Goal: Task Accomplishment & Management: Manage account settings

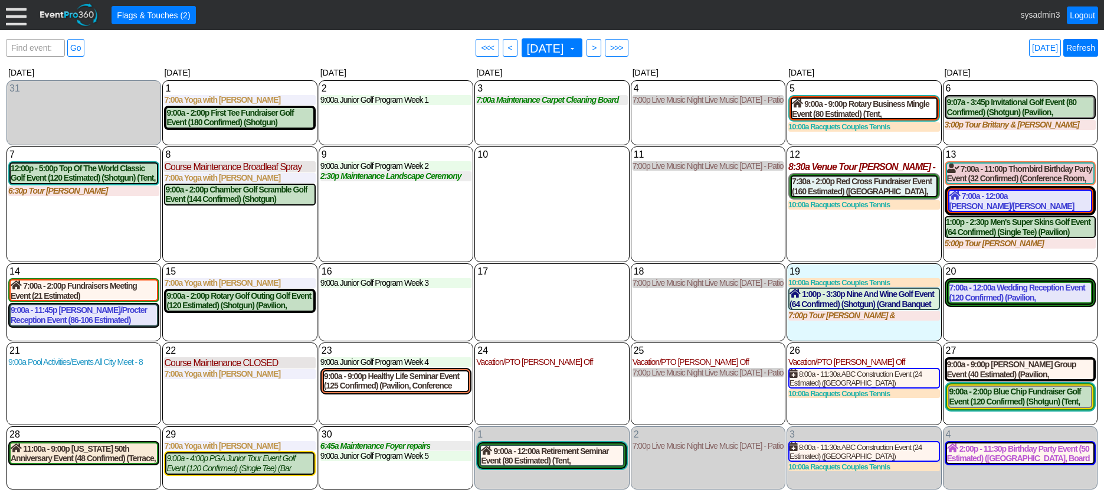
click at [1080, 42] on link "Refresh" at bounding box center [1080, 48] width 35 height 18
click at [1084, 50] on link "Refresh" at bounding box center [1080, 48] width 35 height 18
click at [1082, 16] on link "Logout" at bounding box center [1082, 15] width 31 height 18
click at [1081, 44] on link "Refresh" at bounding box center [1080, 48] width 35 height 18
click at [549, 189] on div "10 Wednesday" at bounding box center [551, 204] width 155 height 116
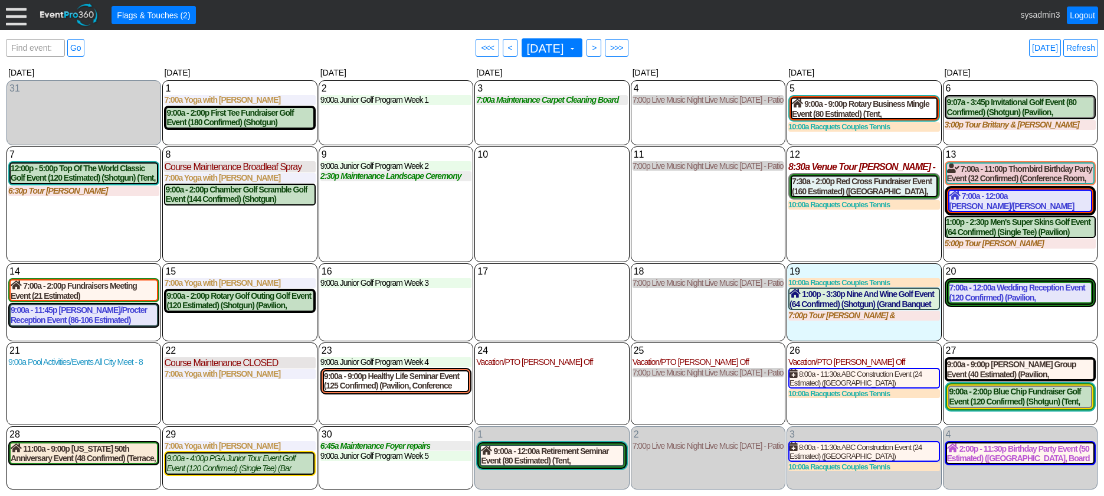
click at [14, 9] on div at bounding box center [16, 15] width 21 height 21
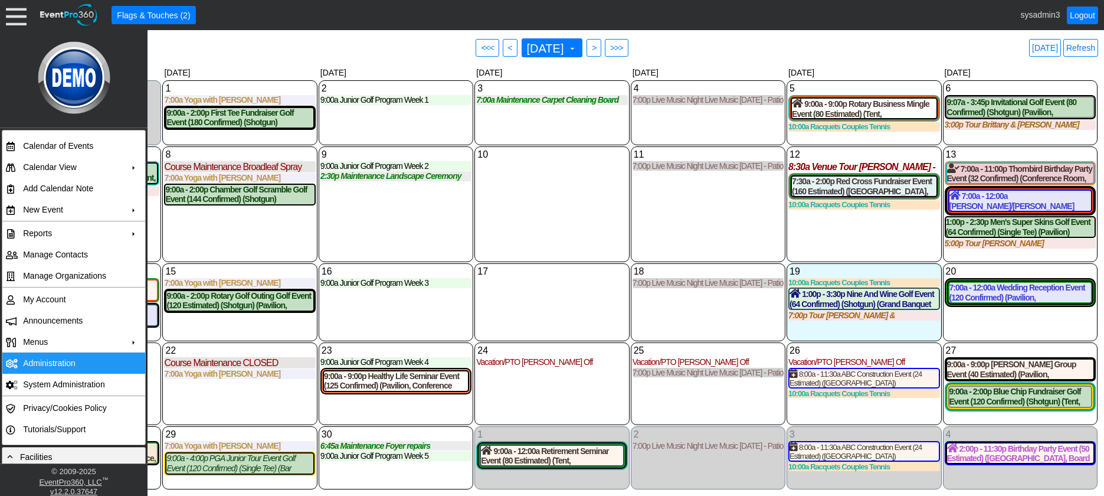
click at [55, 362] on td "Administration" at bounding box center [71, 362] width 106 height 21
click at [377, 221] on div "9 Tuesday 9:00a Junior Golf Program Week 2 Week 2 at Demo Venue 1 Type: Junior …" at bounding box center [396, 204] width 155 height 116
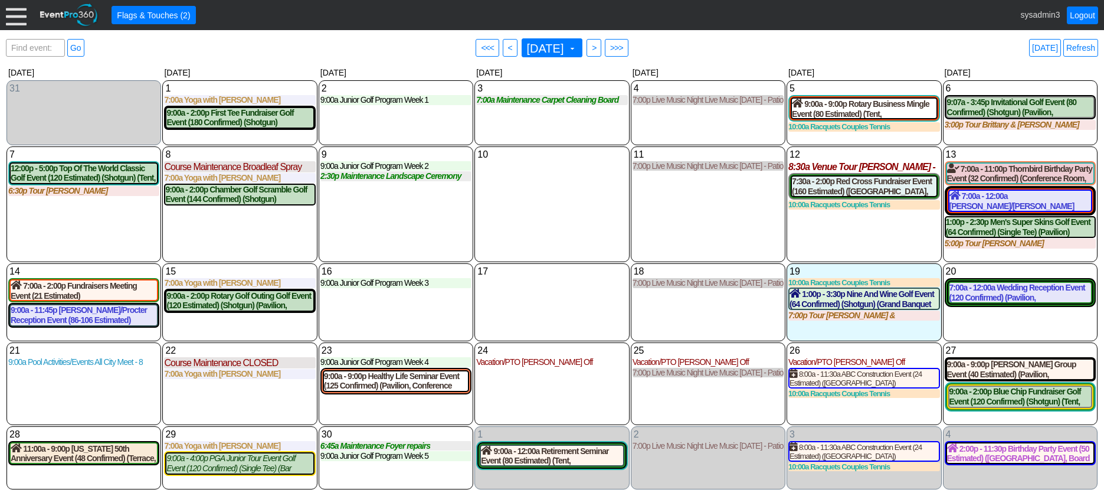
click at [21, 16] on div at bounding box center [16, 15] width 21 height 21
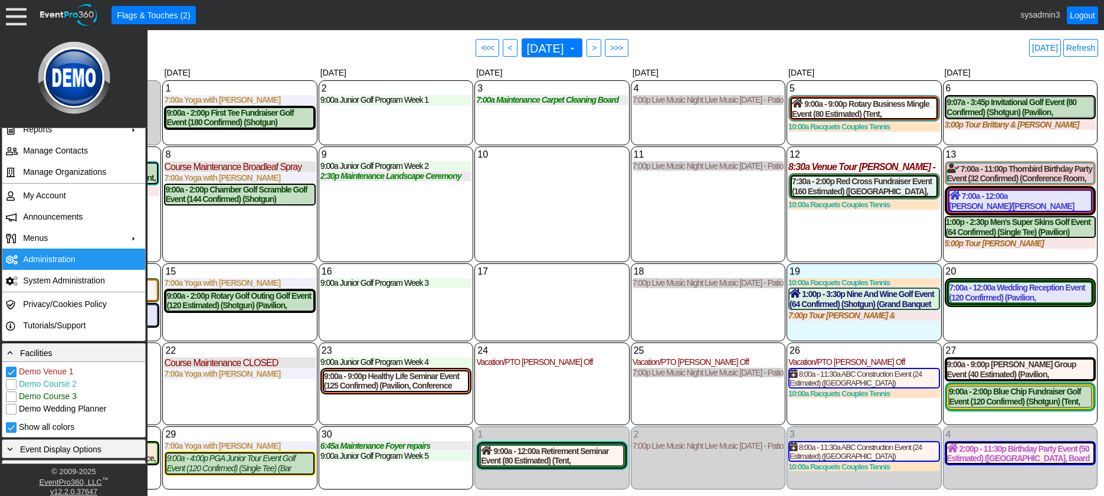
scroll to position [118, 0]
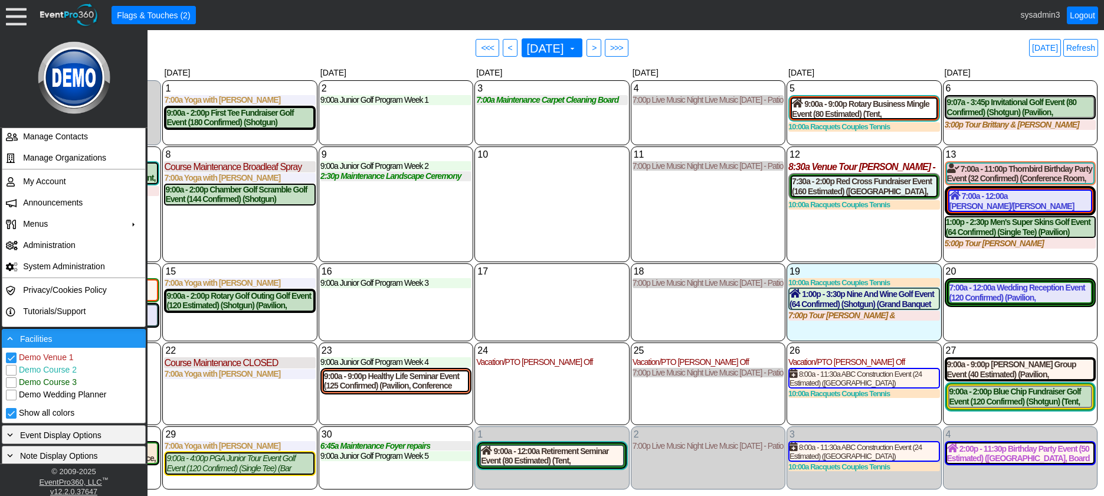
click at [74, 336] on div "- Facilities" at bounding box center [74, 338] width 138 height 13
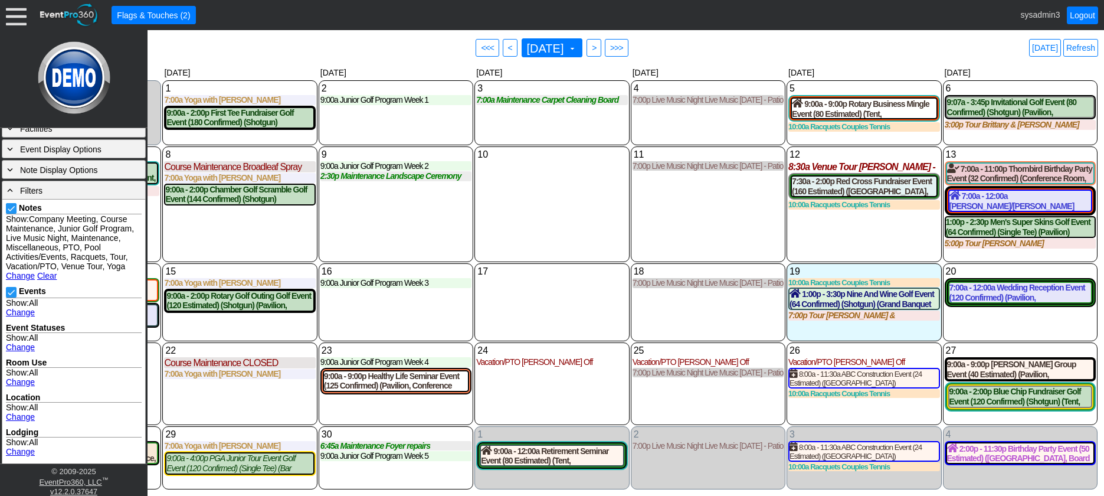
scroll to position [354, 0]
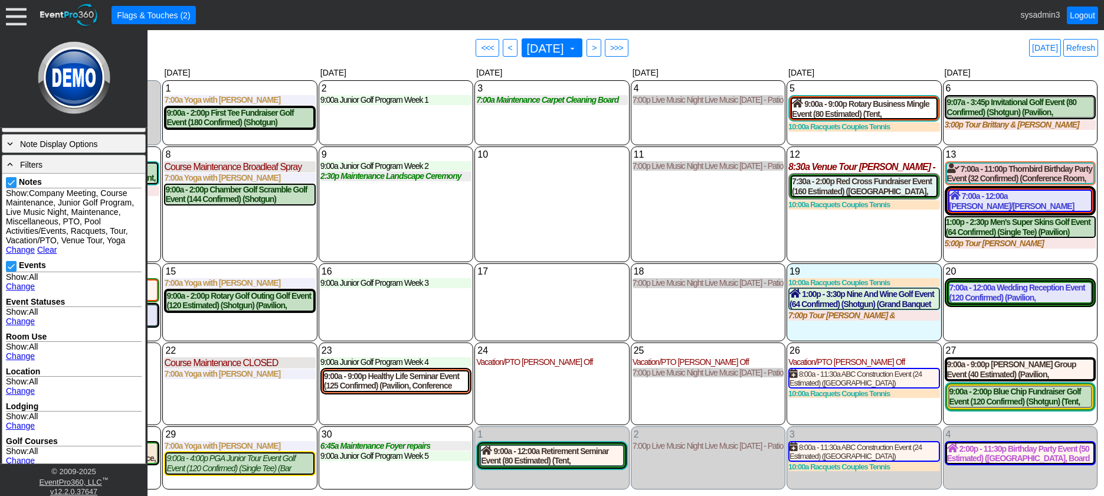
click at [23, 254] on link "Change" at bounding box center [20, 249] width 29 height 9
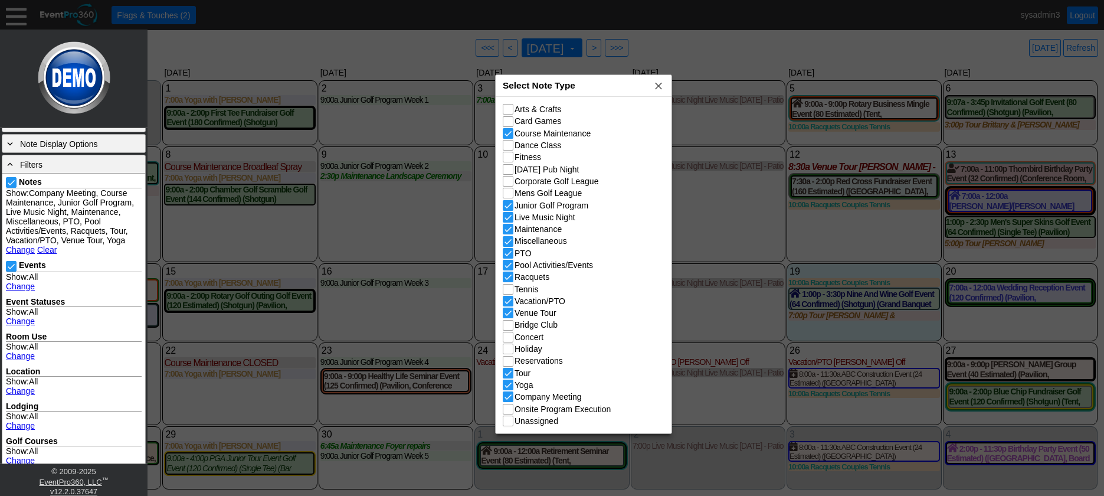
click at [605, 80] on div "Select Note Type x" at bounding box center [584, 86] width 176 height 22
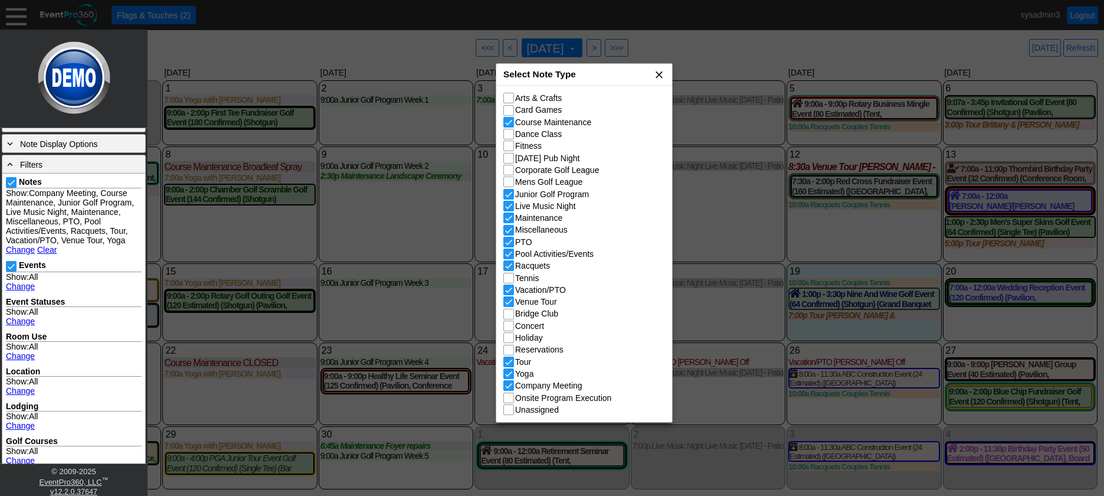
click at [660, 79] on span "x" at bounding box center [659, 74] width 12 height 12
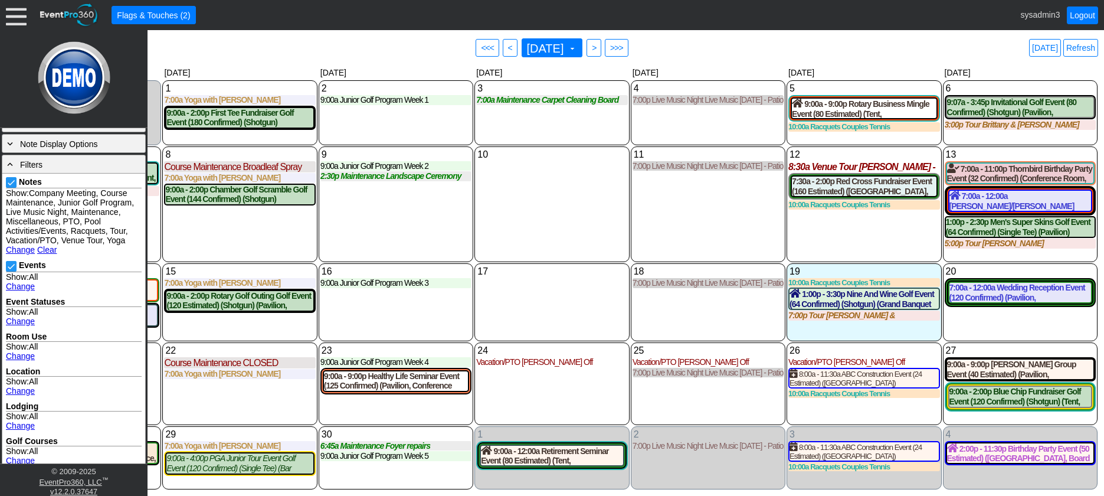
click at [725, 321] on div "18 Thursday 7:00p Live Music Night Live Music Thursday - Patio Room Live Music …" at bounding box center [708, 302] width 155 height 78
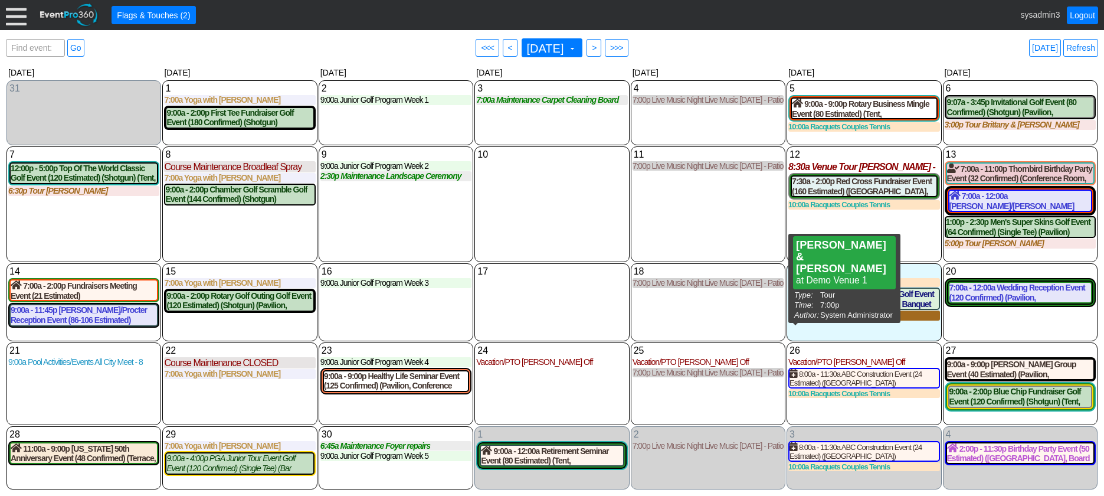
click at [850, 319] on div "7:00p Tour [PERSON_NAME] & [PERSON_NAME]" at bounding box center [863, 315] width 151 height 10
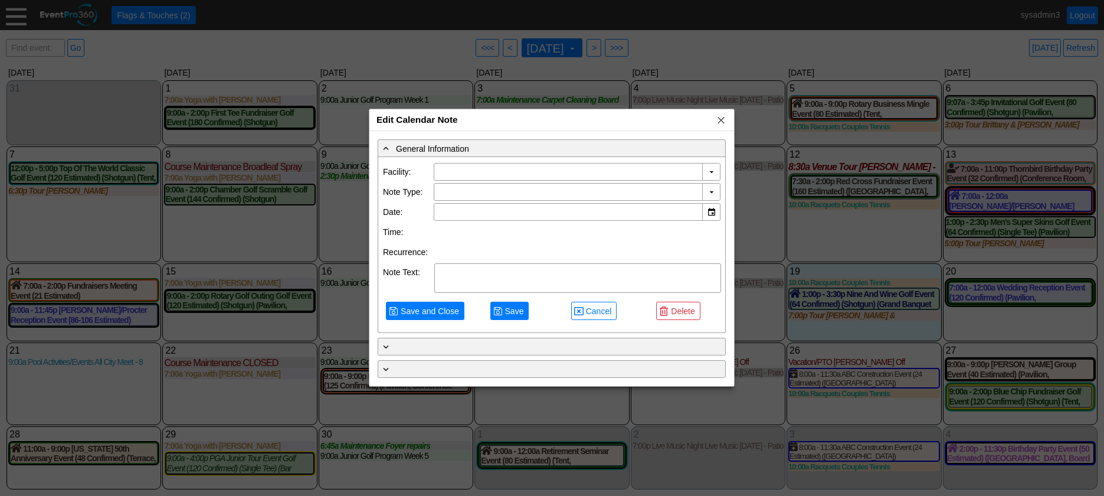
type input "Demo Venue 1"
type input "9/19/2025"
type textarea "Ashley Davis & Blaine Melius"
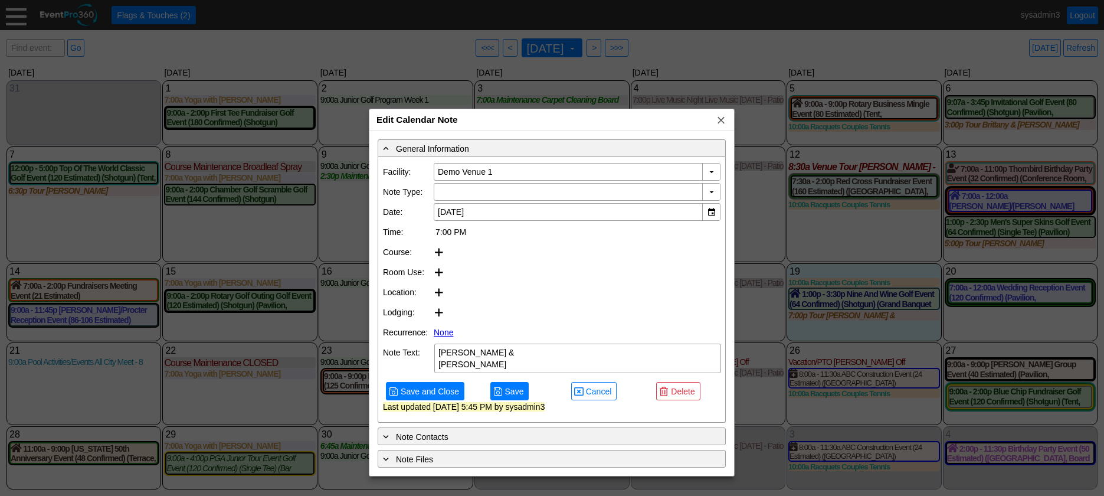
type input "Tour"
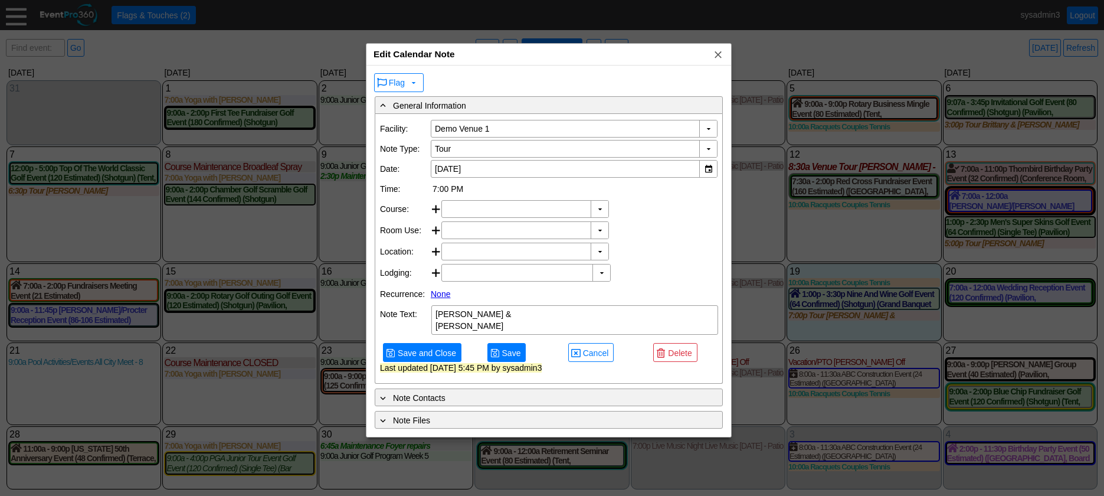
click at [573, 44] on div "Edit Calendar Note x" at bounding box center [548, 55] width 365 height 22
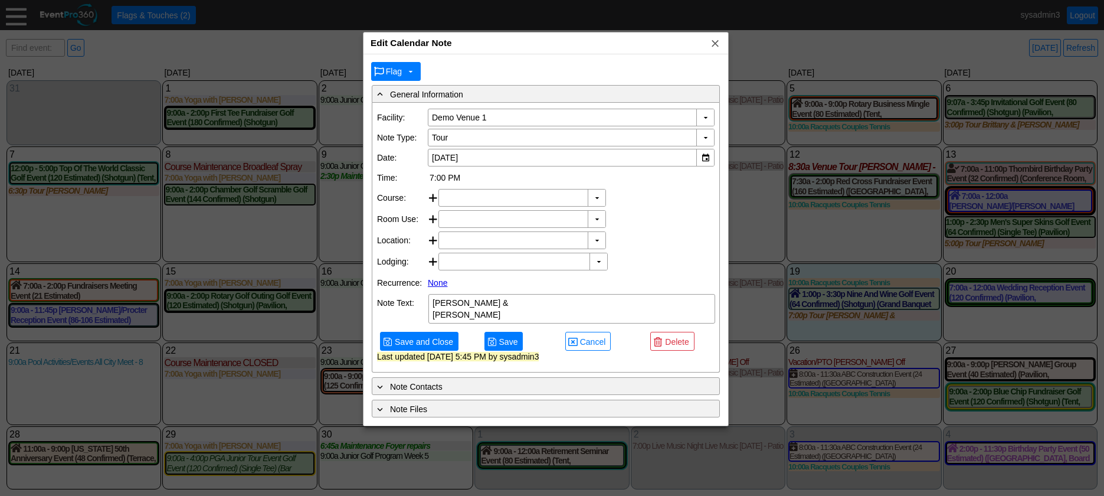
click at [397, 73] on span "Flag" at bounding box center [394, 71] width 16 height 9
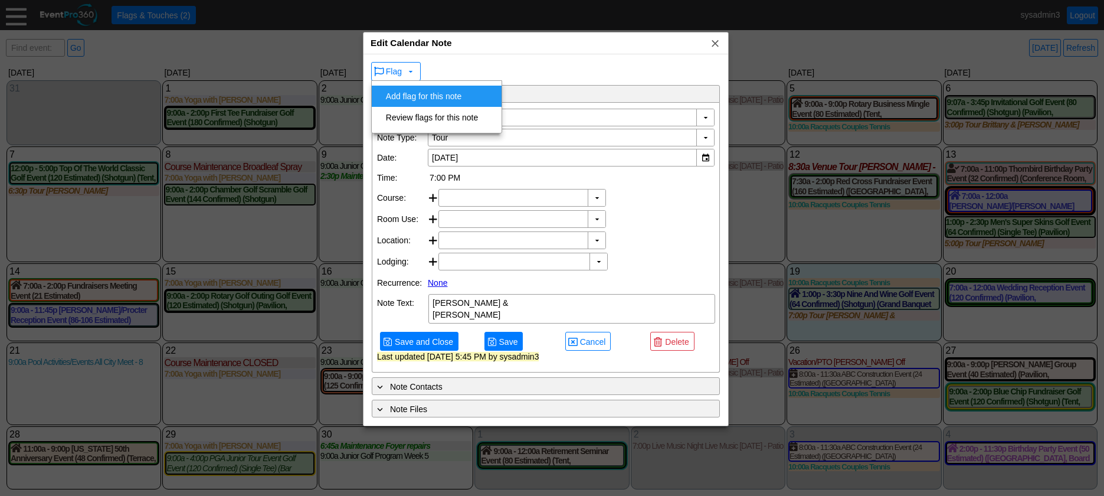
click at [528, 68] on div "Flag ▼" at bounding box center [545, 71] width 353 height 22
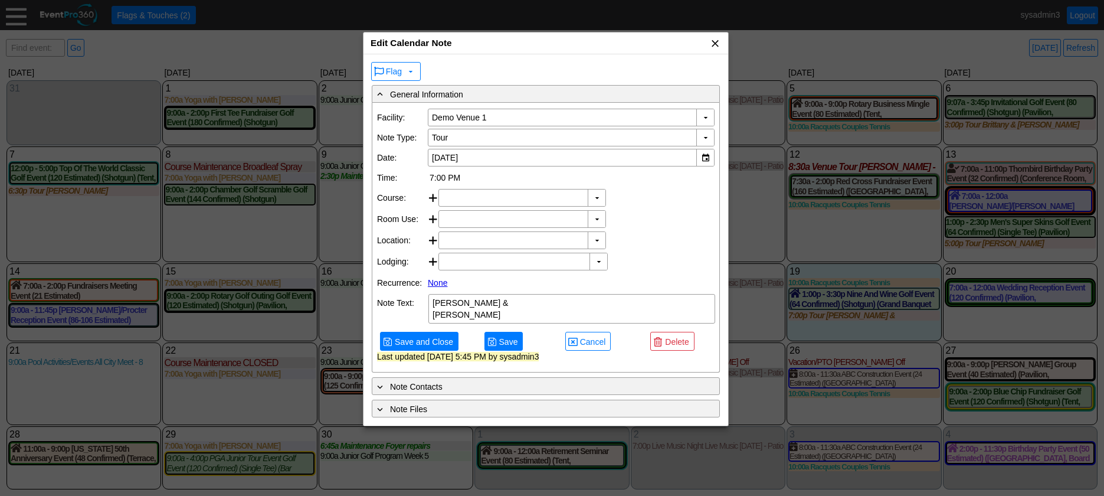
click at [717, 41] on span "x" at bounding box center [715, 43] width 12 height 12
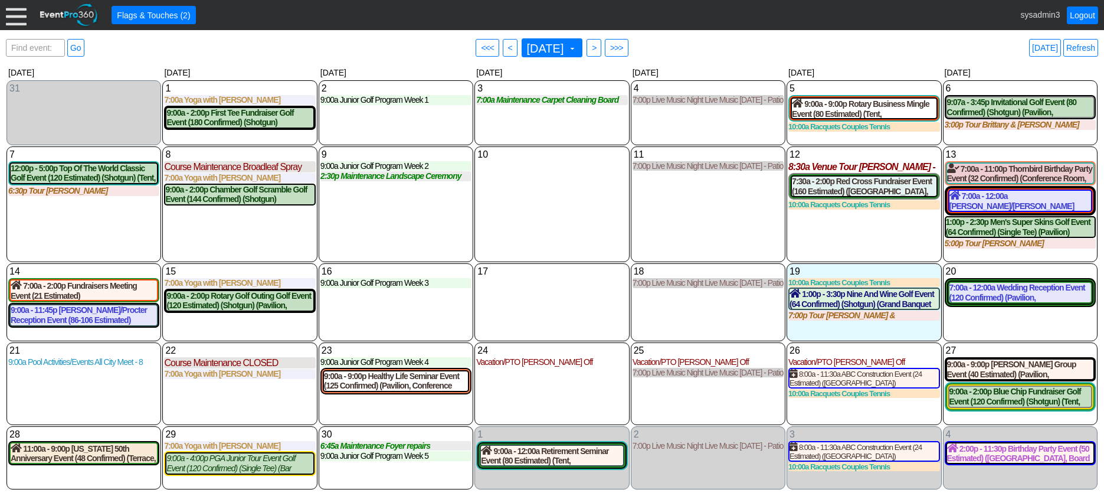
click at [14, 14] on div at bounding box center [16, 15] width 21 height 21
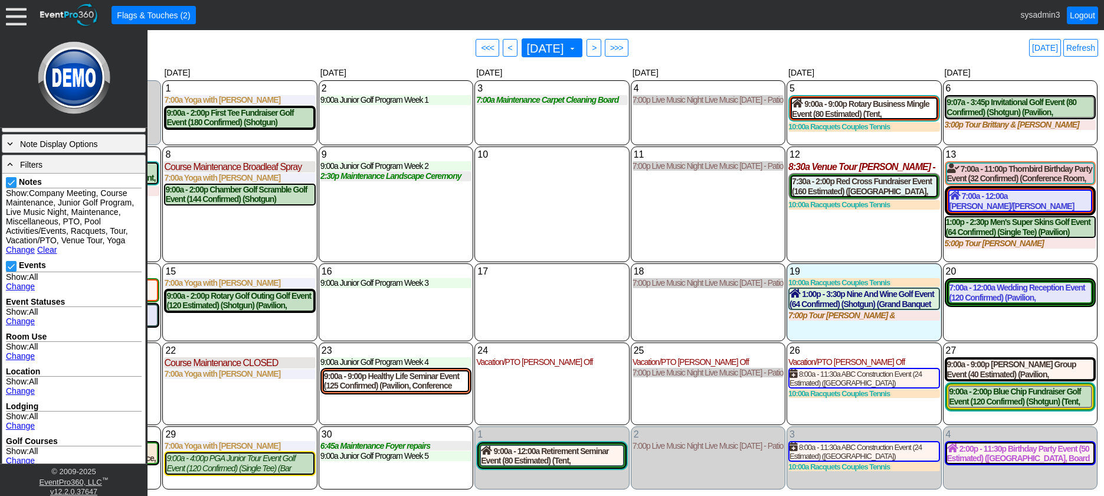
scroll to position [236, 0]
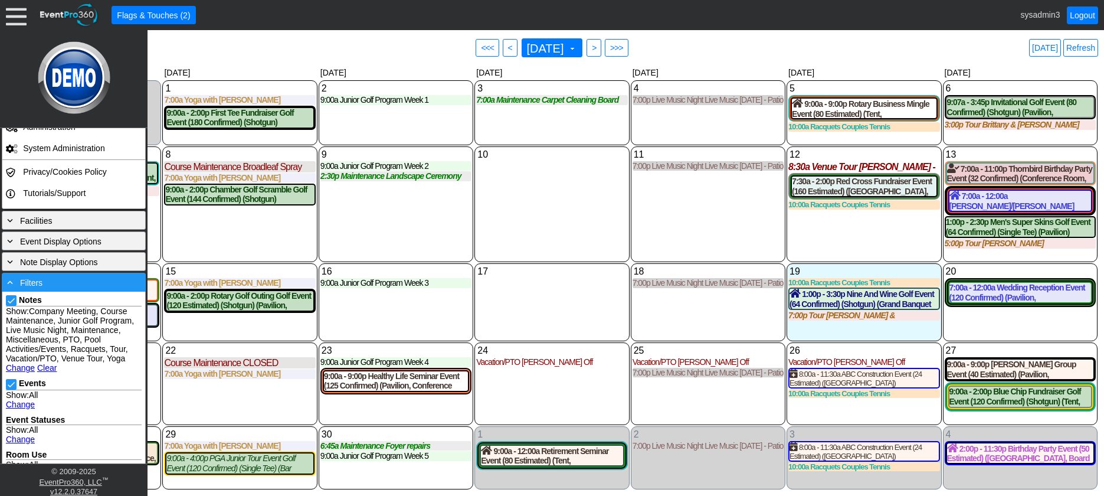
click at [76, 284] on div "- Filters" at bounding box center [74, 282] width 138 height 13
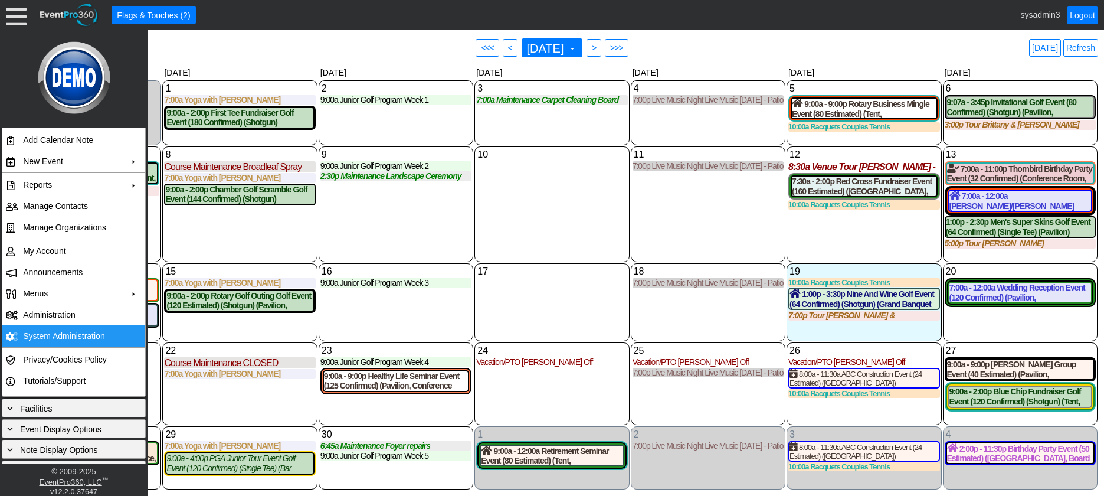
scroll to position [107, 0]
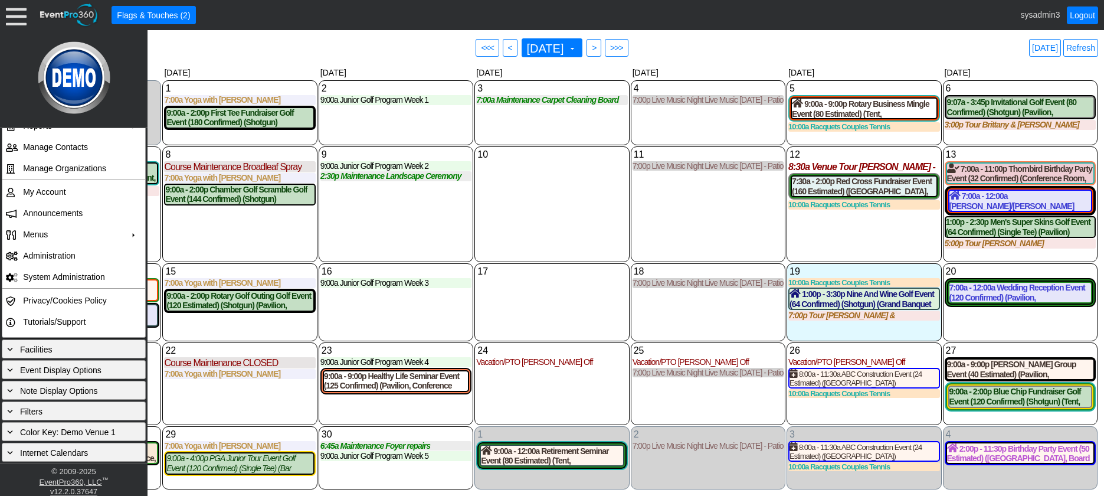
click at [355, 221] on div "9 Tuesday 9:00a Junior Golf Program Week 2 Week 2 at Demo Venue 1 Type: Junior …" at bounding box center [396, 204] width 155 height 116
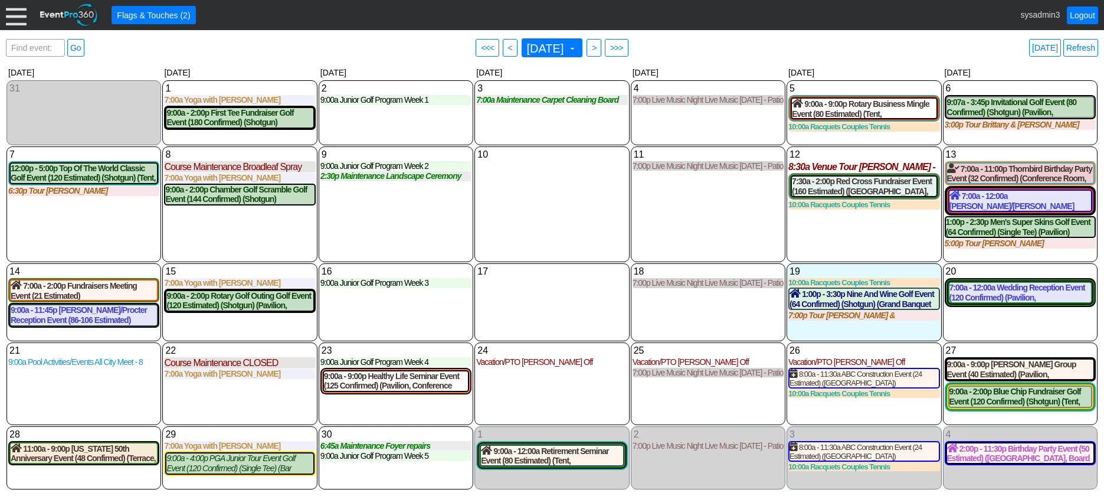
click at [769, 224] on div "11 Thursday 7:00p Live Music Night Live Music Thursday - Patio Room Live Music …" at bounding box center [708, 204] width 155 height 116
click at [998, 155] on div "13 Saturday" at bounding box center [1020, 154] width 151 height 13
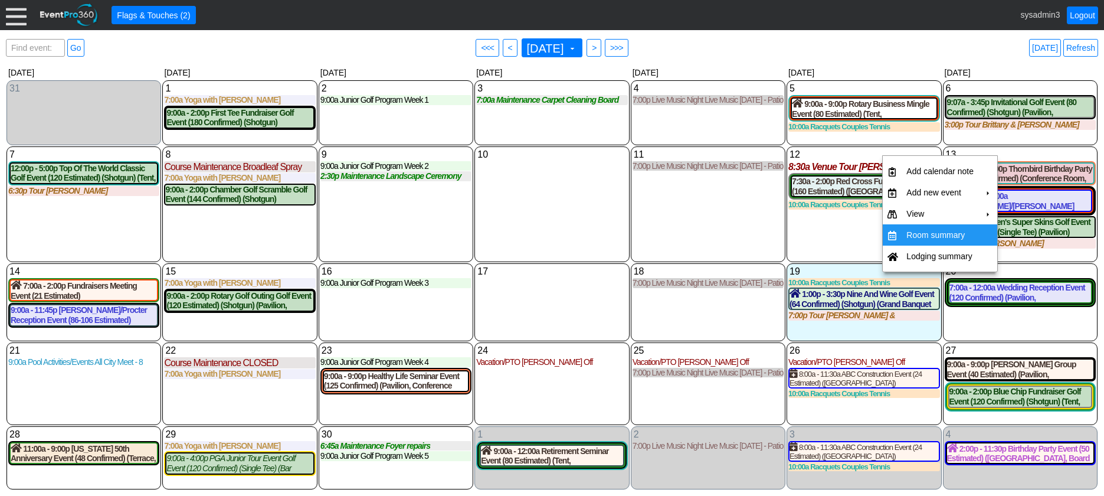
click at [925, 236] on td "Room summary" at bounding box center [939, 234] width 77 height 21
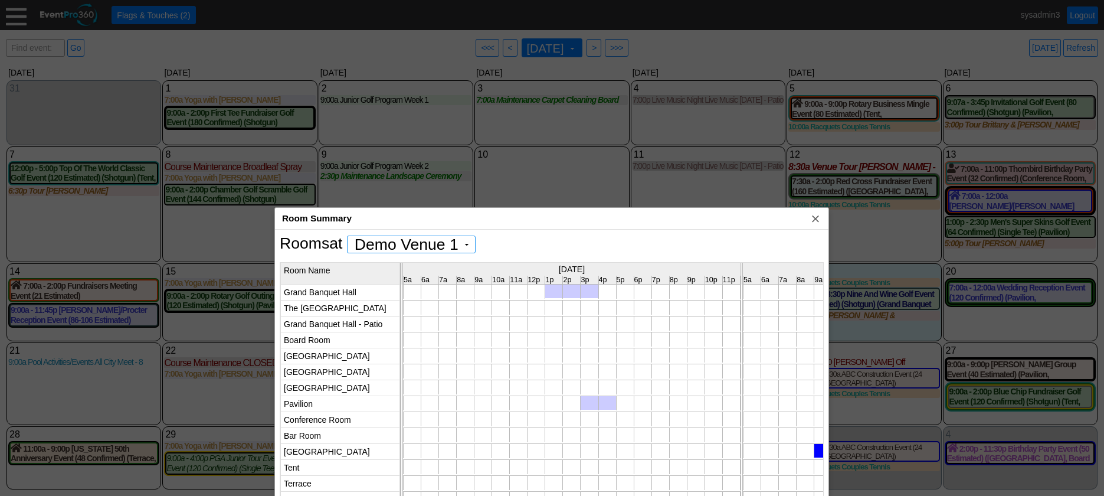
scroll to position [0, 0]
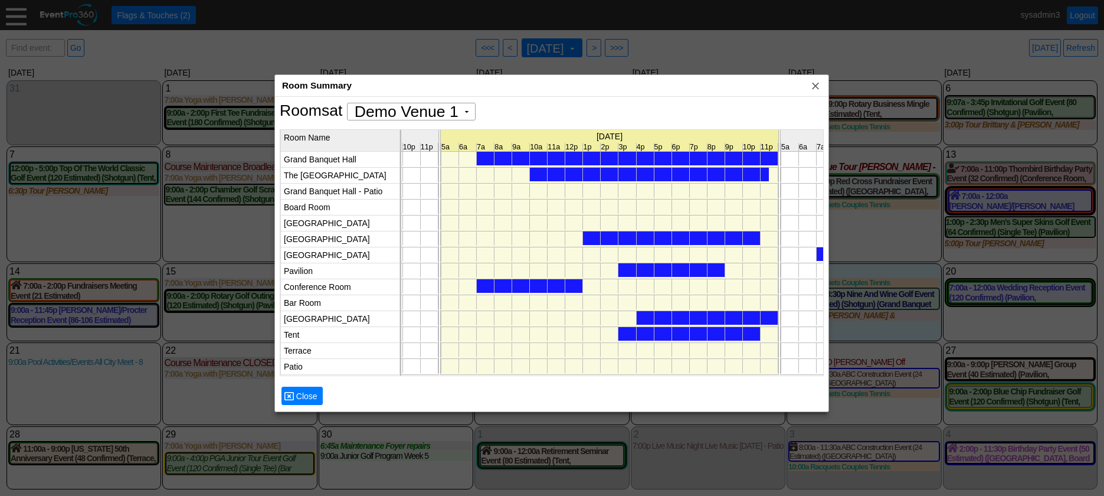
click at [606, 160] on div at bounding box center [627, 159] width 301 height 14
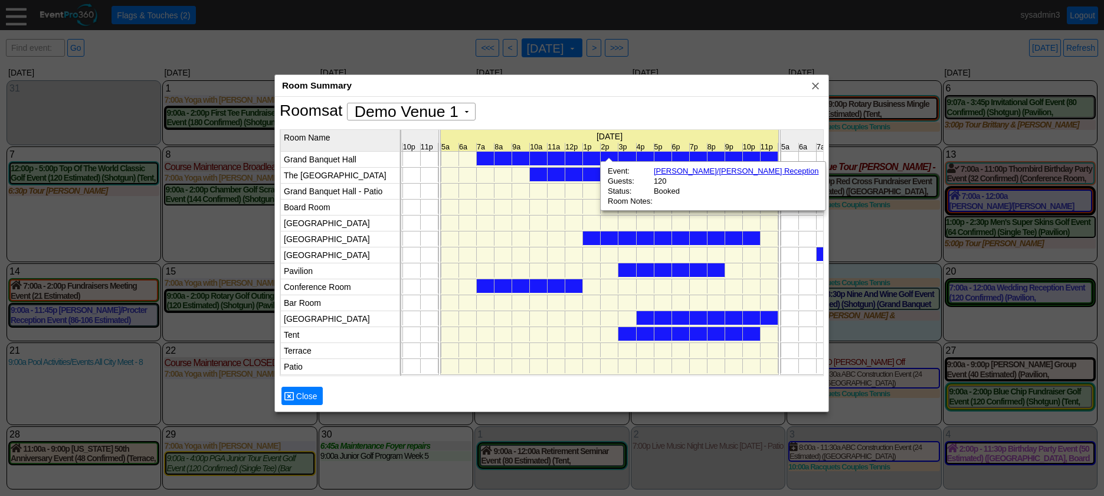
click at [591, 173] on div at bounding box center [649, 175] width 239 height 14
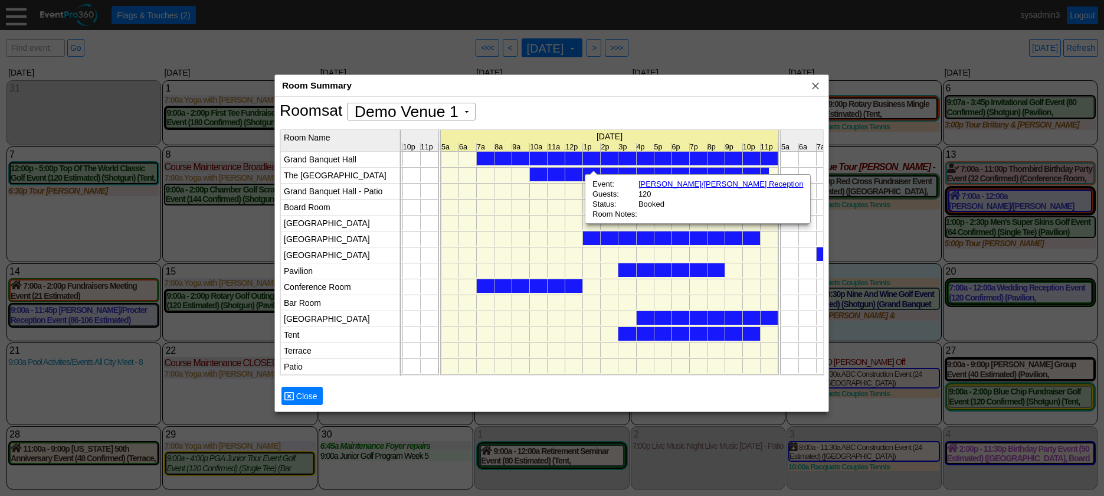
click at [592, 239] on div at bounding box center [671, 238] width 177 height 14
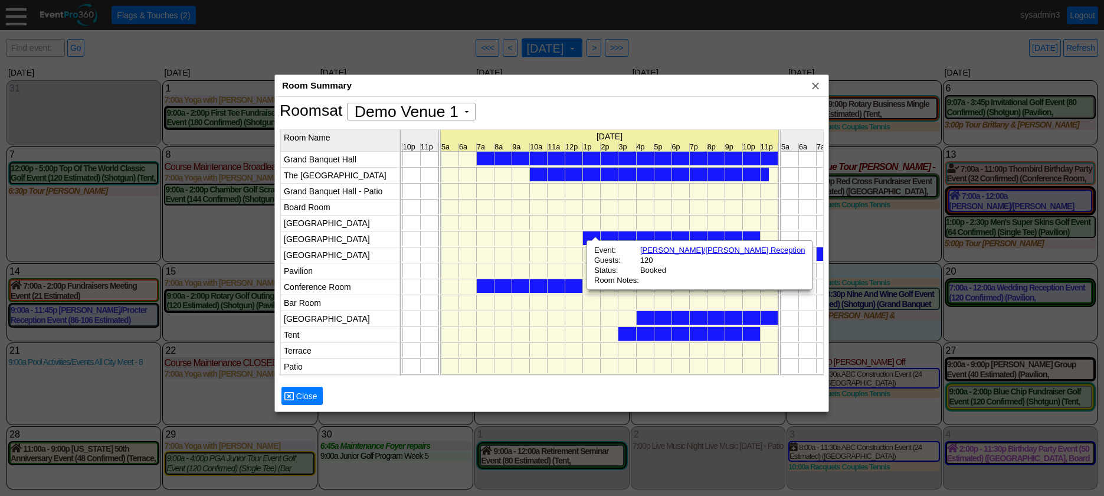
click at [573, 287] on div at bounding box center [530, 286] width 106 height 14
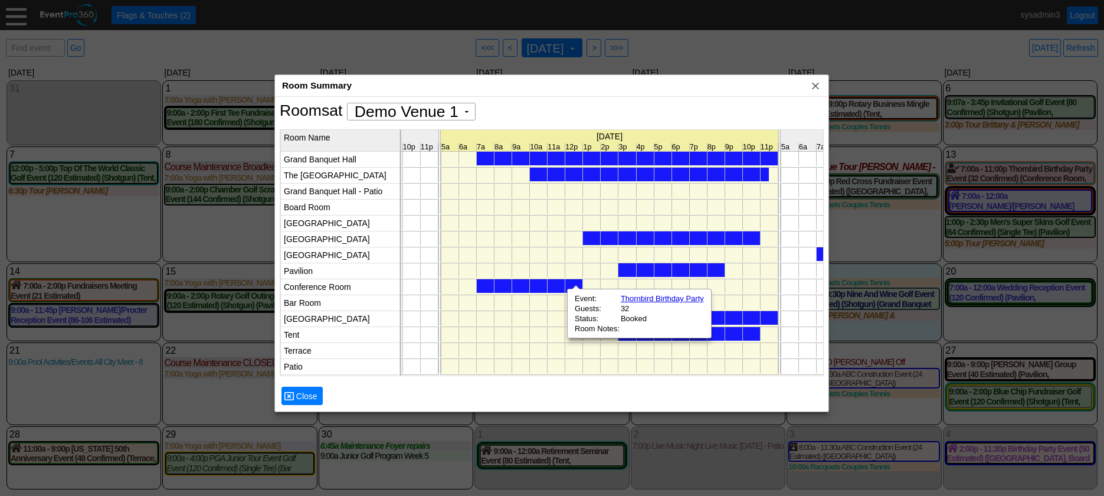
scroll to position [0, 4130]
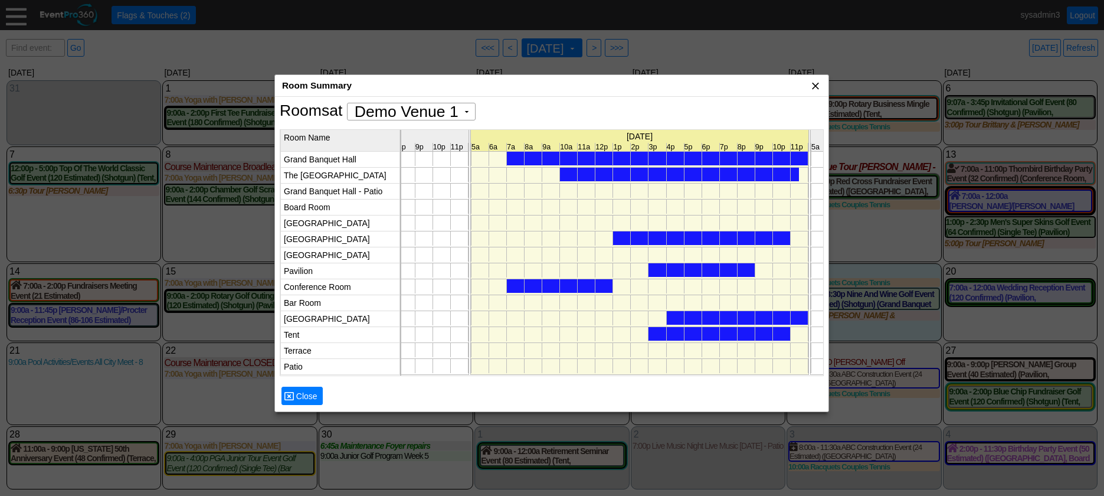
click at [816, 81] on span "x" at bounding box center [815, 86] width 12 height 12
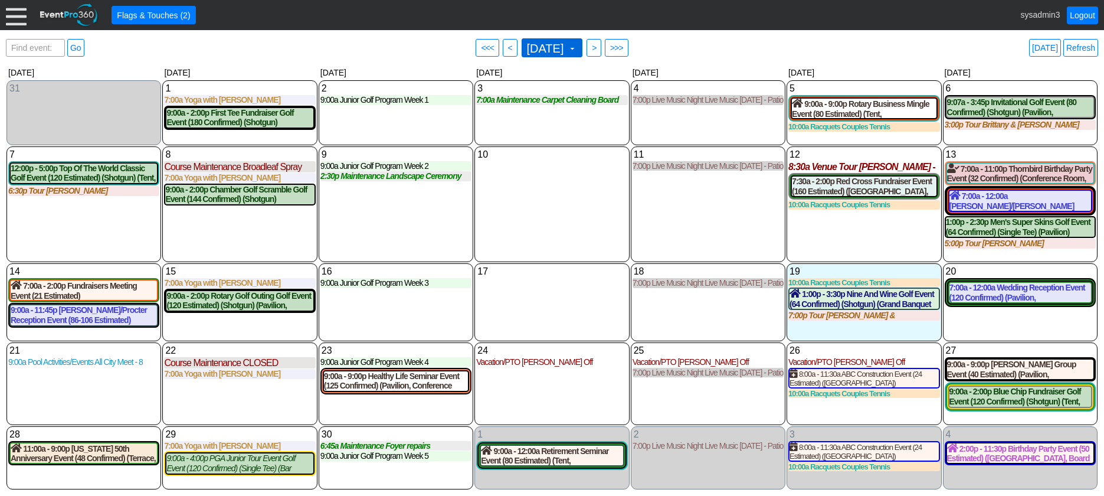
click at [556, 47] on span "September 2025" at bounding box center [545, 48] width 42 height 12
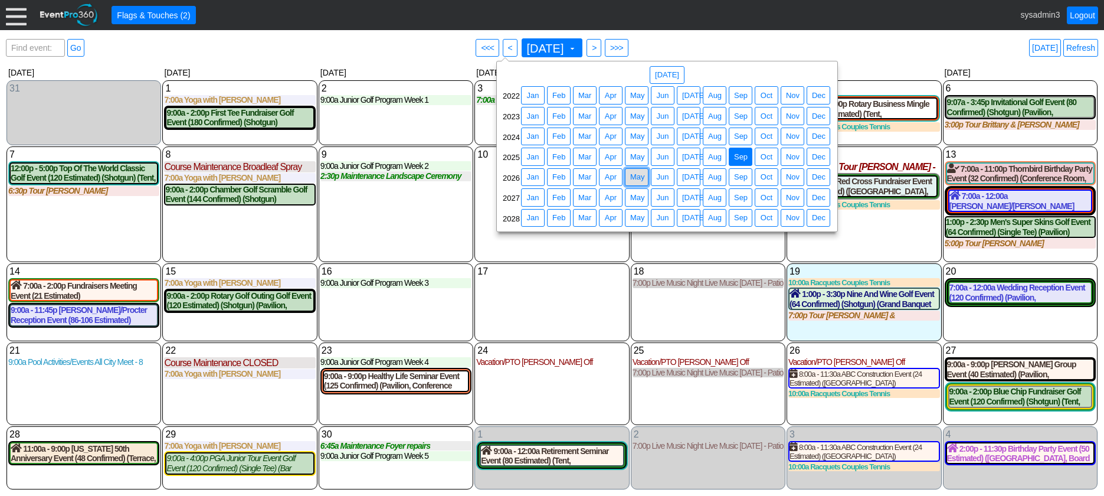
click at [637, 176] on span "May" at bounding box center [637, 177] width 19 height 12
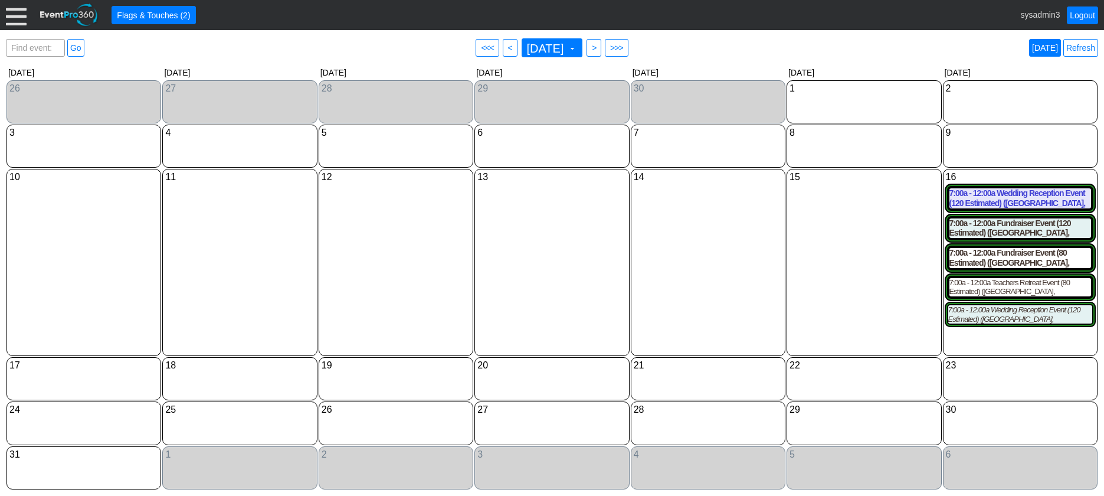
click at [1048, 45] on link "Today" at bounding box center [1045, 48] width 32 height 18
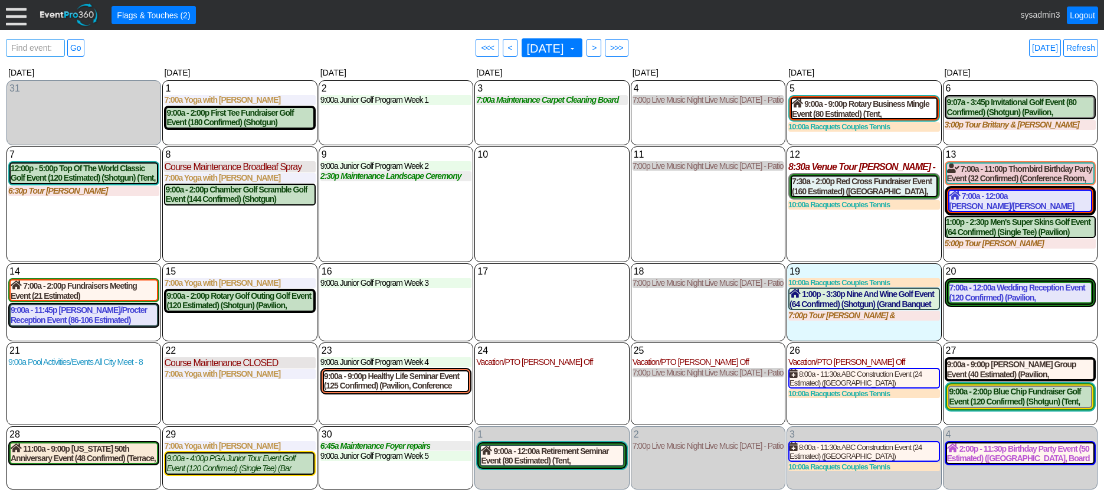
click at [31, 51] on span "Find event: enter title" at bounding box center [35, 54] width 53 height 28
type input "red cr"
click at [76, 45] on link "Go" at bounding box center [75, 48] width 17 height 18
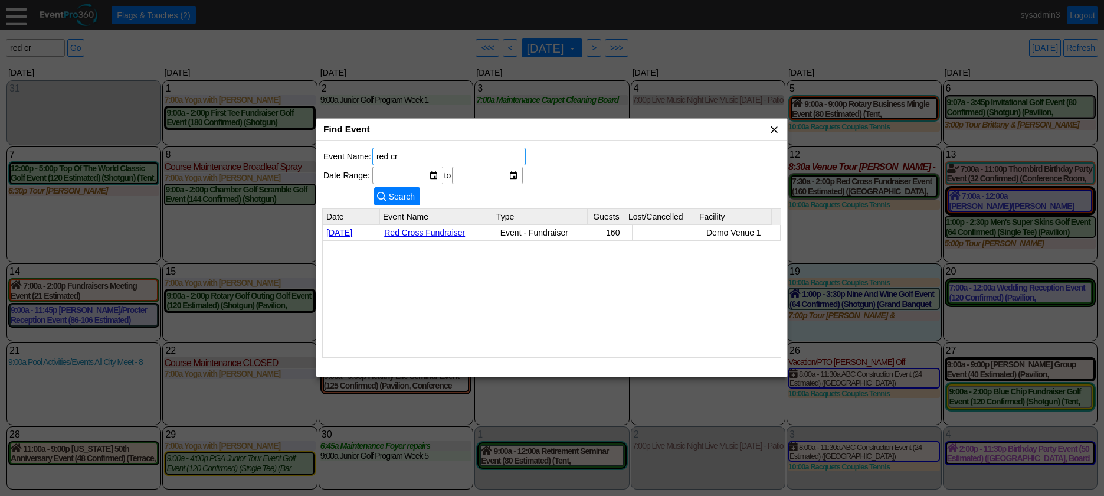
click at [775, 129] on span "x" at bounding box center [774, 129] width 12 height 12
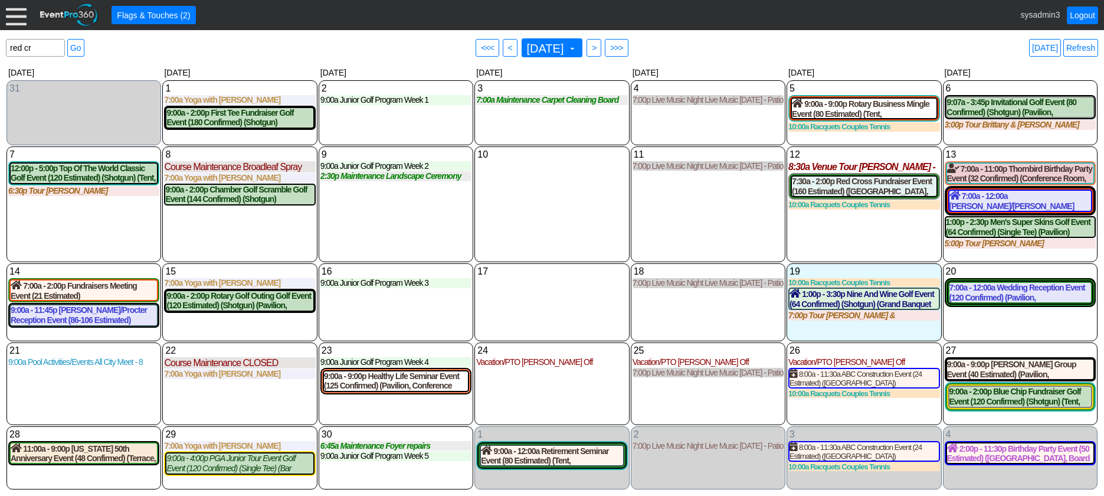
click at [585, 201] on div "10 Wednesday" at bounding box center [551, 204] width 155 height 116
drag, startPoint x: 39, startPoint y: 50, endPoint x: -6, endPoint y: 47, distance: 45.5
click at [0, 47] on html "Calendar of Events + Calendar View + Add Calendar Note + New Event + Reports + …" at bounding box center [552, 248] width 1104 height 496
click at [509, 205] on div "10 Wednesday" at bounding box center [551, 204] width 155 height 116
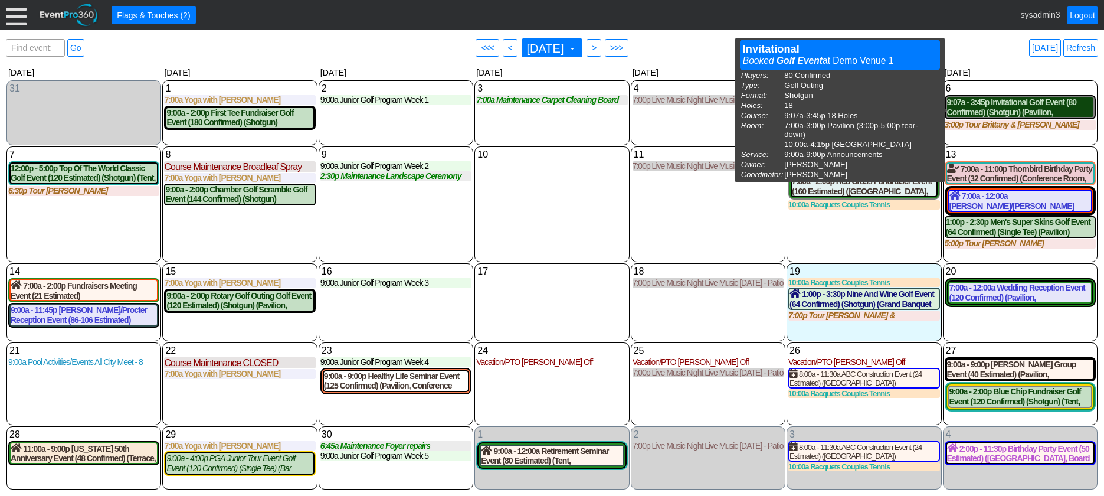
click at [1002, 109] on div "9:07a - 3:45p Invitational Golf Event (80 Confirmed) (Shotgun) (Pavilion, East …" at bounding box center [1020, 107] width 146 height 20
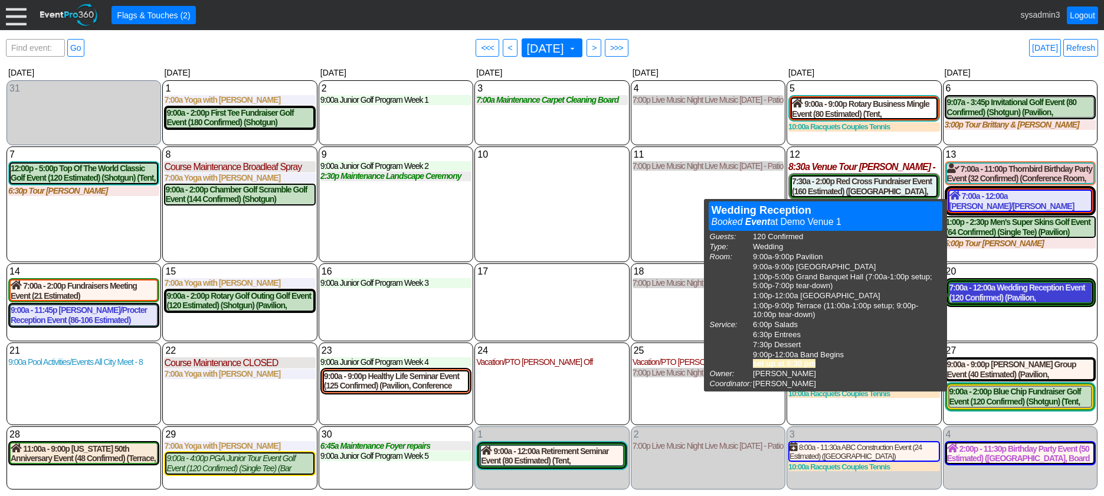
click at [997, 299] on div "7:00a - 12:00a Wedding Reception Event (120 Confirmed) (Pavilion, West Room, Gr…" at bounding box center [1020, 293] width 142 height 20
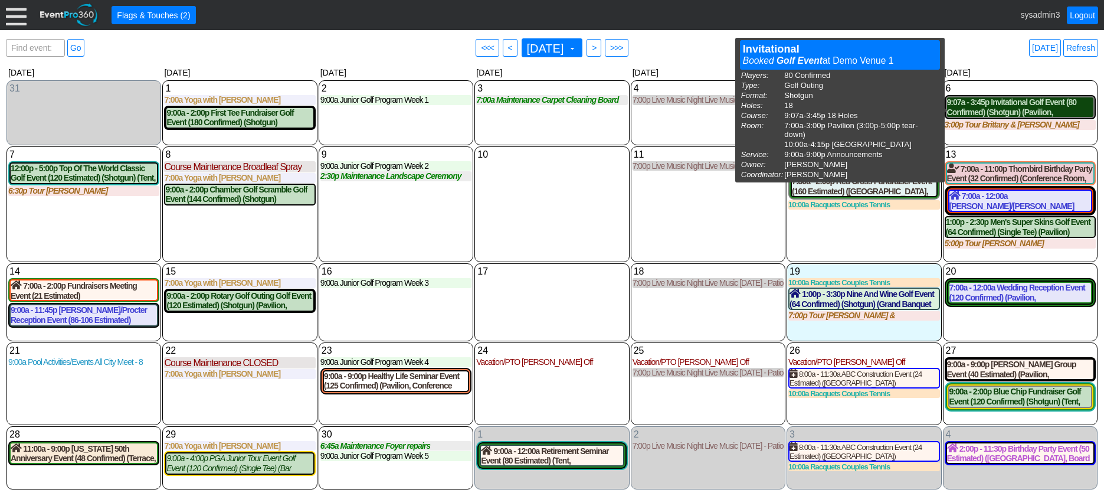
click at [993, 106] on div "9:07a - 3:45p Invitational Golf Event (80 Confirmed) (Shotgun) (Pavilion, East …" at bounding box center [1020, 107] width 146 height 20
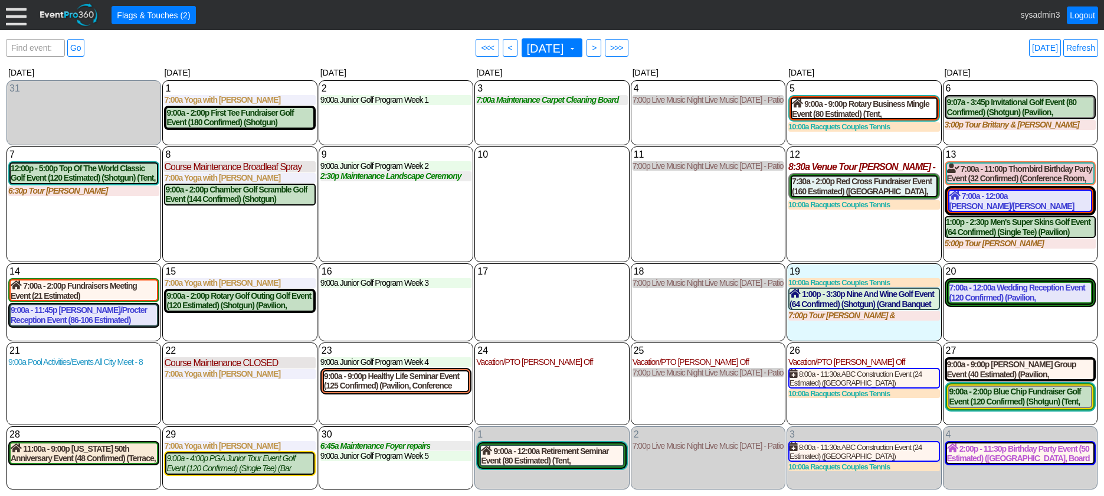
click at [14, 13] on div at bounding box center [16, 15] width 21 height 21
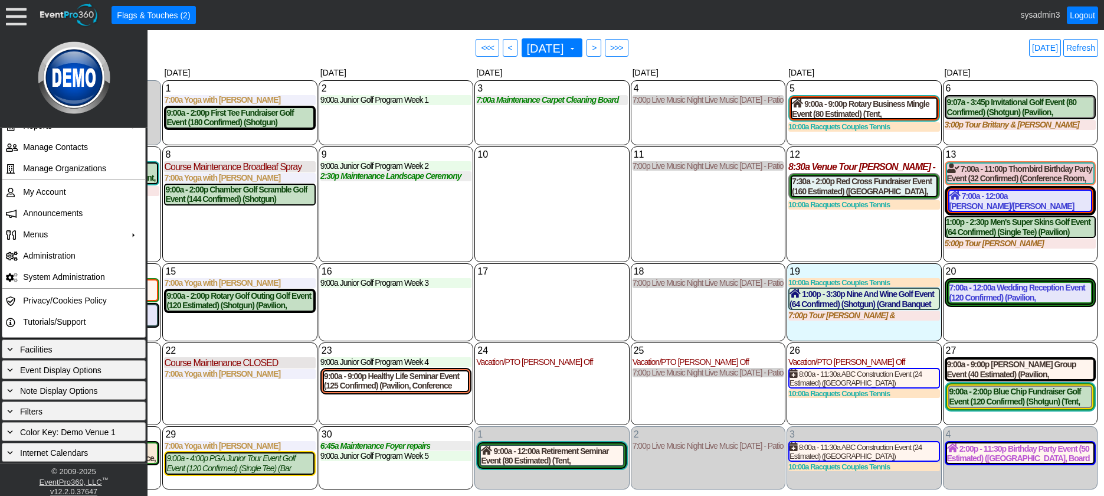
click at [537, 231] on div "10 Wednesday" at bounding box center [551, 204] width 155 height 116
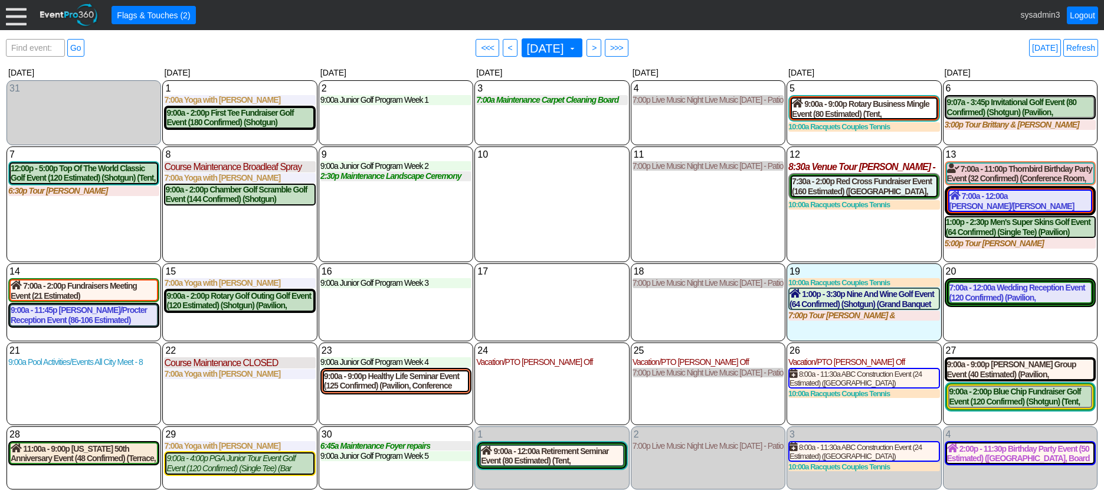
click at [17, 10] on div at bounding box center [16, 15] width 21 height 21
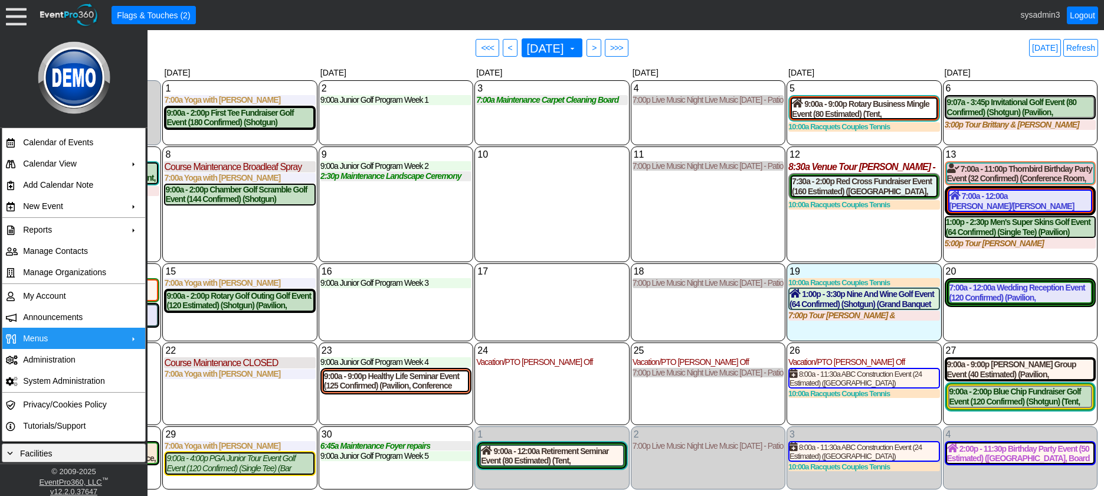
scroll to position [0, 0]
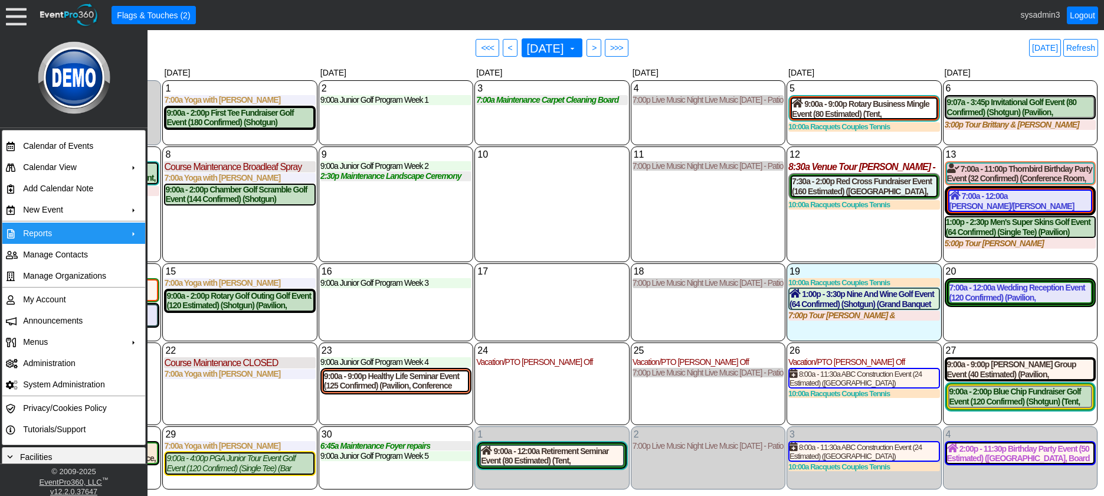
click at [57, 228] on td "Reports" at bounding box center [71, 232] width 106 height 21
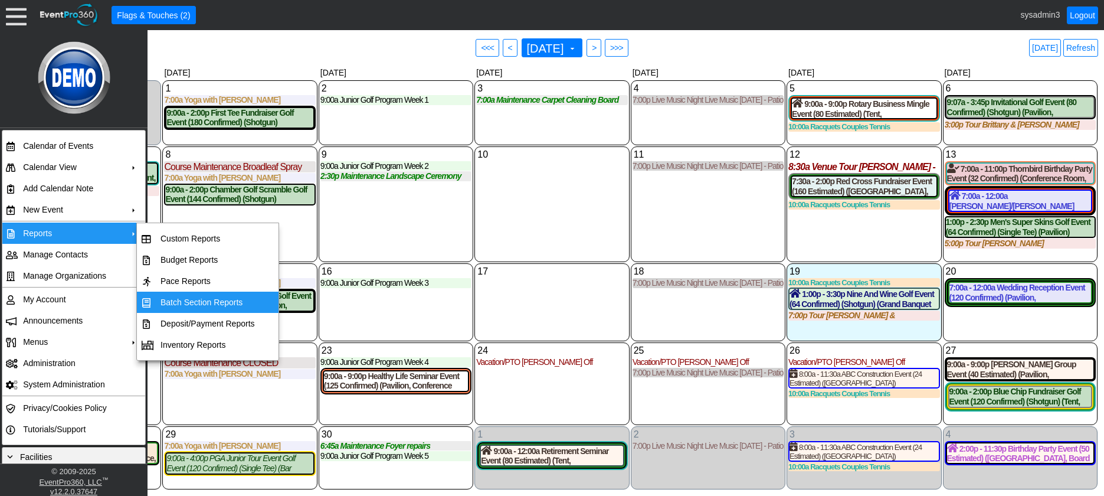
click at [217, 303] on td "Batch Section Reports" at bounding box center [208, 301] width 104 height 21
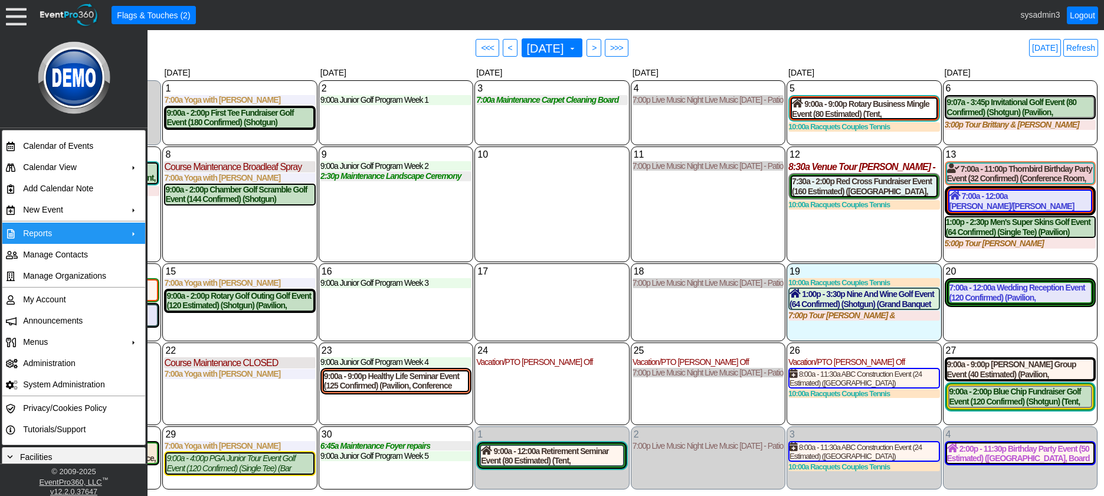
click at [562, 214] on div "10 Wednesday" at bounding box center [551, 204] width 155 height 116
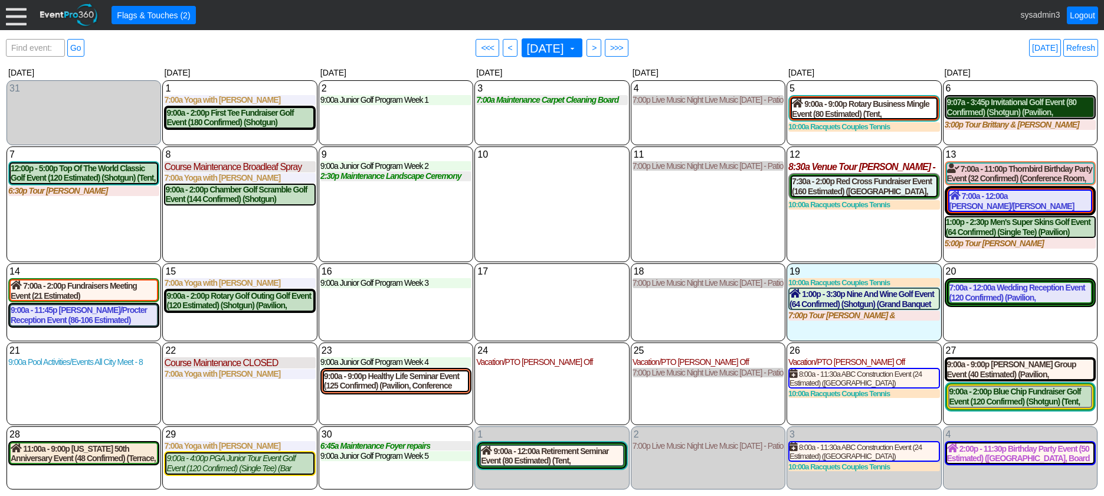
click at [1022, 114] on div "9:07a - 3:45p Invitational Golf Event (80 Confirmed) (Shotgun) (Pavilion, East …" at bounding box center [1020, 107] width 146 height 20
click at [166, 15] on span "Flags & Touches (2)" at bounding box center [153, 15] width 78 height 12
click at [22, 17] on div at bounding box center [16, 15] width 21 height 21
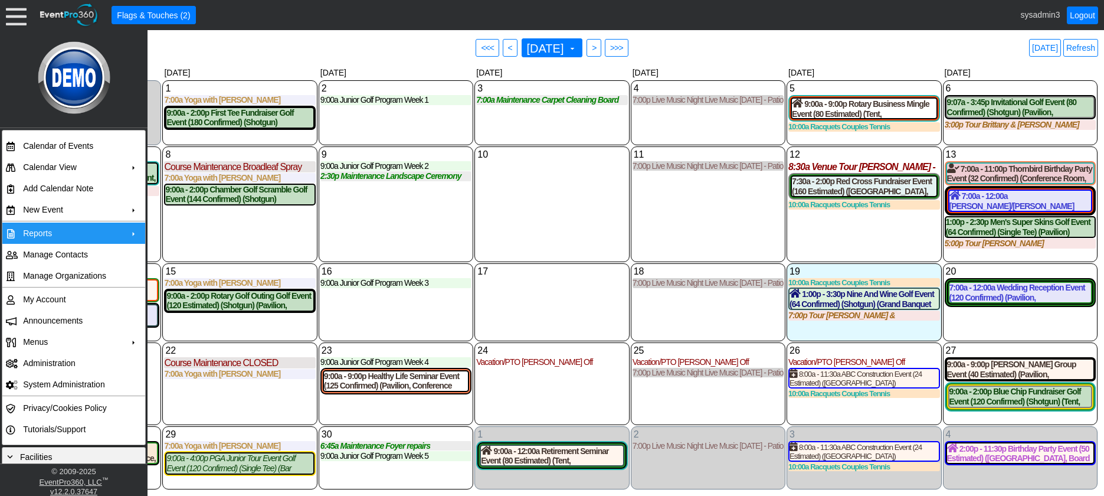
click at [110, 235] on td "Reports" at bounding box center [71, 232] width 106 height 21
click at [355, 225] on div "9 Tuesday 9:00a Junior Golf Program Week 2 Week 2 at Demo Venue 1 Type: Junior …" at bounding box center [396, 204] width 155 height 116
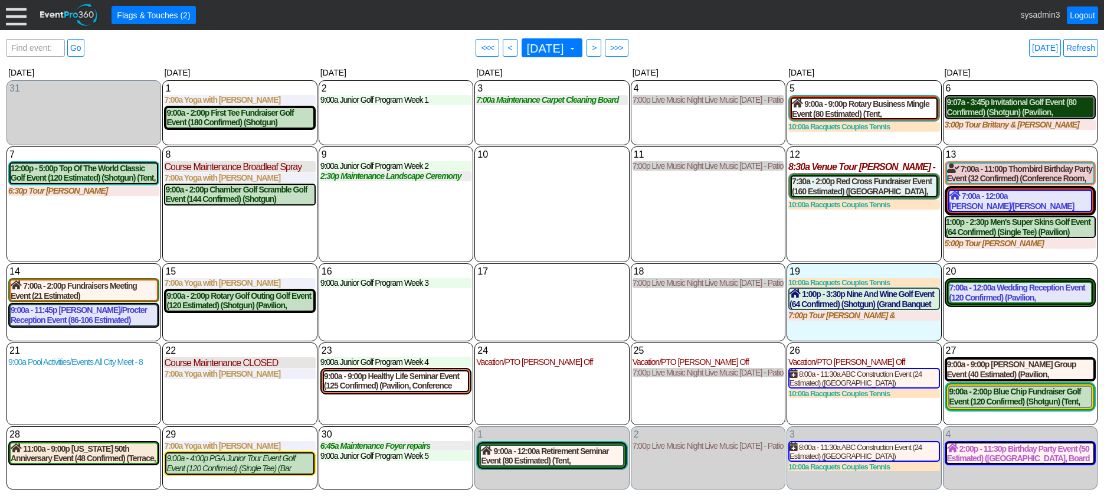
click at [1027, 109] on div "9:07a - 3:45p Invitational Golf Event (80 Confirmed) (Shotgun) (Pavilion, East …" at bounding box center [1020, 107] width 146 height 20
click at [1082, 44] on link "Refresh" at bounding box center [1080, 48] width 35 height 18
click at [1083, 13] on link "Logout" at bounding box center [1082, 15] width 31 height 18
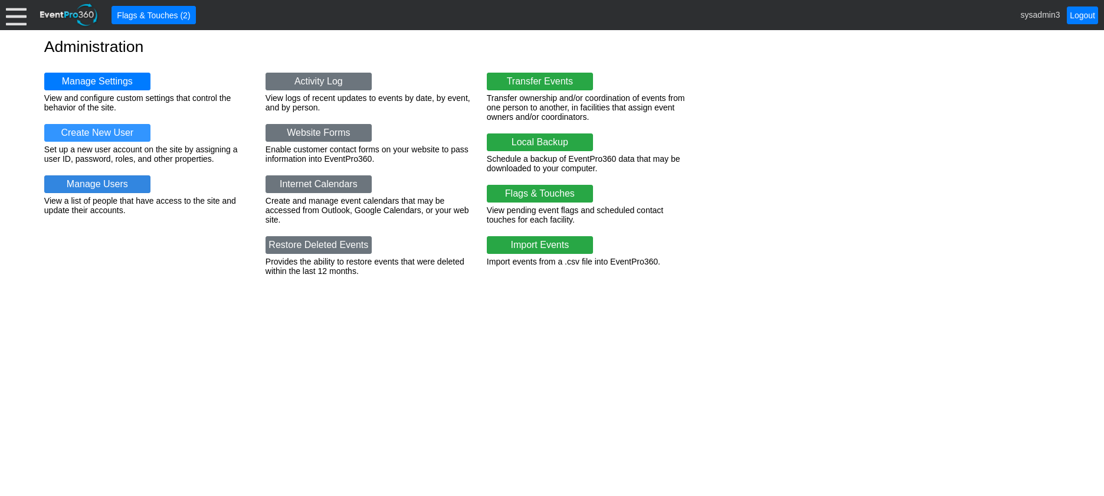
click at [100, 183] on link "Manage Users" at bounding box center [97, 184] width 106 height 18
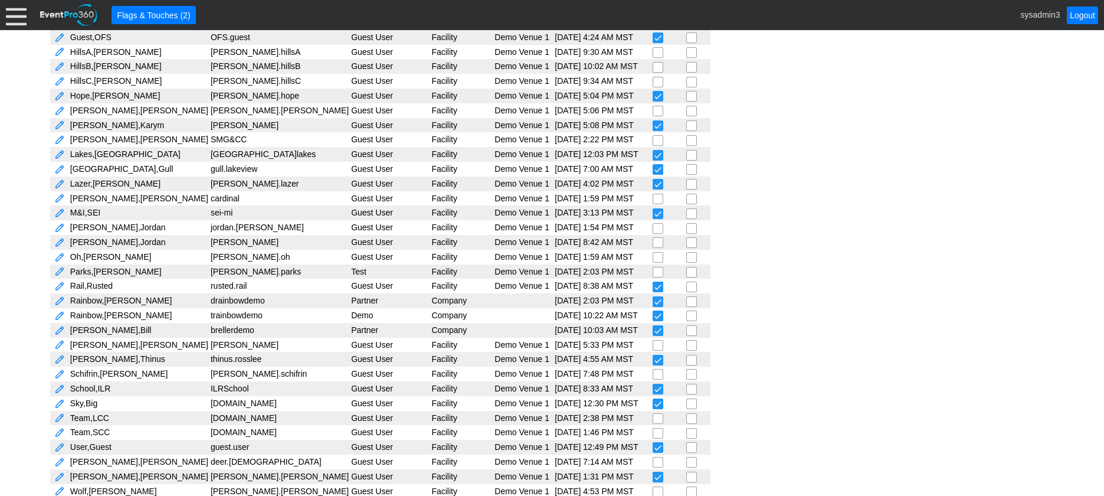
scroll to position [436, 0]
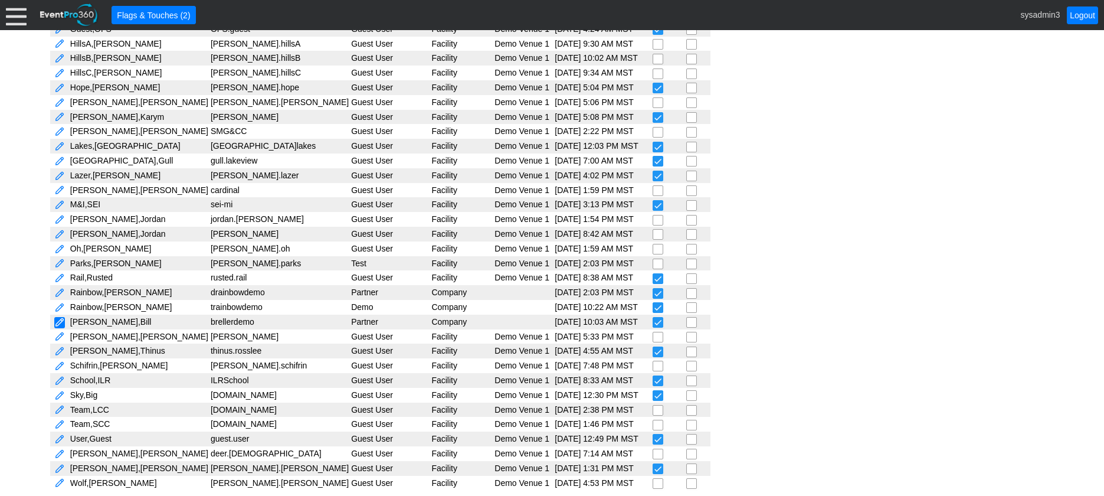
click at [61, 320] on link at bounding box center [59, 322] width 11 height 11
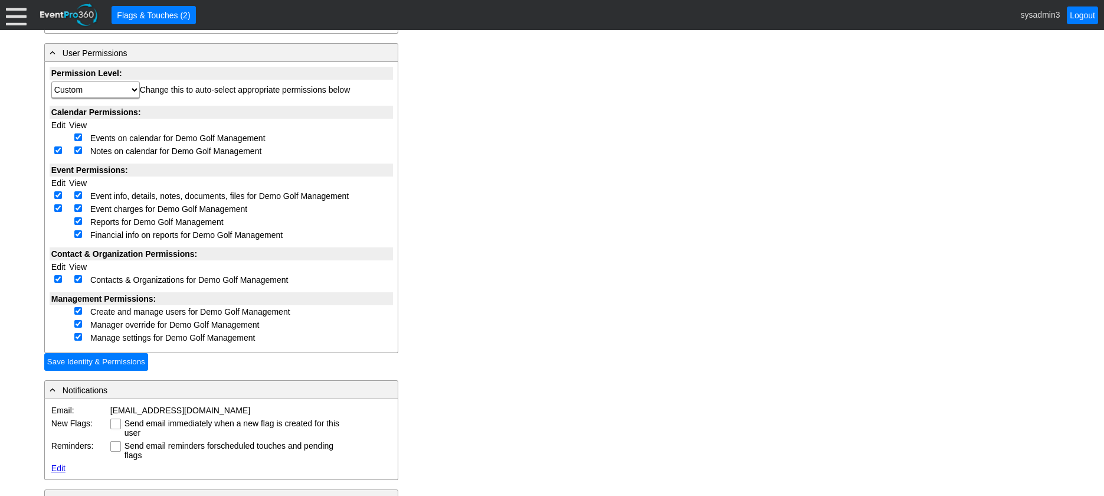
scroll to position [295, 0]
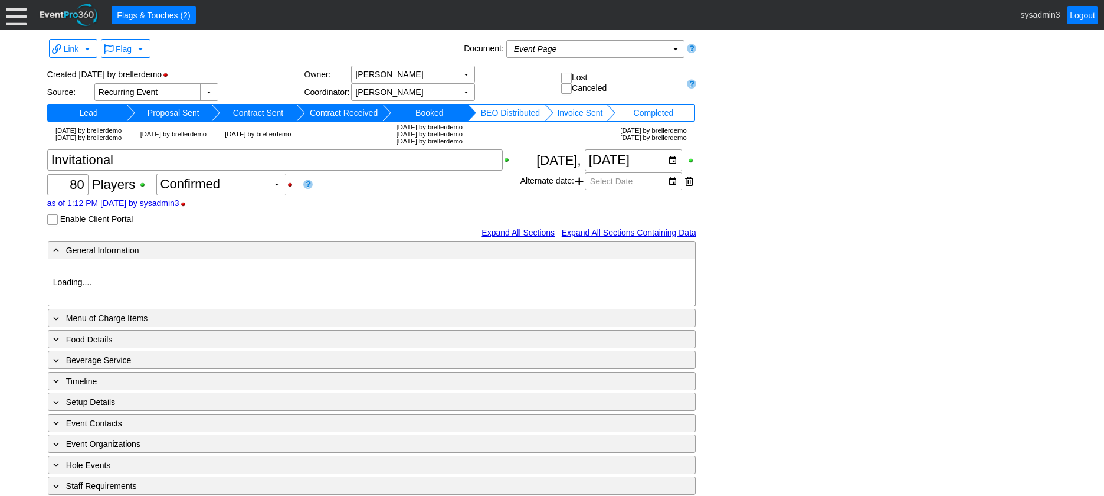
type input "Demo Venue 1"
type input "Golf Outing"
type input "Scramble"
type input "Shotgun"
type input "White"
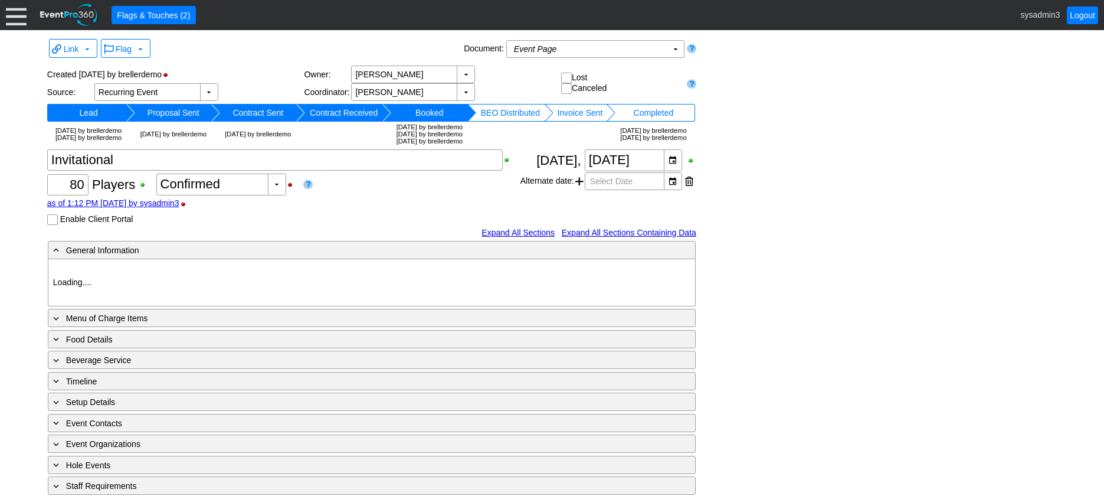
type input "Red"
type input "354064"
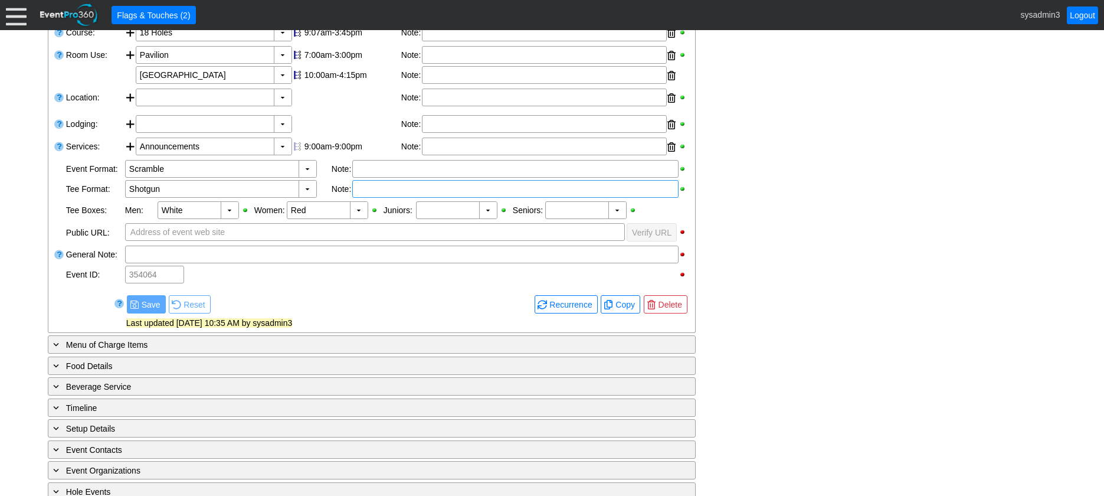
scroll to position [309, 0]
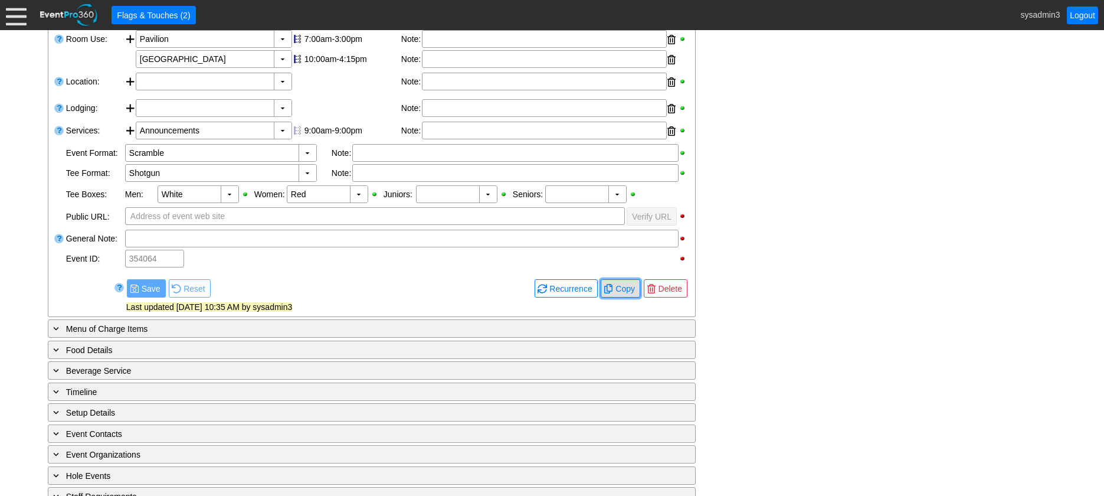
click at [618, 294] on span "Copy" at bounding box center [625, 289] width 24 height 12
type input "Lead"
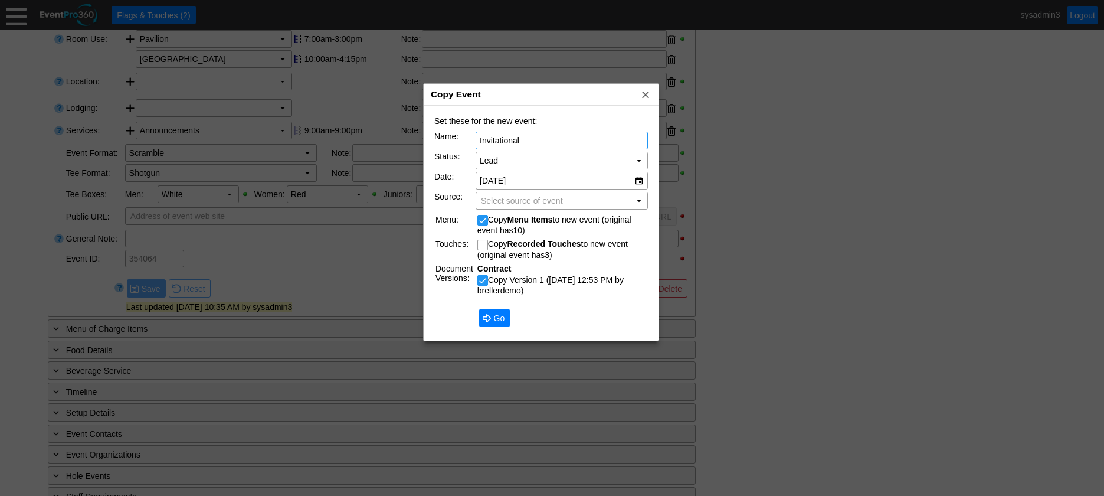
click at [579, 94] on div "Copy Event x" at bounding box center [541, 95] width 235 height 22
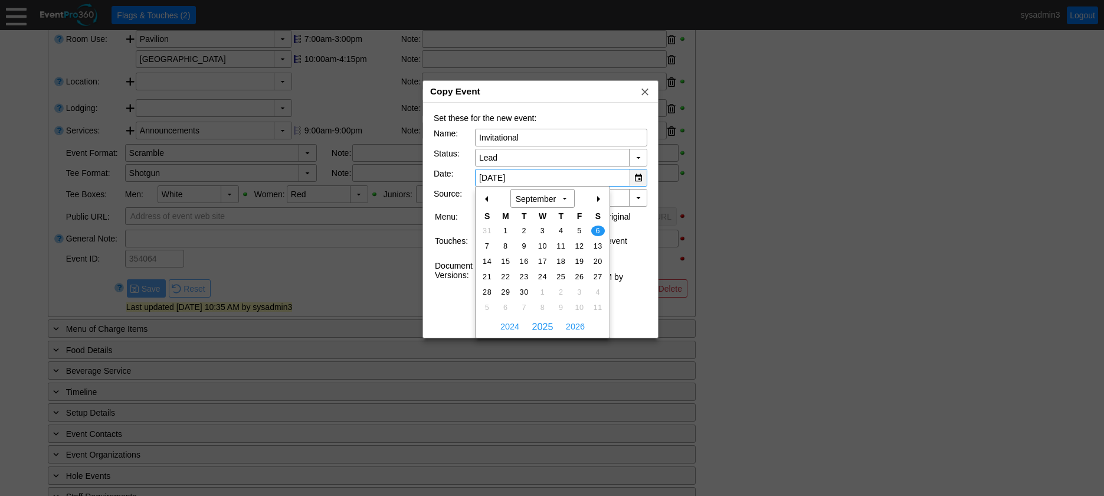
click at [636, 175] on div "▼" at bounding box center [638, 177] width 18 height 17
click at [574, 326] on span "2026" at bounding box center [575, 326] width 25 height 18
click at [598, 228] on span "5" at bounding box center [598, 230] width 14 height 11
type input "9/5/2026"
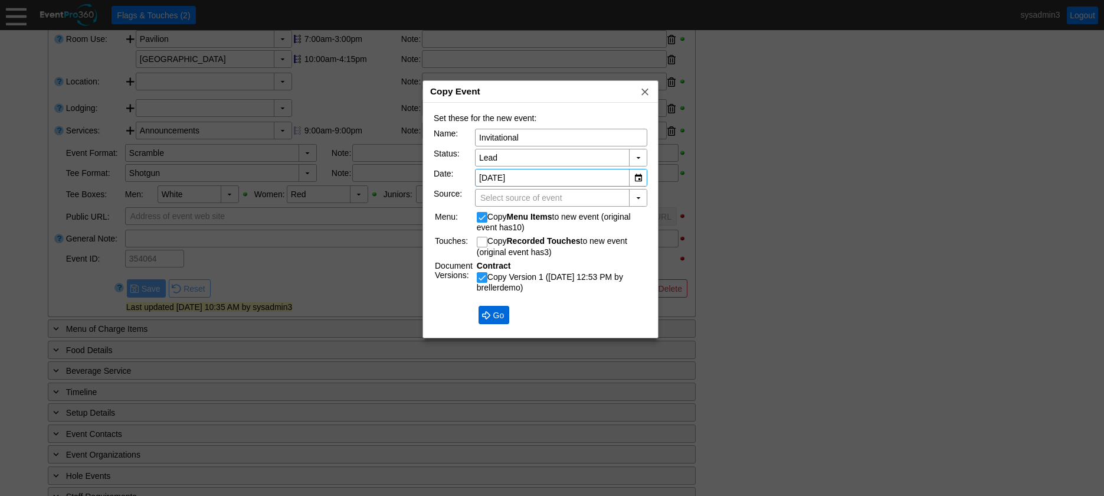
click at [491, 313] on span "Go" at bounding box center [499, 315] width 16 height 12
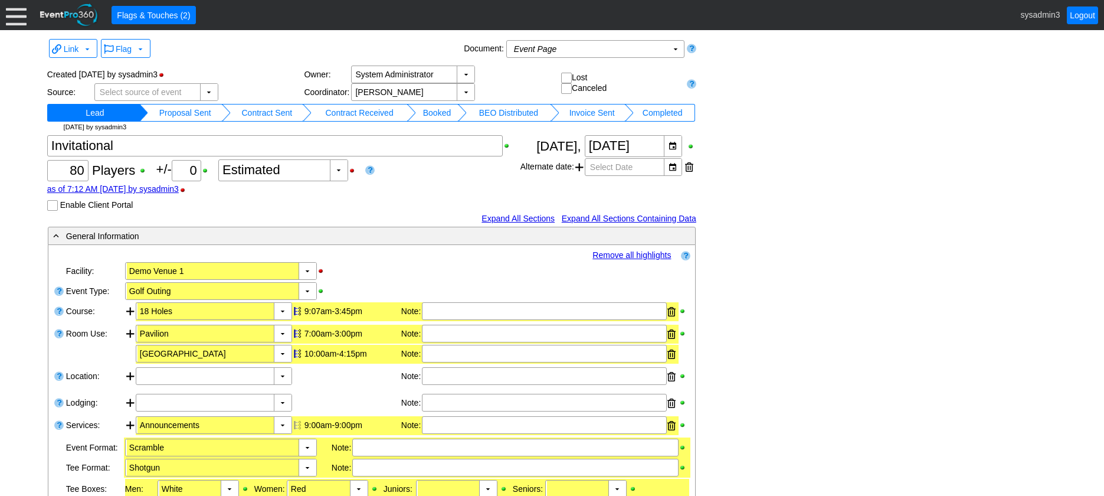
click at [197, 111] on td "Proposal Sent" at bounding box center [185, 113] width 74 height 18
click at [296, 110] on td "Contract Sent" at bounding box center [276, 113] width 70 height 18
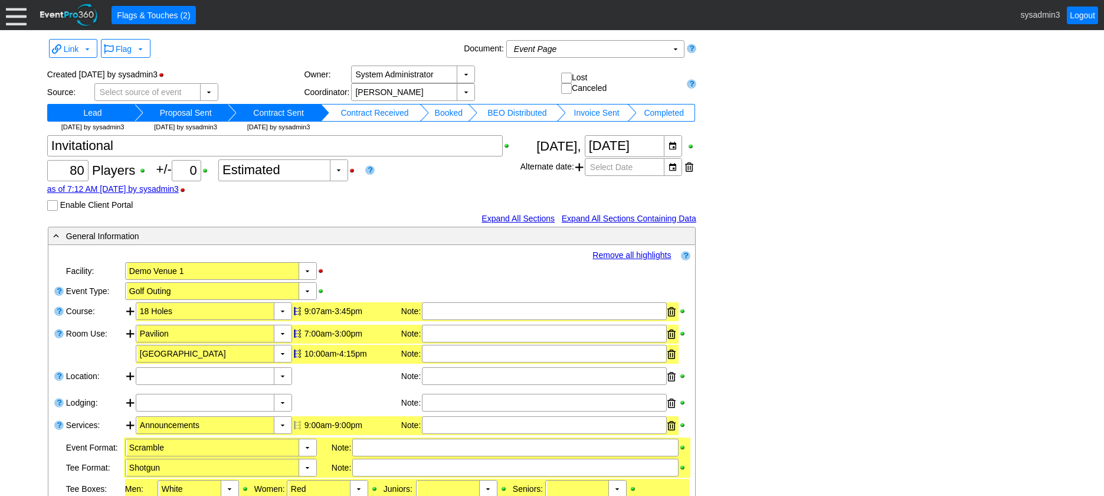
click at [382, 112] on td "Contract Received" at bounding box center [374, 113] width 90 height 18
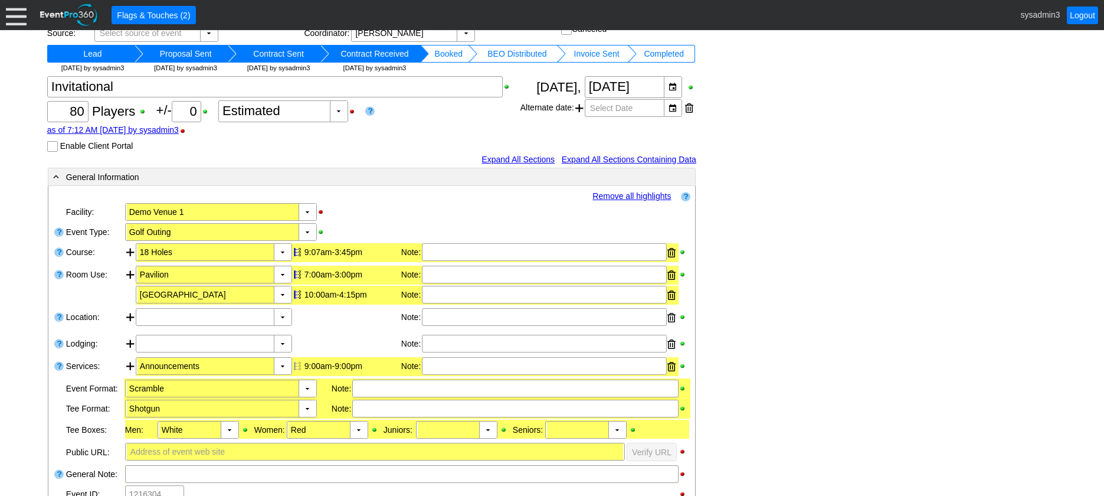
scroll to position [118, 0]
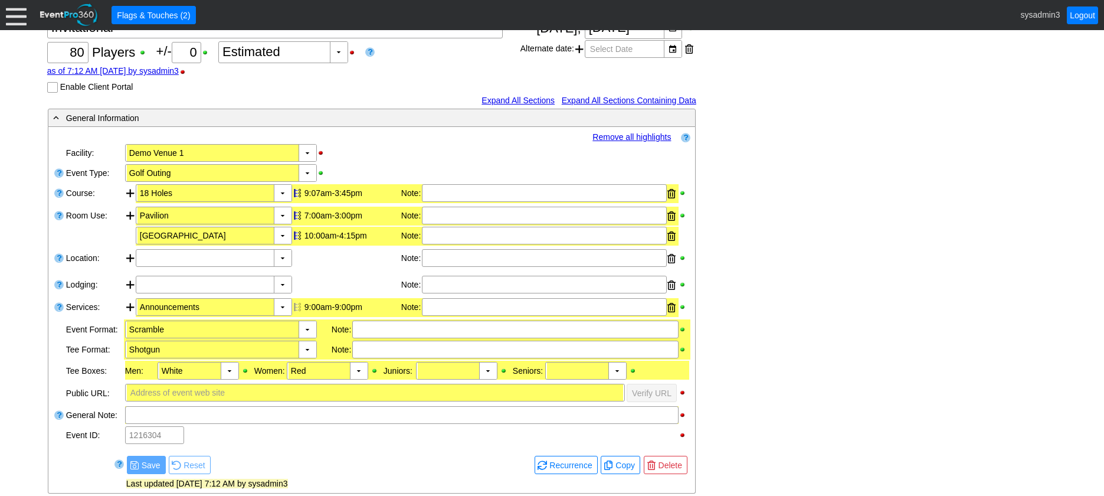
click at [632, 136] on link "Remove all highlights" at bounding box center [631, 136] width 78 height 9
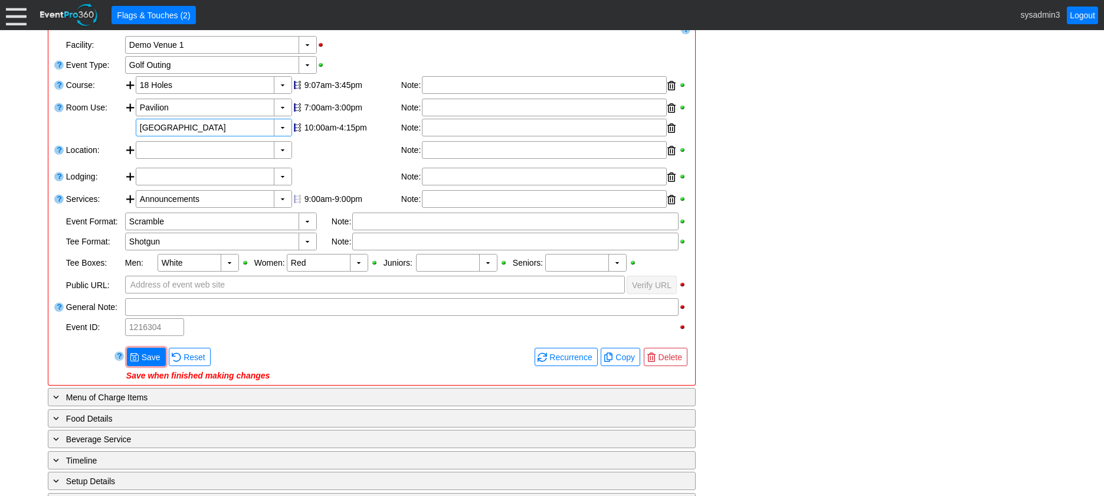
scroll to position [295, 0]
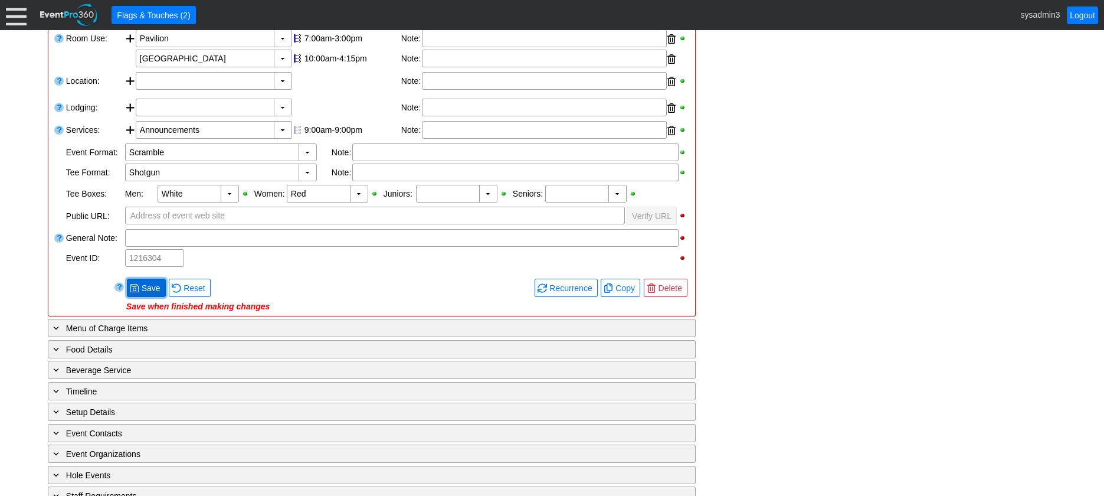
click at [149, 286] on span "Save" at bounding box center [151, 288] width 24 height 12
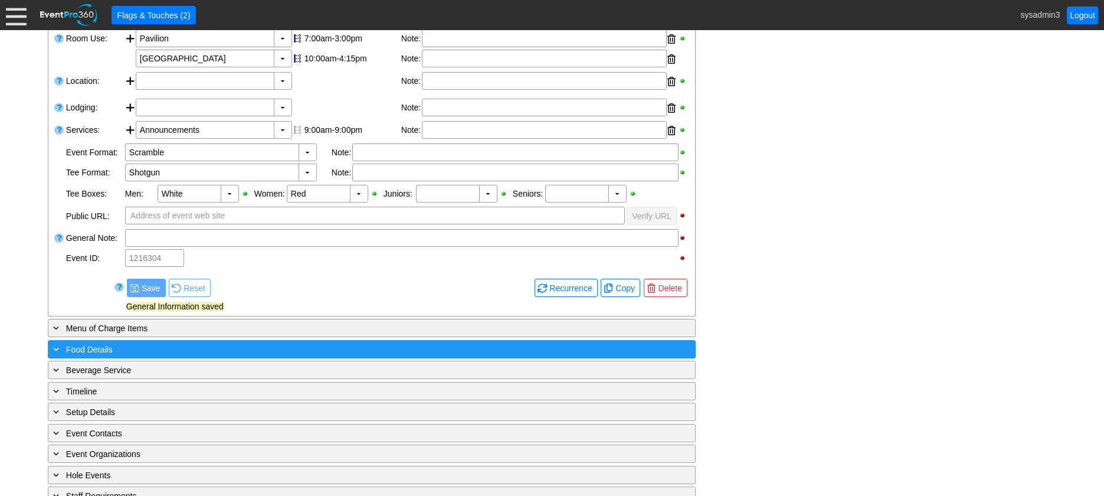
click at [208, 348] on div "+ Food Details" at bounding box center [348, 349] width 594 height 14
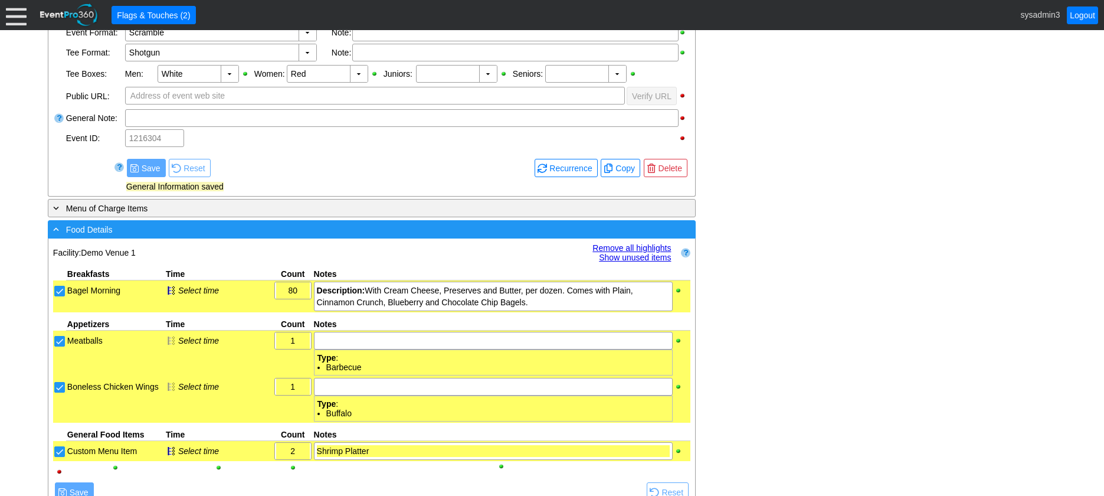
scroll to position [520, 0]
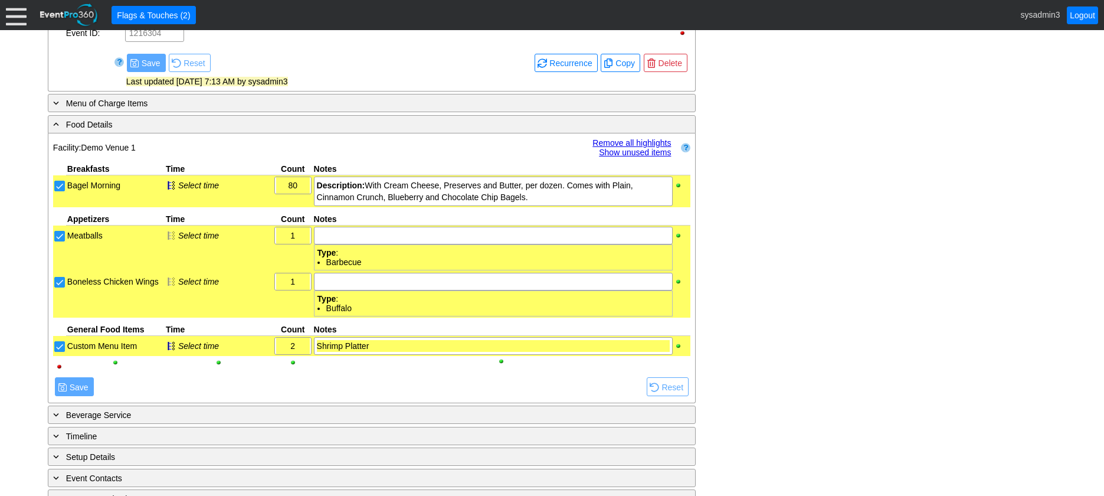
click at [619, 138] on link "Remove all highlights" at bounding box center [631, 142] width 78 height 9
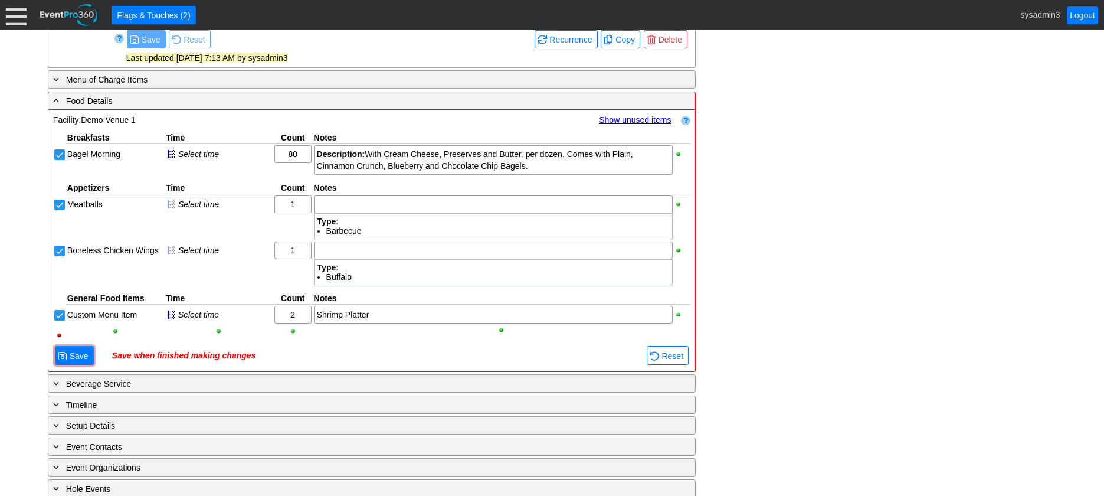
scroll to position [579, 0]
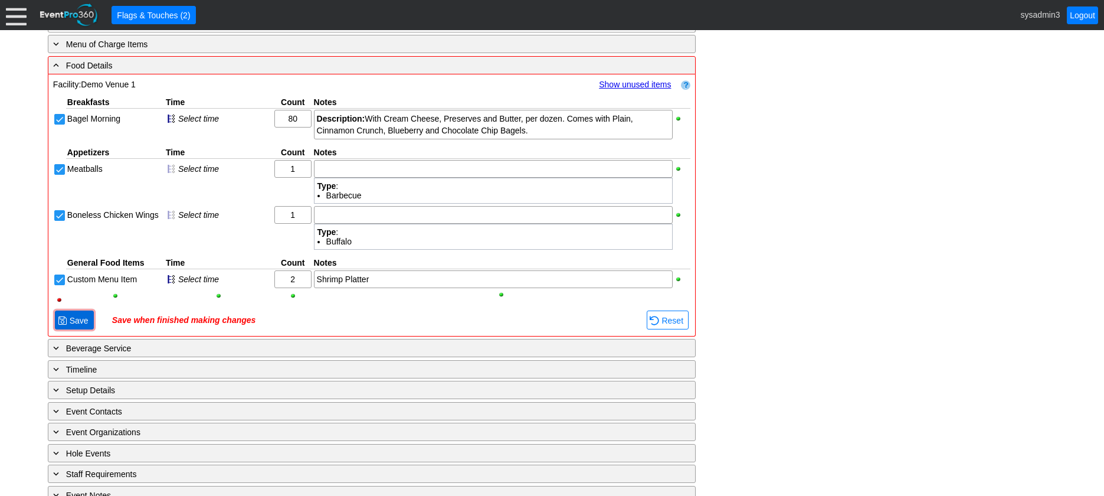
click at [70, 319] on span "Save" at bounding box center [79, 320] width 24 height 12
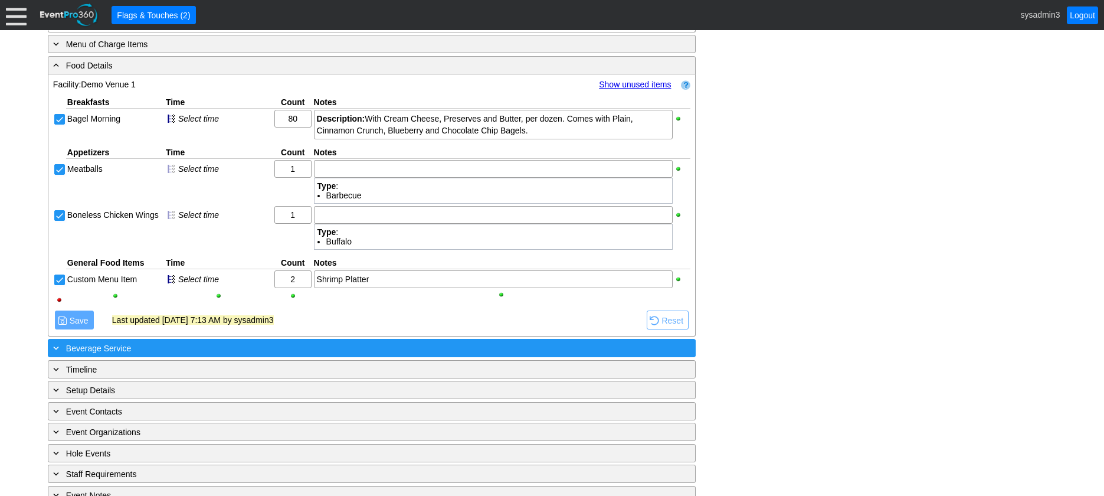
click at [199, 353] on div "+ Beverage Service" at bounding box center [348, 348] width 594 height 14
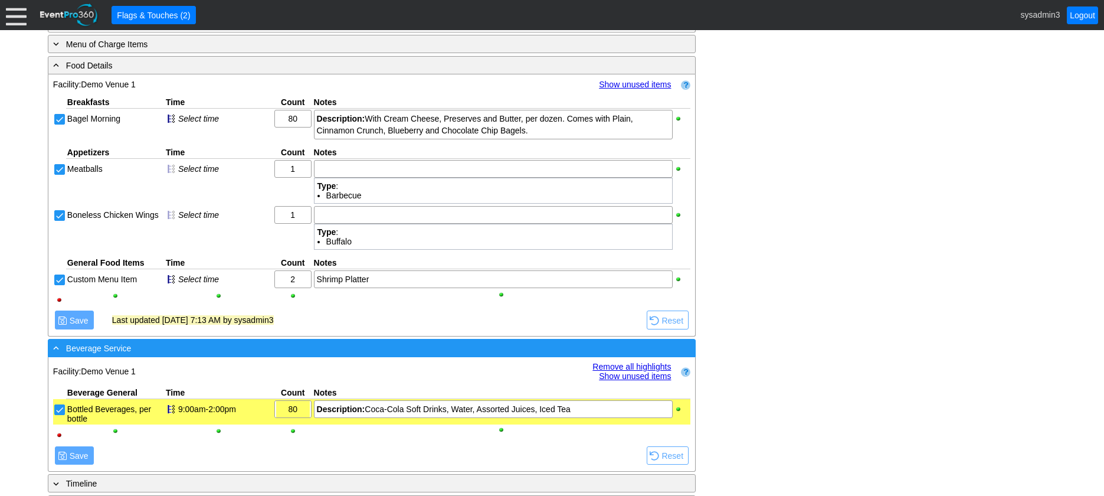
click at [237, 343] on div "- Beverage Service" at bounding box center [348, 348] width 594 height 14
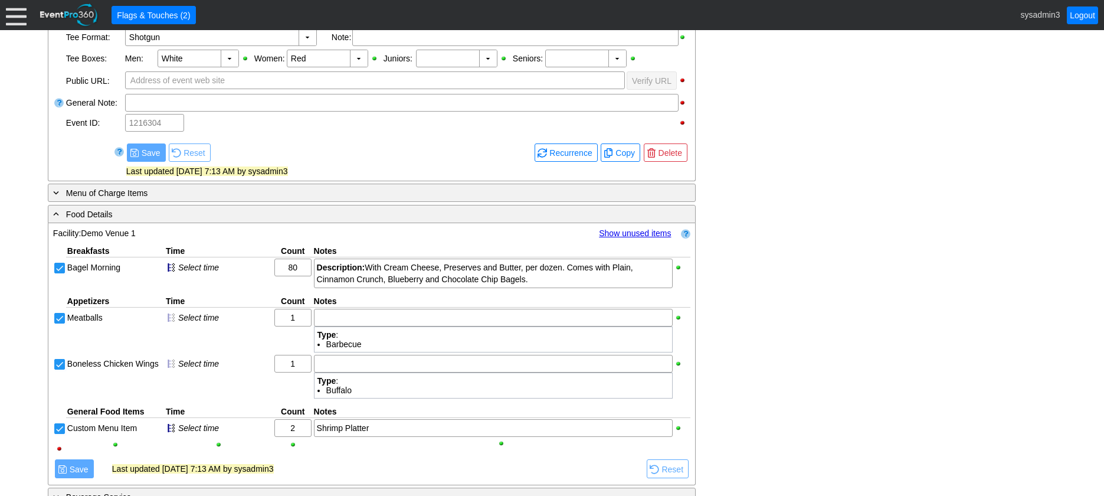
scroll to position [402, 0]
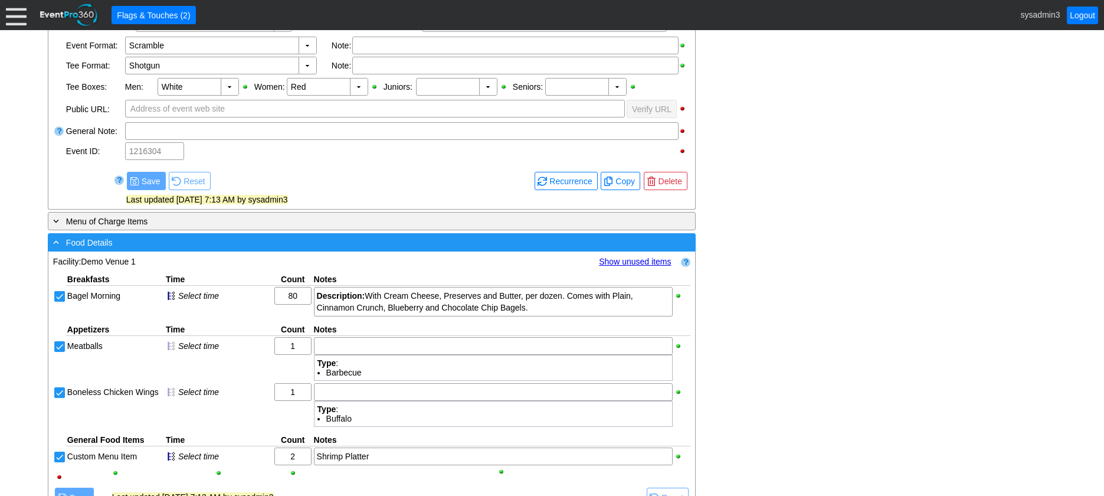
click at [321, 245] on div "- Food Details" at bounding box center [348, 242] width 594 height 14
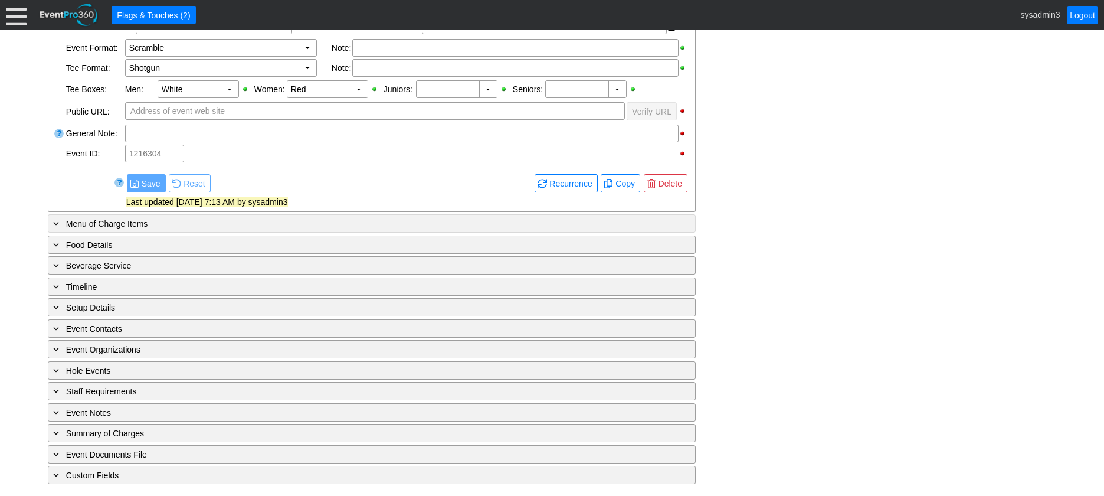
scroll to position [399, 0]
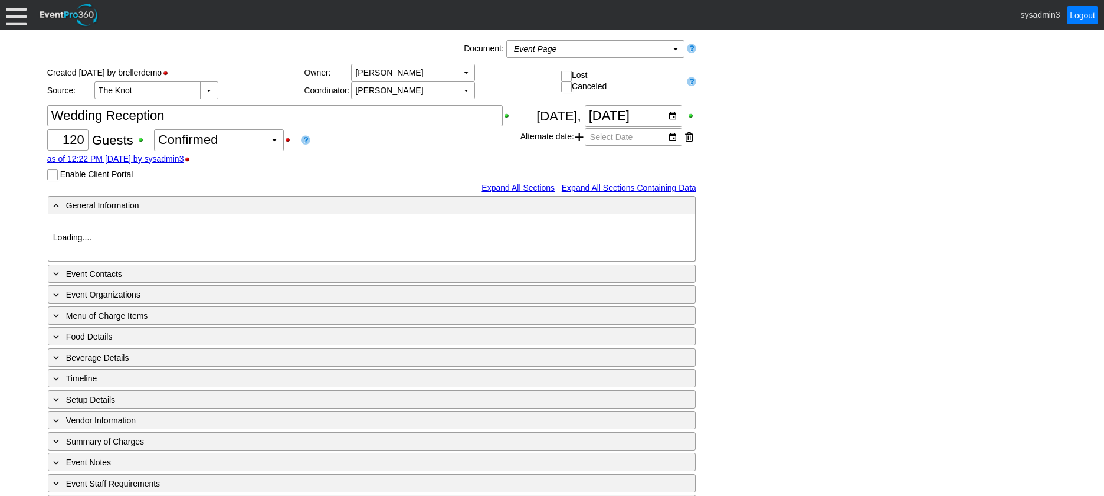
type input "Demo Venue 1"
type input "Wedding"
type input "[URL][DOMAIN_NAME]"
type input "675609"
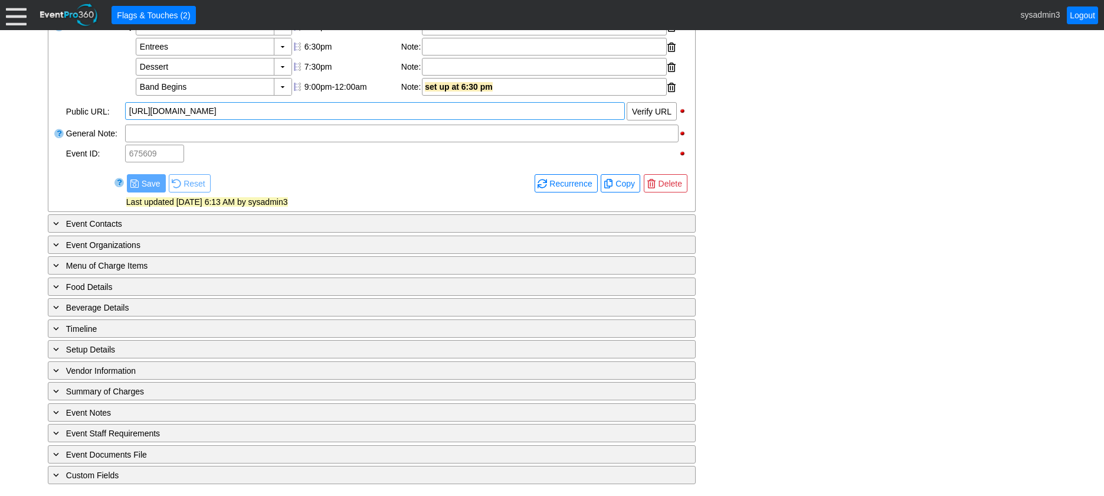
scroll to position [471, 0]
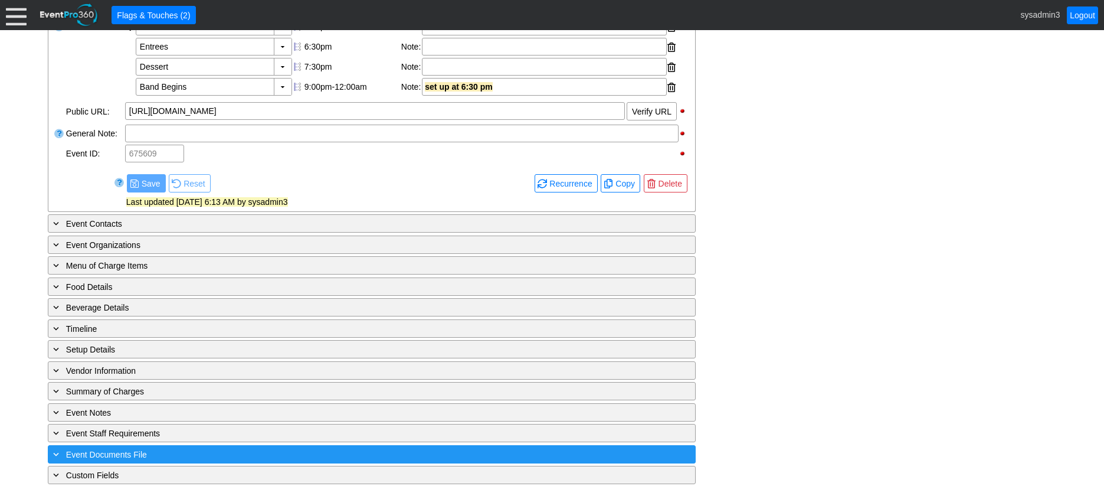
click at [244, 450] on div "+ Event Documents File" at bounding box center [348, 454] width 594 height 14
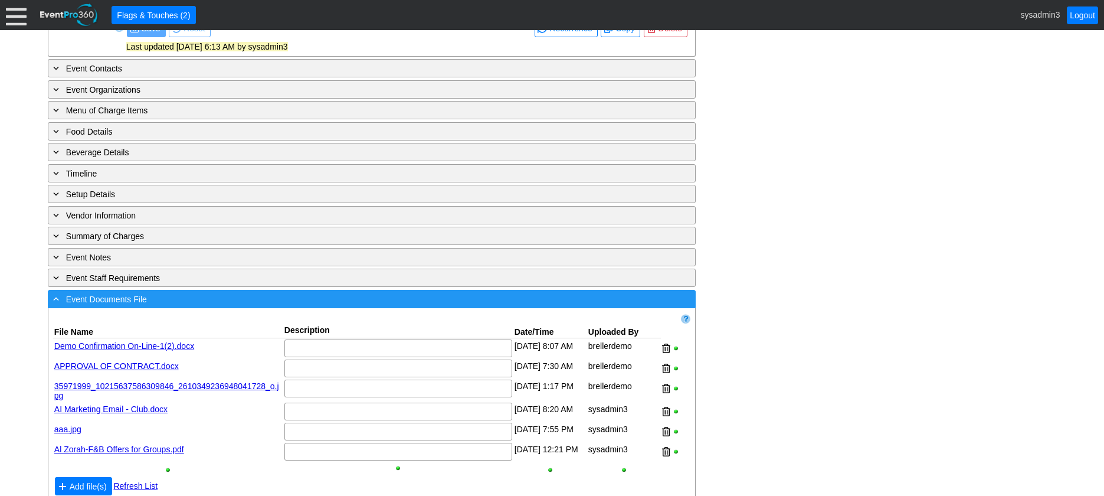
scroll to position [668, 0]
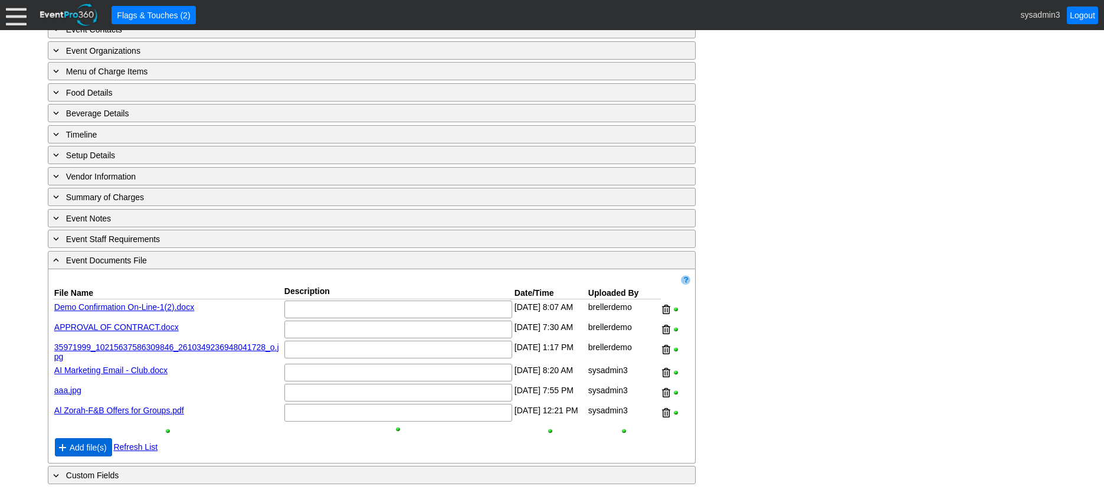
click at [91, 448] on span "Add file(s)" at bounding box center [88, 447] width 42 height 12
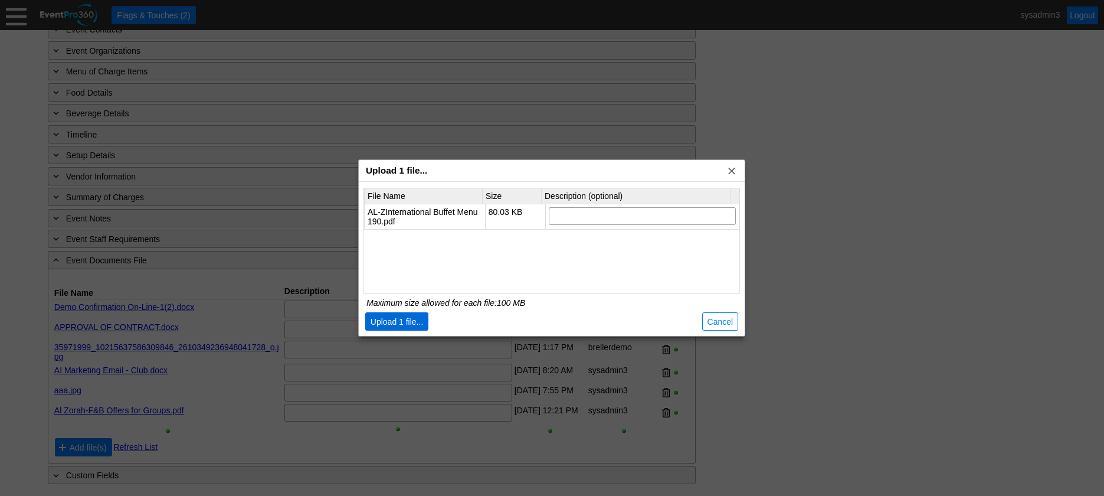
click at [401, 324] on span "Upload 1 file..." at bounding box center [397, 322] width 58 height 12
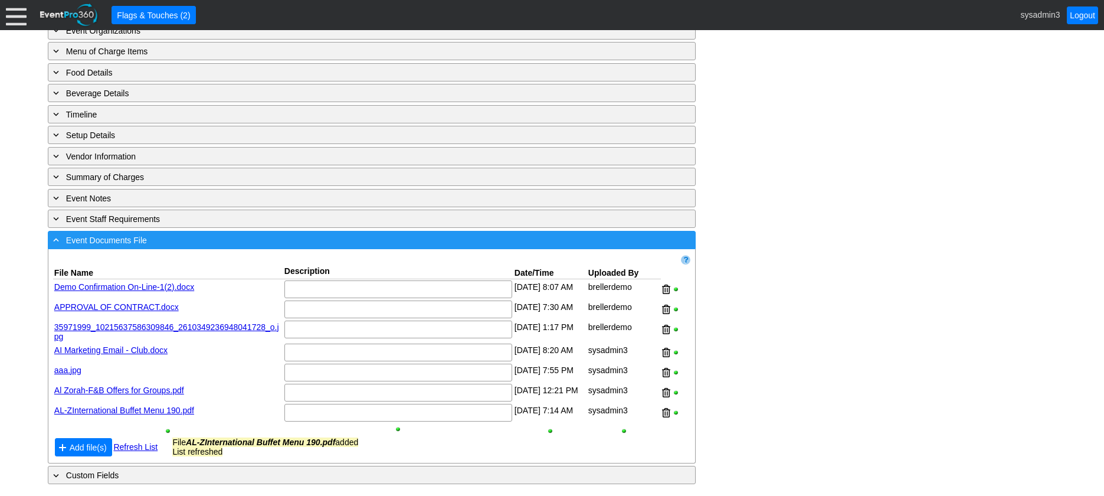
click at [281, 247] on div "- Event Documents File" at bounding box center [348, 240] width 594 height 14
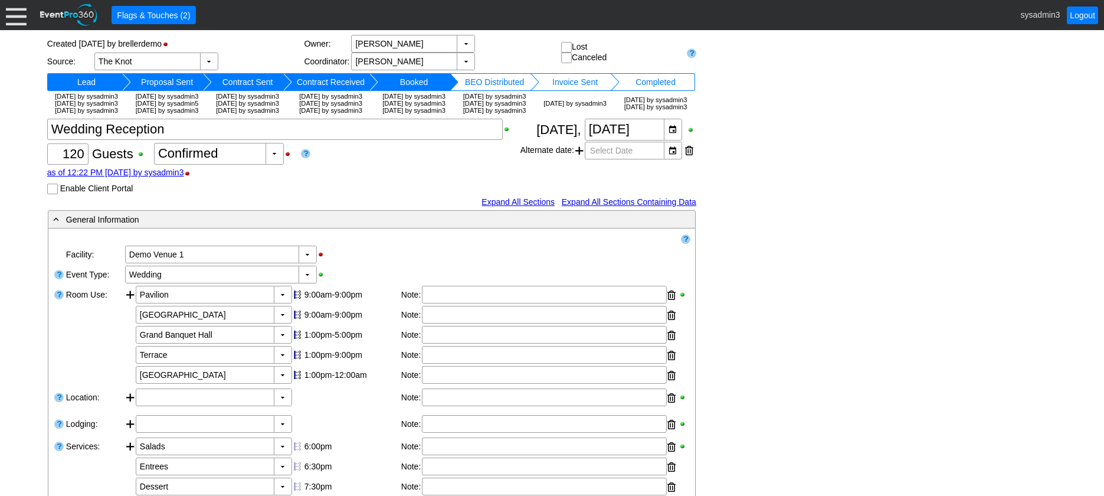
scroll to position [0, 0]
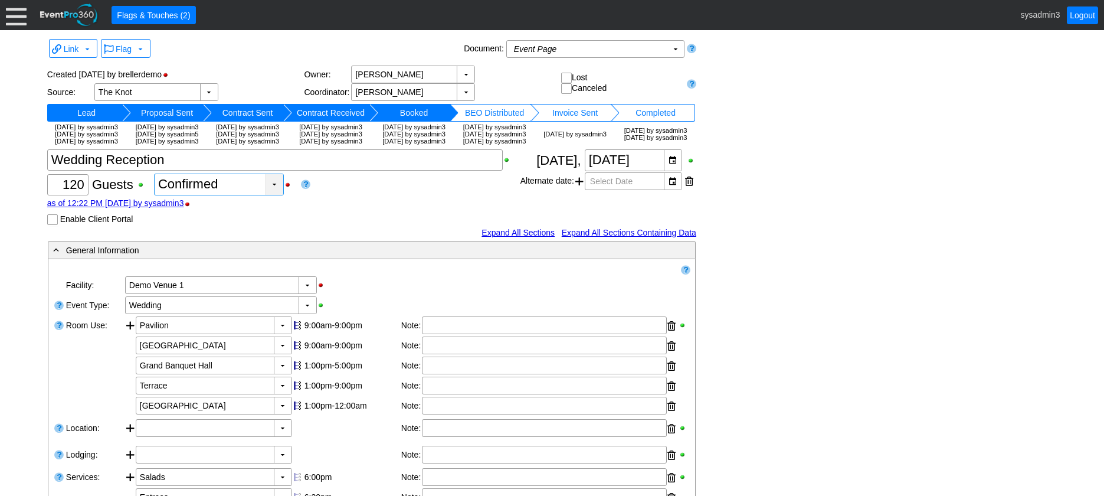
click at [274, 195] on div "▼" at bounding box center [274, 184] width 18 height 21
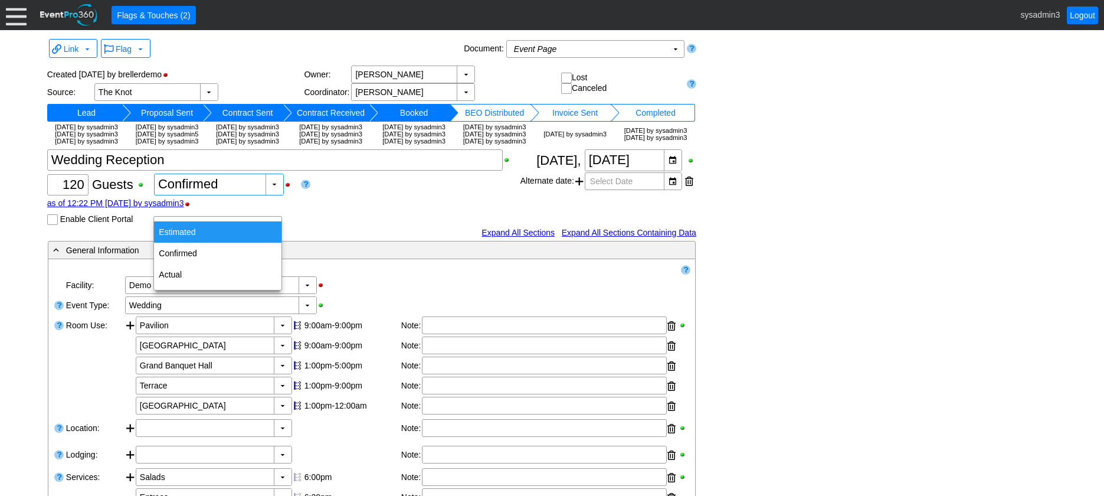
click at [189, 232] on div "Estimated" at bounding box center [217, 231] width 127 height 21
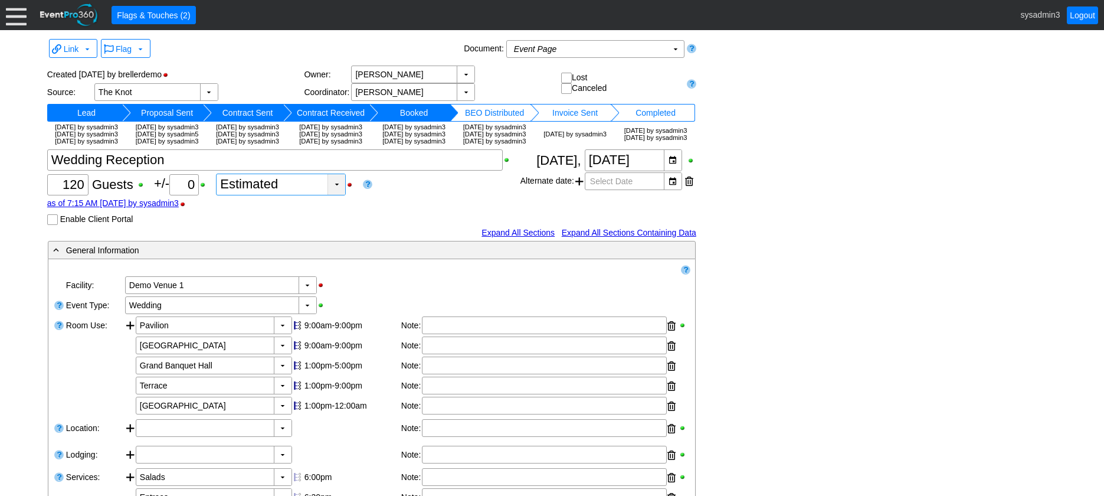
click at [339, 195] on div "▼" at bounding box center [336, 184] width 18 height 21
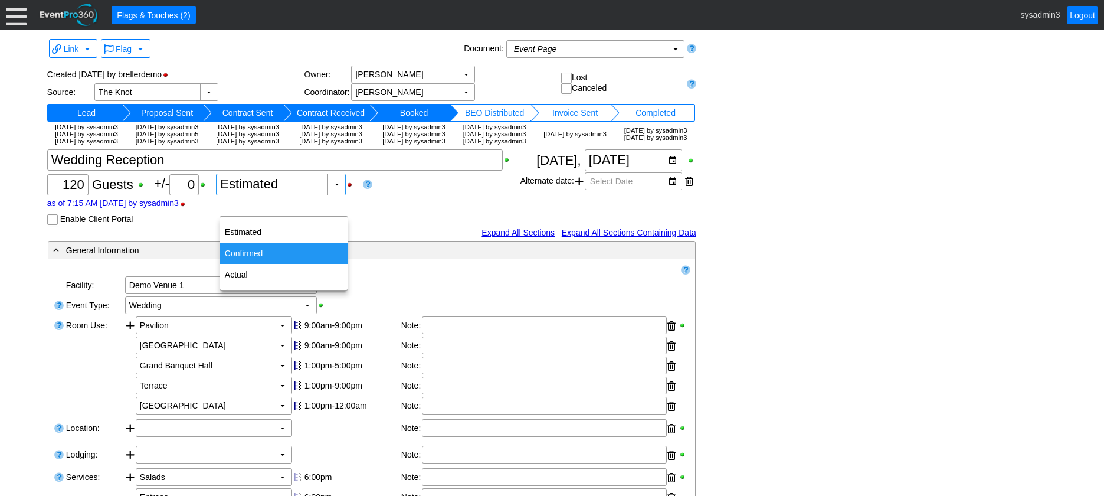
click at [248, 252] on div "Confirmed" at bounding box center [283, 252] width 127 height 21
type input "Confirmed"
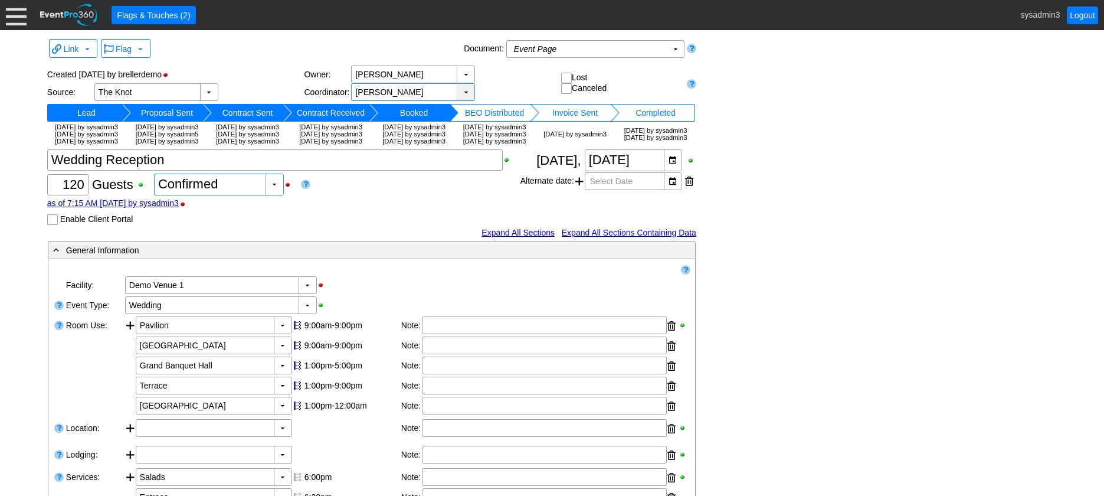
click at [465, 91] on div "▼" at bounding box center [466, 92] width 18 height 17
click at [804, 151] on div "Link ▼ Flag ▼ Document: Event Page Χ ▼ ● Print or PDF E-Sign ▼ Insert ▼ Save ▼ …" at bounding box center [551, 491] width 1015 height 910
click at [209, 90] on div "▼" at bounding box center [209, 92] width 18 height 17
click at [304, 225] on div "Χ 120 Guests +/- Χ 0 ▼ Χ Confirmed as of 7:15 AM on Friday, 9/19/2025 by sysadm…" at bounding box center [283, 187] width 473 height 76
click at [581, 190] on span at bounding box center [579, 181] width 8 height 18
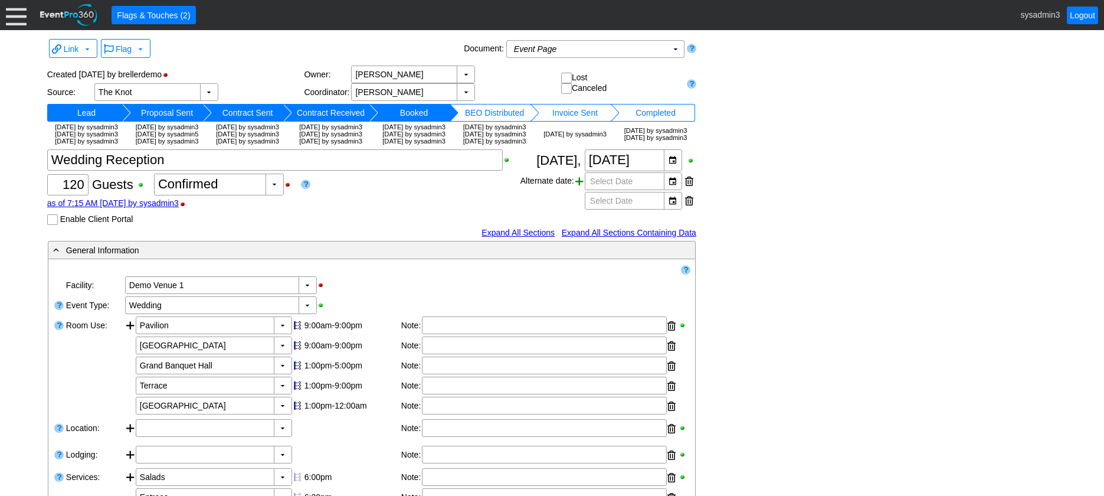
click at [581, 190] on span at bounding box center [579, 181] width 8 height 18
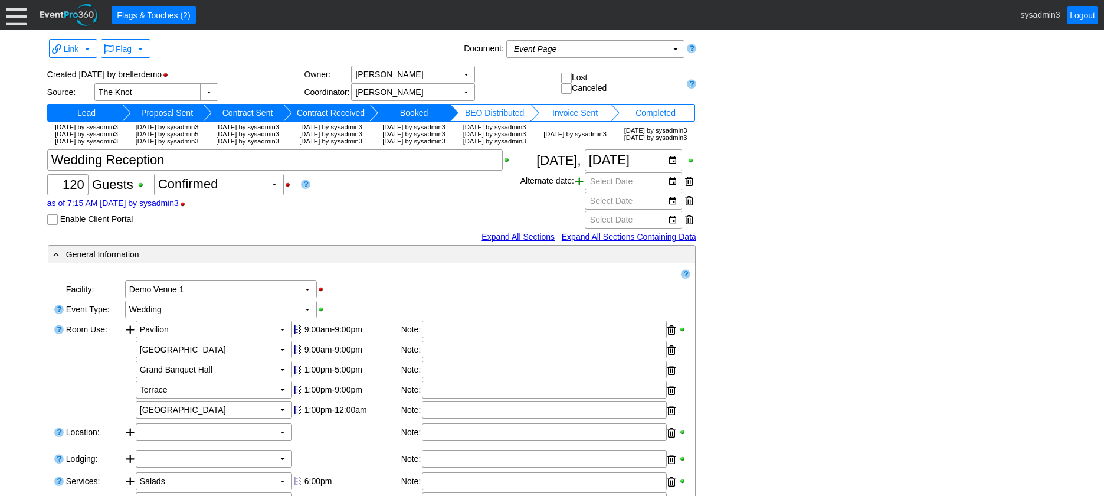
click at [581, 190] on span at bounding box center [579, 181] width 8 height 18
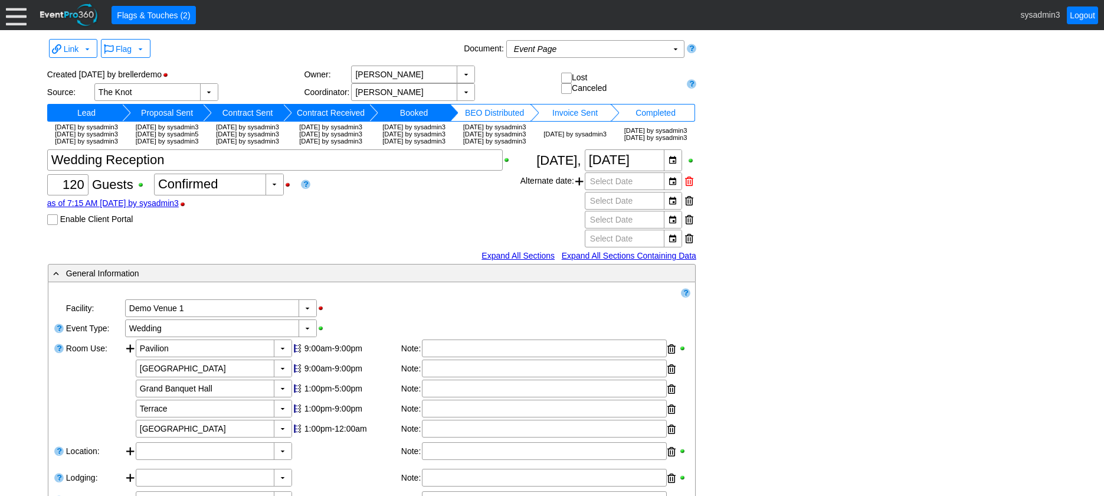
click at [687, 190] on div at bounding box center [689, 181] width 8 height 18
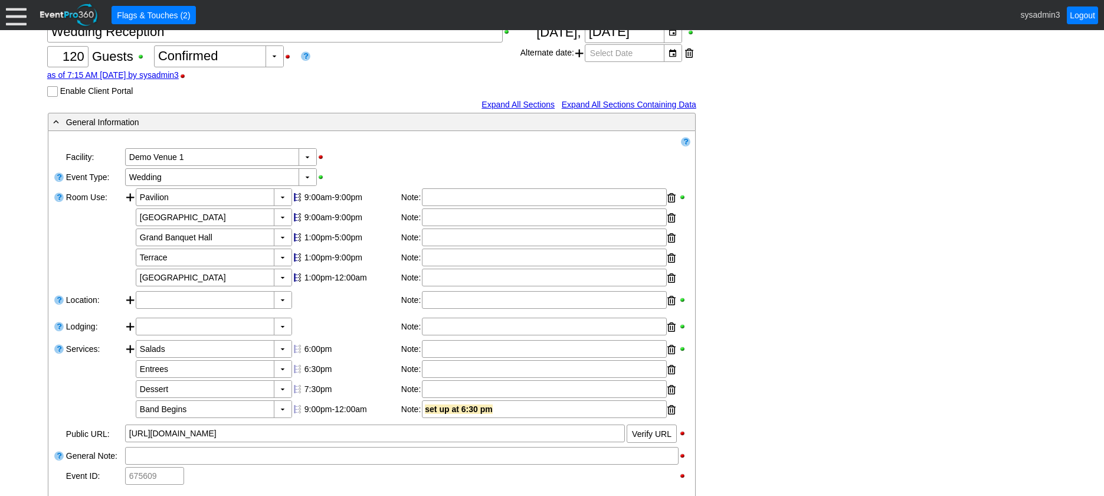
scroll to position [177, 0]
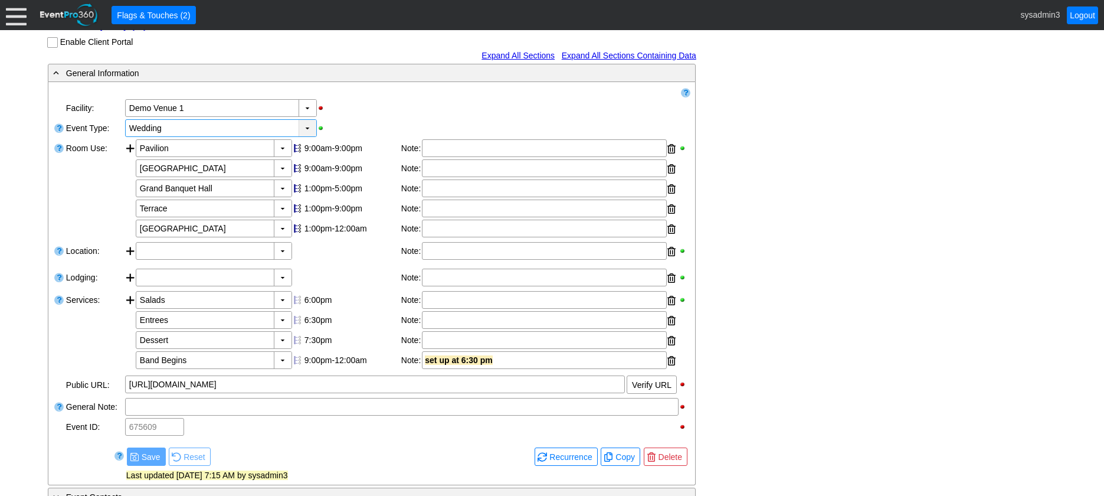
click at [305, 136] on div "▼" at bounding box center [308, 128] width 18 height 17
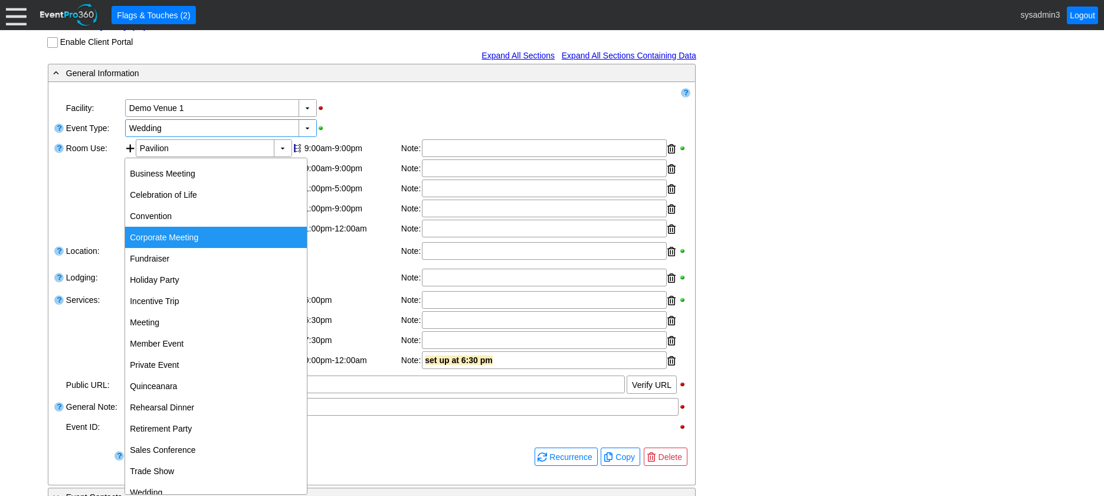
scroll to position [99, 0]
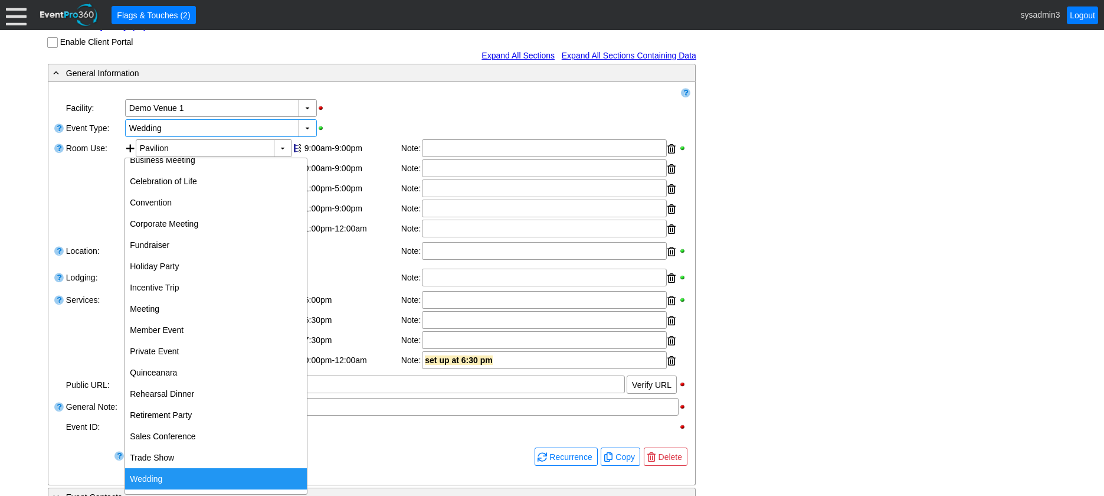
click at [171, 478] on div "Wedding" at bounding box center [216, 478] width 182 height 21
type input "Wedding"
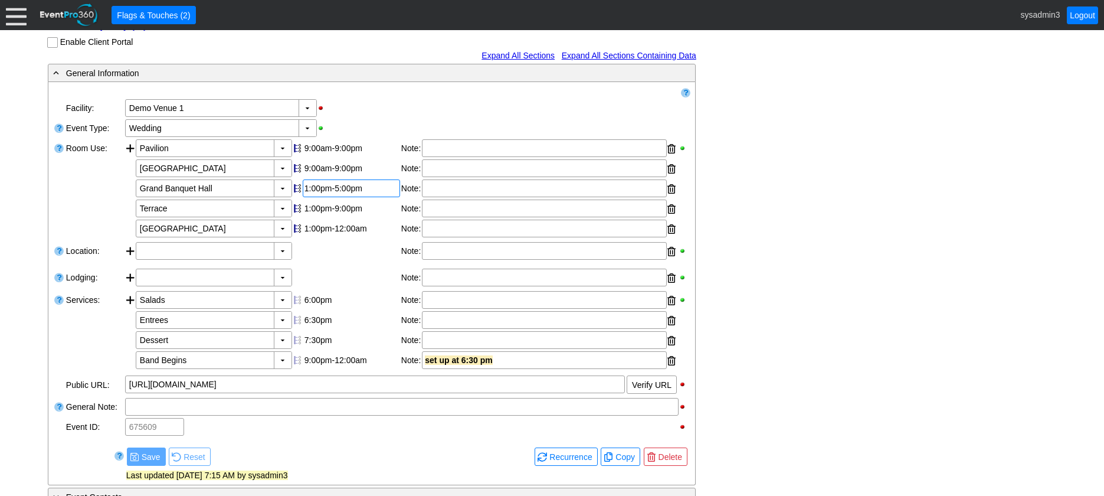
click at [336, 193] on div "1:00pm-5:00pm" at bounding box center [351, 187] width 94 height 9
type input "6:00"
type input "2:00"
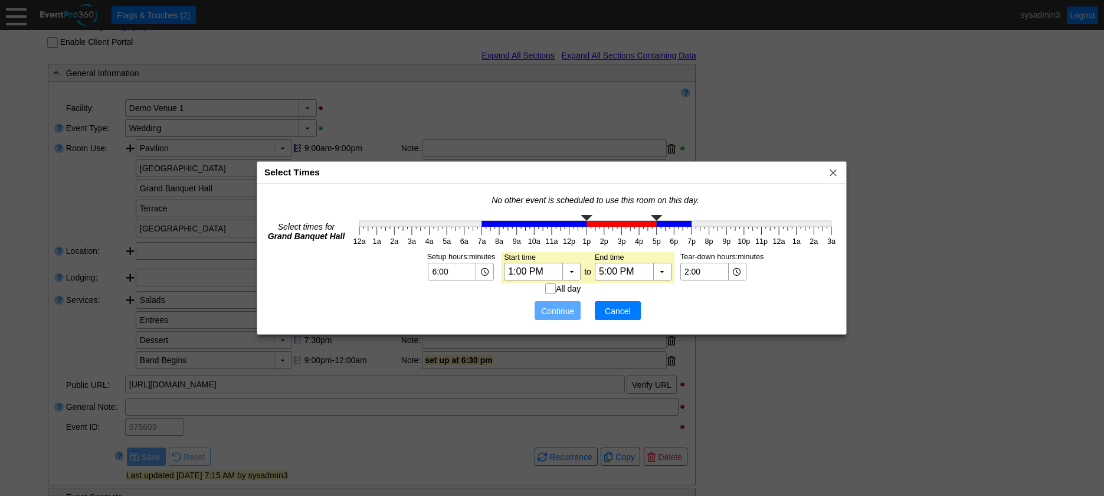
click at [627, 307] on span "Cancel" at bounding box center [617, 311] width 35 height 12
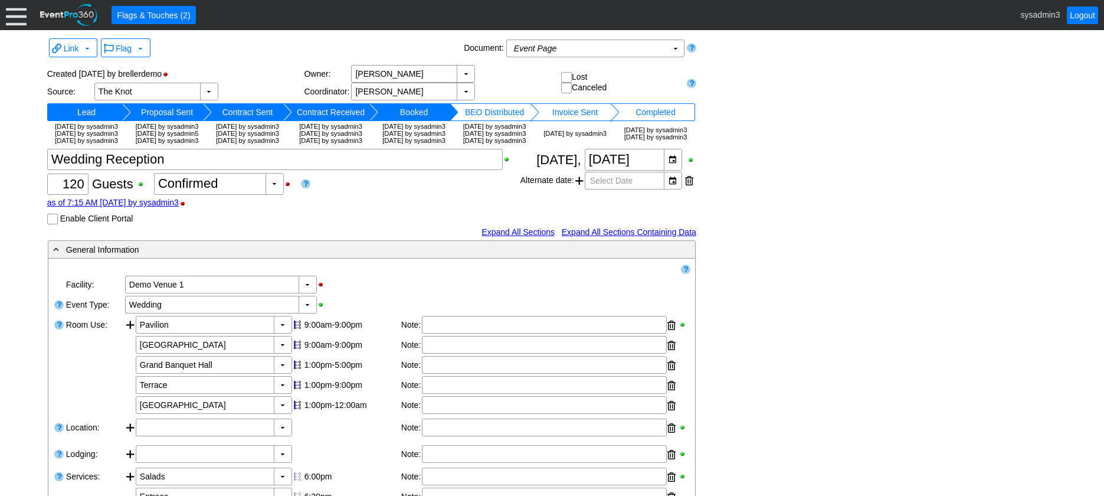
scroll to position [0, 0]
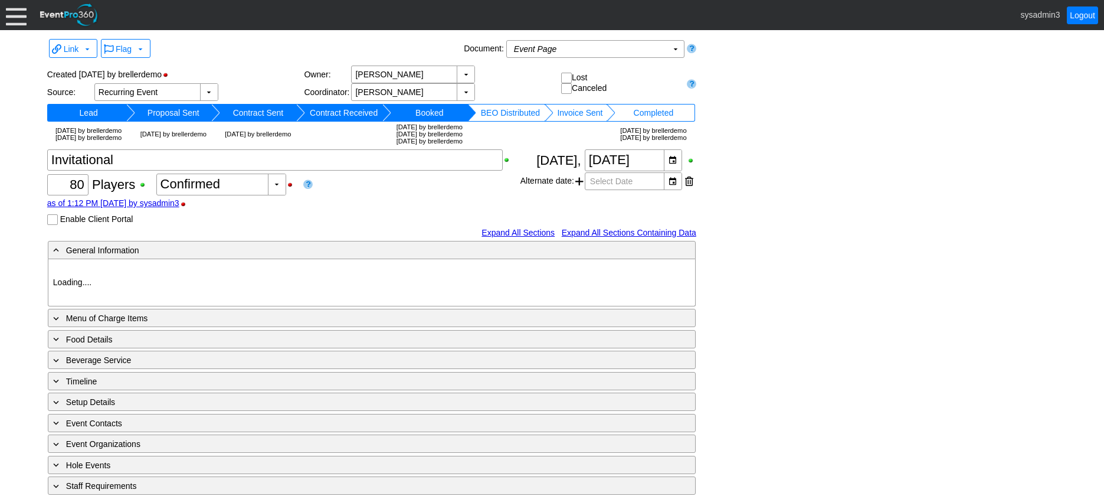
type input "Demo Venue 1"
type input "Golf Outing"
type input "Scramble"
type input "Shotgun"
type input "White"
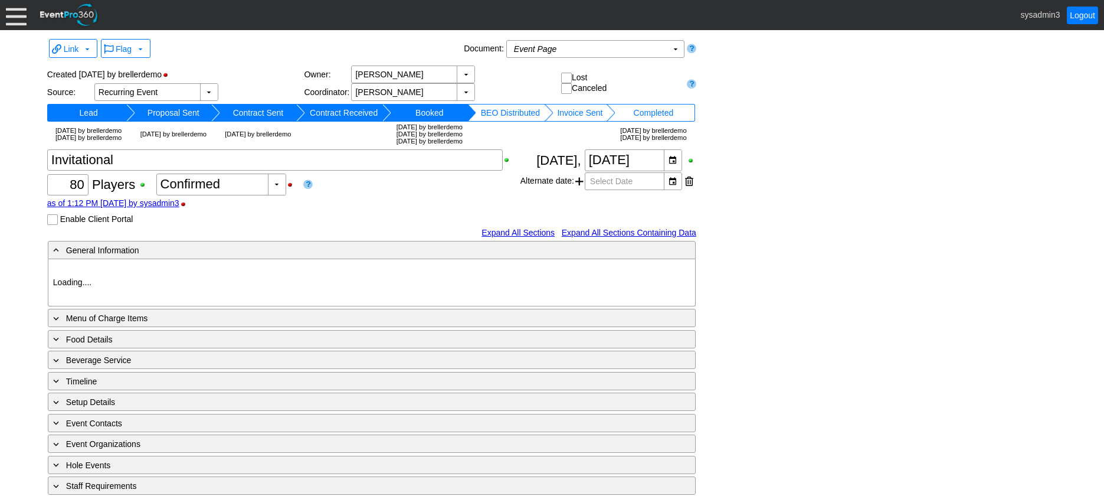
type input "Red"
type input "354064"
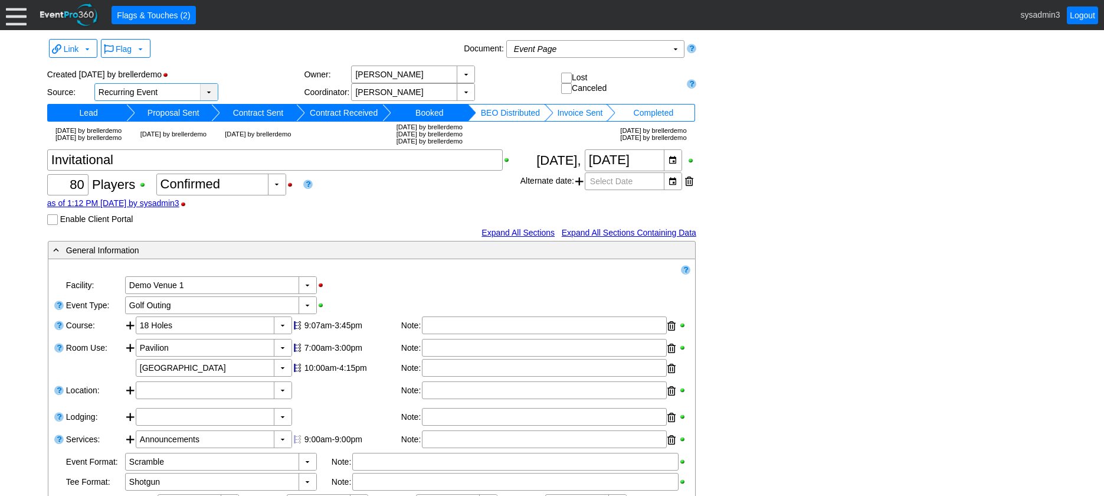
click at [209, 90] on div "▼" at bounding box center [209, 92] width 18 height 17
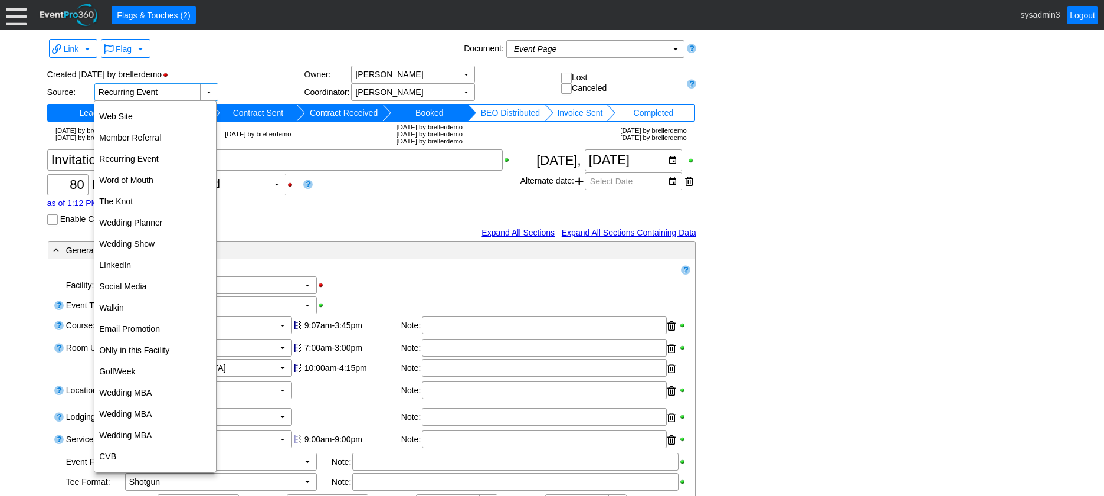
click at [260, 53] on div "Flag ▼" at bounding box center [280, 49] width 362 height 22
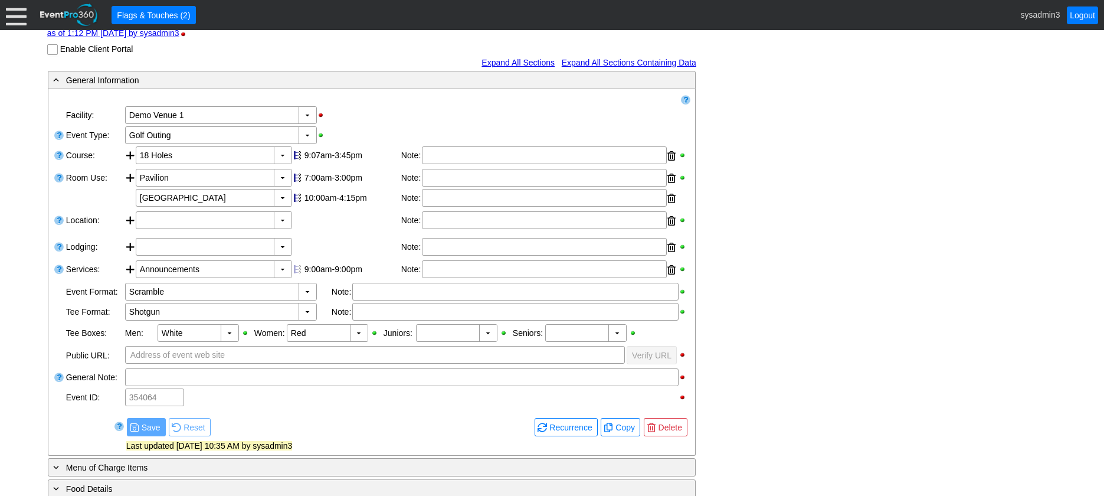
scroll to position [177, 0]
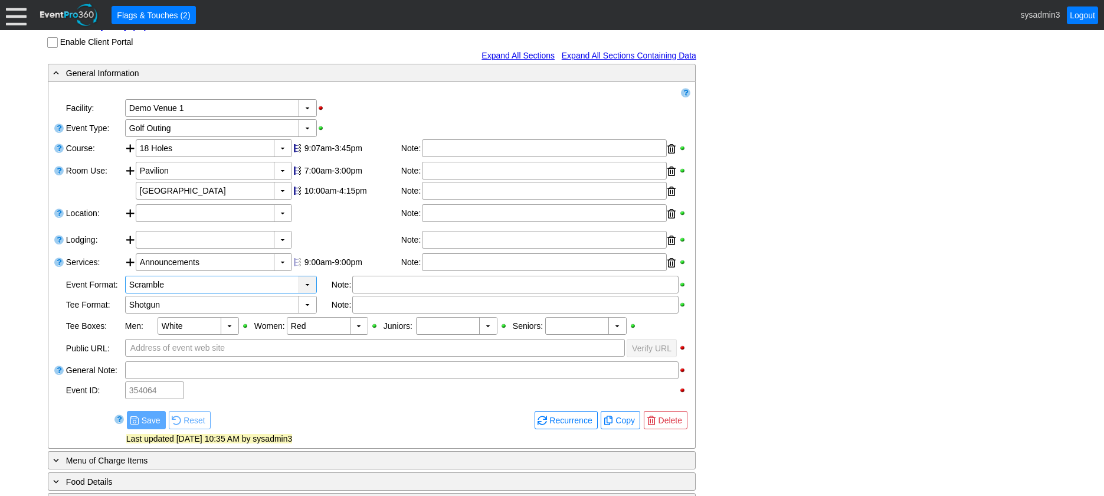
click at [303, 293] on div "▼" at bounding box center [308, 284] width 18 height 17
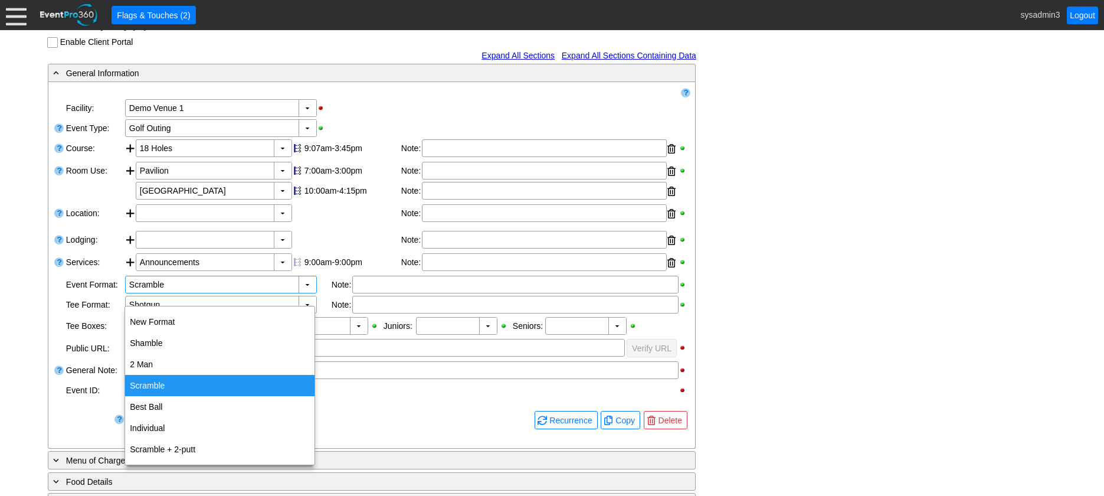
click at [153, 387] on div "Scramble" at bounding box center [219, 385] width 189 height 21
type input "Scramble"
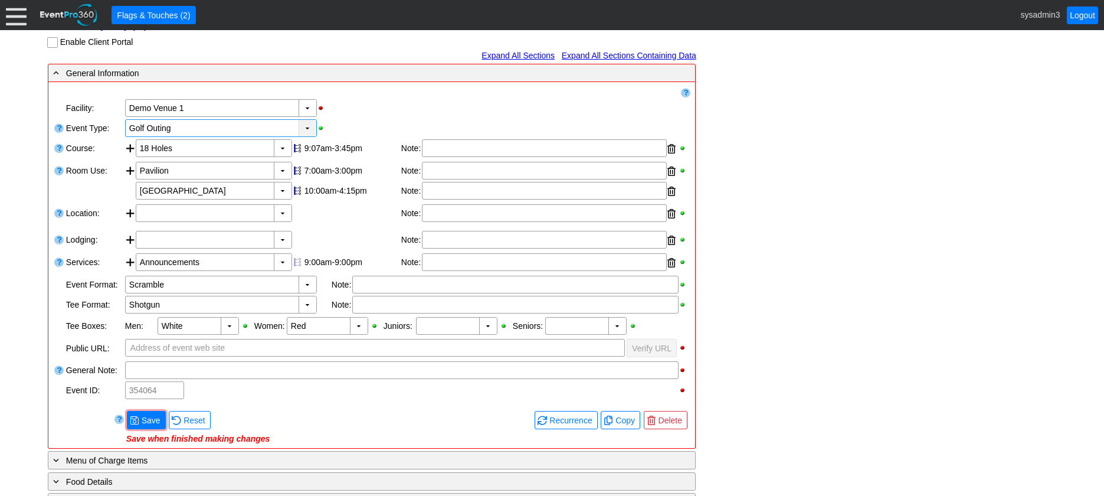
click at [308, 136] on div "▼" at bounding box center [308, 128] width 18 height 17
click at [395, 118] on div "▼ Χ Demo Venue 1" at bounding box center [407, 108] width 566 height 20
click at [132, 182] on div at bounding box center [130, 182] width 11 height 40
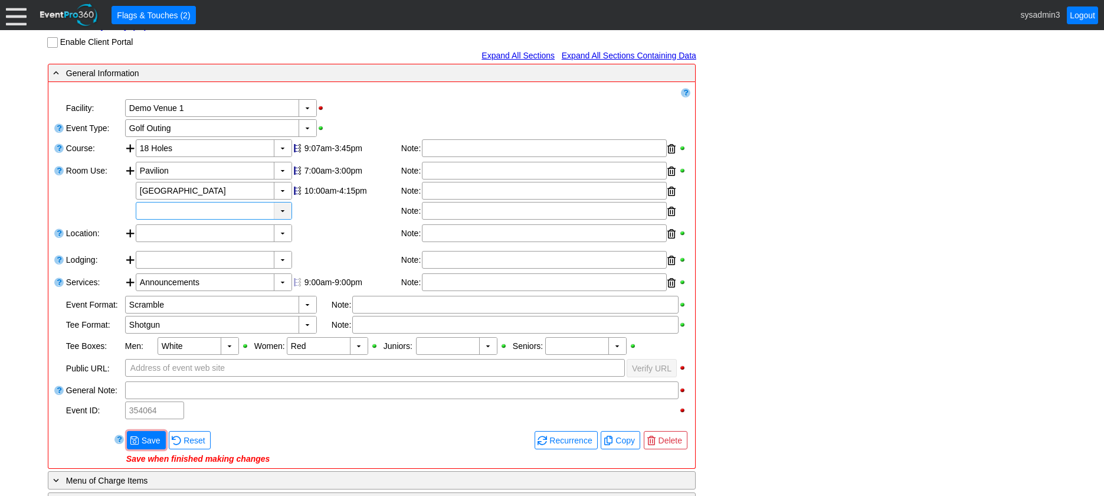
click at [282, 219] on div "▼" at bounding box center [283, 210] width 18 height 17
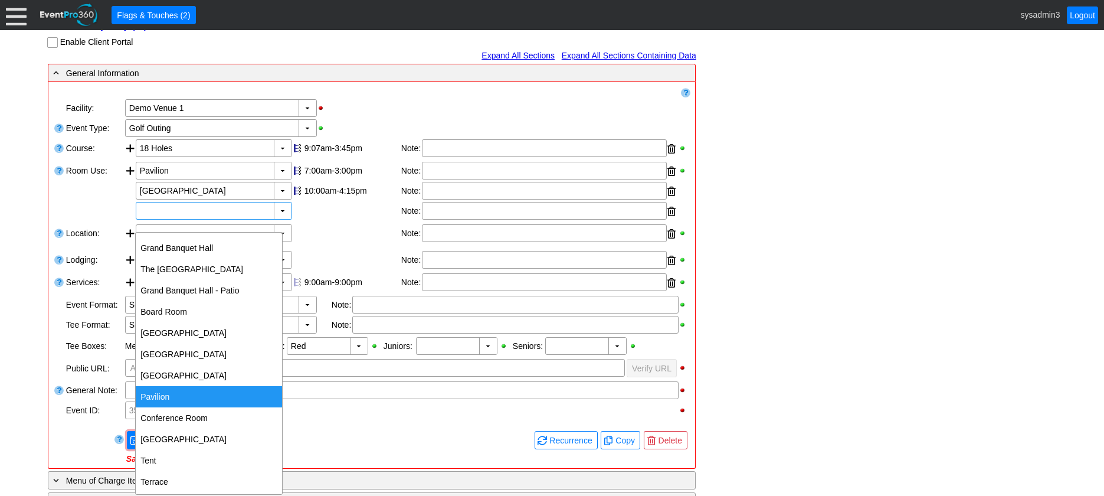
click at [168, 394] on div "Pavilion" at bounding box center [209, 396] width 146 height 21
type input "Pavilion"
type input "0:00"
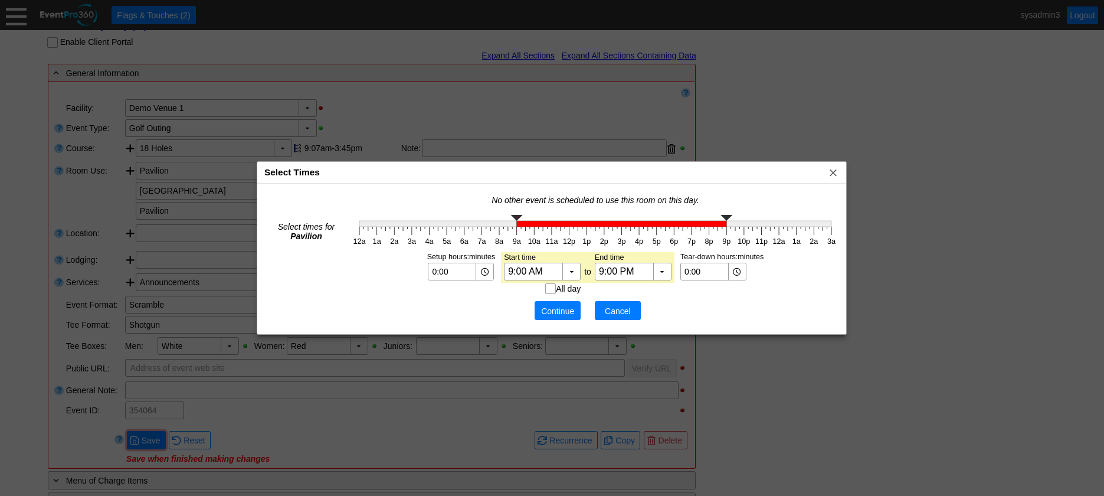
click at [633, 310] on span "Cancel" at bounding box center [617, 311] width 35 height 12
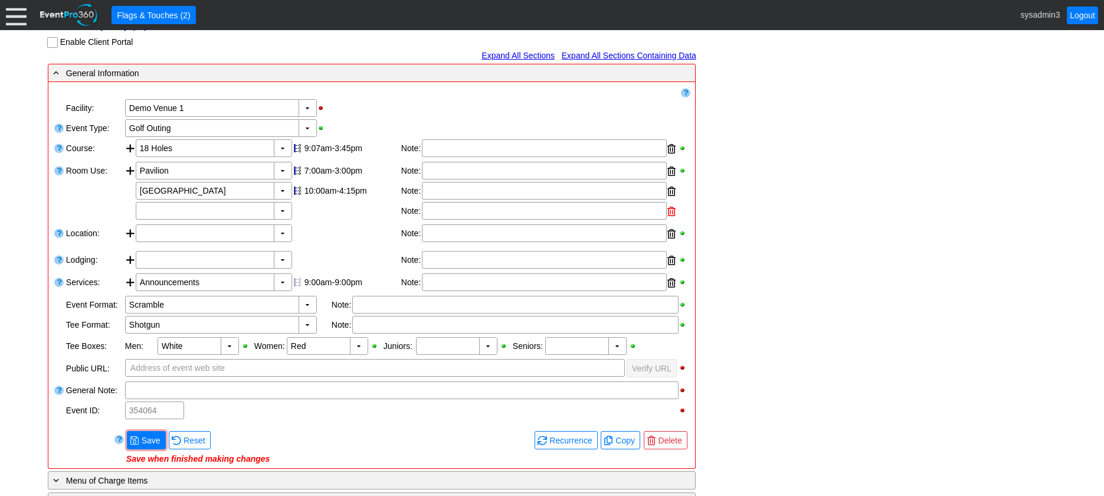
click at [674, 220] on div at bounding box center [671, 211] width 8 height 18
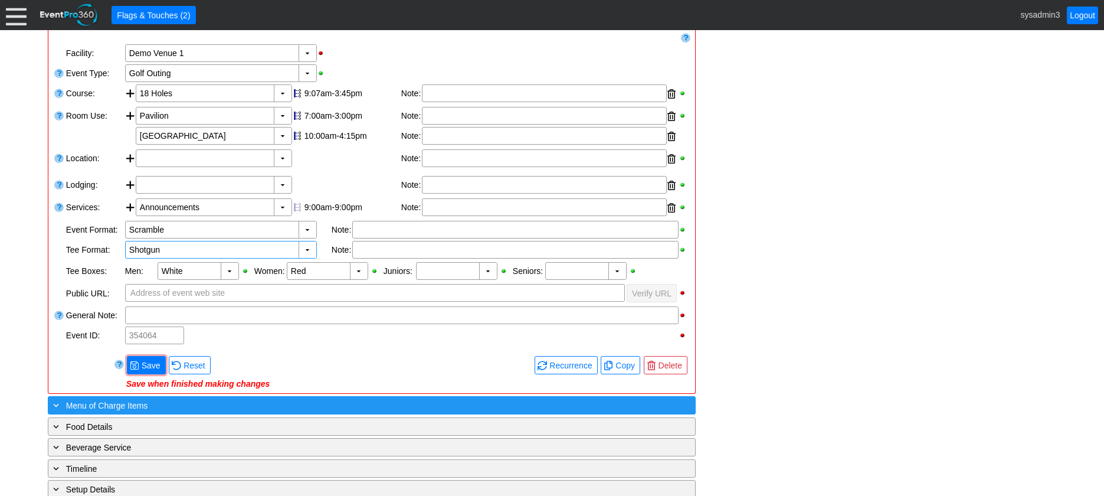
scroll to position [354, 0]
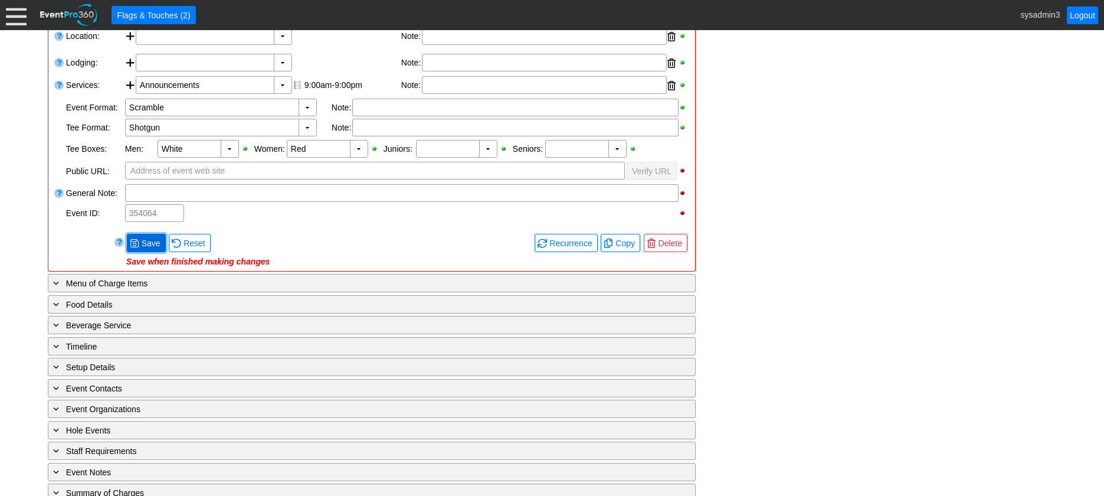
click at [149, 249] on span "Save" at bounding box center [151, 243] width 24 height 12
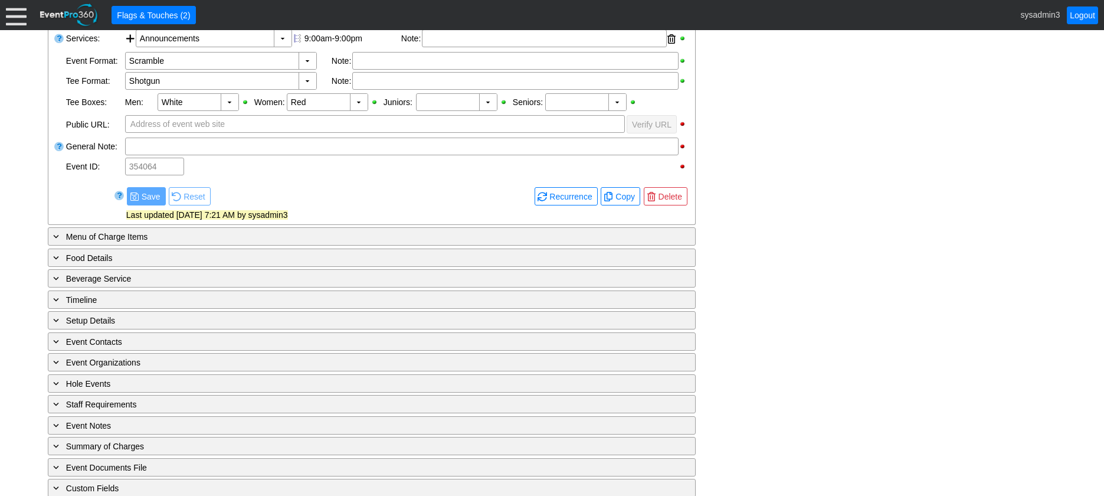
scroll to position [427, 0]
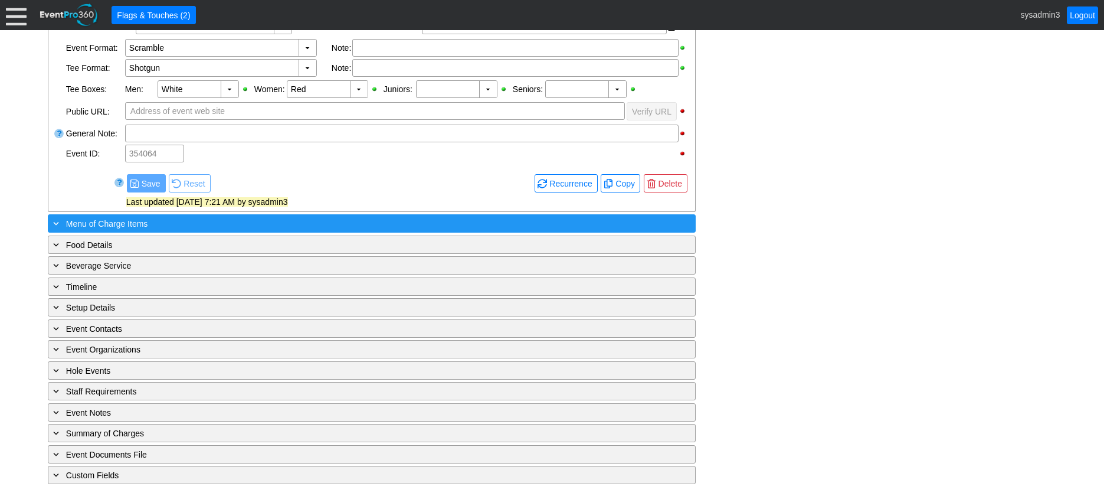
click at [176, 219] on div "+ Menu of Charge Items" at bounding box center [348, 224] width 594 height 14
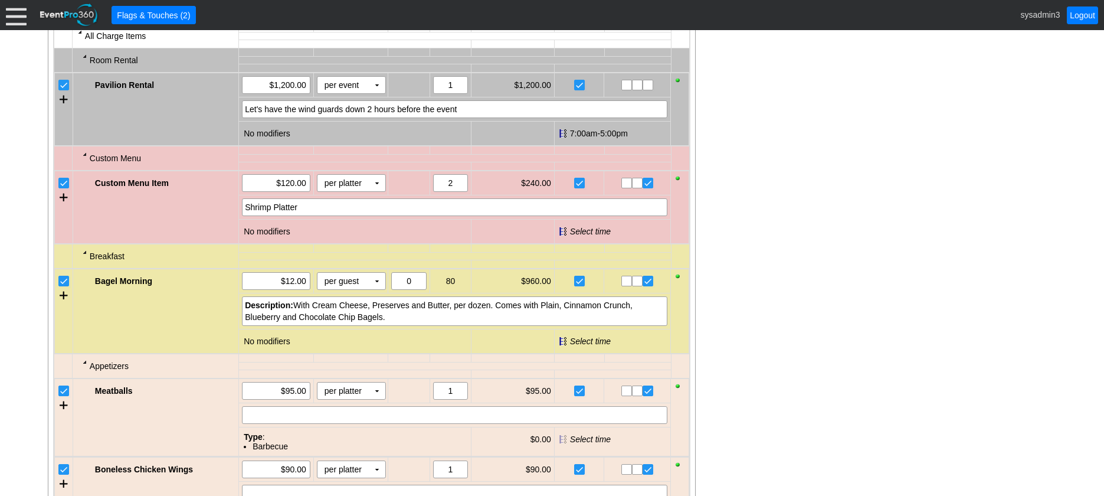
scroll to position [722, 0]
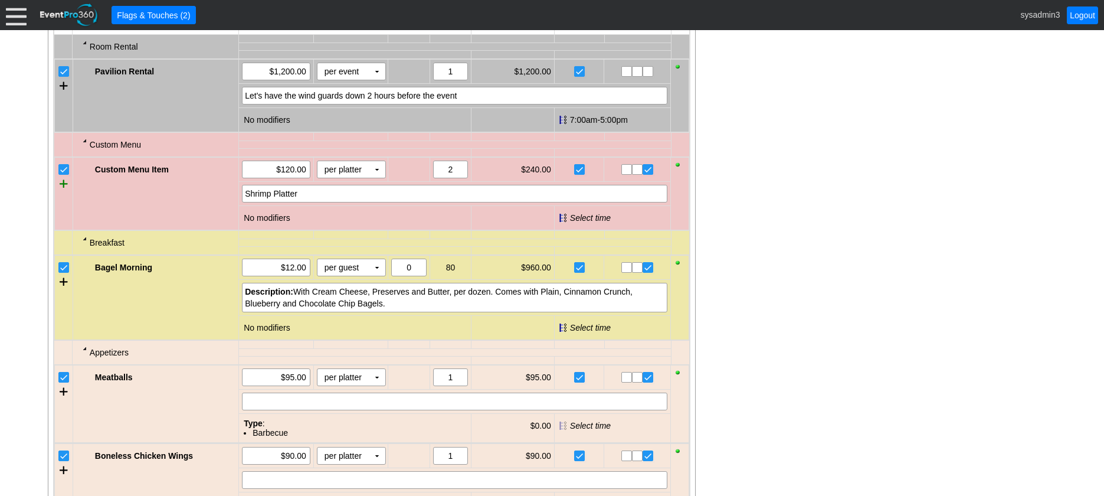
click at [63, 192] on div at bounding box center [64, 184] width 8 height 18
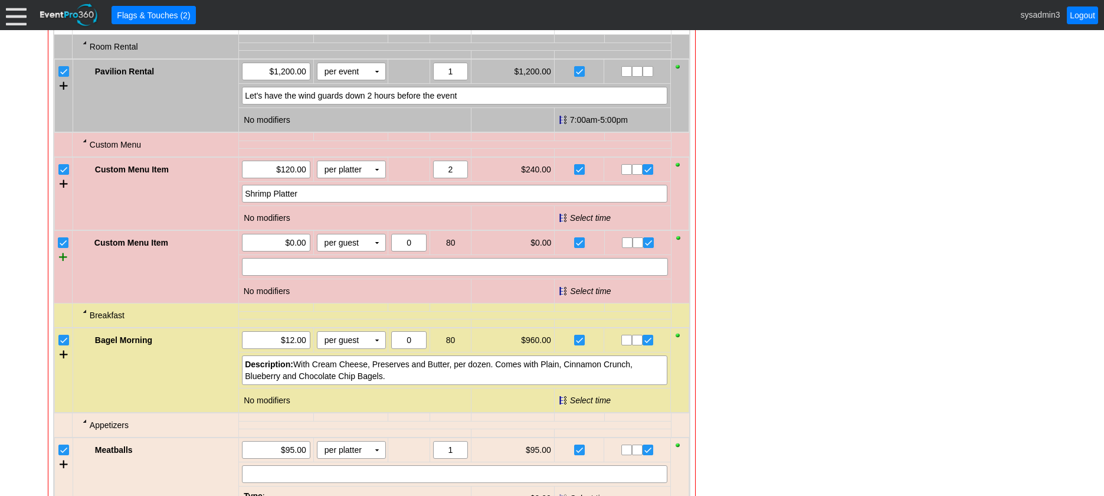
click at [60, 265] on div at bounding box center [63, 257] width 8 height 18
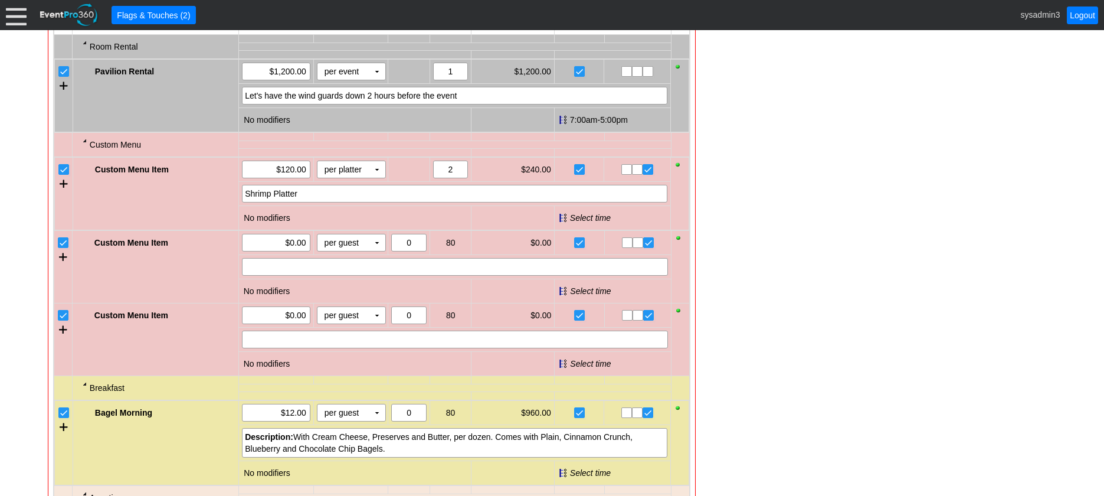
click at [61, 250] on input "checkbox" at bounding box center [64, 244] width 12 height 12
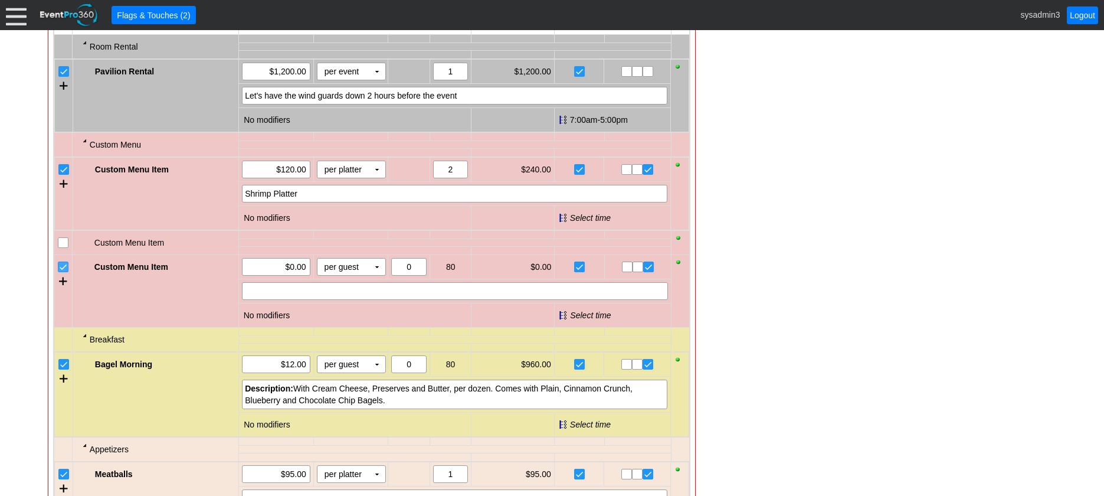
click at [63, 274] on input "checkbox" at bounding box center [64, 268] width 12 height 12
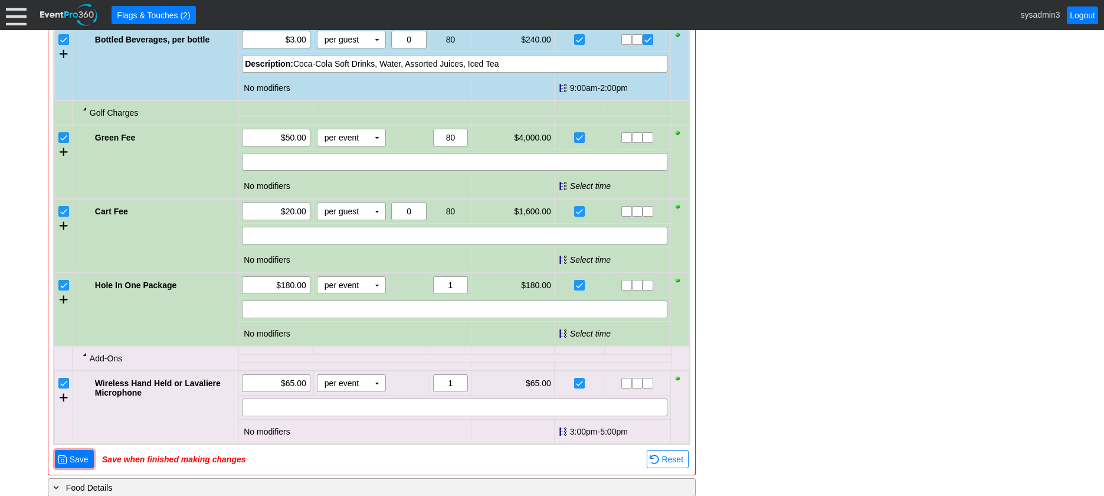
scroll to position [1312, 0]
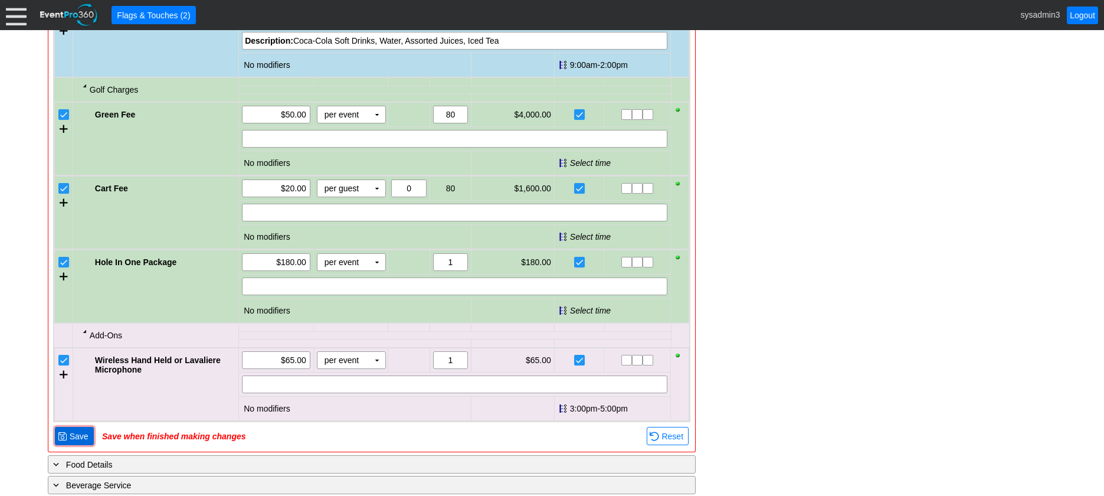
click at [81, 442] on span "Save" at bounding box center [79, 436] width 24 height 12
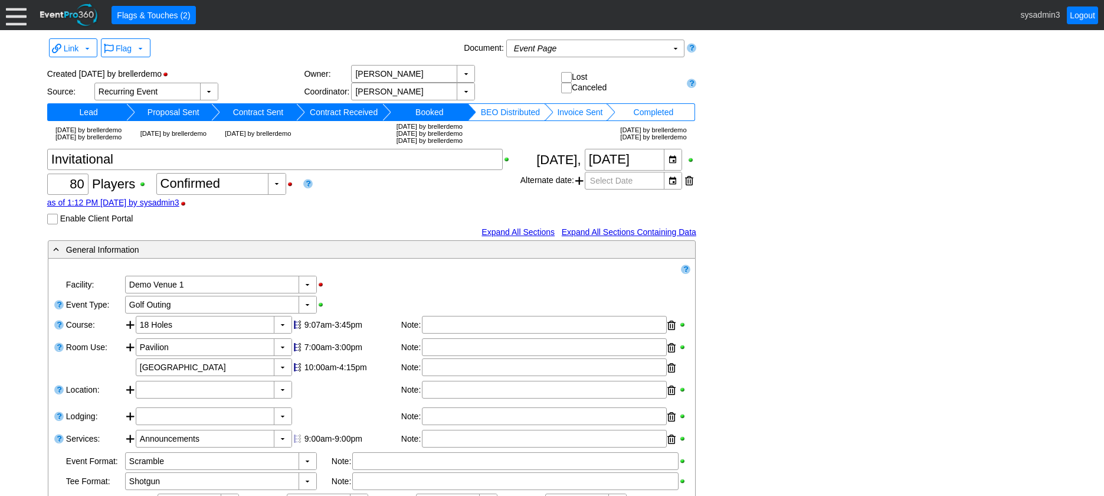
scroll to position [0, 0]
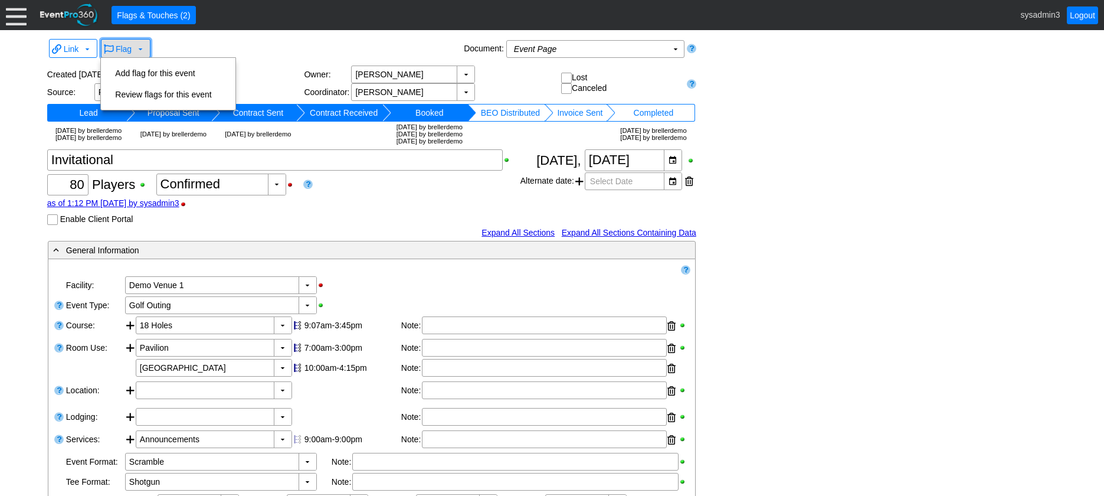
click at [124, 48] on span "Flag" at bounding box center [124, 48] width 16 height 9
click at [152, 71] on td "Add flag for this event" at bounding box center [163, 73] width 106 height 21
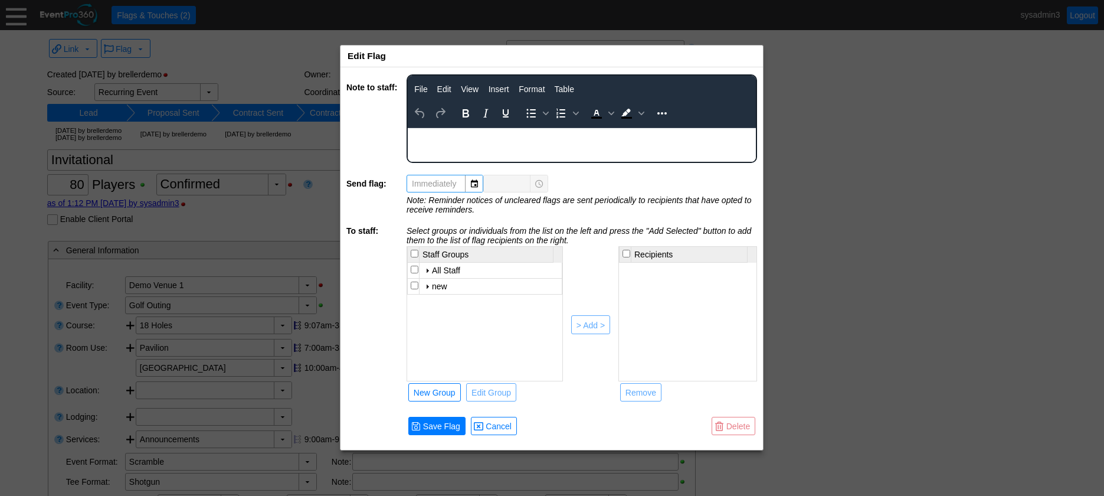
click at [455, 140] on body "Rich Text Area. Press ALT-0 for help." at bounding box center [582, 135] width 348 height 15
click at [415, 268] on input "checkbox" at bounding box center [415, 269] width 8 height 8
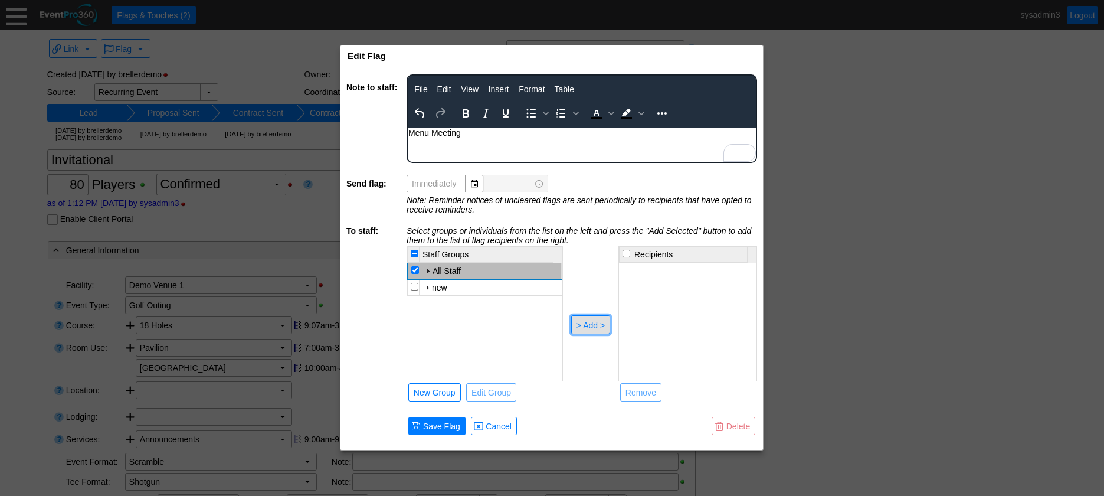
click at [588, 322] on div "> Add >" at bounding box center [590, 325] width 28 height 12
checkbox input "false"
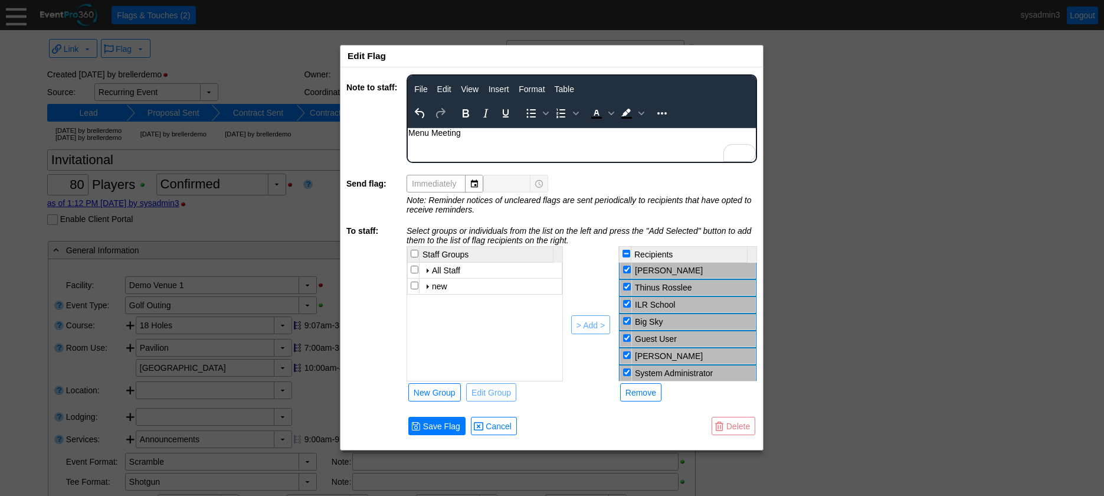
click at [627, 265] on input "checkbox" at bounding box center [627, 269] width 8 height 8
checkbox input "false"
click at [624, 353] on input "checkbox" at bounding box center [627, 354] width 8 height 8
checkbox input "false"
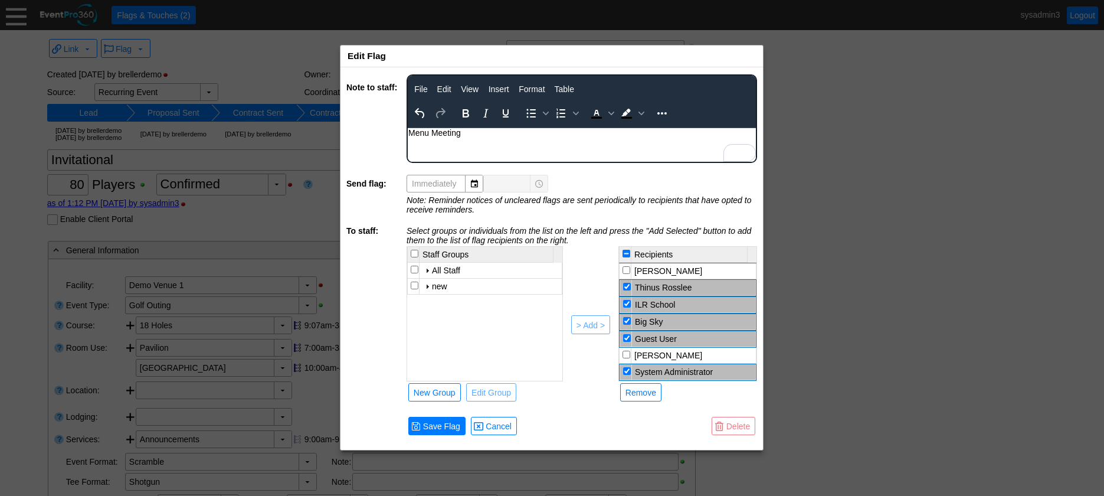
scroll to position [214, 0]
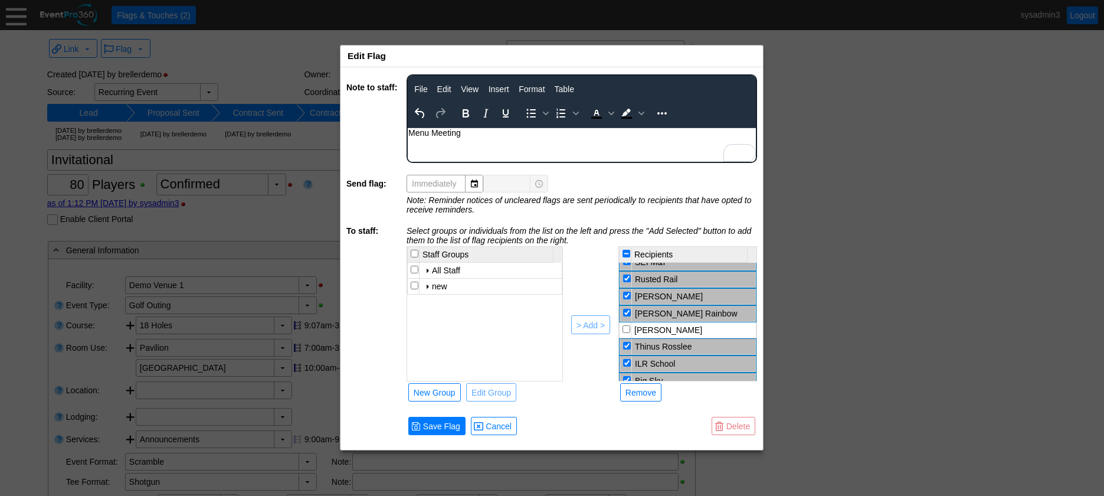
click at [628, 350] on td at bounding box center [626, 347] width 12 height 16
checkbox input "false"
click at [647, 390] on div "Remove" at bounding box center [640, 392] width 31 height 12
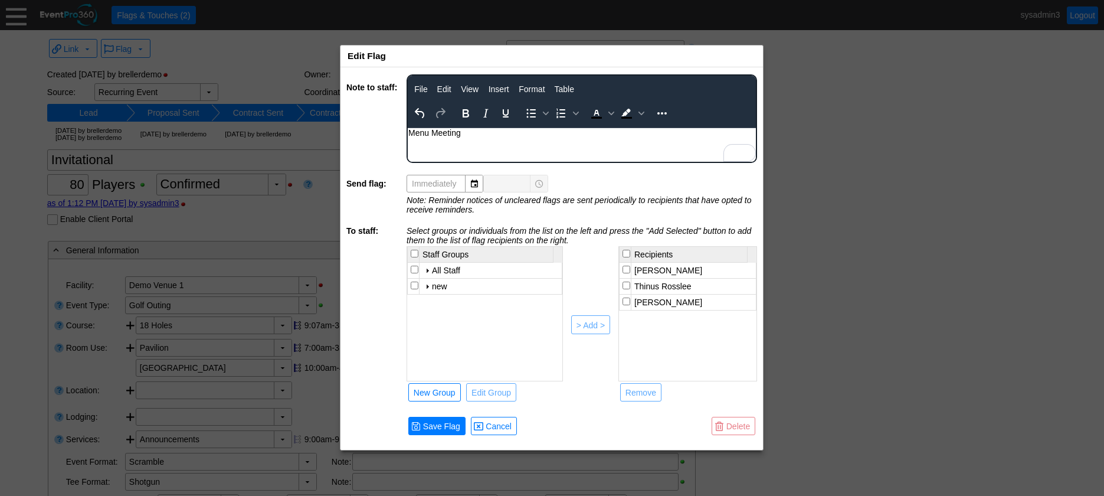
scroll to position [0, 0]
click at [502, 426] on span "Cancel" at bounding box center [498, 426] width 31 height 12
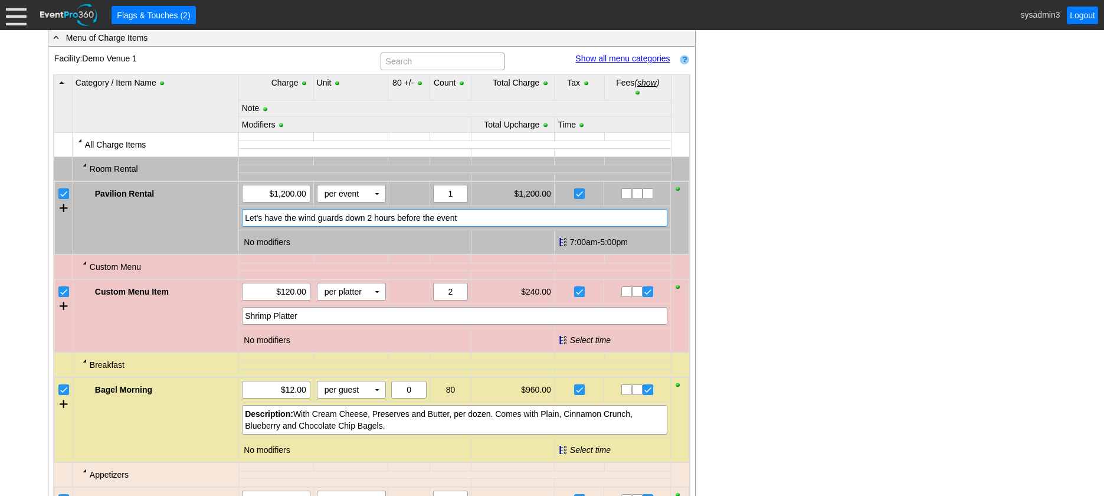
scroll to position [531, 0]
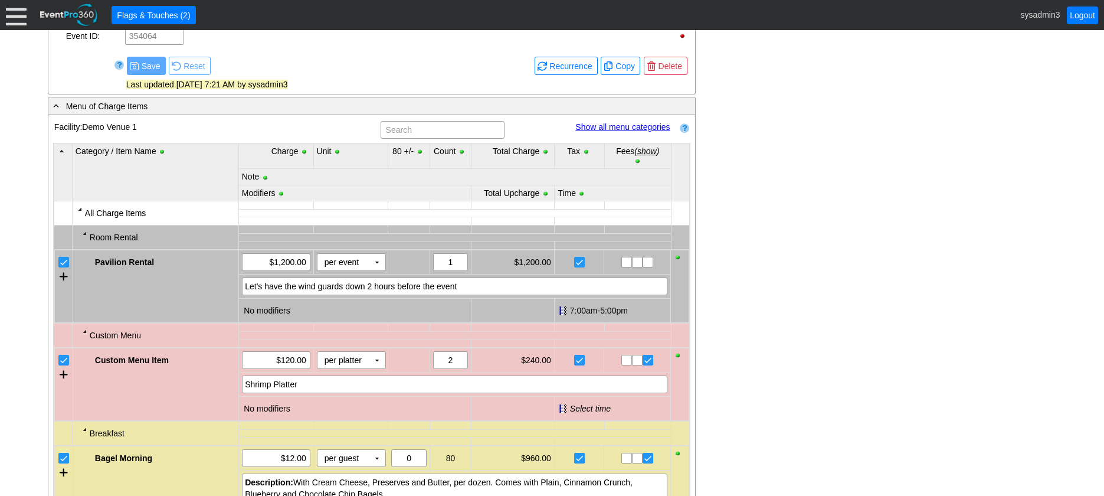
click at [618, 132] on link "Show all menu categories" at bounding box center [622, 126] width 94 height 9
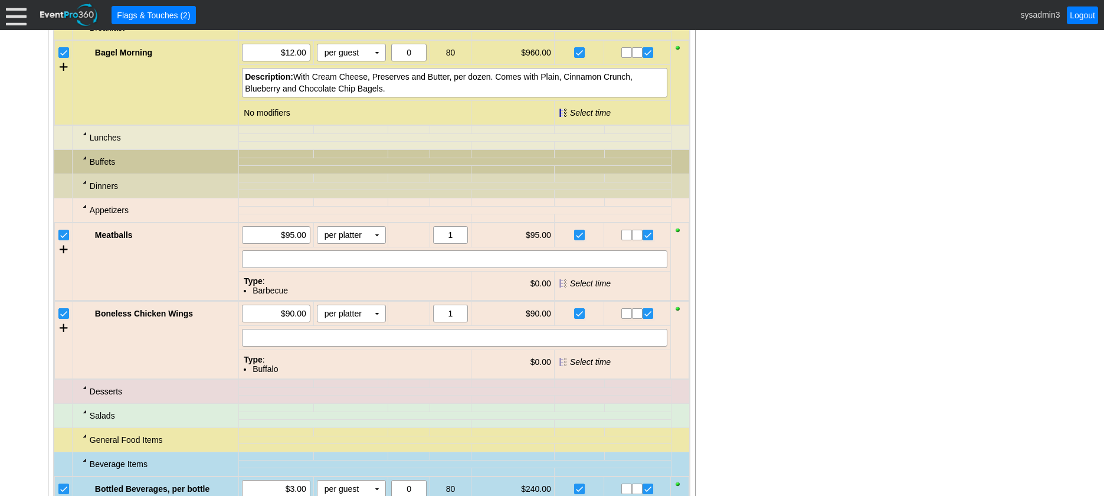
scroll to position [1003, 0]
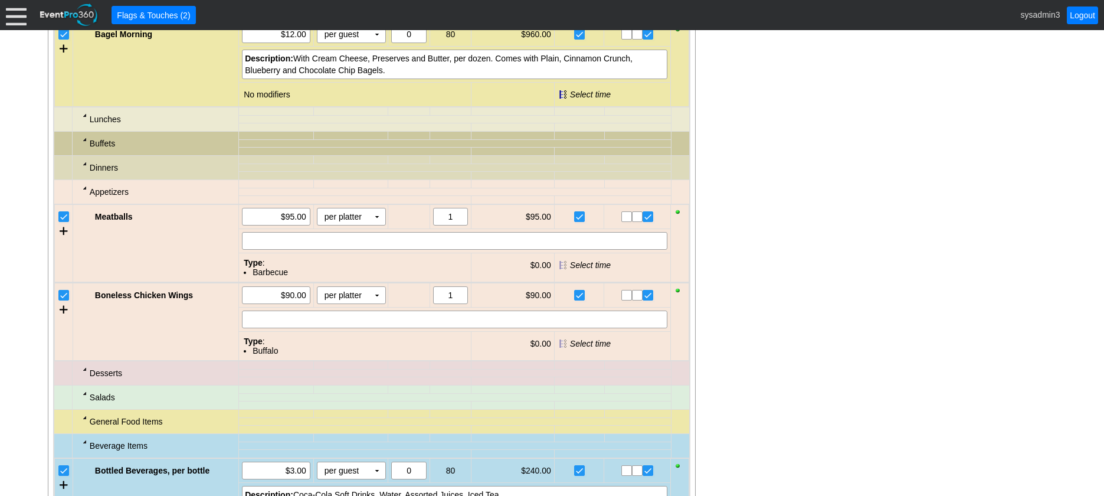
click at [83, 120] on div at bounding box center [84, 114] width 9 height 9
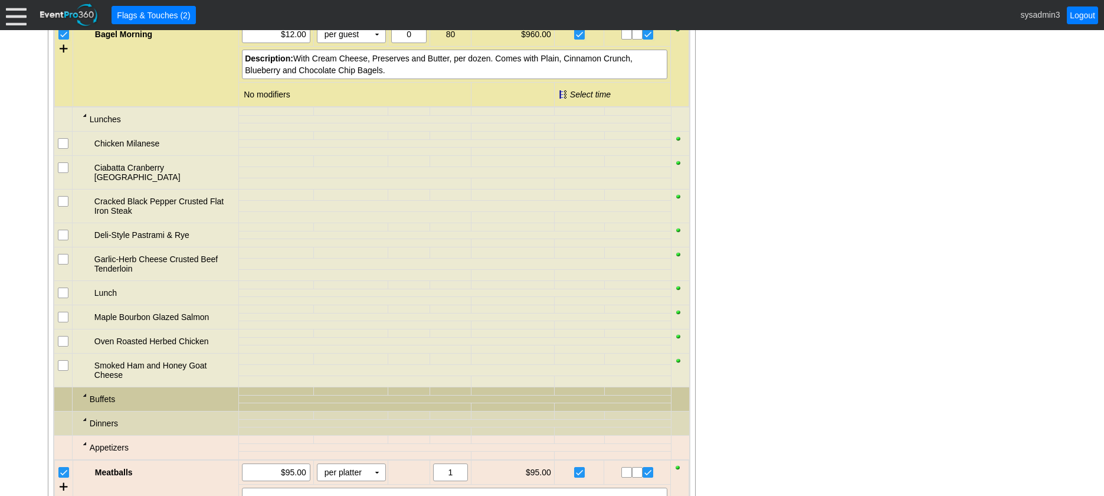
click at [86, 120] on div at bounding box center [84, 114] width 9 height 9
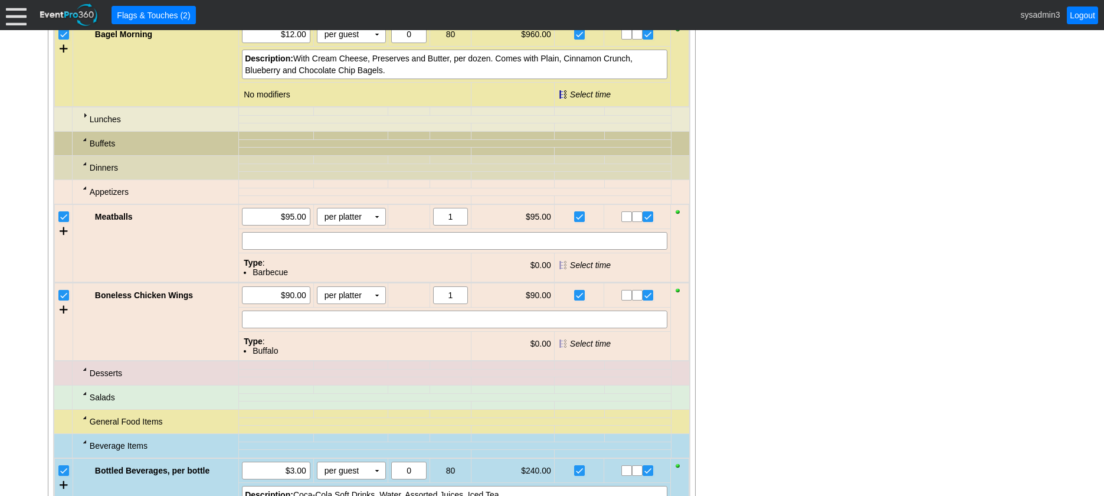
click at [83, 144] on div at bounding box center [84, 139] width 9 height 9
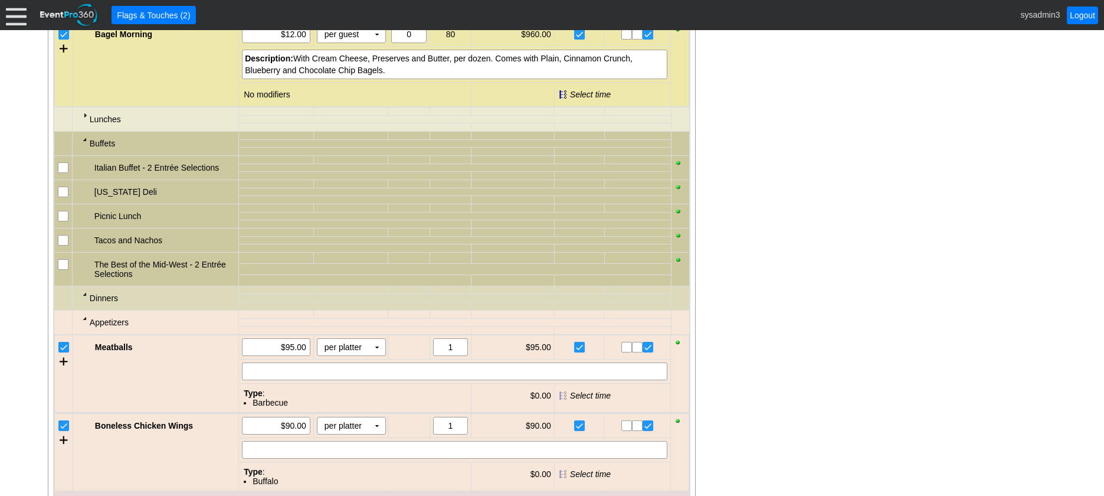
click at [83, 144] on div at bounding box center [84, 139] width 9 height 9
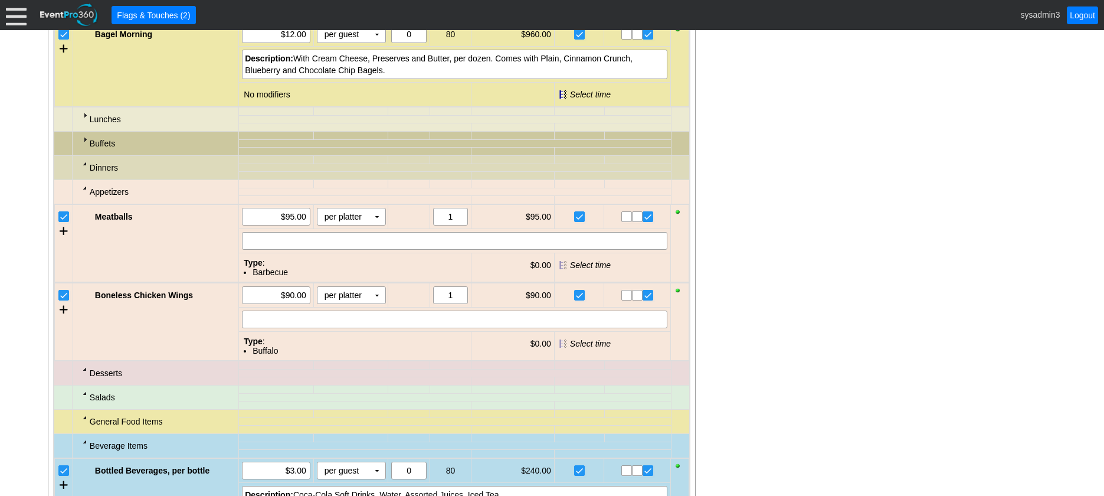
click at [84, 168] on div at bounding box center [84, 163] width 9 height 9
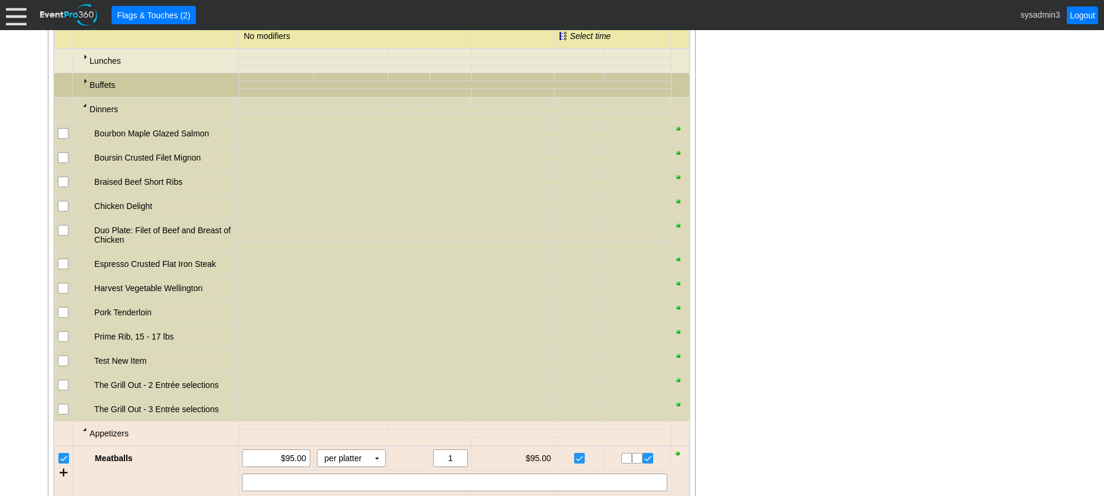
scroll to position [1062, 0]
click at [63, 212] on input "checkbox" at bounding box center [64, 207] width 12 height 12
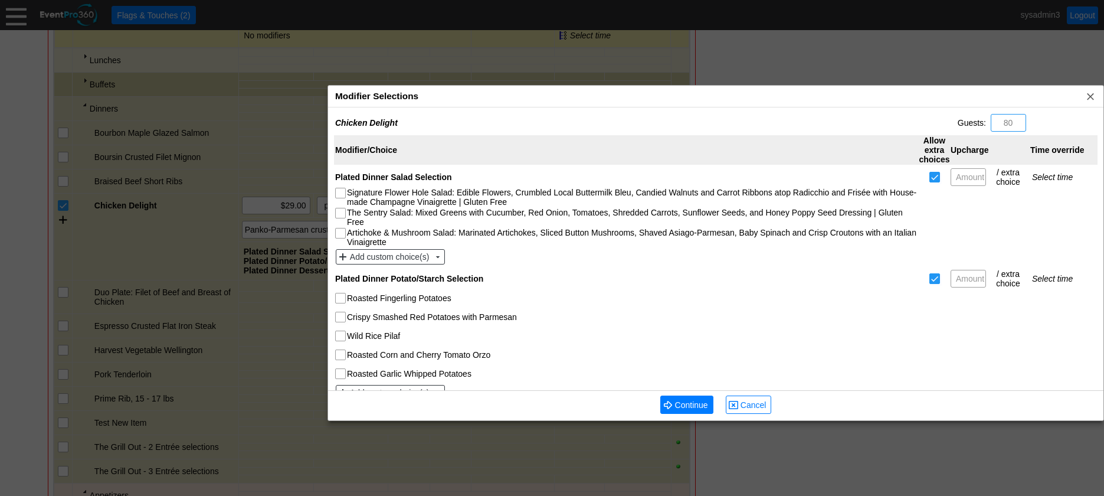
click at [519, 89] on div "Modifier Selections x" at bounding box center [715, 97] width 775 height 22
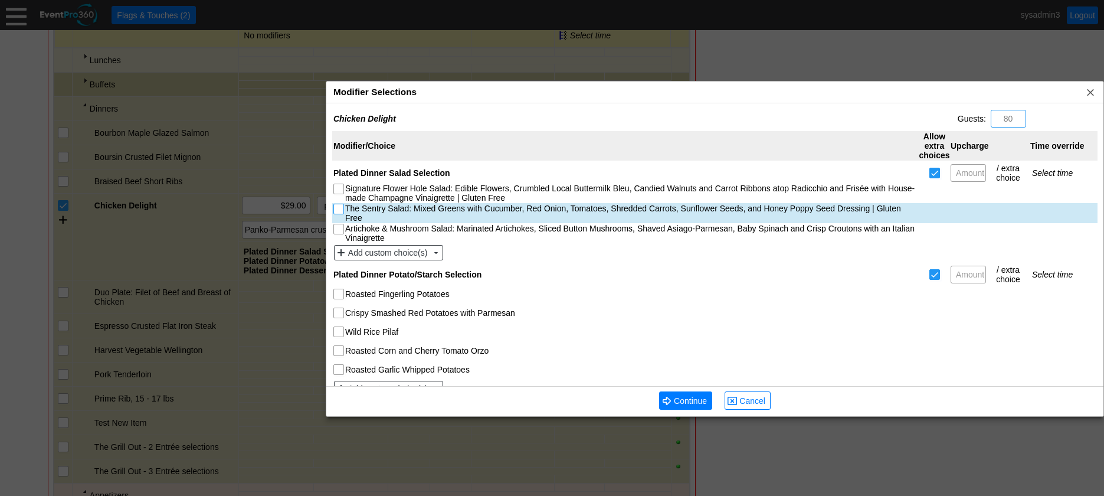
click at [338, 206] on input "The Sentry Salad: Mixed Greens with Cucumber, Red Onion, Tomatoes, Shredded Car…" at bounding box center [340, 210] width 12 height 12
checkbox input "true"
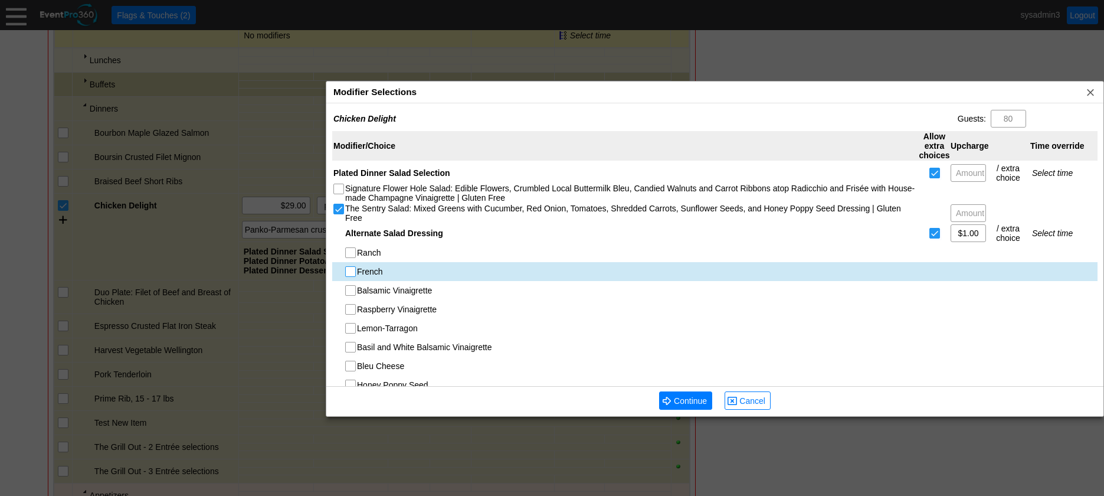
click at [350, 270] on input "French" at bounding box center [352, 273] width 12 height 12
checkbox input "true"
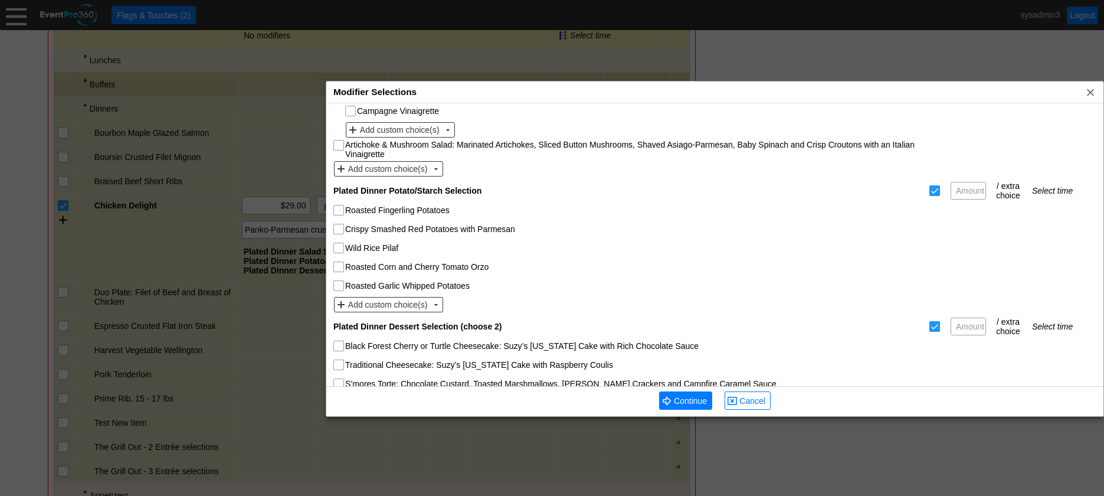
scroll to position [295, 0]
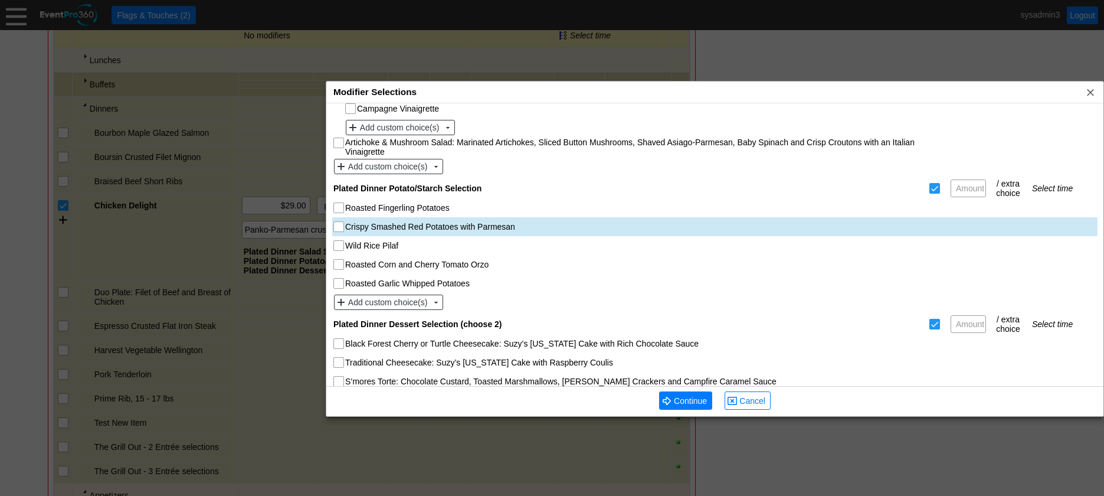
click at [341, 227] on input "Crispy Smashed Red Potatoes with Parmesan" at bounding box center [340, 228] width 12 height 12
checkbox input "true"
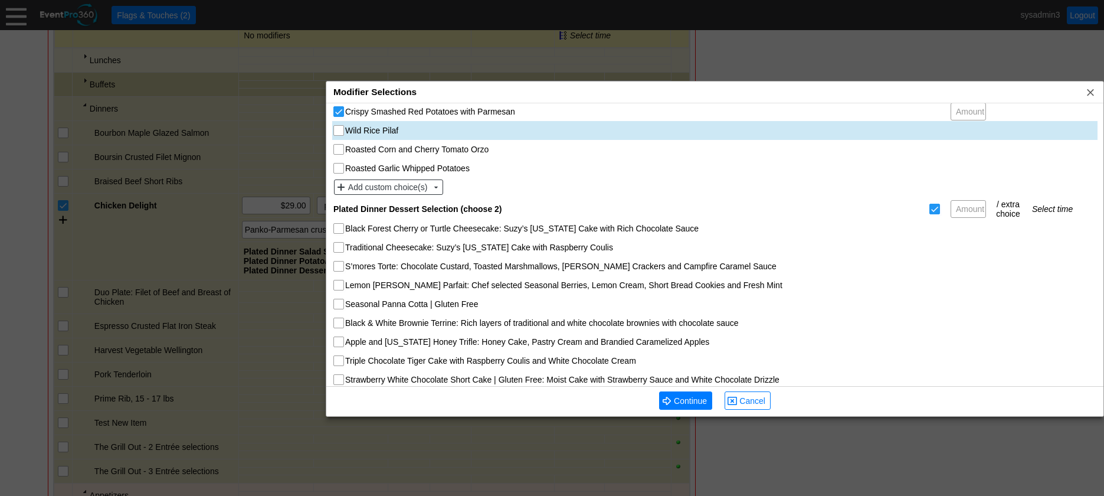
scroll to position [438, 0]
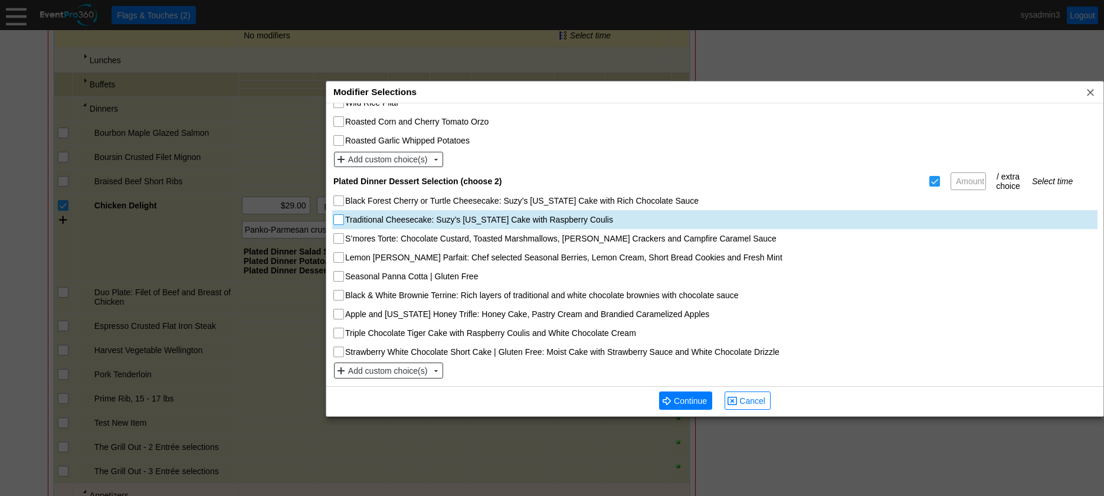
click at [338, 220] on input "Traditional Cheesecake: Suzy’s Wisconsin Cake with Raspberry Coulis" at bounding box center [340, 221] width 12 height 12
checkbox input "true"
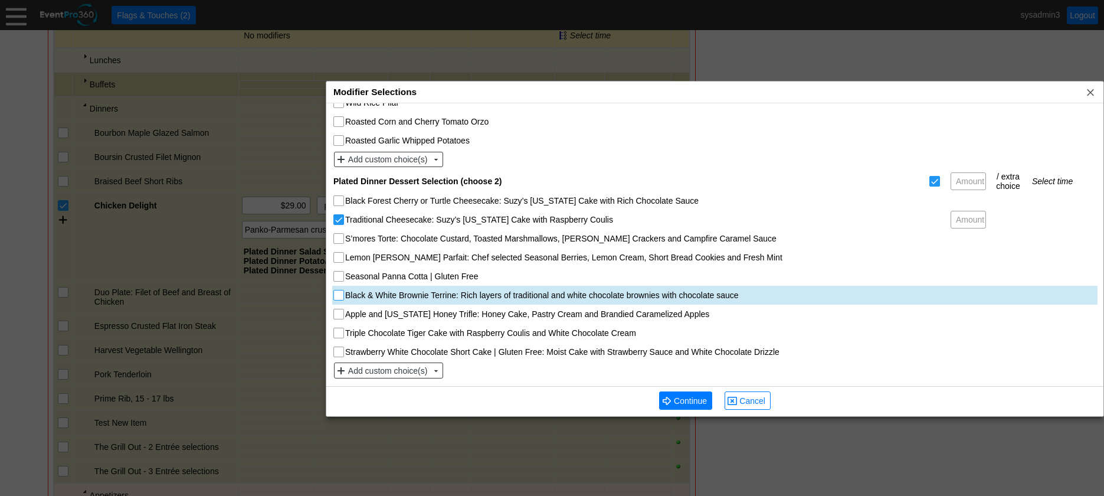
click at [340, 294] on input "Black & White Brownie Terrine: Rich layers of traditional and white chocolate b…" at bounding box center [340, 296] width 12 height 12
checkbox input "true"
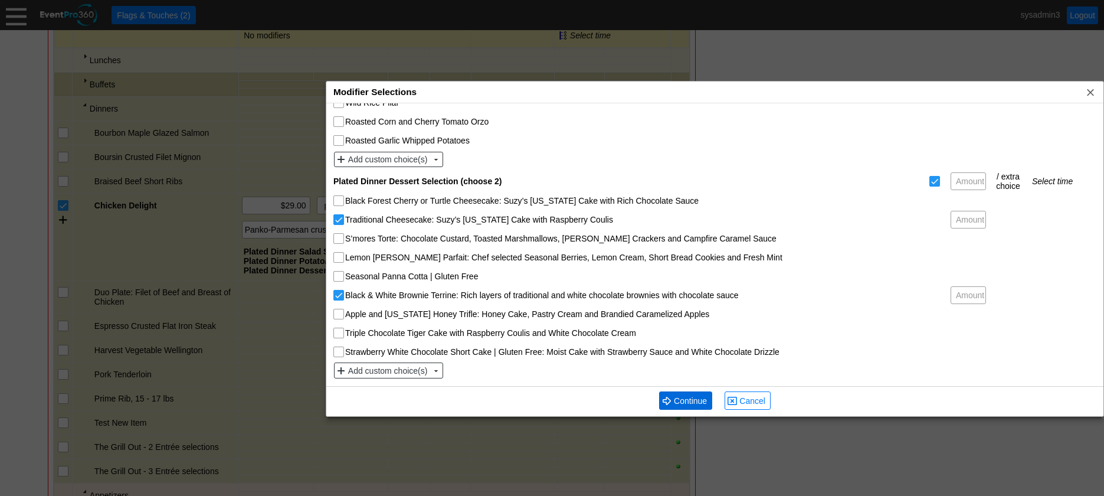
click at [689, 402] on span "Continue" at bounding box center [690, 401] width 38 height 12
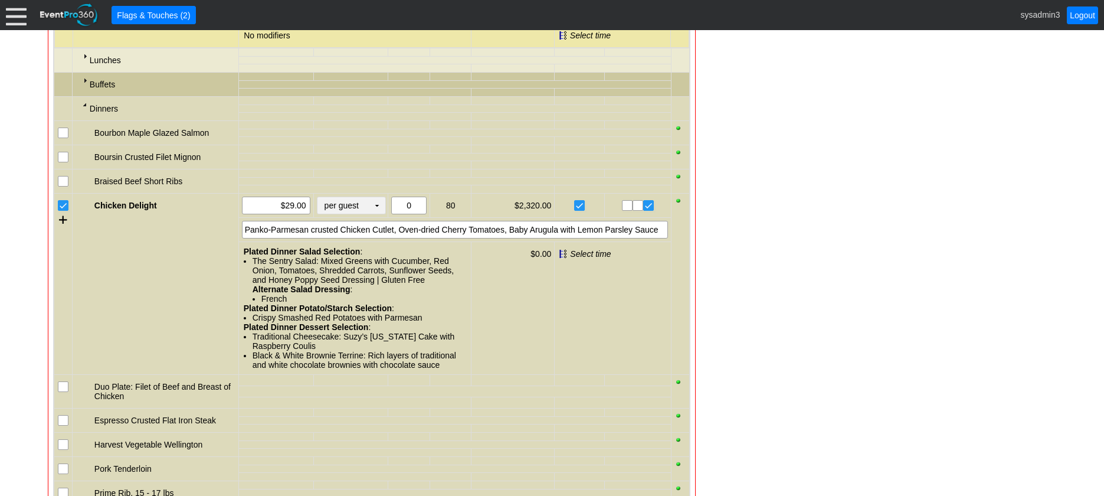
click at [376, 214] on td "▼" at bounding box center [377, 205] width 17 height 17
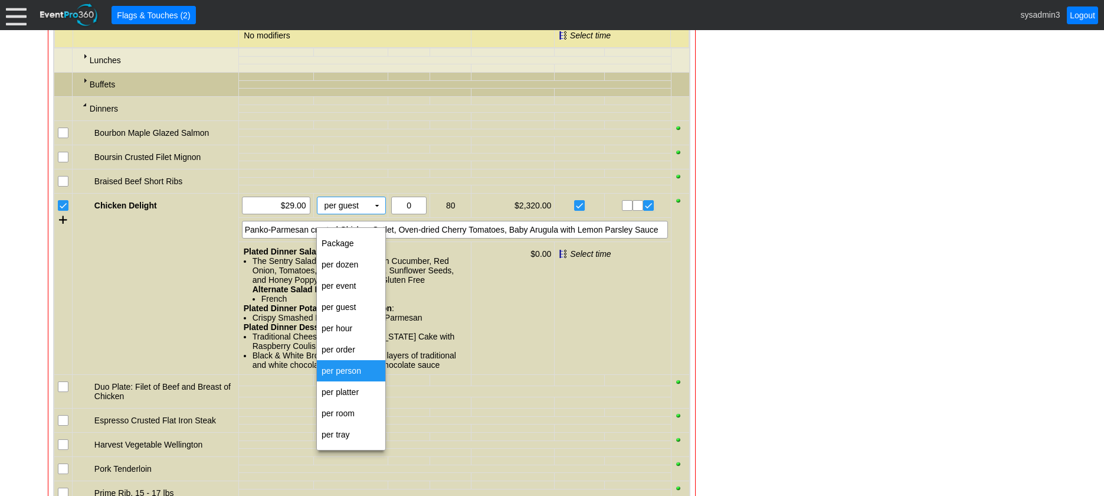
click at [340, 366] on td "per person" at bounding box center [351, 370] width 68 height 21
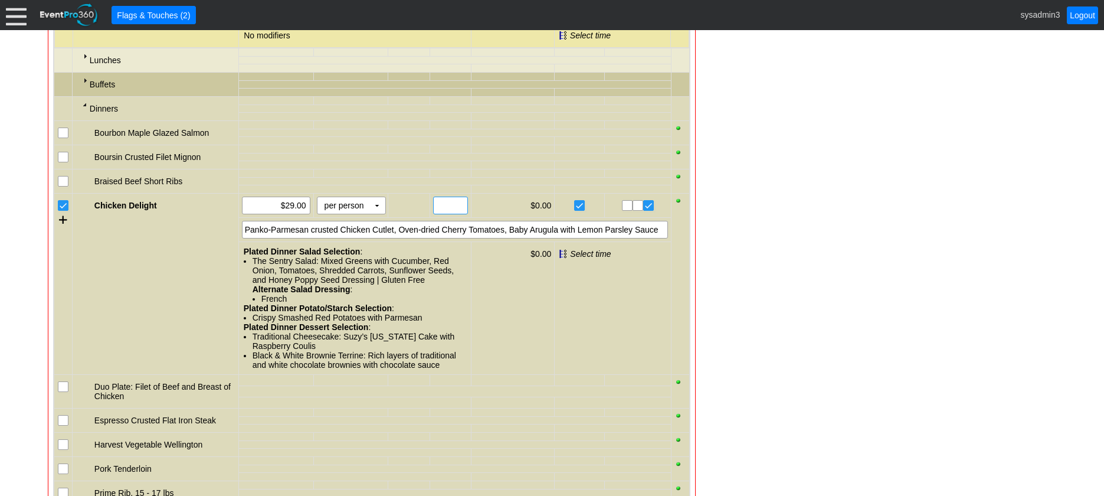
click at [450, 213] on input "text" at bounding box center [450, 205] width 27 height 17
type input "85"
click at [660, 238] on div "Panko-Parmesan crusted Chicken Cutlet, Oven-dried Cherry Tomatoes, Baby Arugula…" at bounding box center [455, 230] width 426 height 18
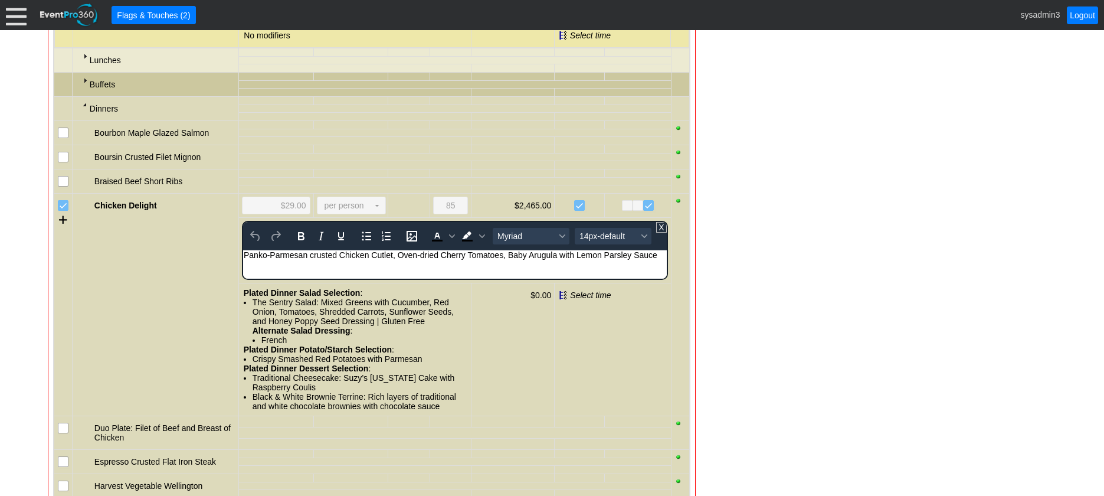
scroll to position [0, 0]
click at [655, 256] on div "Panko-Parmesan crusted Chicken Cutlet, Oven-dried Cherry Tomatoes, Baby Arugula…" at bounding box center [454, 254] width 422 height 9
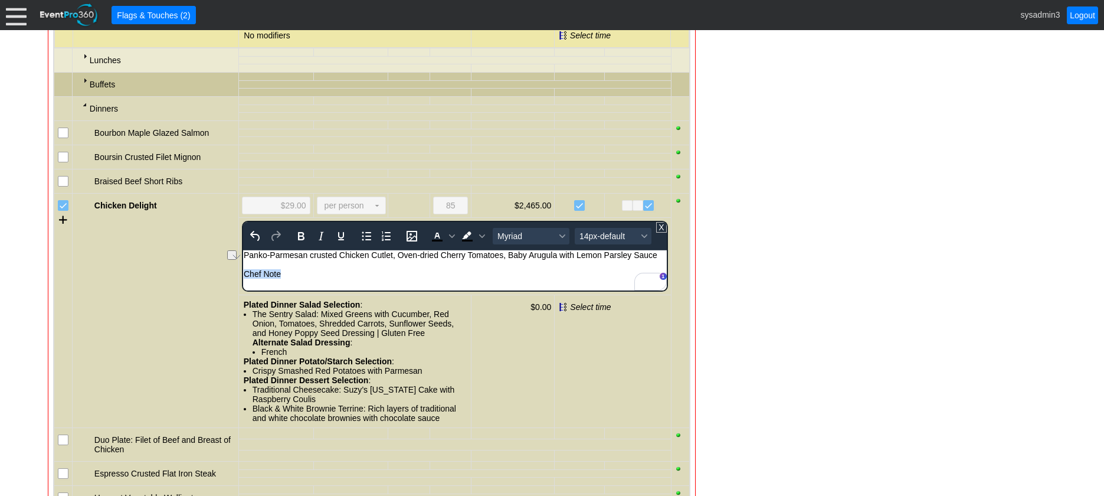
drag, startPoint x: 285, startPoint y: 274, endPoint x: 485, endPoint y: 537, distance: 331.0
click at [242, 276] on html "Panko-Parmesan crusted Chicken Cutlet, Oven-dried Cherry Tomatoes, Baby Arugula…" at bounding box center [454, 267] width 424 height 34
click at [295, 243] on icon "Bold" at bounding box center [301, 236] width 14 height 14
click at [594, 241] on span "14px-default" at bounding box center [608, 235] width 58 height 9
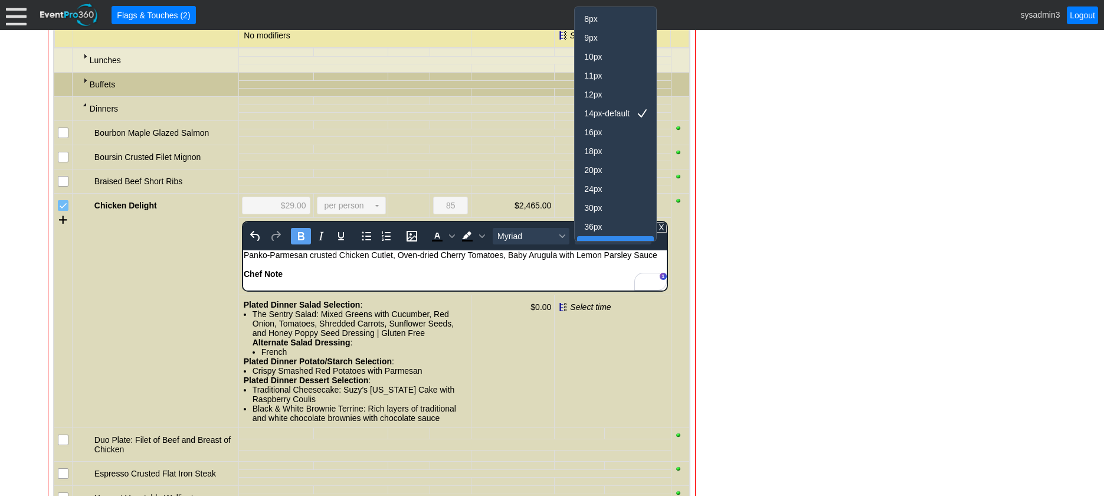
scroll to position [14, 0]
click at [595, 139] on div "18px" at bounding box center [607, 137] width 46 height 14
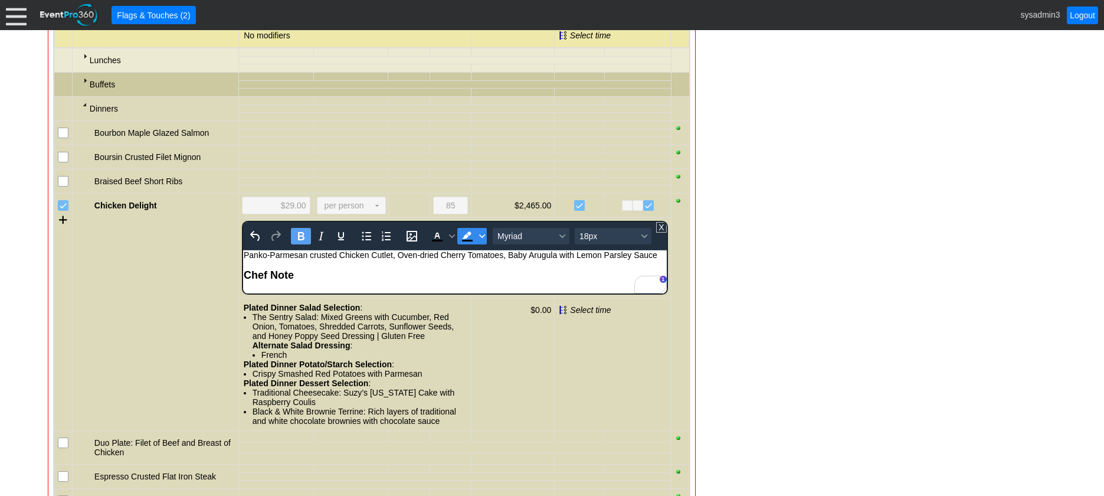
click at [481, 239] on icon "Background color Black" at bounding box center [482, 236] width 6 height 6
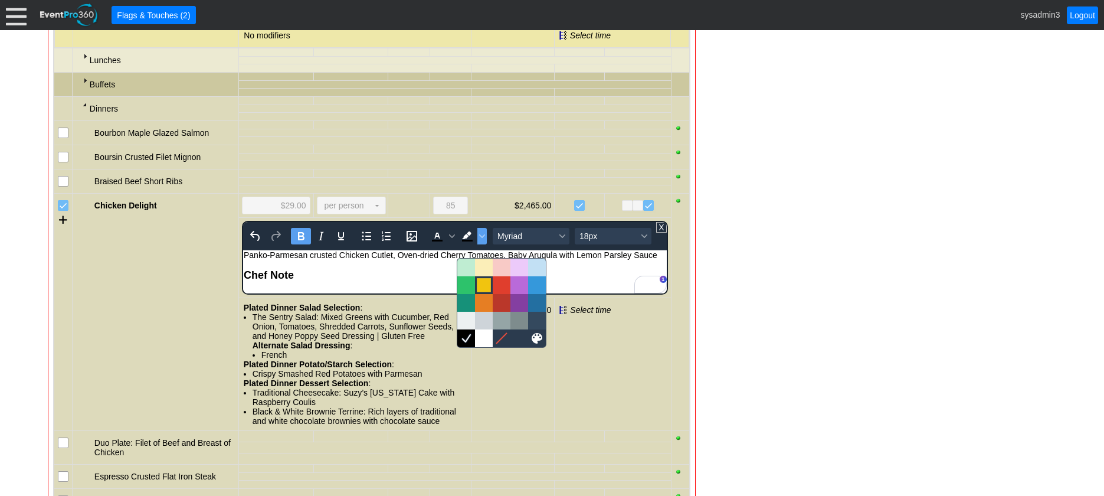
click at [486, 289] on div at bounding box center [484, 285] width 14 height 14
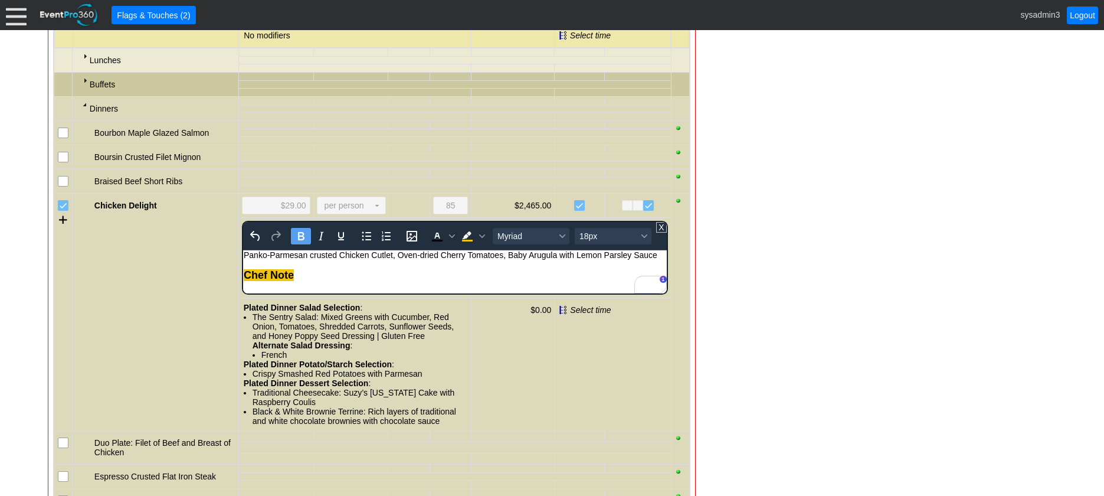
click at [555, 272] on div "Chef Note" at bounding box center [454, 275] width 422 height 12
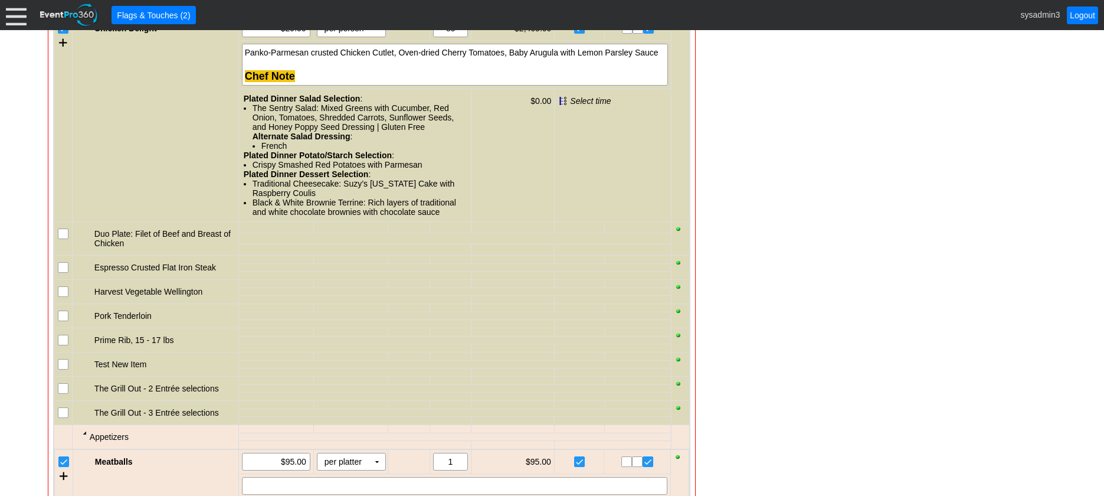
scroll to position [1207, 0]
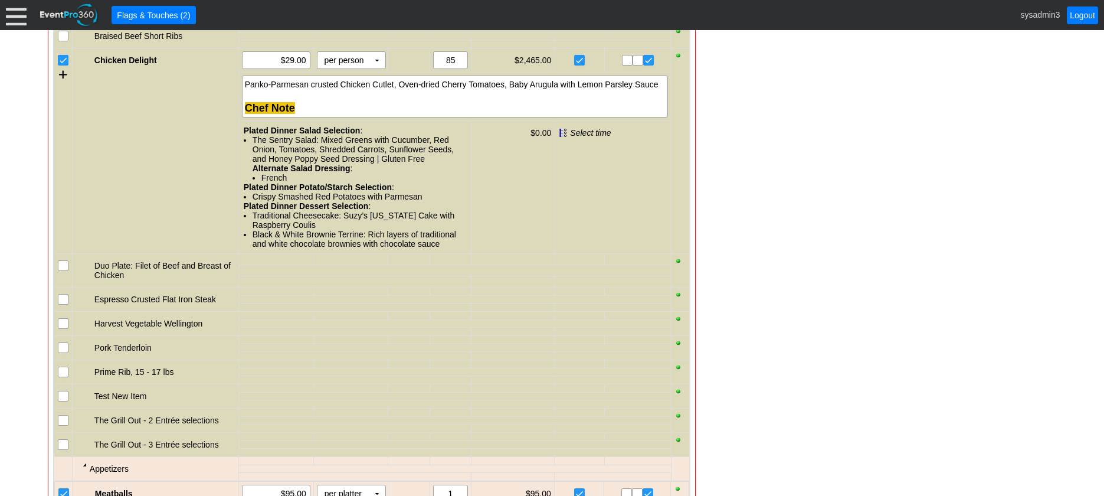
click at [317, 167] on div "The Sentry Salad: Mixed Greens with Cucumber, Red Onion, Tomatoes, Shredded Car…" at bounding box center [360, 158] width 214 height 47
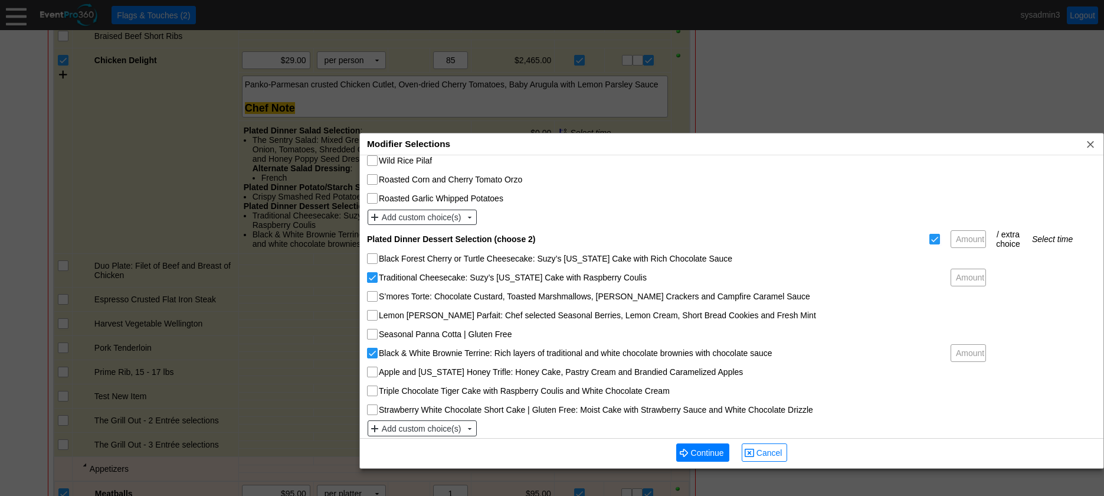
scroll to position [438, 0]
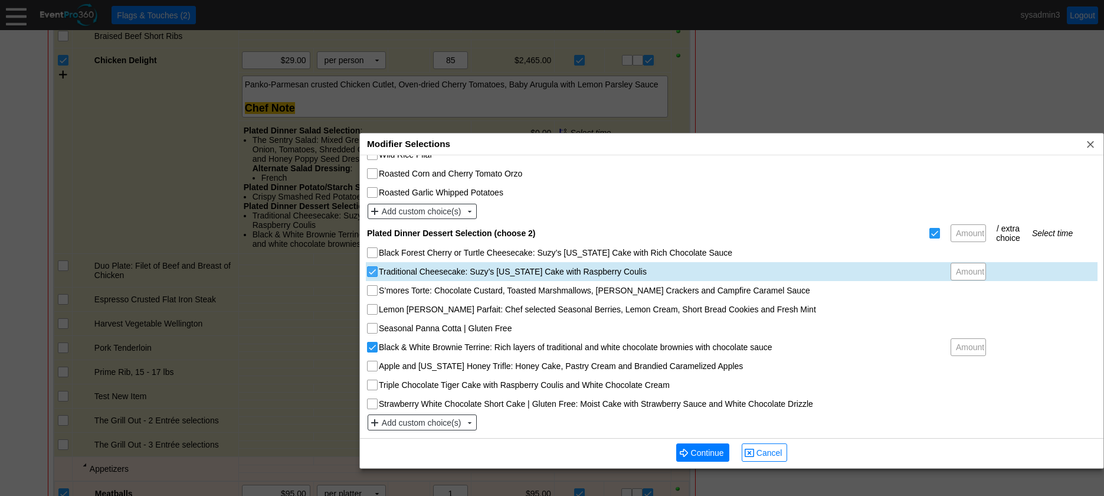
click at [373, 271] on input "Traditional Cheesecake: Suzy’s Wisconsin Cake with Raspberry Coulis" at bounding box center [374, 273] width 12 height 12
checkbox input "false"
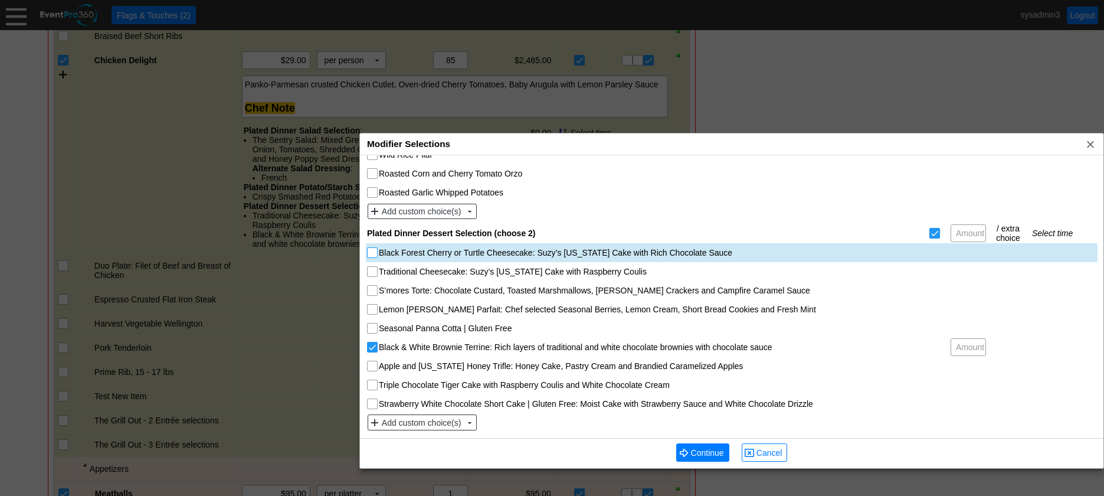
click at [373, 253] on input "Black Forest Cherry or Turtle Cheesecake: Suzy’s Wisconsin Cake with Rich Choco…" at bounding box center [374, 254] width 12 height 12
checkbox input "true"
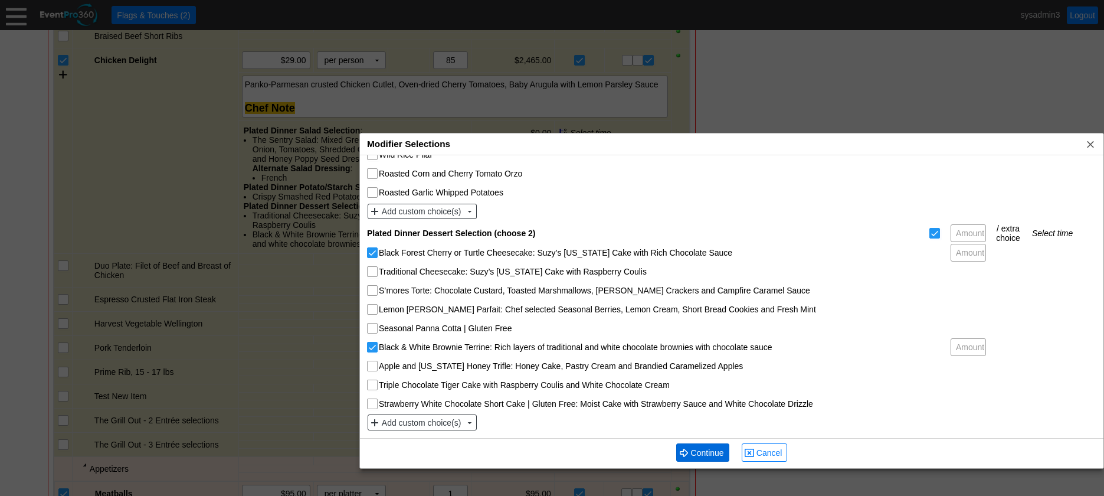
click at [707, 447] on span "Continue" at bounding box center [708, 453] width 38 height 12
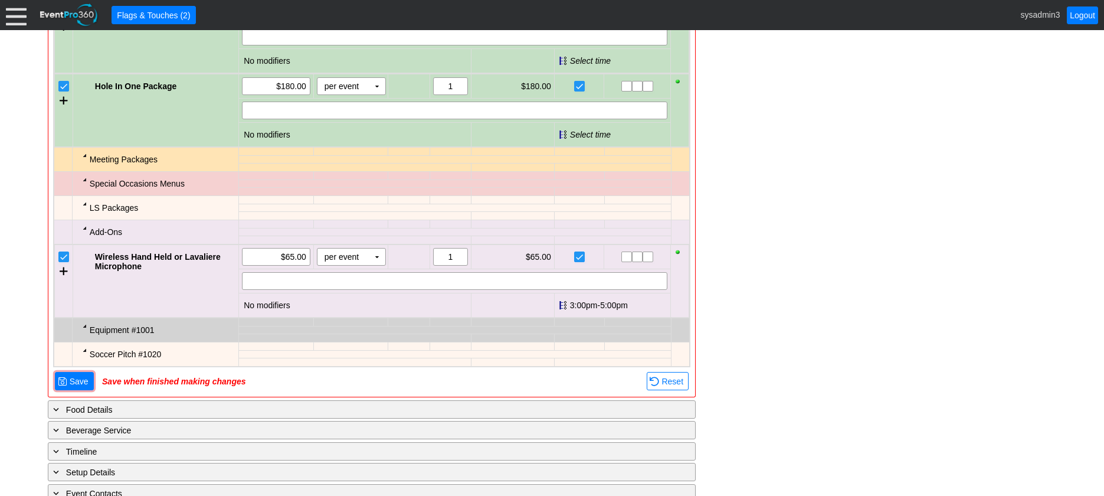
scroll to position [2151, 0]
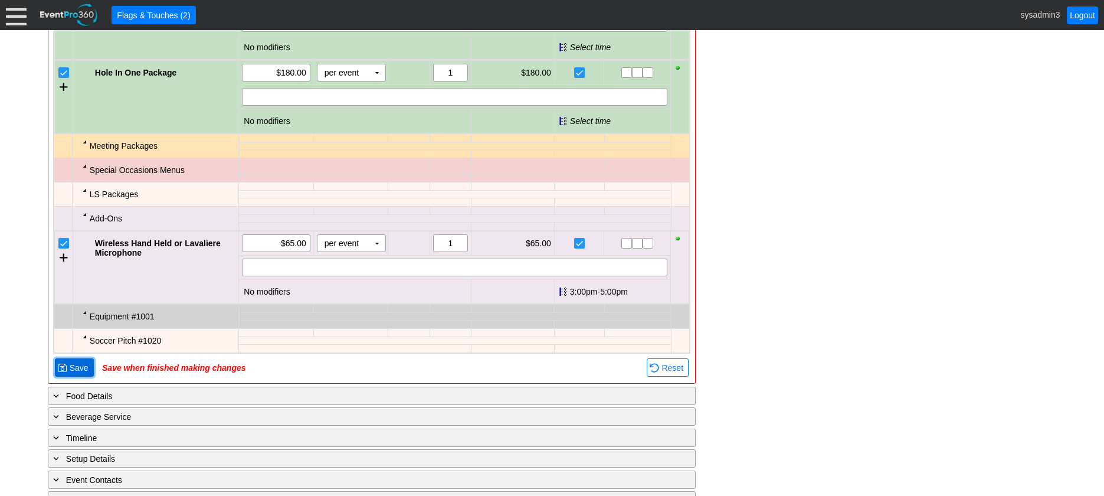
click at [75, 373] on span "Save" at bounding box center [79, 368] width 24 height 12
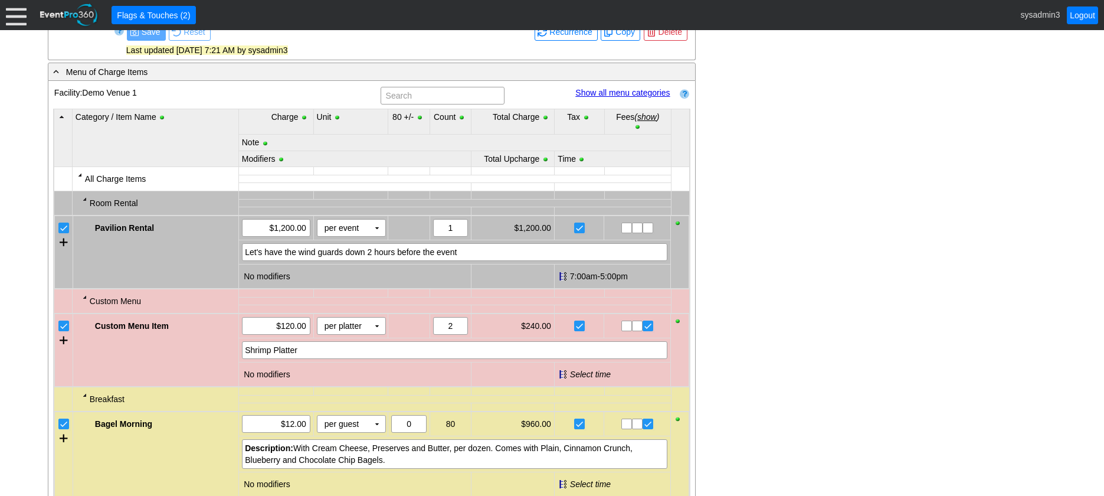
scroll to position [562, 0]
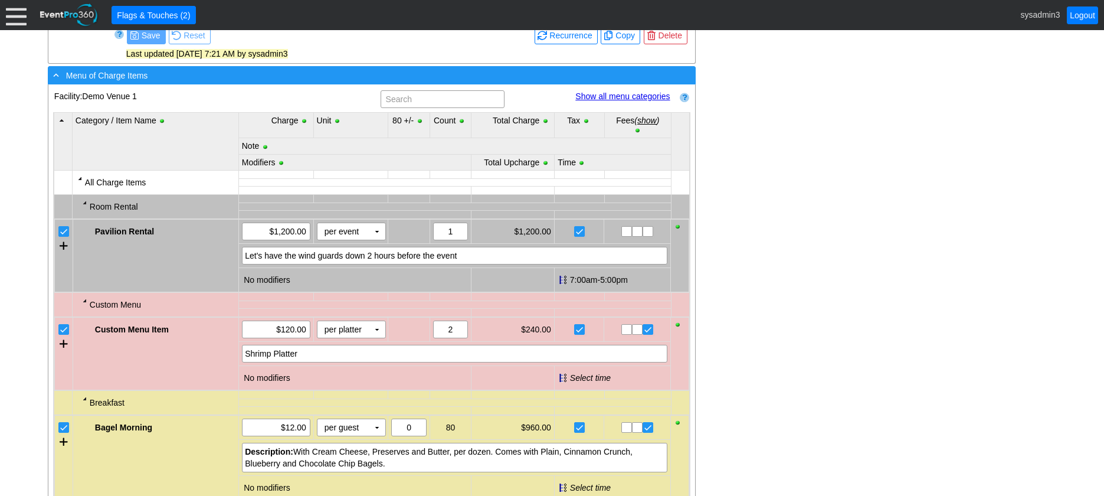
click at [304, 82] on div "- Menu of Charge Items" at bounding box center [348, 75] width 594 height 14
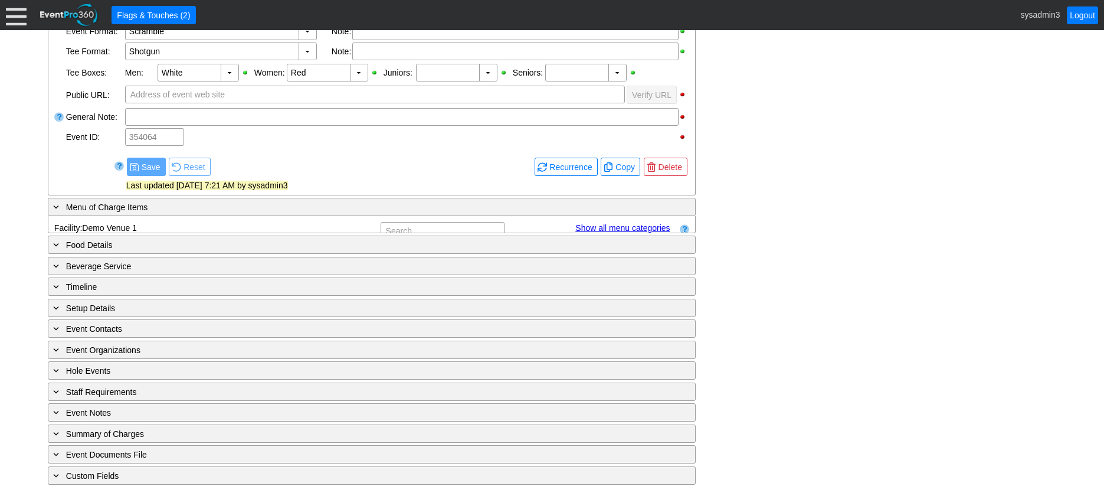
scroll to position [427, 0]
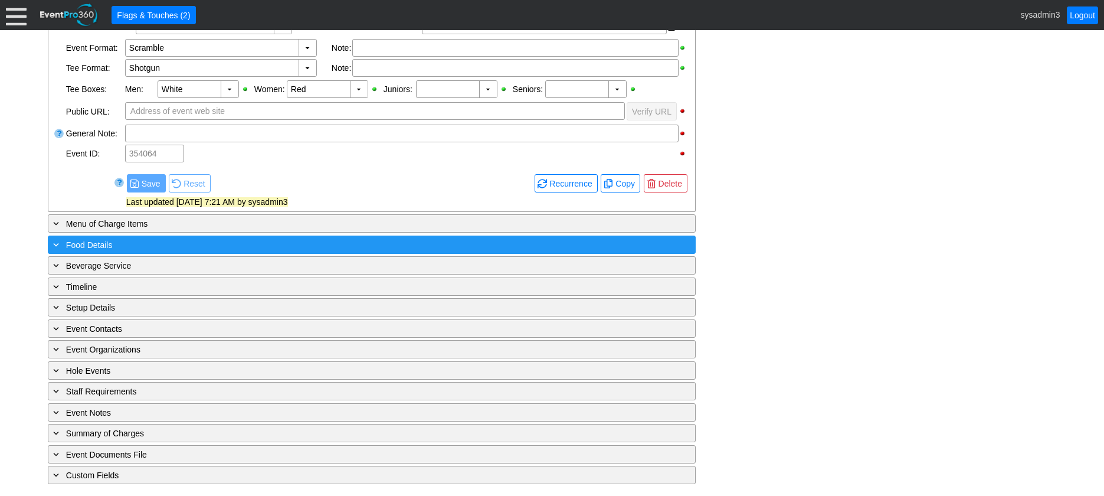
click at [164, 241] on div "+ Food Details" at bounding box center [348, 245] width 594 height 14
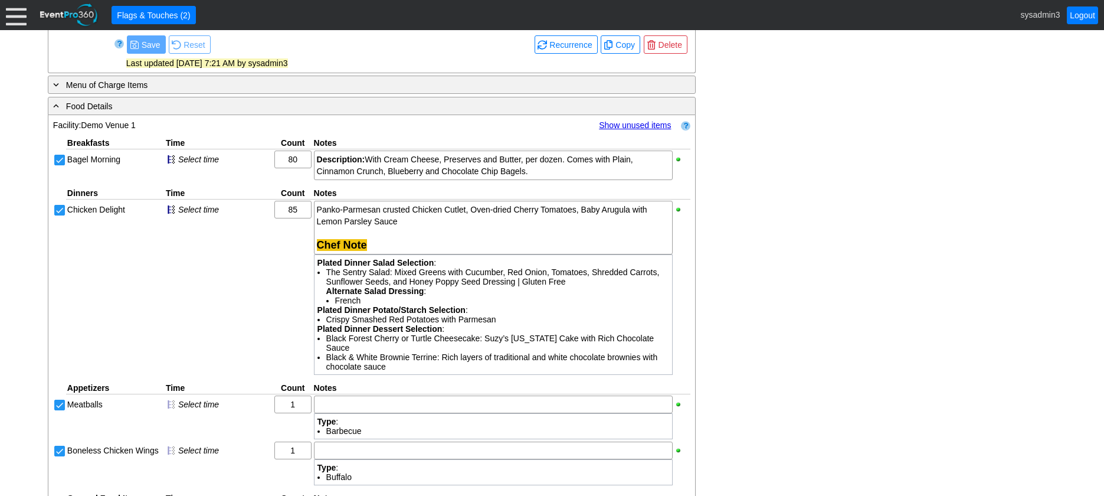
scroll to position [545, 0]
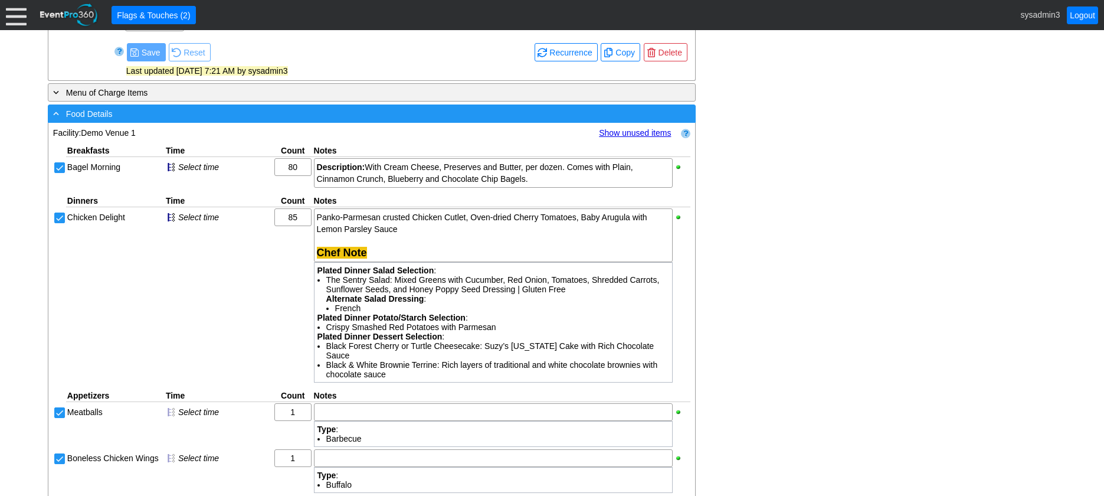
click at [289, 120] on div "- Food Details" at bounding box center [348, 114] width 594 height 14
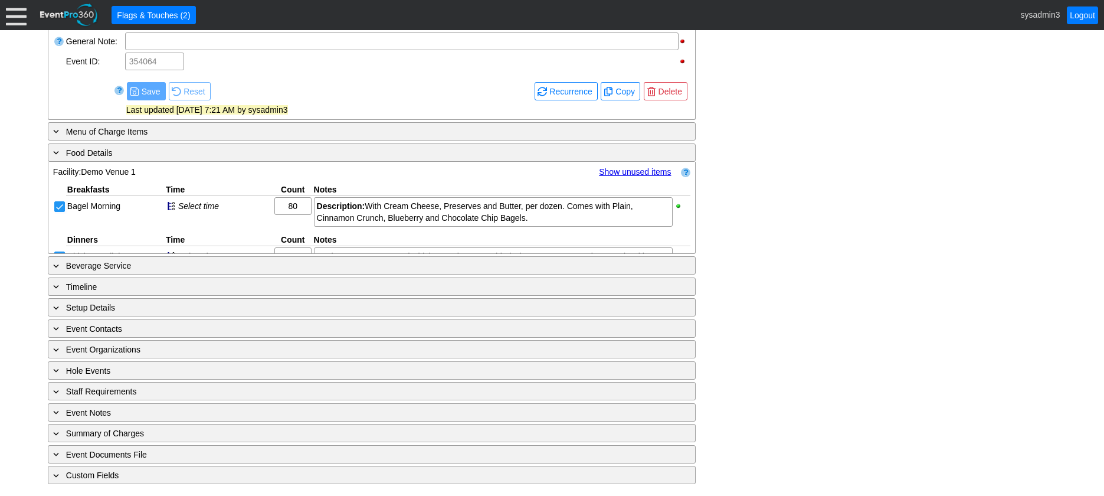
scroll to position [427, 0]
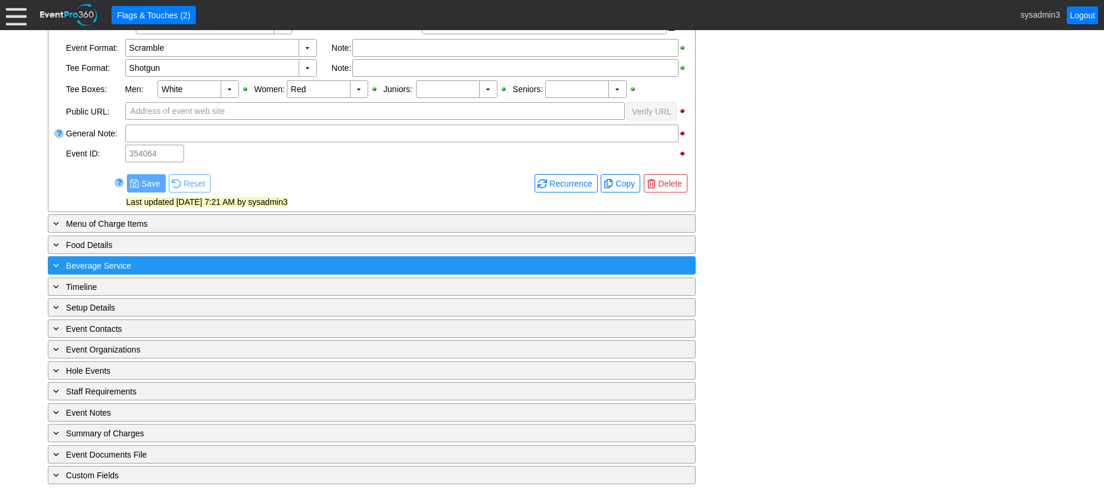
click at [228, 267] on div "+ Beverage Service" at bounding box center [348, 265] width 594 height 14
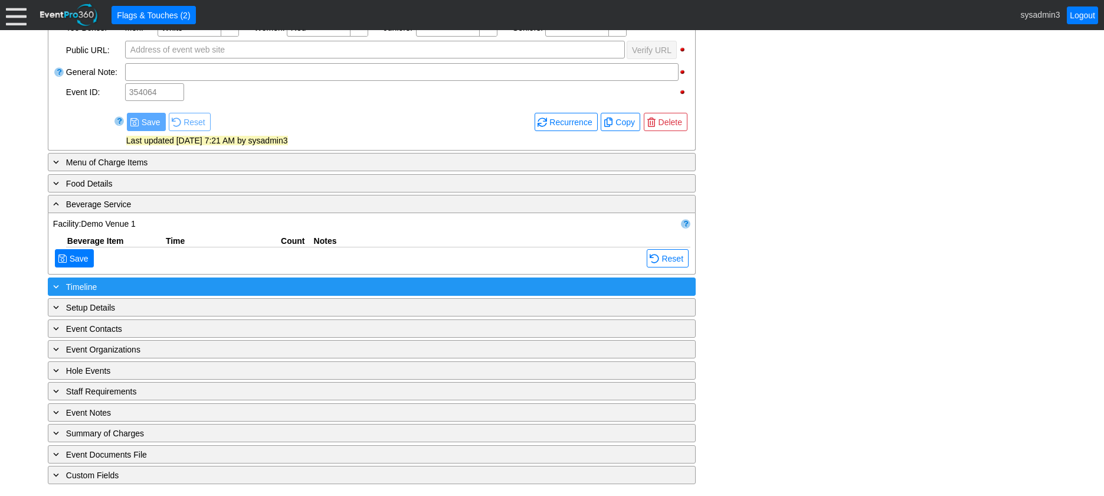
scroll to position [533, 0]
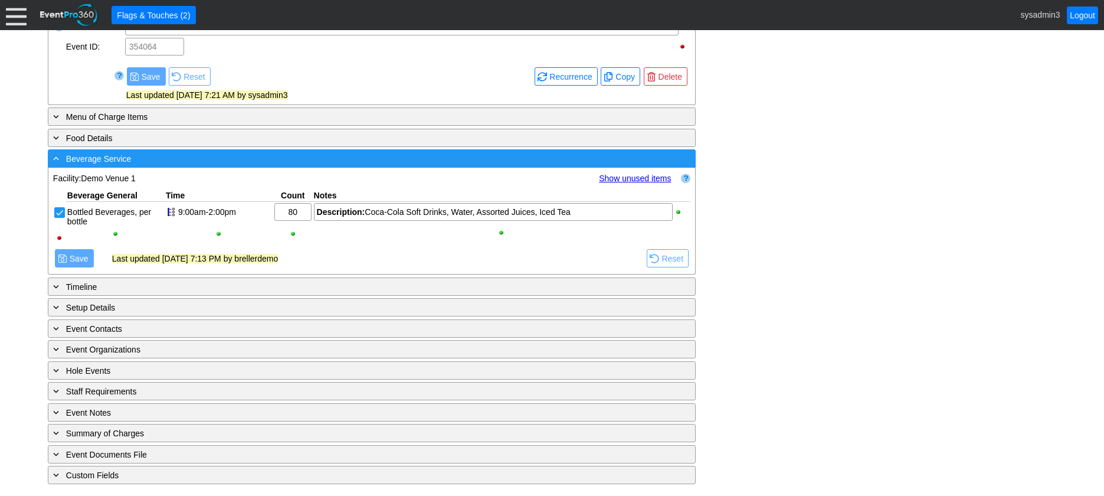
click at [255, 158] on div "- Beverage Service" at bounding box center [348, 159] width 594 height 14
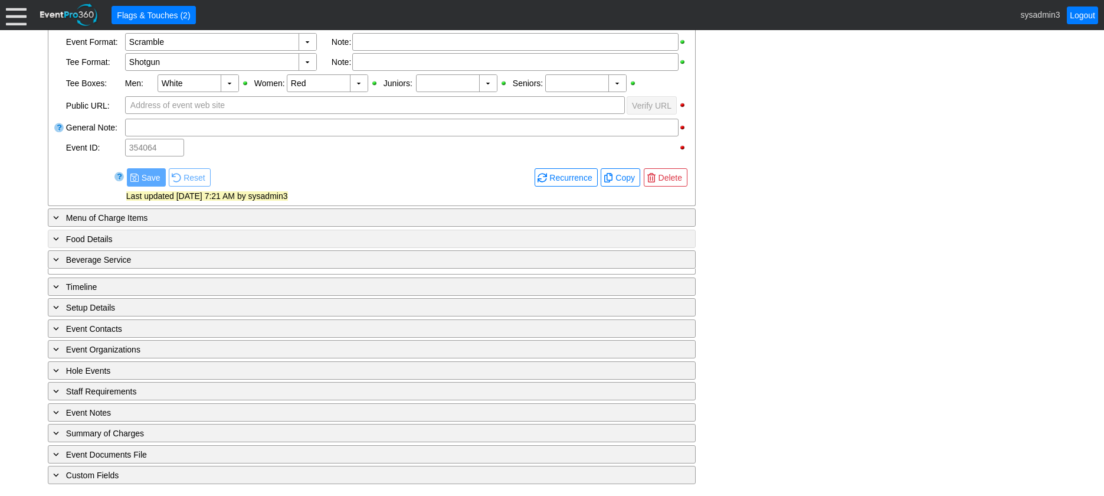
scroll to position [427, 0]
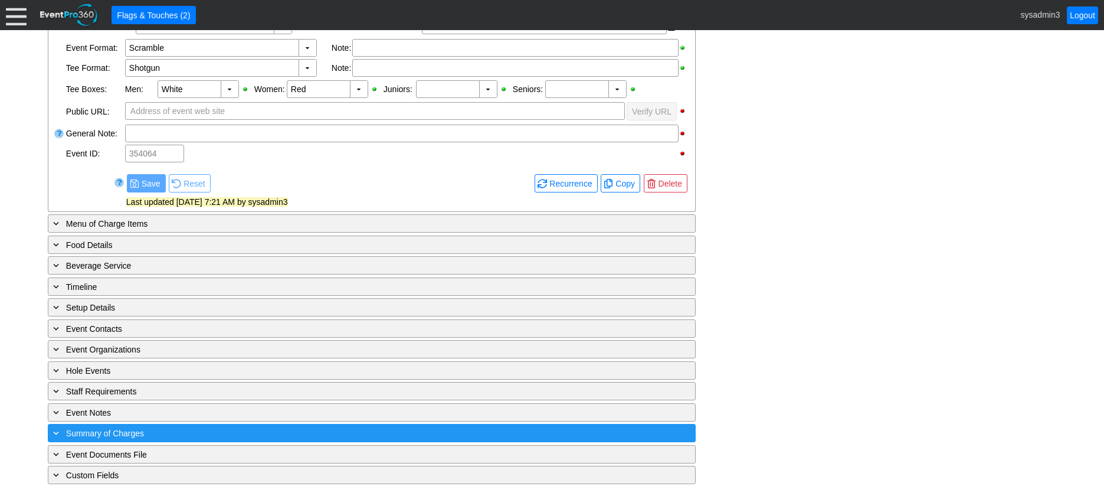
click at [274, 427] on div "+ Summary of Charges" at bounding box center [348, 433] width 594 height 14
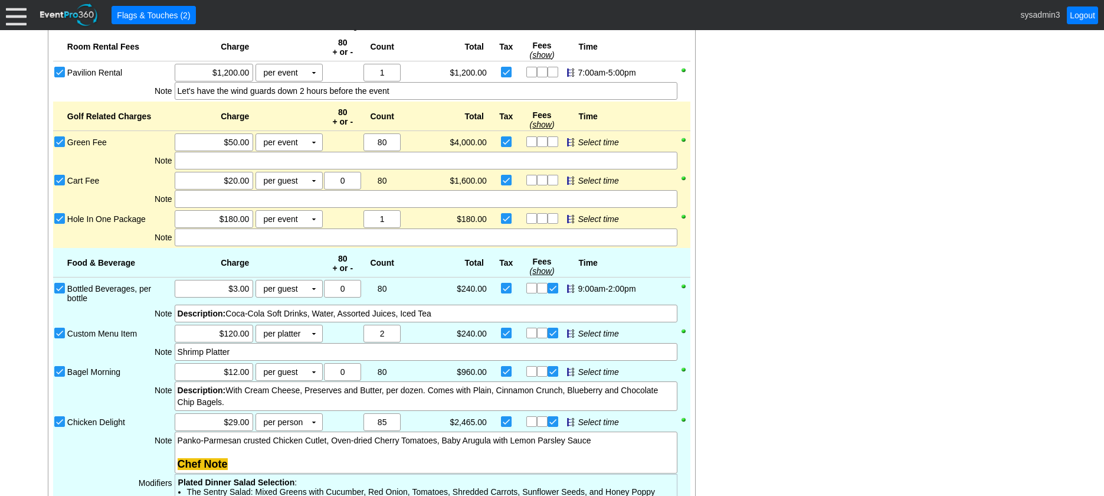
scroll to position [820, 0]
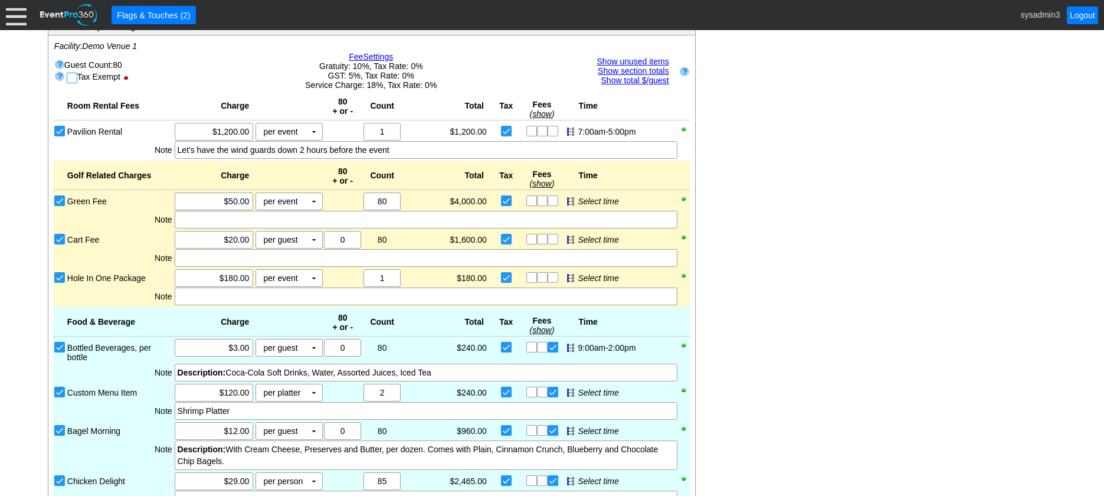
click at [71, 85] on input "checkbox" at bounding box center [73, 79] width 12 height 12
checkbox input "true"
checkbox input "false"
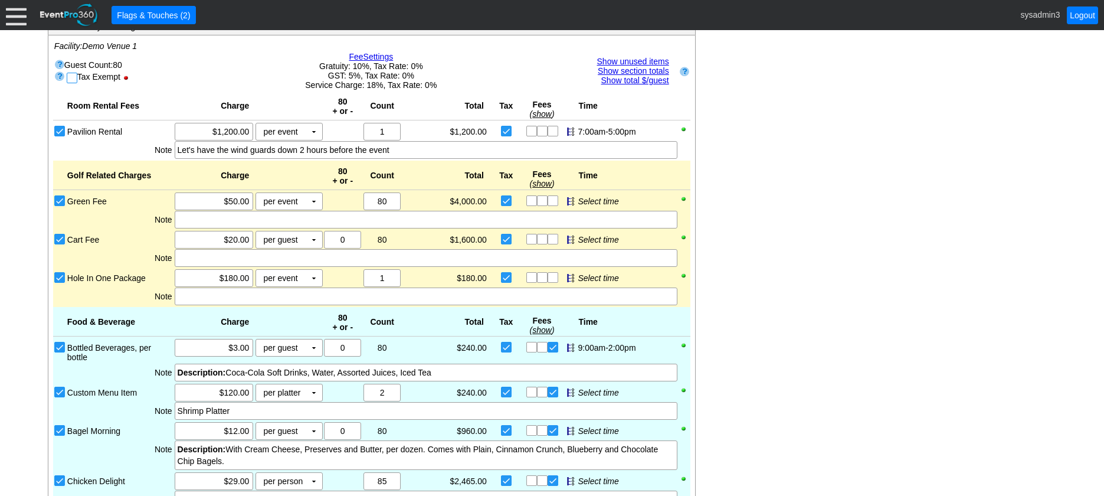
checkbox input "false"
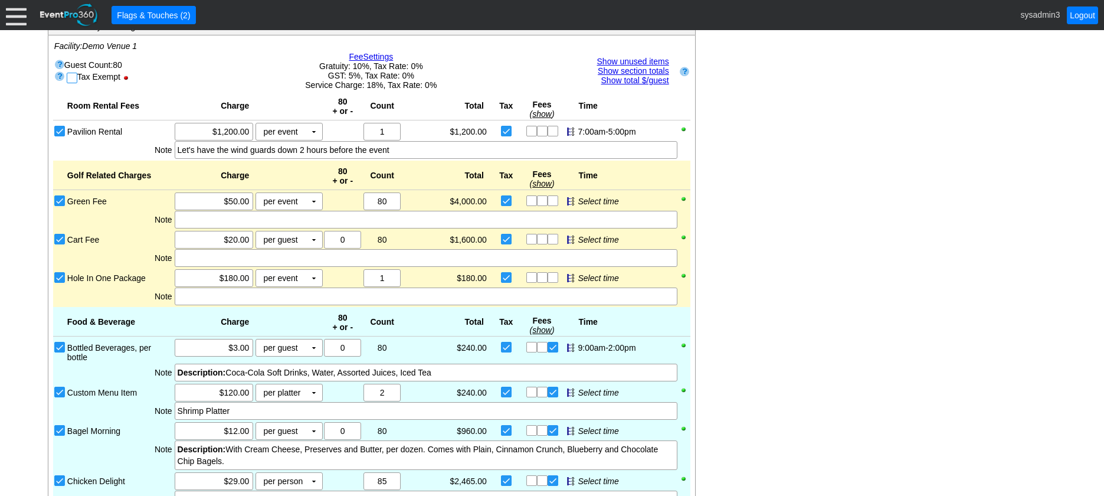
checkbox input "false"
click at [72, 85] on input "checkbox" at bounding box center [73, 79] width 12 height 12
checkbox input "false"
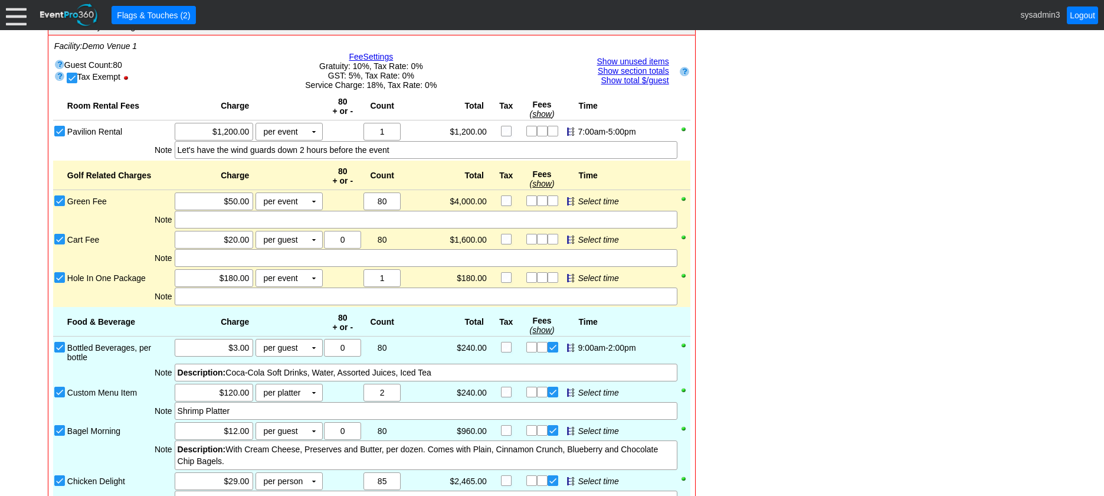
checkbox input "true"
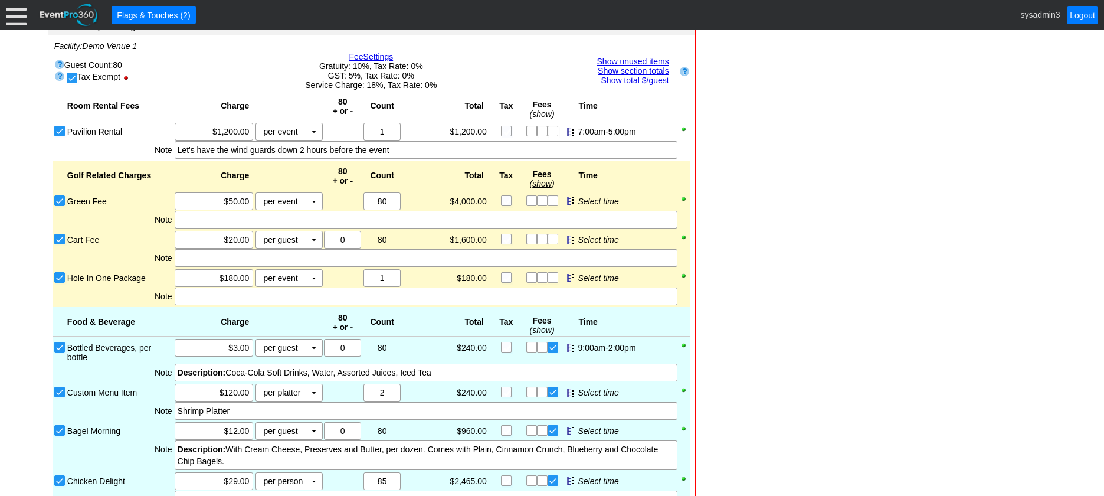
checkbox input "true"
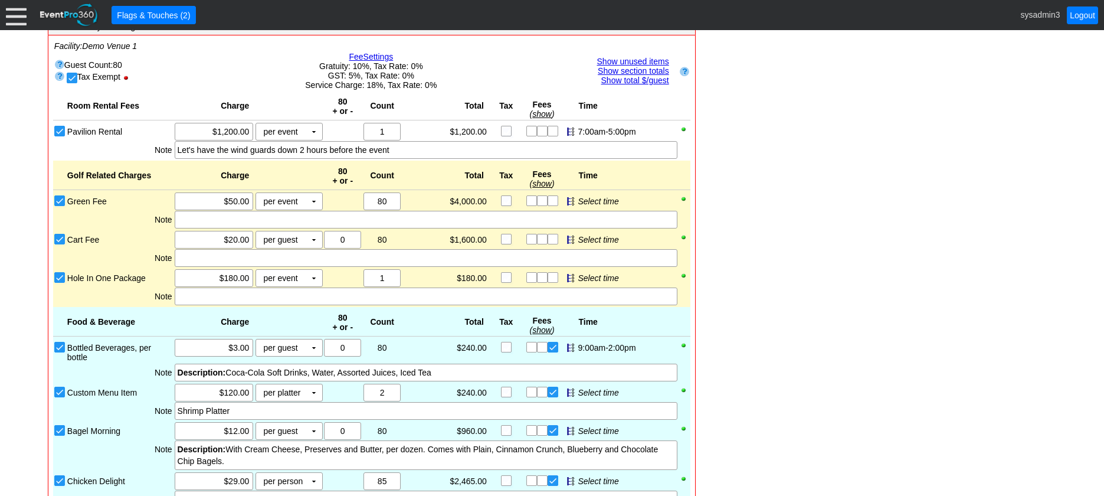
checkbox input "true"
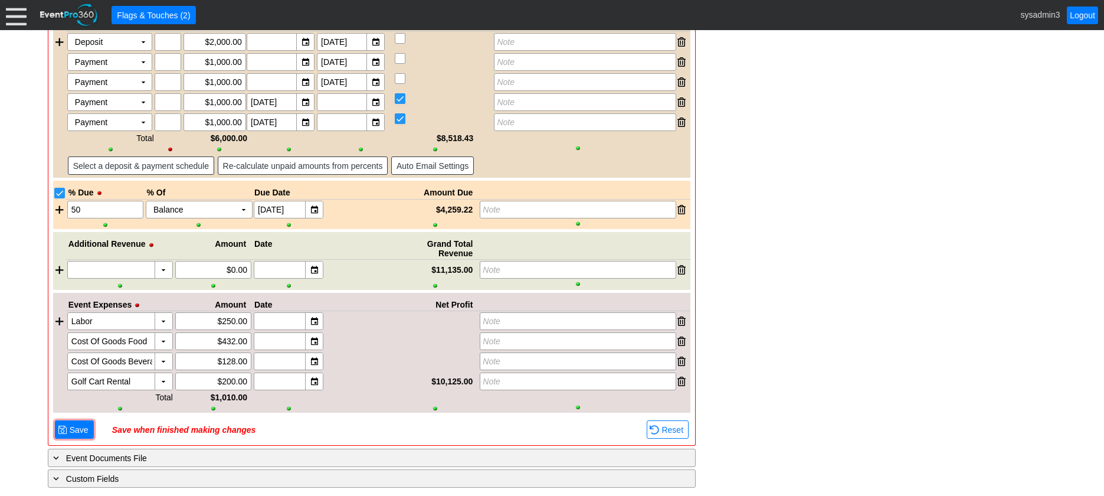
scroll to position [1802, 0]
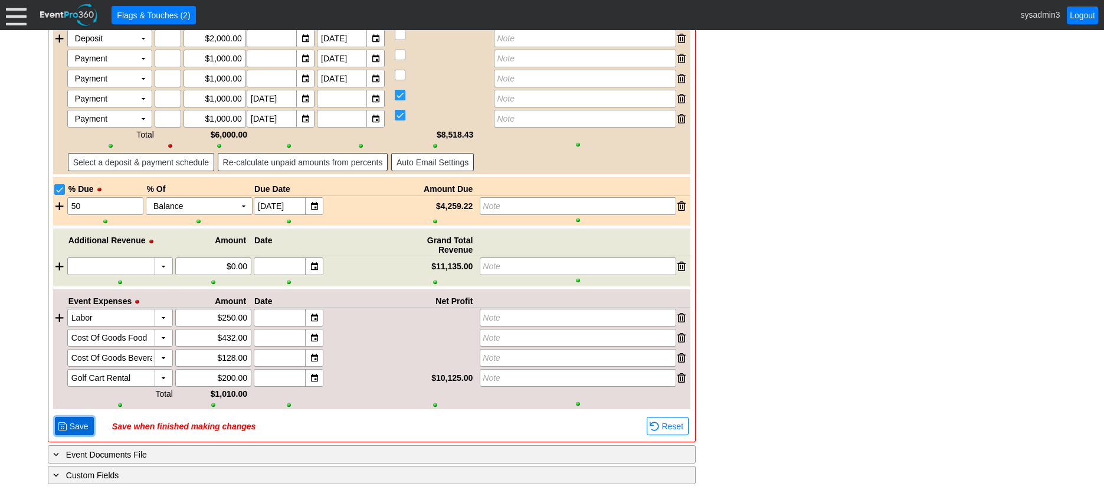
click at [72, 422] on span "Save" at bounding box center [79, 426] width 24 height 12
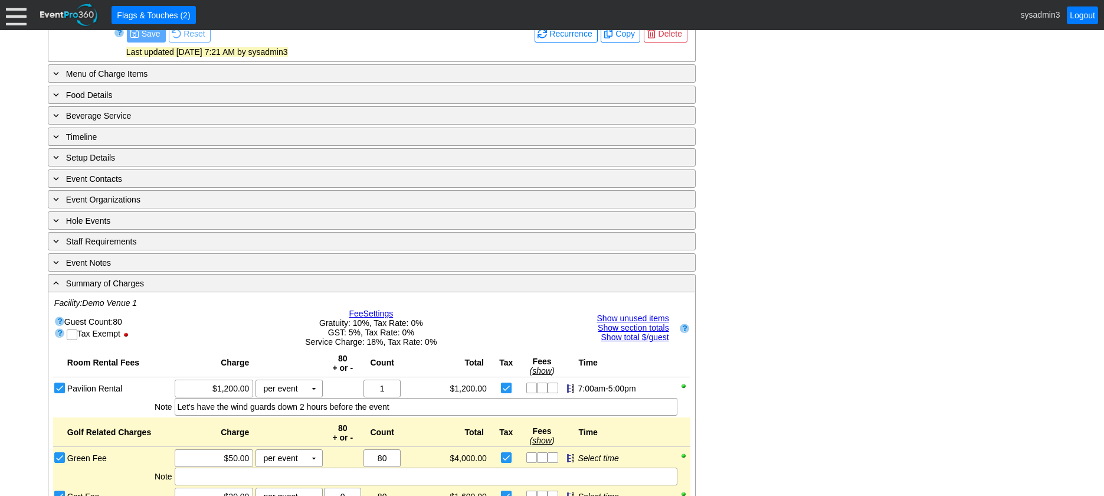
scroll to position [563, 0]
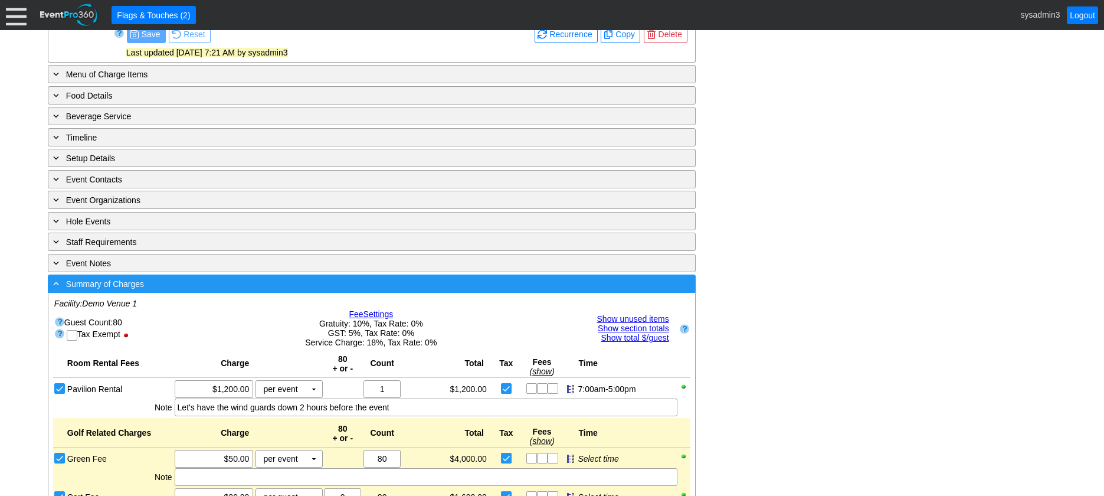
click at [326, 290] on div "- Summary of Charges" at bounding box center [348, 284] width 594 height 14
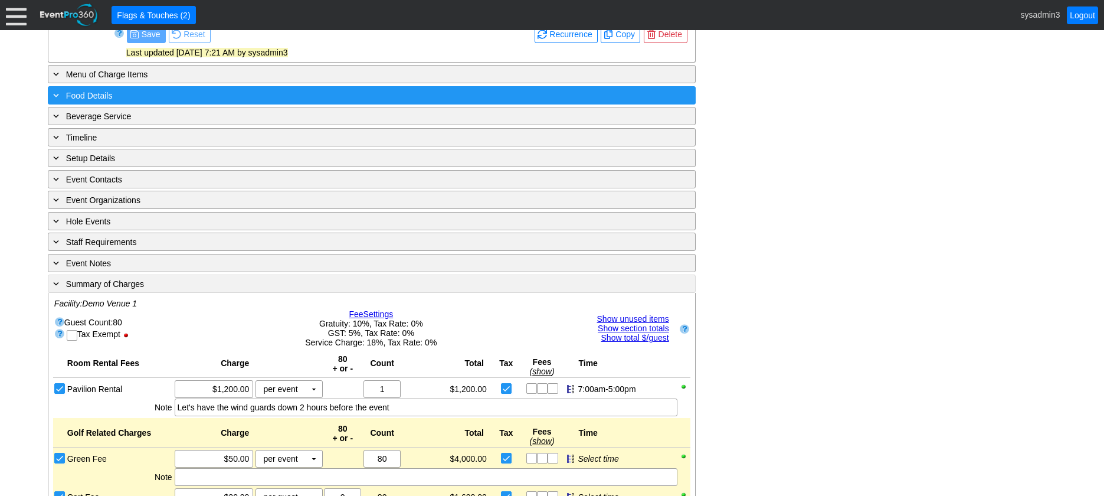
scroll to position [427, 0]
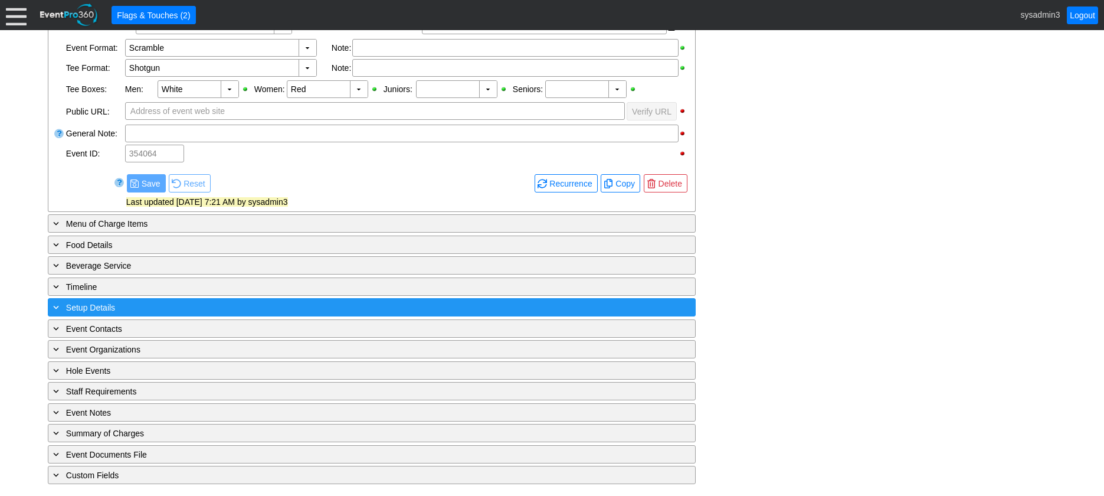
click at [210, 304] on div "+ Setup Details" at bounding box center [348, 307] width 594 height 14
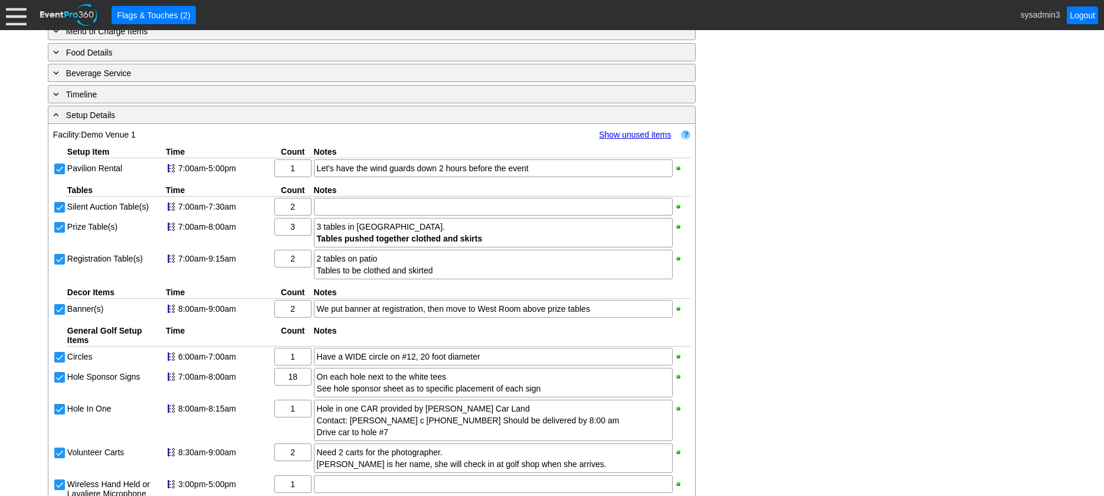
scroll to position [604, 0]
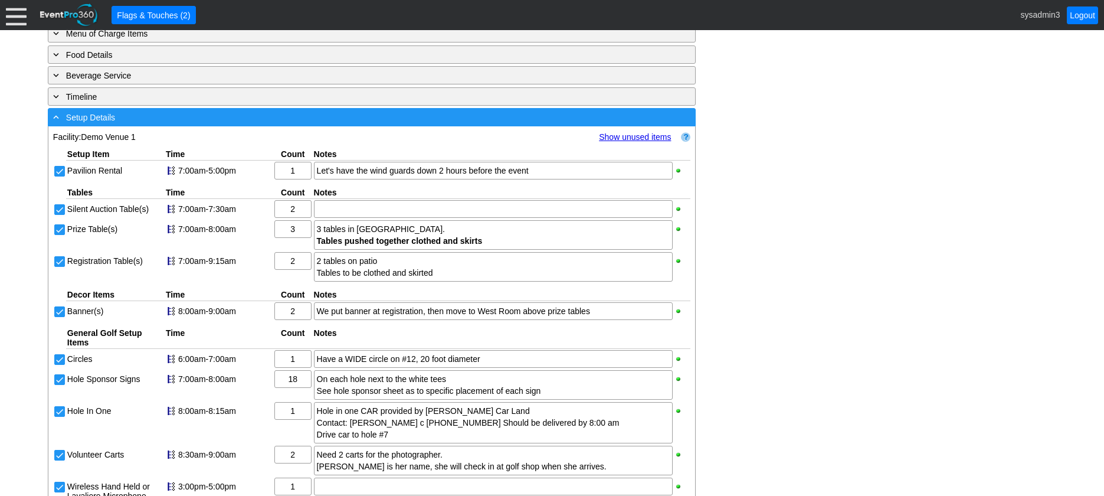
click at [241, 124] on div "- Setup Details" at bounding box center [348, 117] width 594 height 14
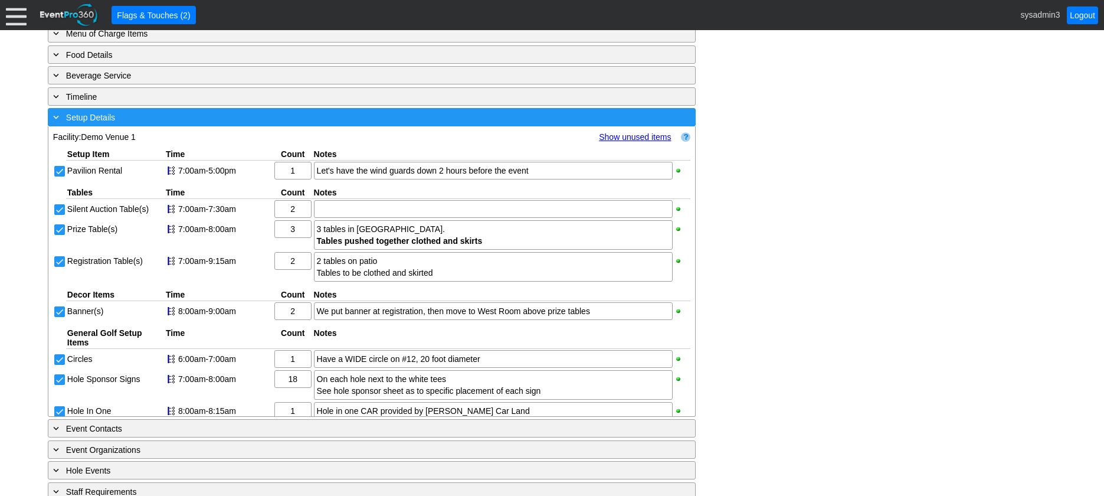
scroll to position [427, 0]
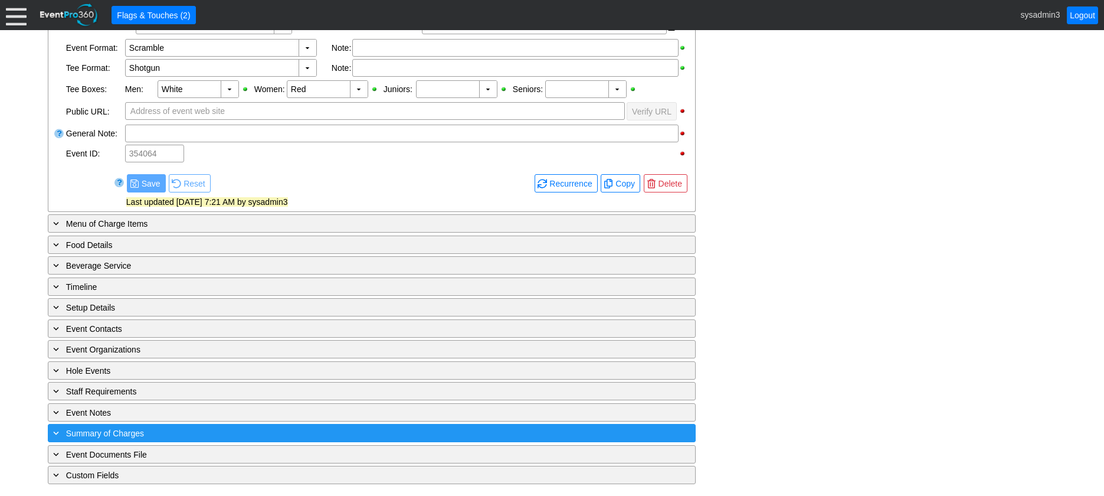
click at [251, 434] on div "+ Summary of Charges" at bounding box center [348, 433] width 594 height 14
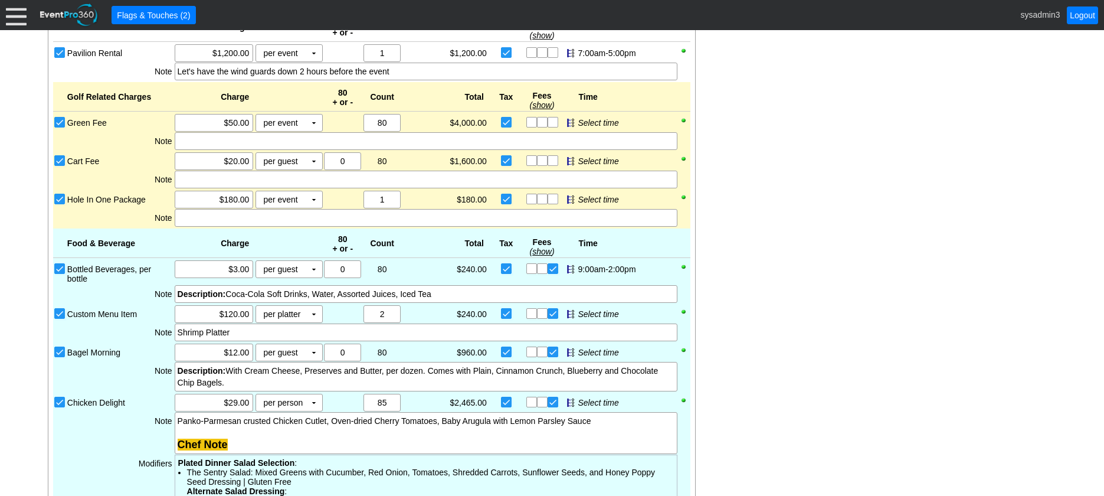
scroll to position [958, 0]
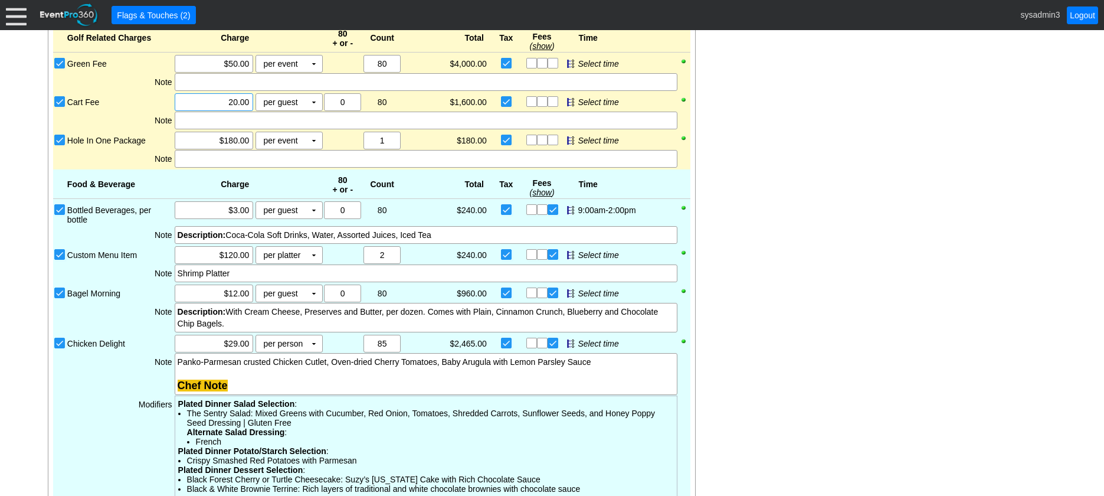
click at [237, 110] on input "20.00" at bounding box center [214, 102] width 71 height 17
type input "$65.00"
click at [790, 163] on div "- General Information ▼ Loading.... Remove all highlights Facility: ▼ Χ Demo Ve…" at bounding box center [551, 302] width 1015 height 2039
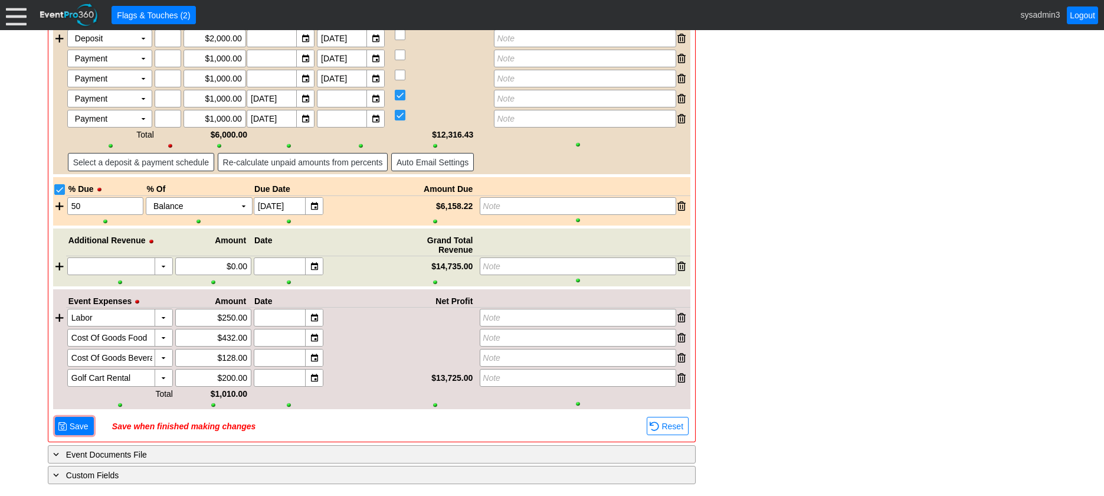
scroll to position [1802, 0]
click at [84, 421] on span "Save" at bounding box center [79, 426] width 24 height 12
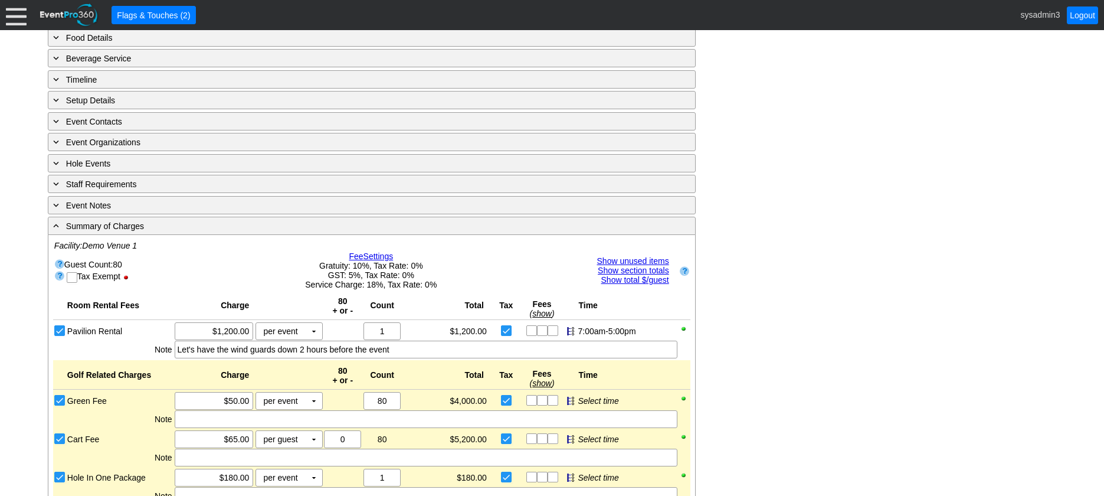
scroll to position [563, 0]
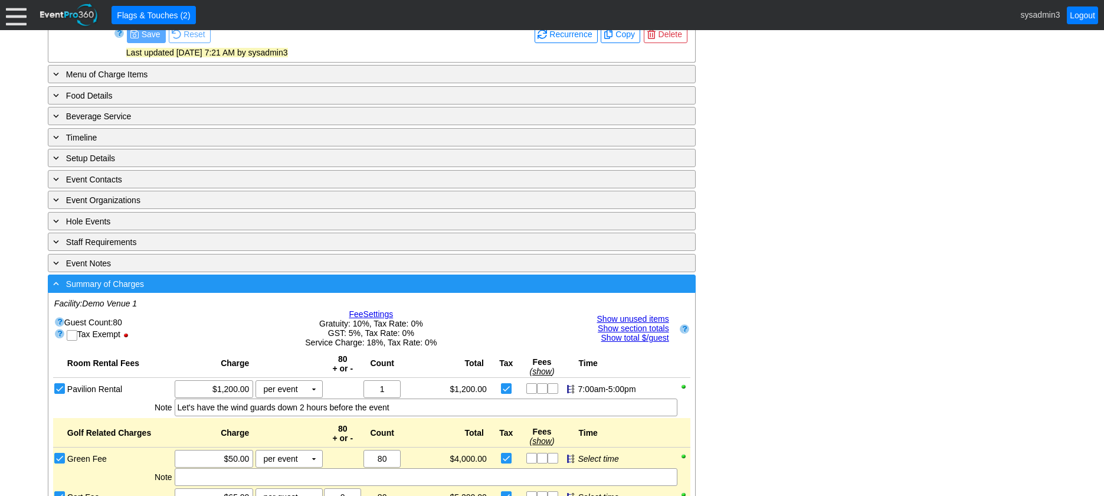
click at [298, 290] on div "- Summary of Charges" at bounding box center [348, 284] width 594 height 14
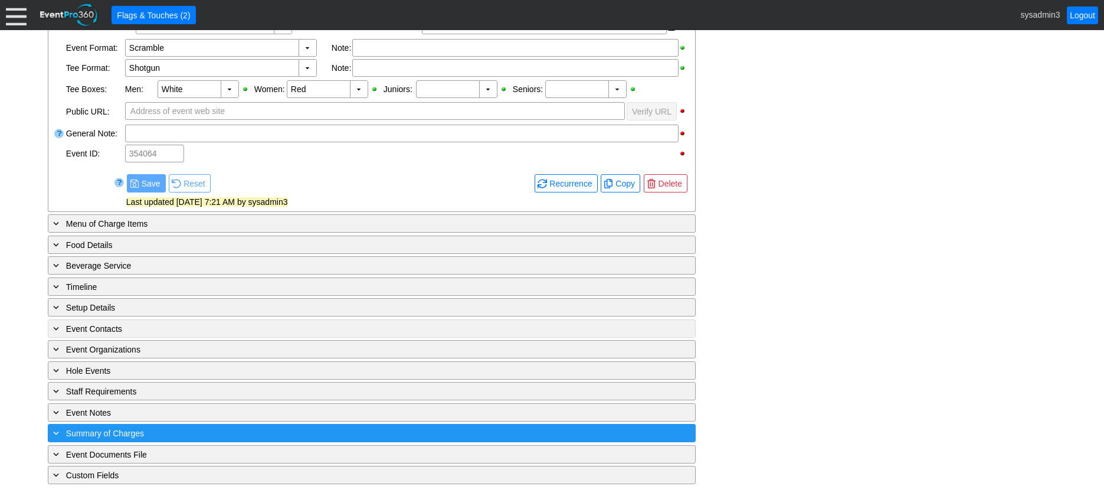
scroll to position [427, 0]
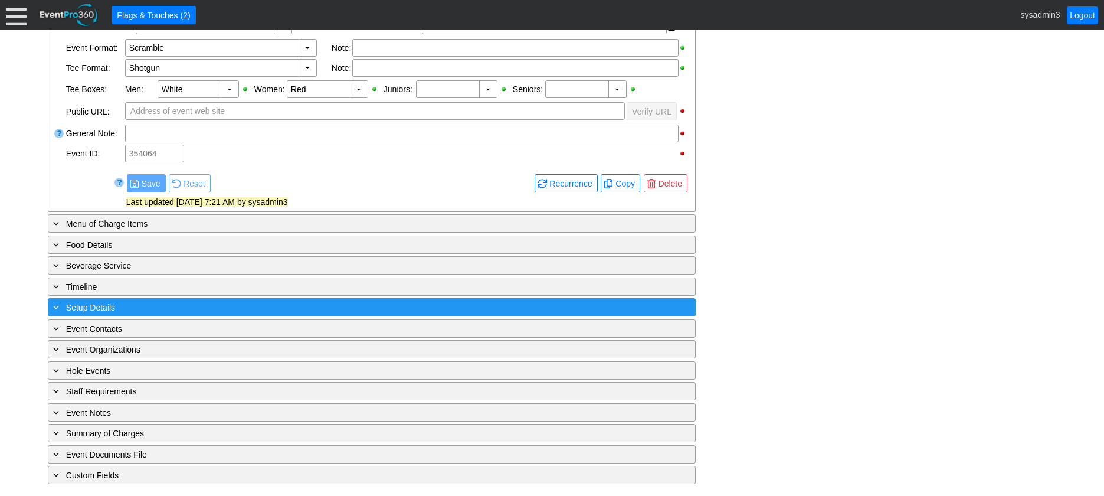
click at [237, 307] on div "+ Setup Details" at bounding box center [348, 307] width 594 height 14
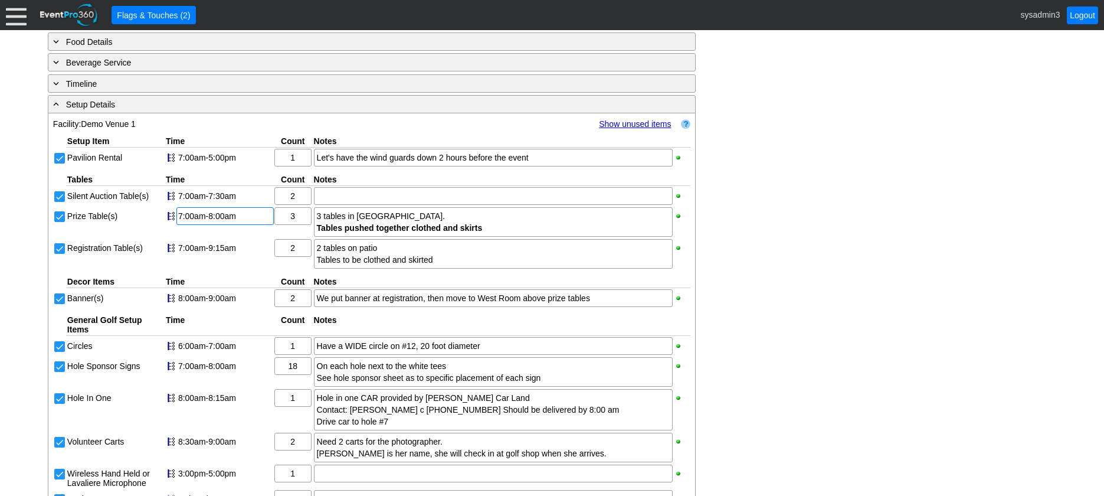
scroll to position [604, 0]
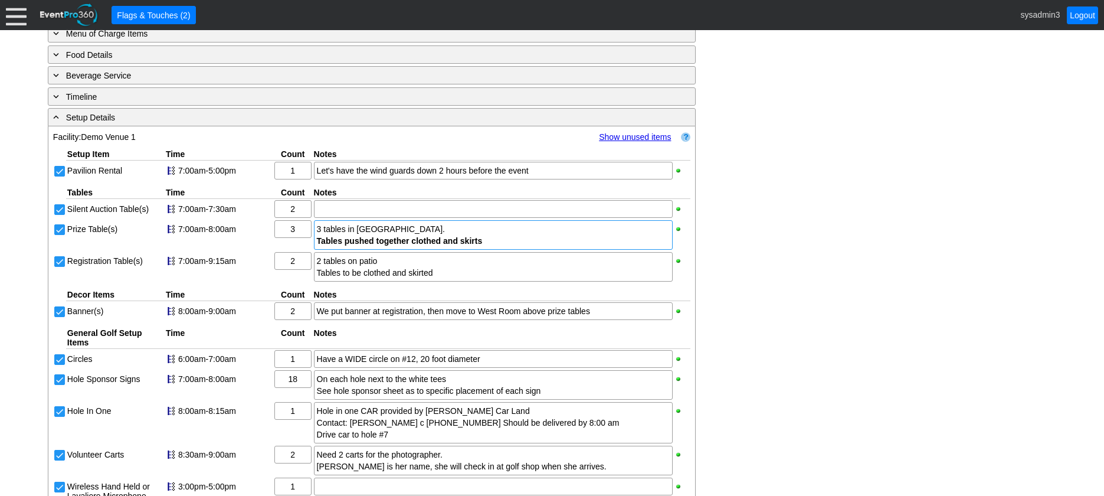
click at [500, 247] on div "3 tables in North Room. Tables pushed together clothed and skirts" at bounding box center [493, 235] width 353 height 24
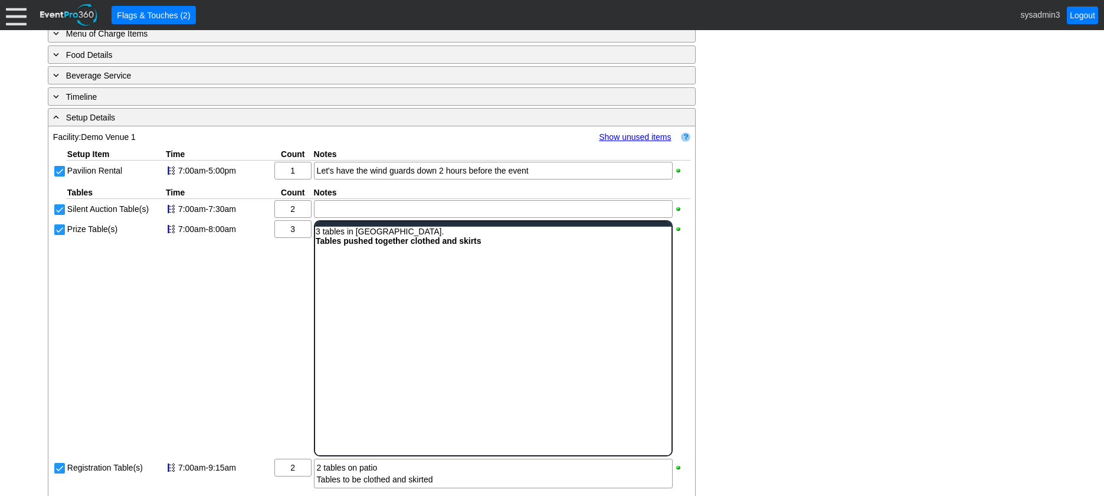
scroll to position [0, 0]
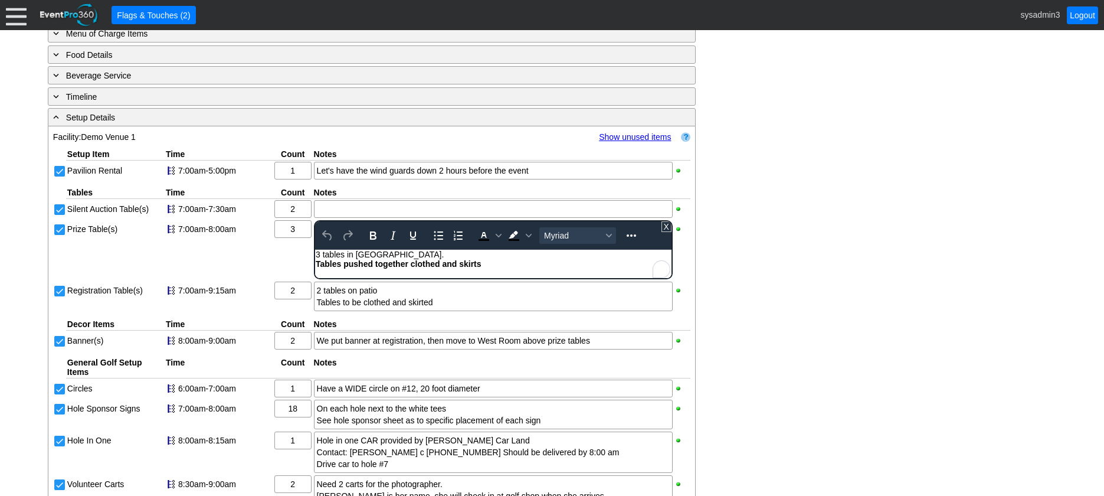
click at [494, 262] on div "3 tables in North Room. Tables pushed together clothed and skirts" at bounding box center [492, 259] width 355 height 19
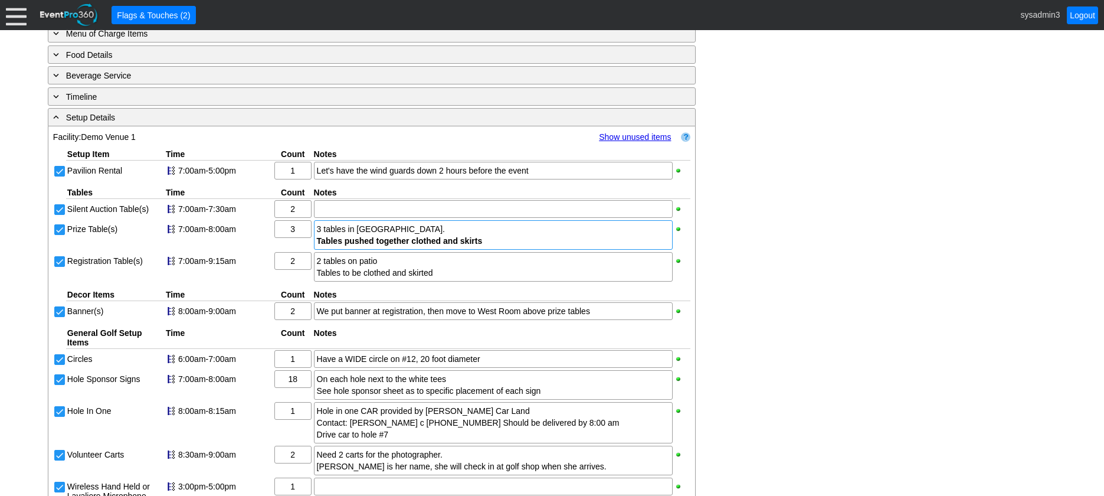
click at [838, 214] on div "- General Information ▼ Loading.... Remove all highlights Facility: ▼ Χ Demo Ve…" at bounding box center [551, 187] width 1015 height 1100
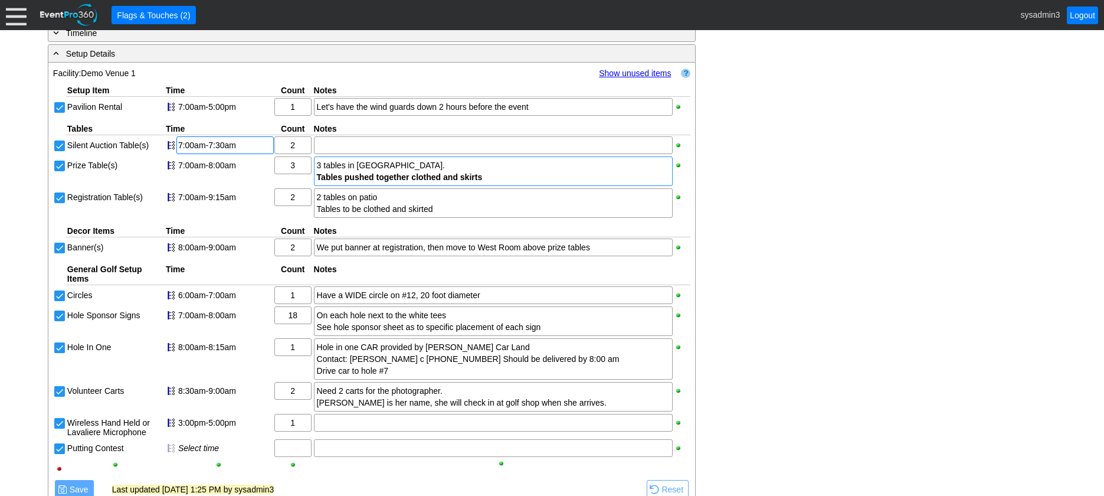
scroll to position [663, 0]
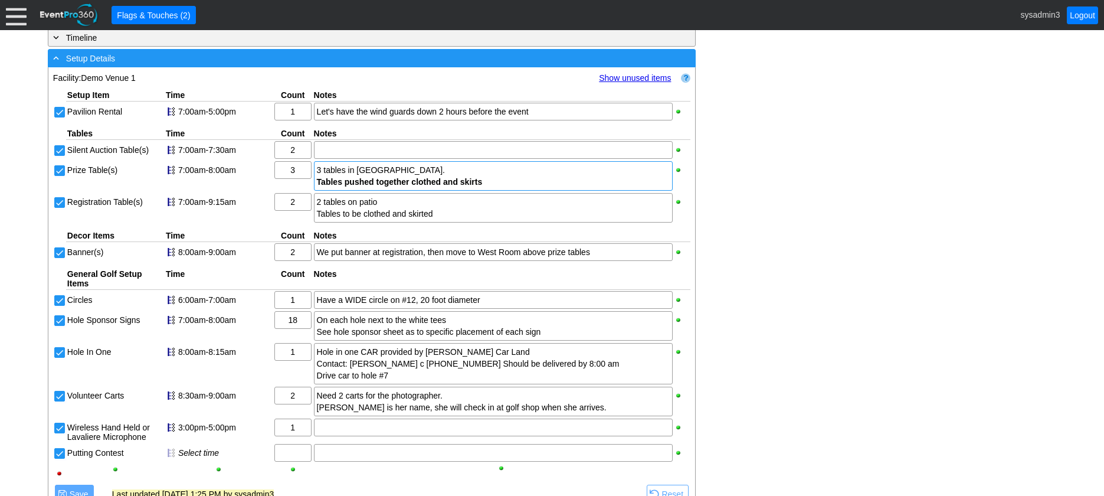
click at [281, 65] on div "- Setup Details" at bounding box center [348, 58] width 594 height 14
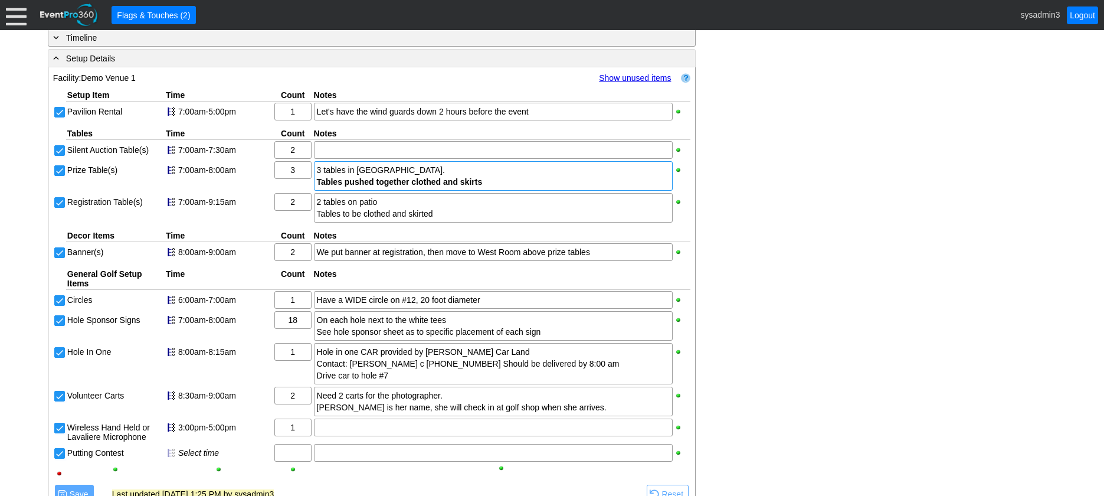
scroll to position [427, 0]
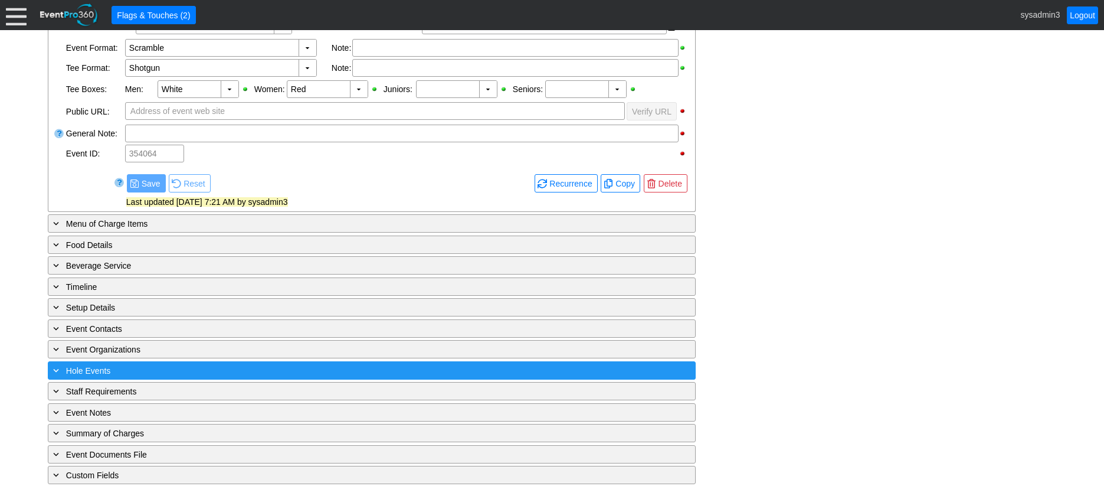
click at [242, 372] on div "+ Hole Events" at bounding box center [348, 370] width 594 height 14
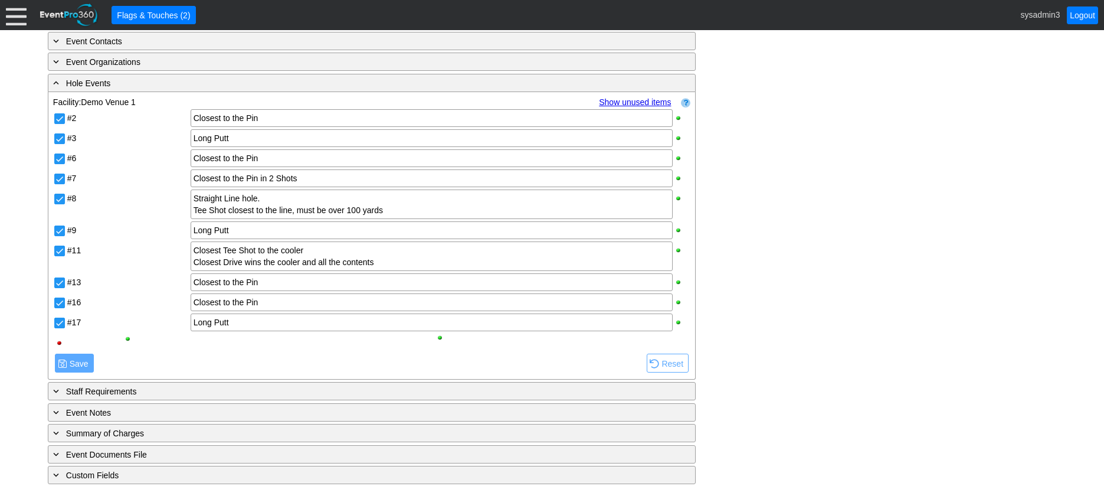
scroll to position [655, 0]
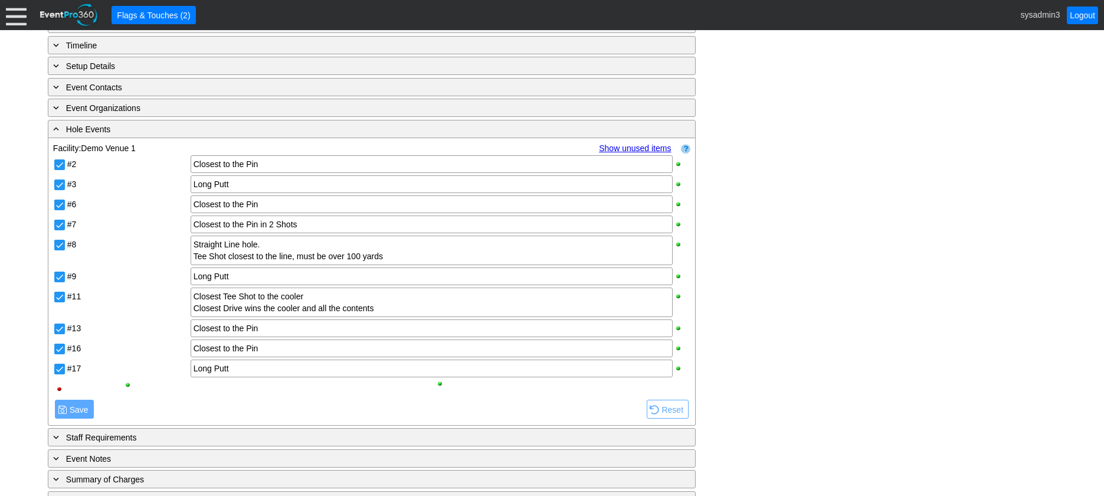
click at [615, 153] on link "Show unused items" at bounding box center [635, 147] width 72 height 9
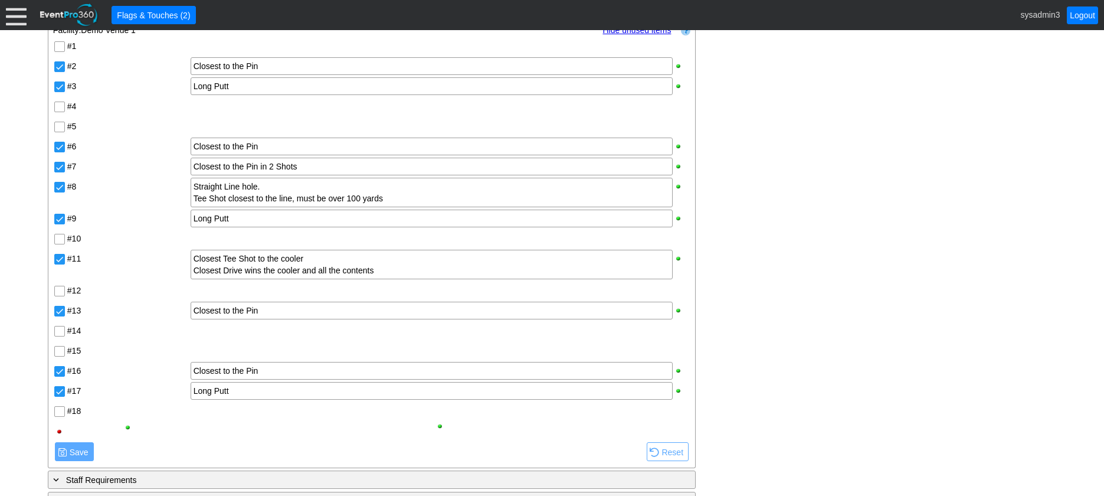
scroll to position [714, 0]
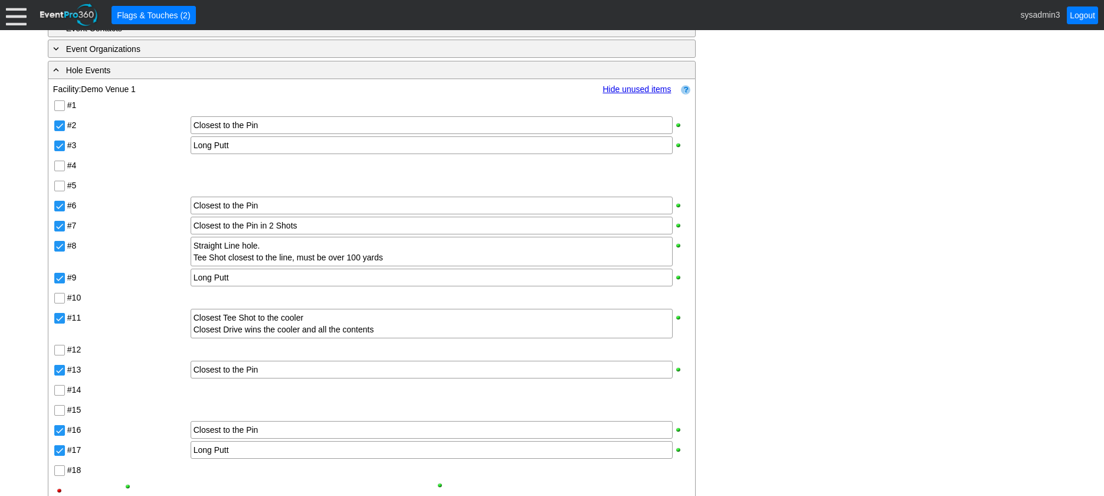
click at [632, 94] on link "Hide unused items" at bounding box center [636, 88] width 68 height 9
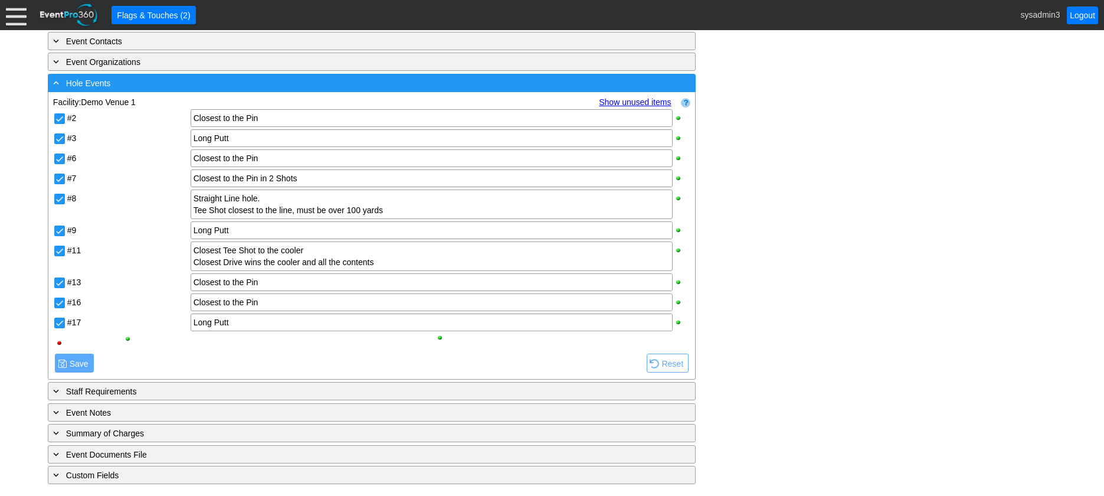
click at [248, 82] on div "- Hole Events" at bounding box center [348, 83] width 594 height 14
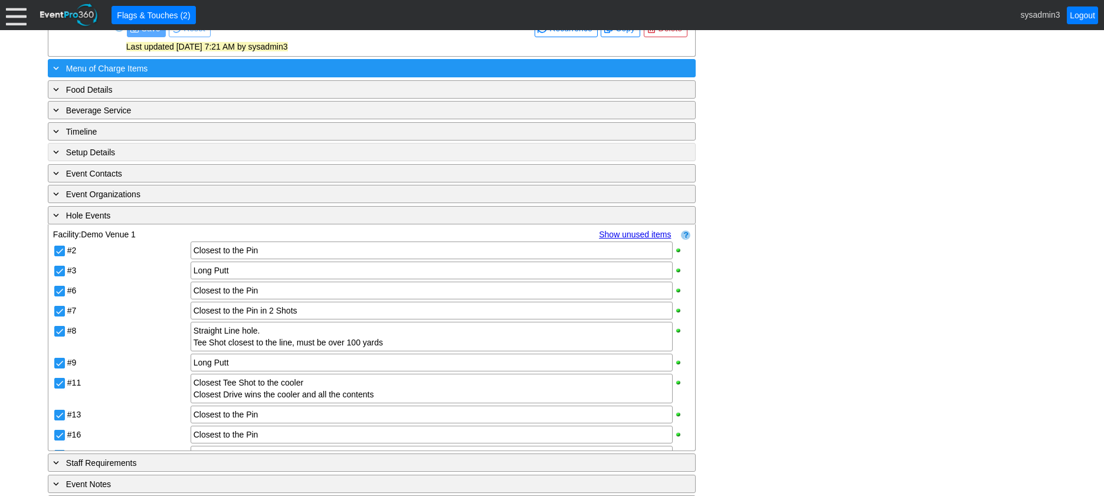
scroll to position [427, 0]
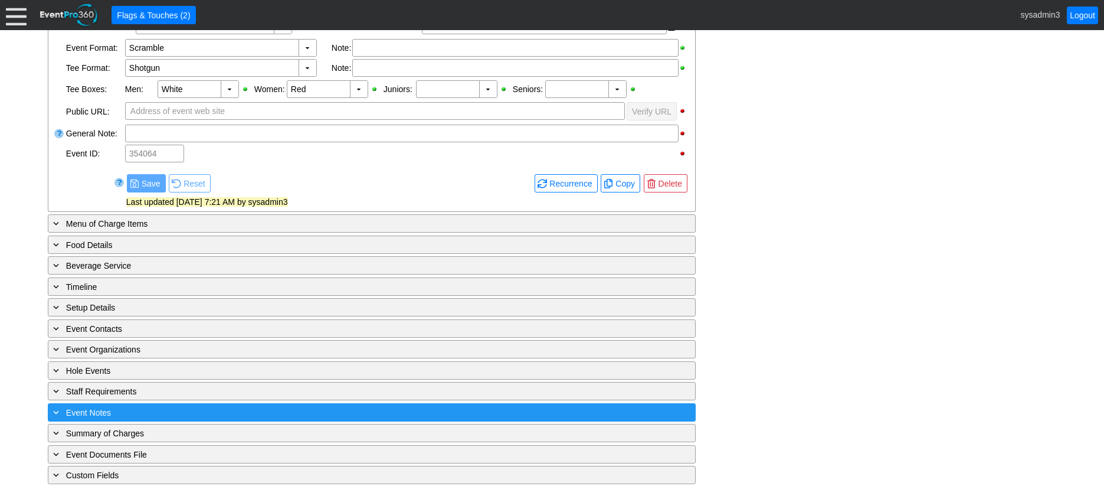
click at [200, 411] on div "+ Event Notes" at bounding box center [348, 412] width 594 height 14
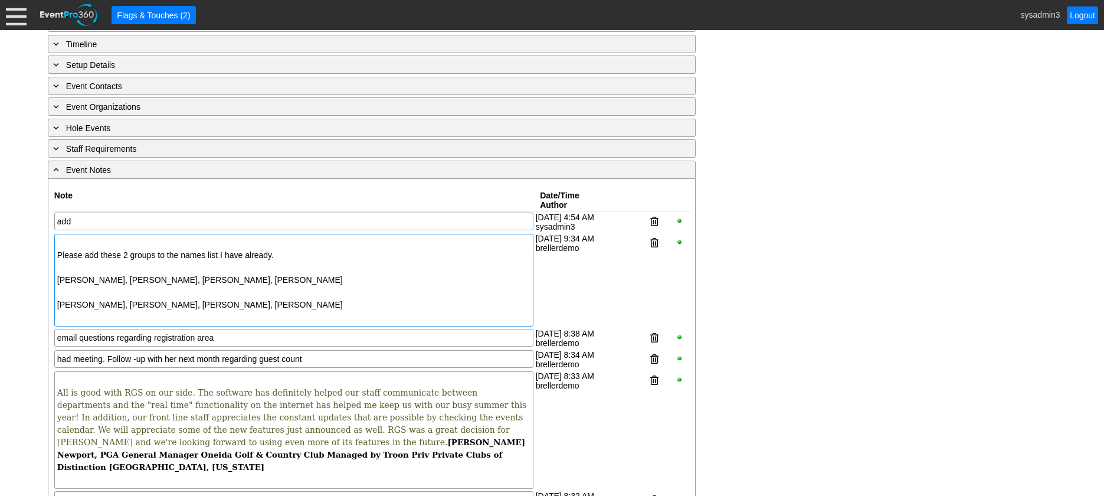
scroll to position [655, 0]
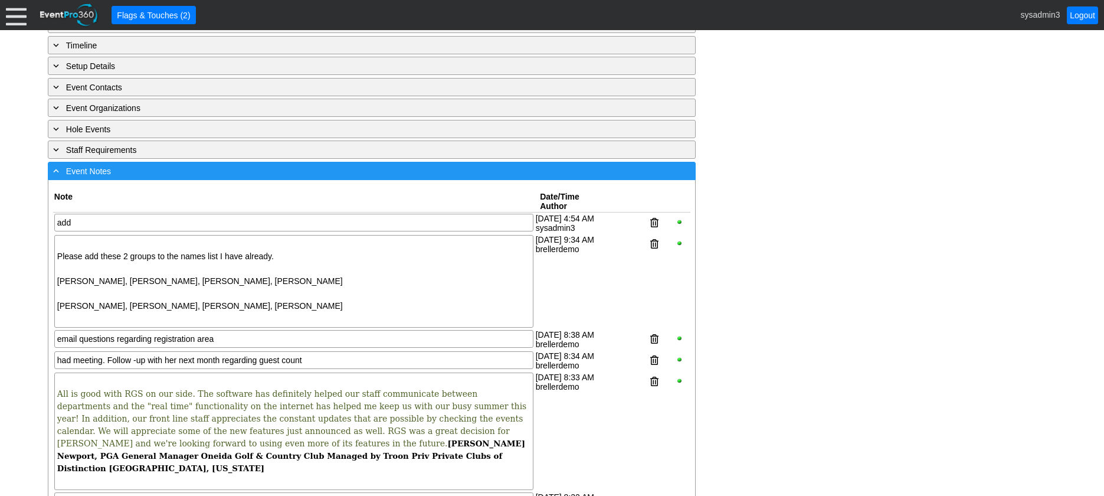
click at [214, 178] on div "- Event Notes" at bounding box center [348, 171] width 594 height 14
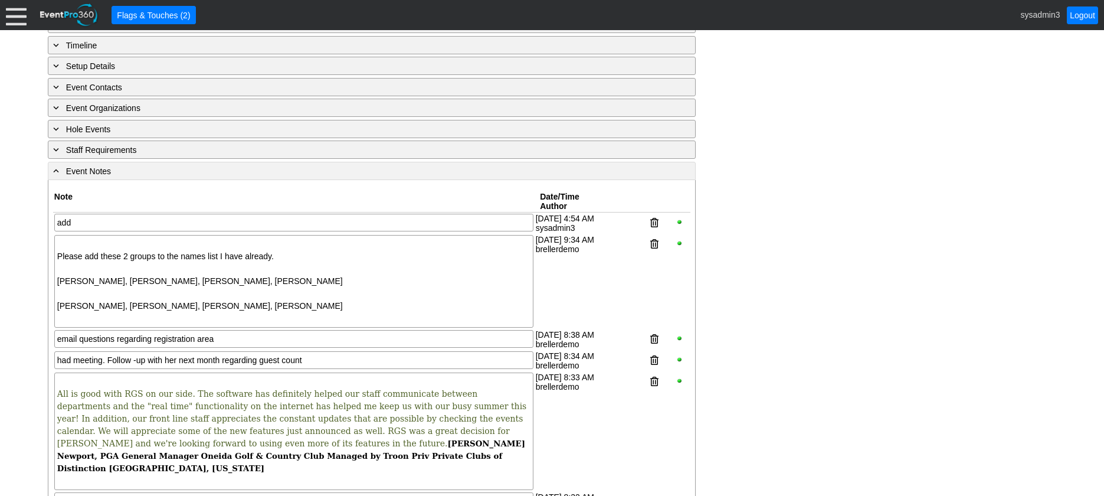
scroll to position [427, 0]
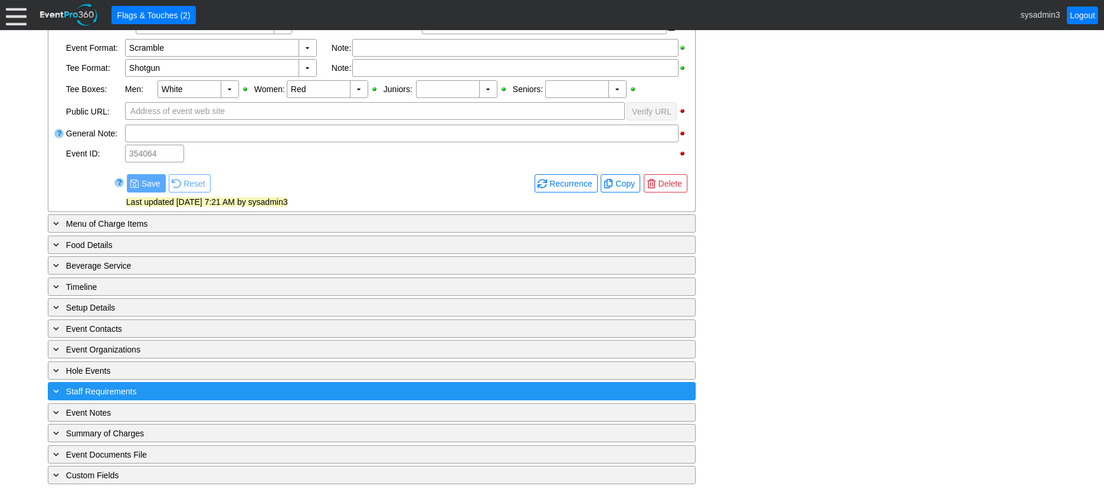
click at [202, 392] on div "+ Staff Requirements" at bounding box center [348, 391] width 594 height 14
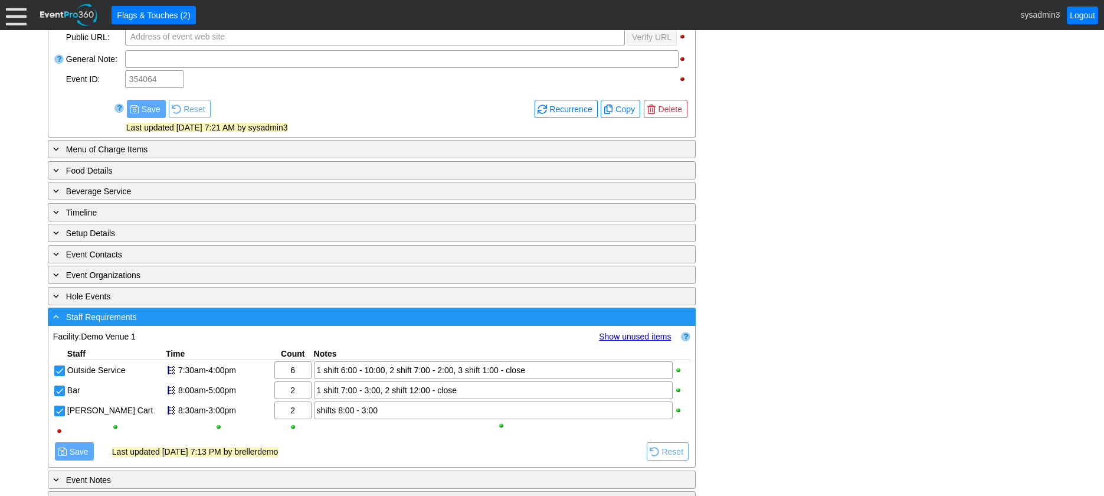
scroll to position [568, 0]
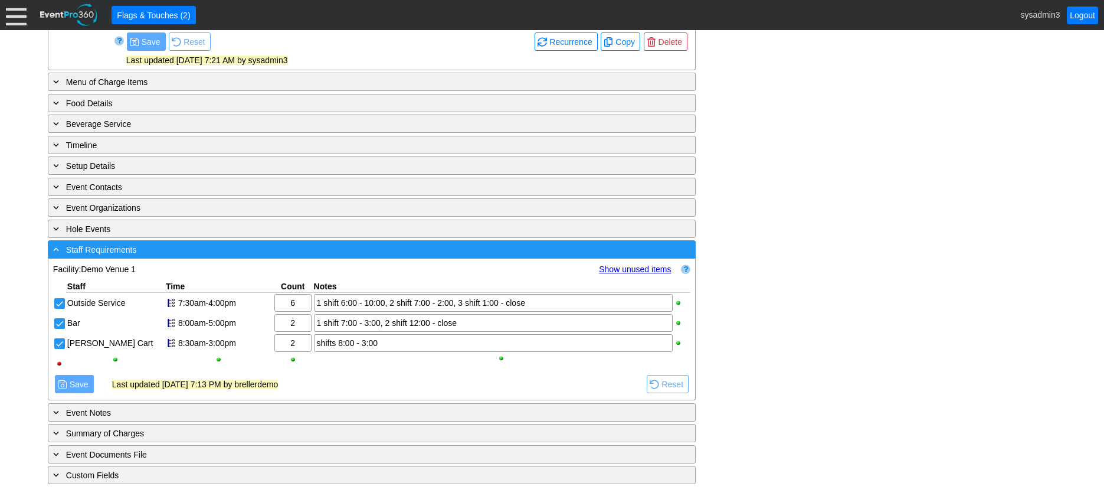
click at [234, 252] on div "- Staff Requirements" at bounding box center [348, 249] width 594 height 14
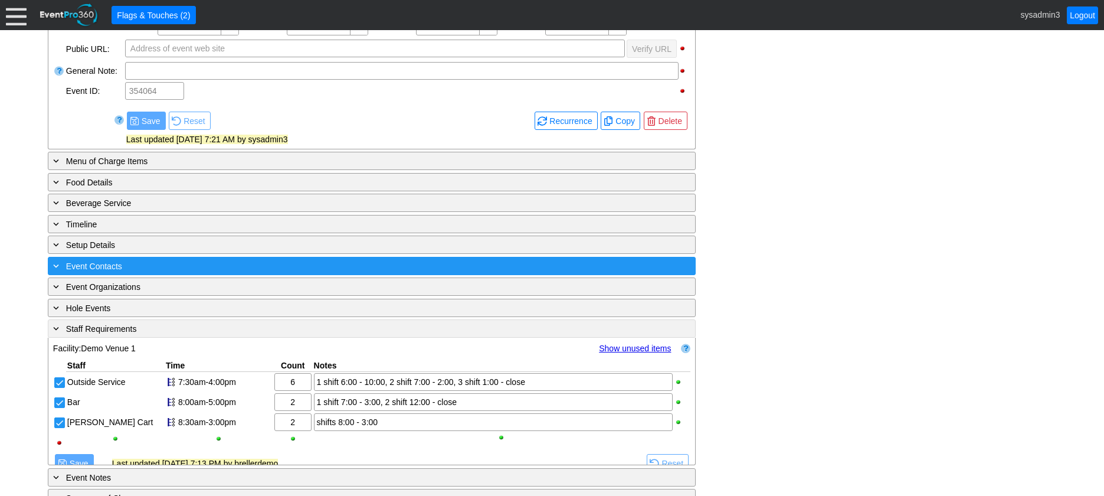
scroll to position [427, 0]
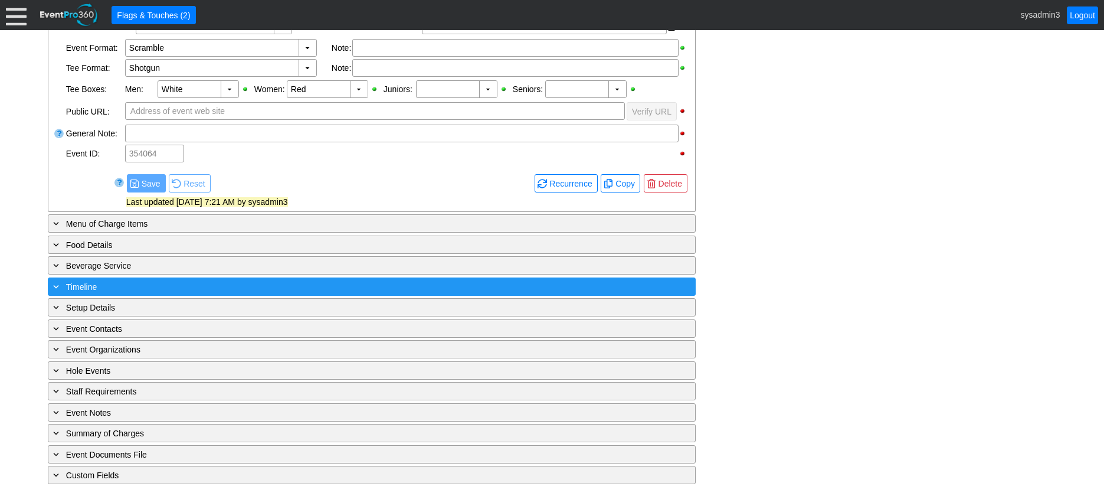
click at [198, 283] on div "+ Timeline" at bounding box center [348, 287] width 594 height 14
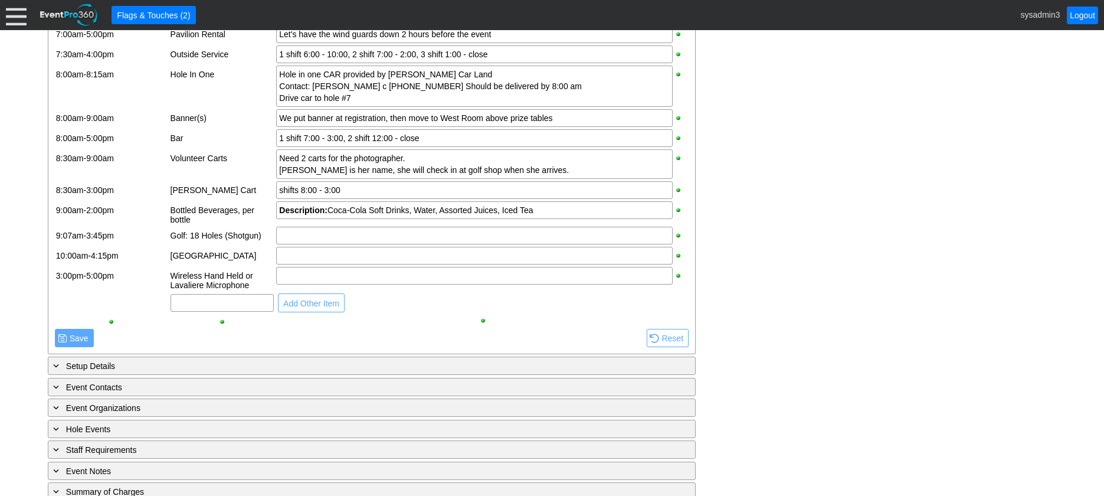
scroll to position [891, 0]
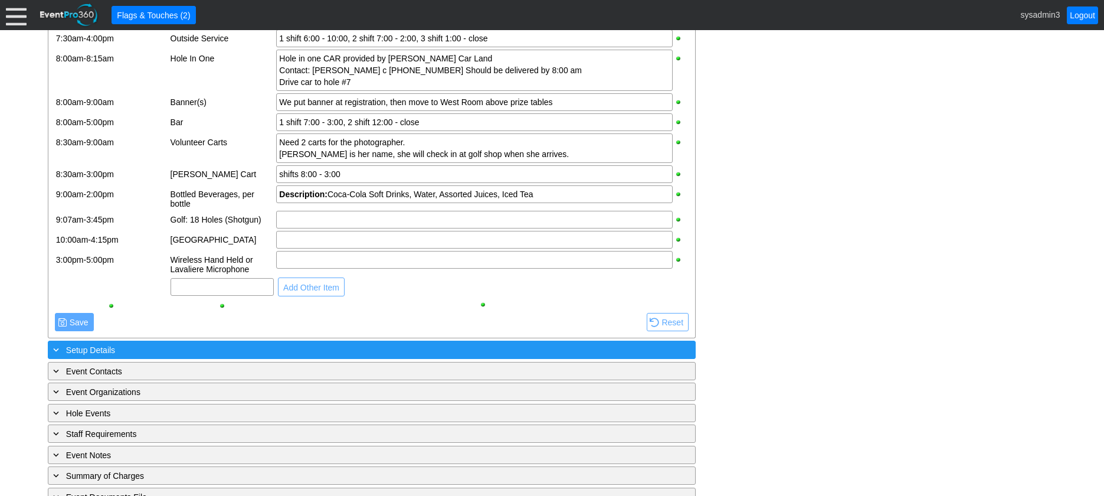
click at [212, 356] on div "+ Setup Details" at bounding box center [348, 350] width 594 height 14
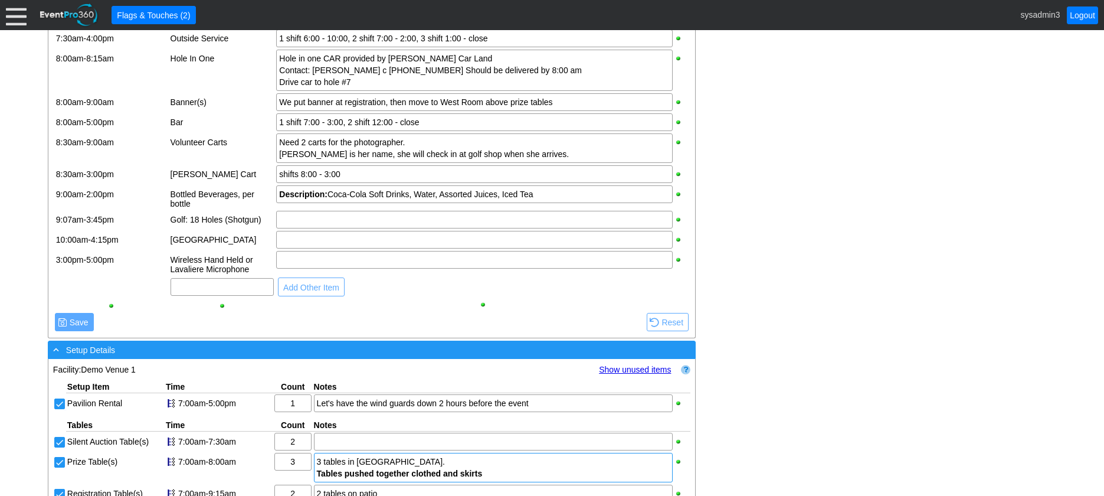
click at [219, 355] on div "- Setup Details ▼" at bounding box center [372, 349] width 648 height 18
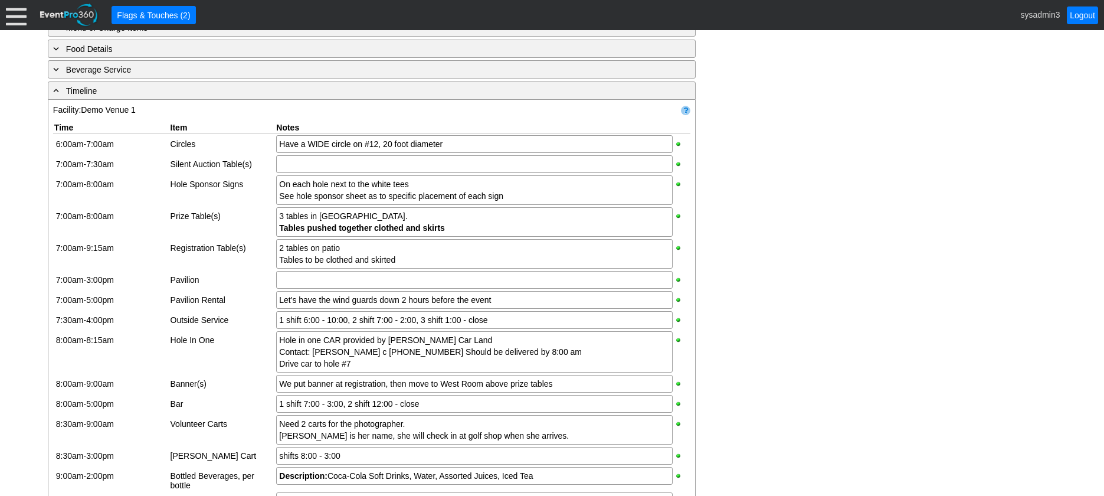
scroll to position [596, 0]
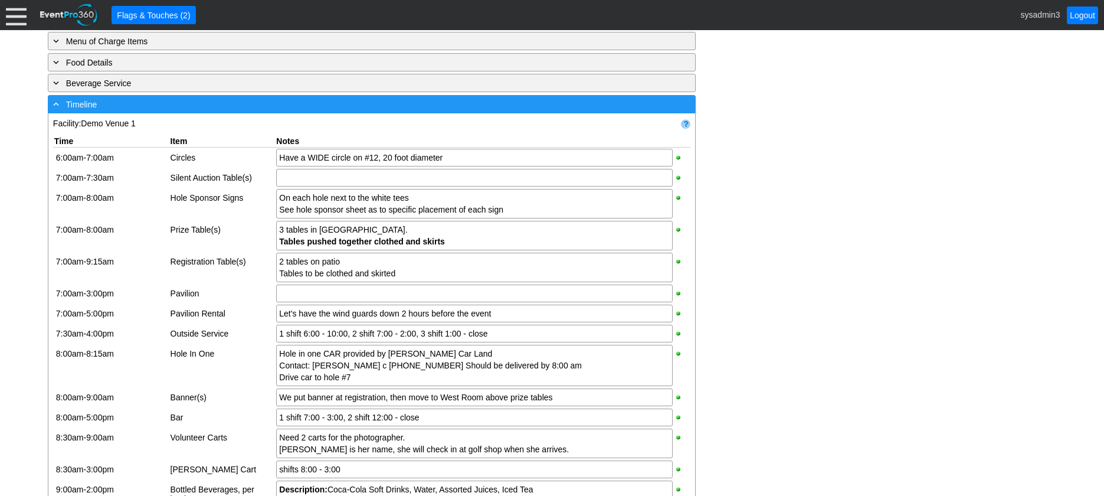
click at [257, 111] on div "- Timeline" at bounding box center [348, 104] width 594 height 14
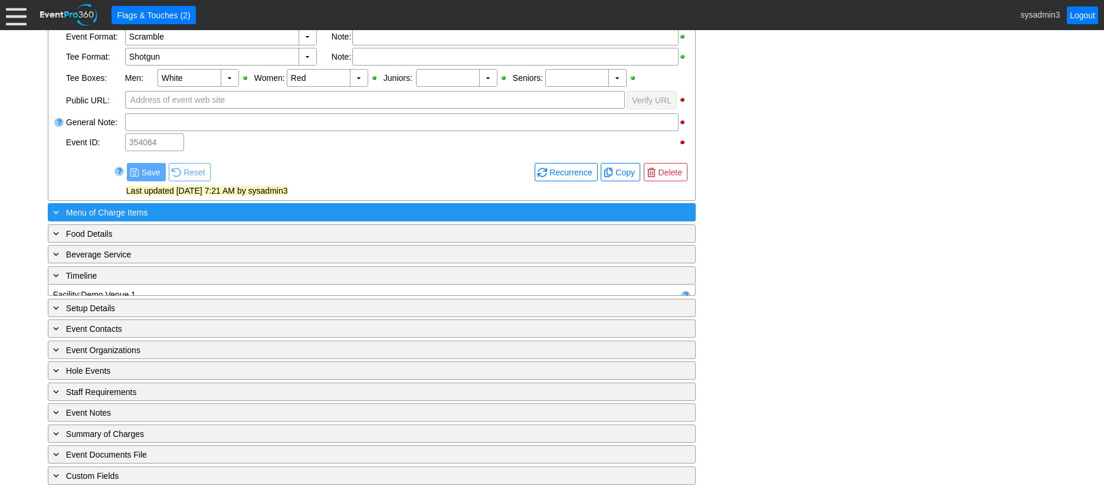
scroll to position [427, 0]
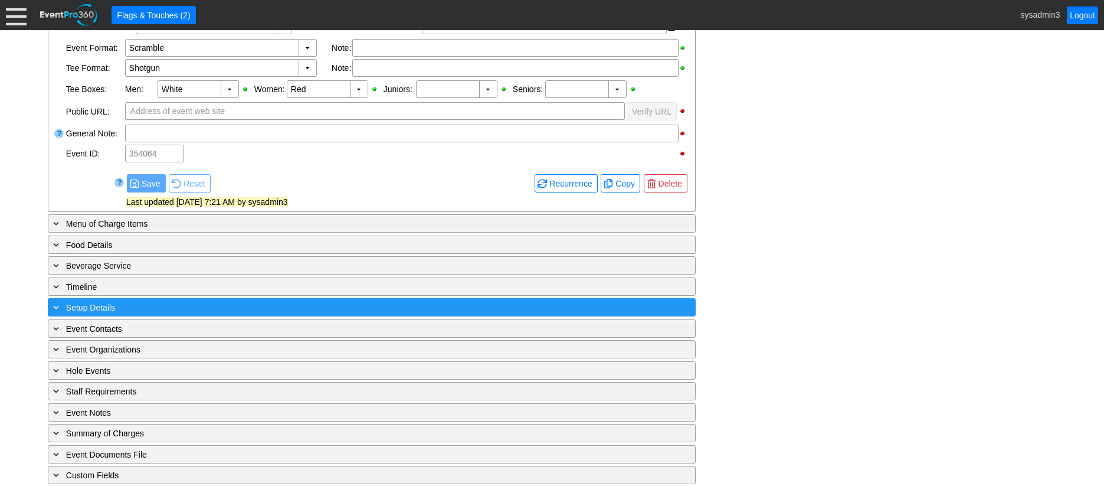
click at [206, 306] on div "+ Setup Details" at bounding box center [348, 307] width 594 height 14
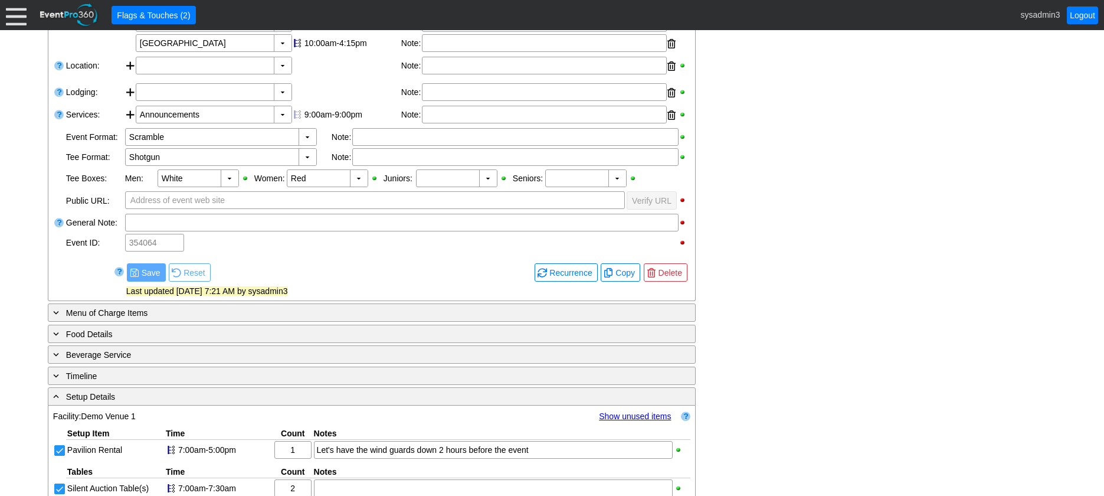
scroll to position [456, 0]
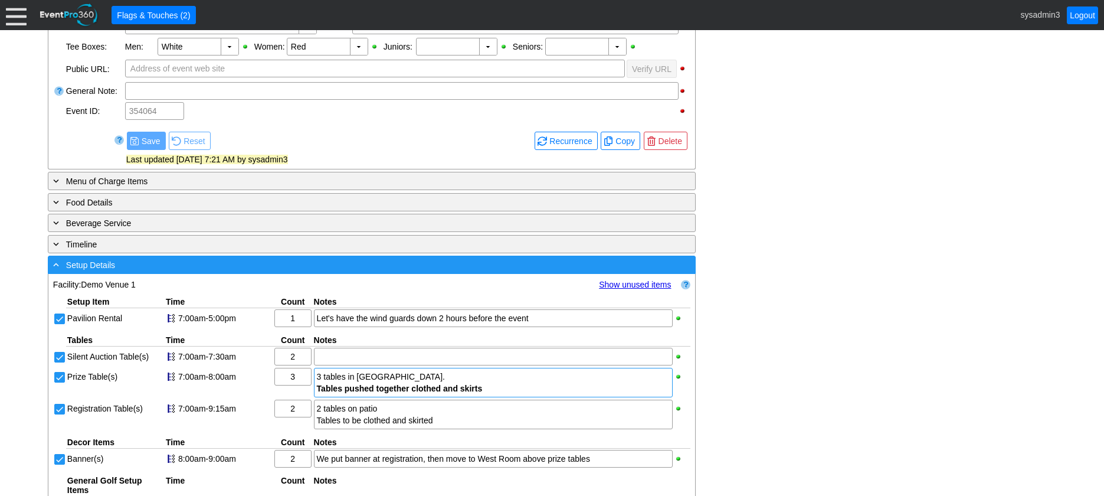
click at [361, 271] on div "- Setup Details" at bounding box center [348, 265] width 594 height 14
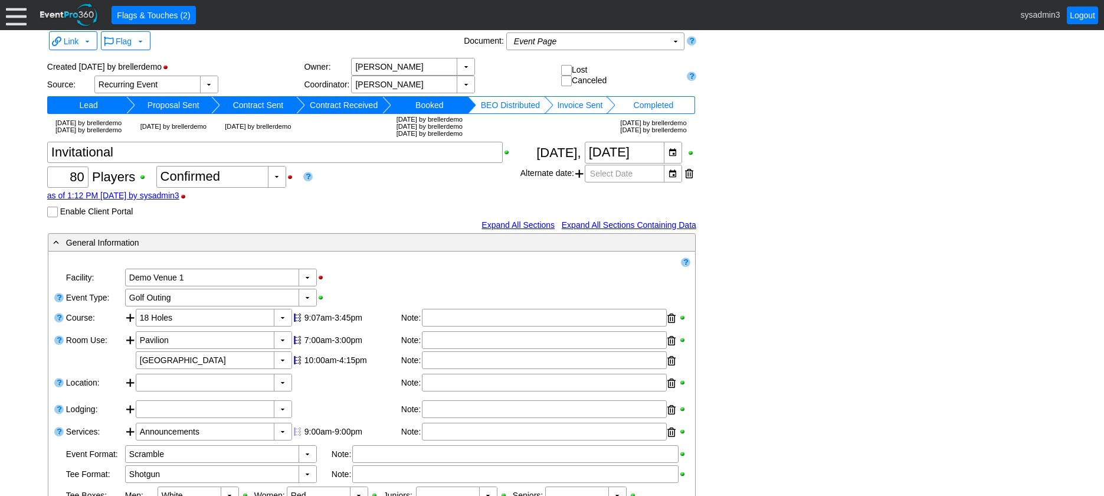
scroll to position [0, 0]
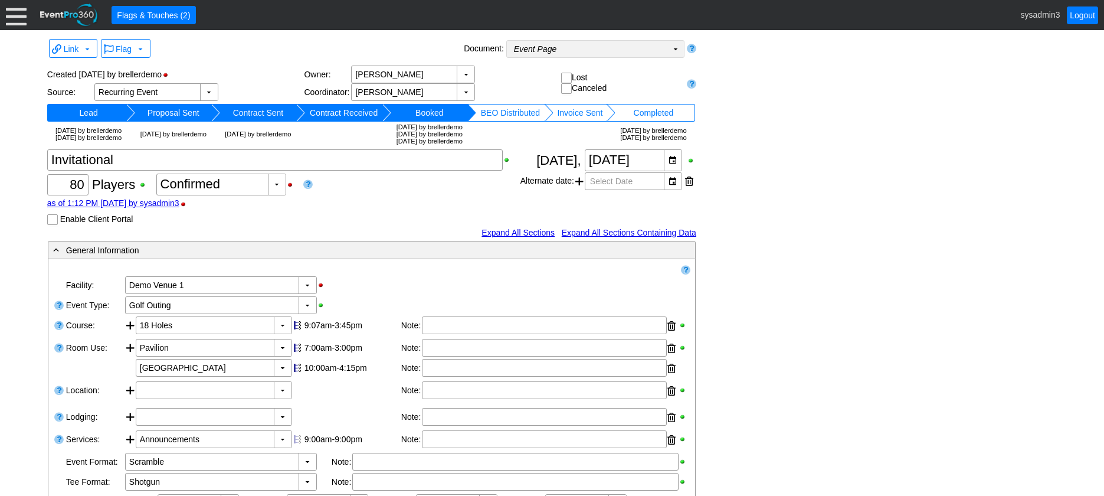
click at [579, 47] on td "Event Page Χ" at bounding box center [587, 49] width 160 height 17
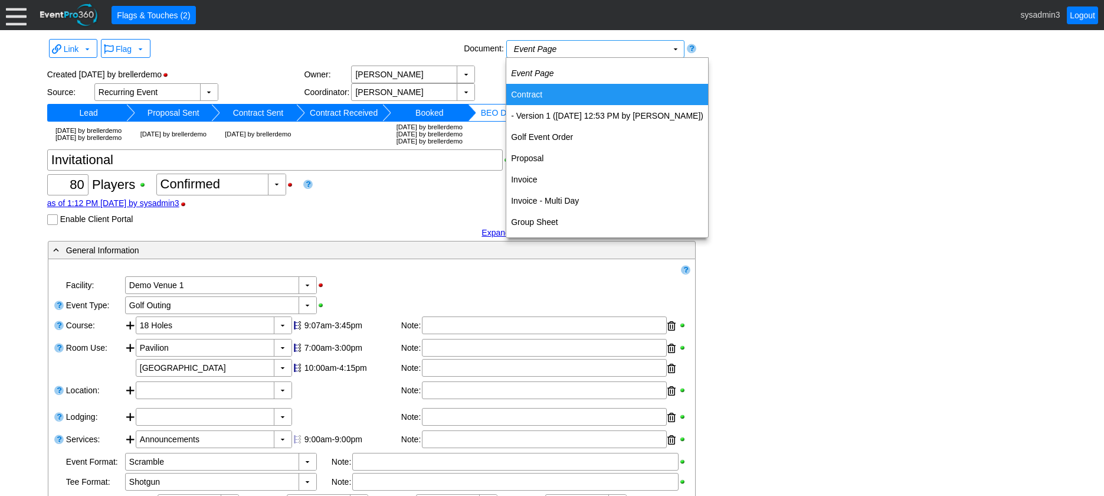
click at [535, 91] on td "Contract" at bounding box center [607, 94] width 202 height 21
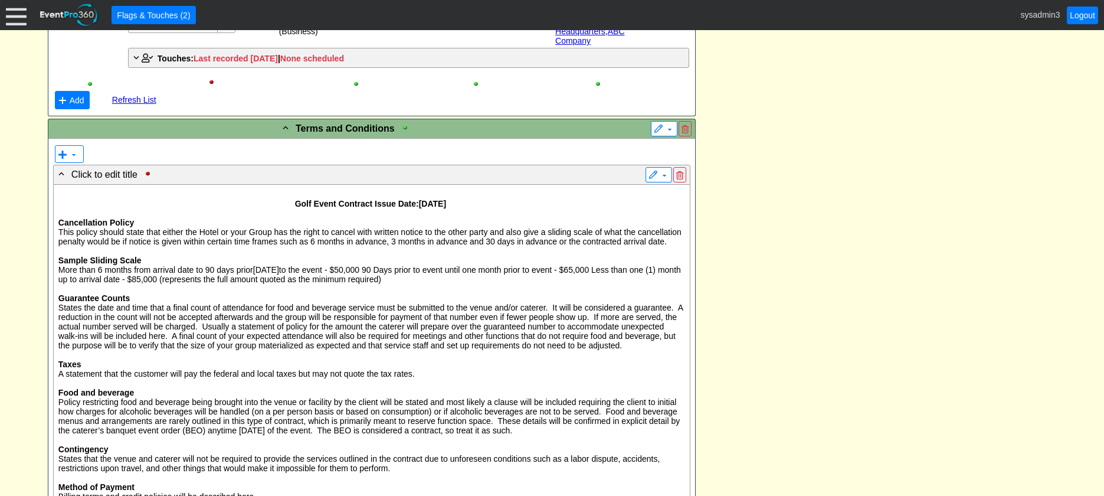
scroll to position [767, 0]
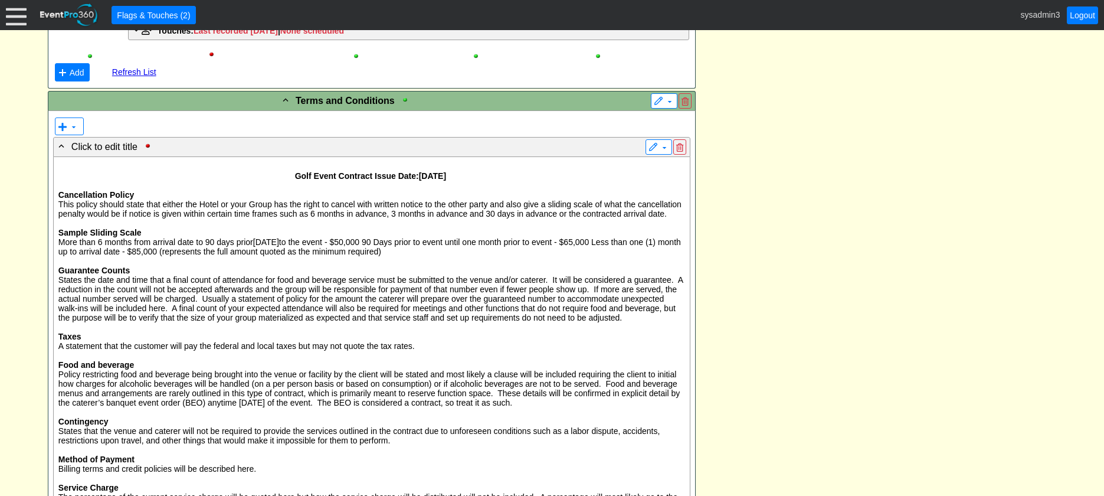
click at [386, 275] on p "Guarantee Counts" at bounding box center [371, 269] width 627 height 9
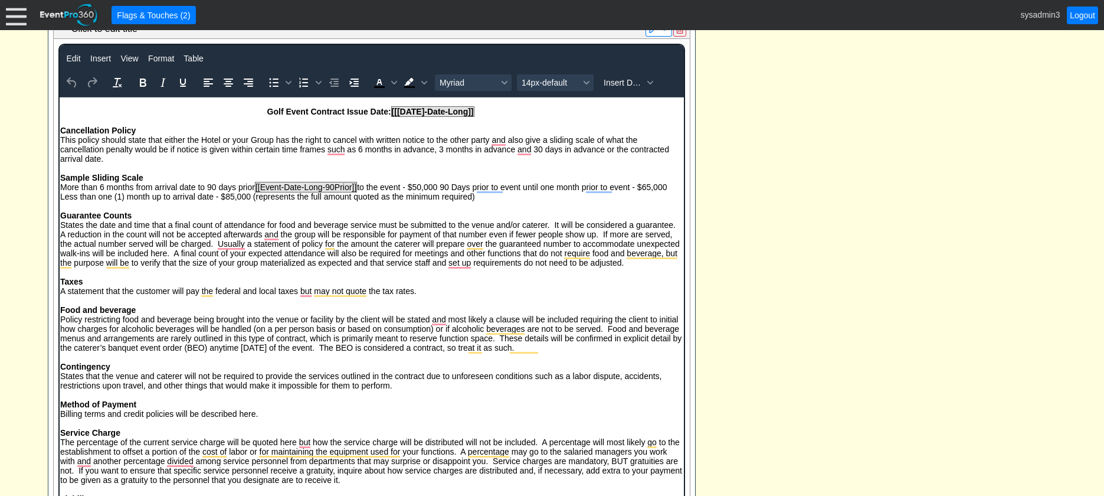
scroll to position [0, 0]
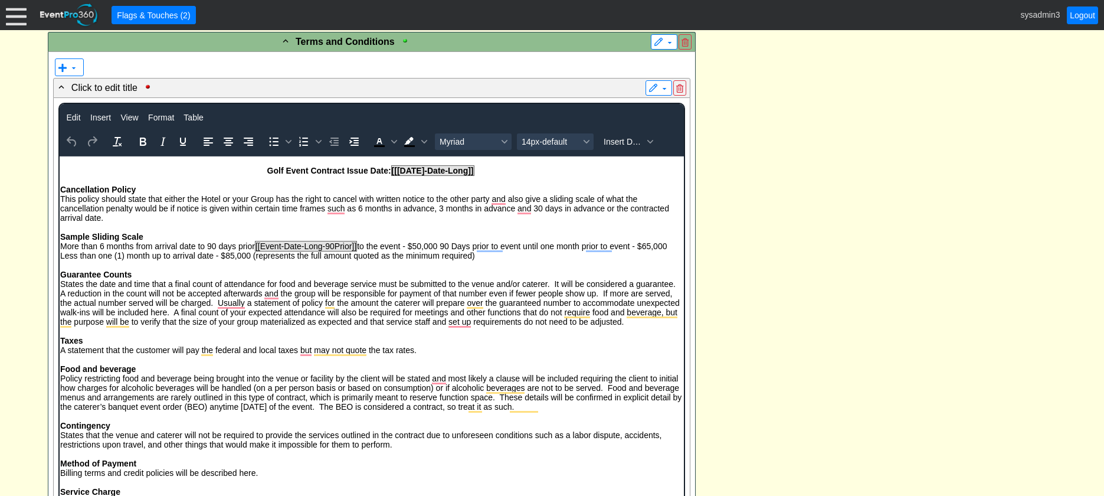
click at [765, 206] on div "- General Information ▼ Loading.... Remove all highlights Facility: ▼ Χ Demo Ve…" at bounding box center [551, 395] width 1015 height 1814
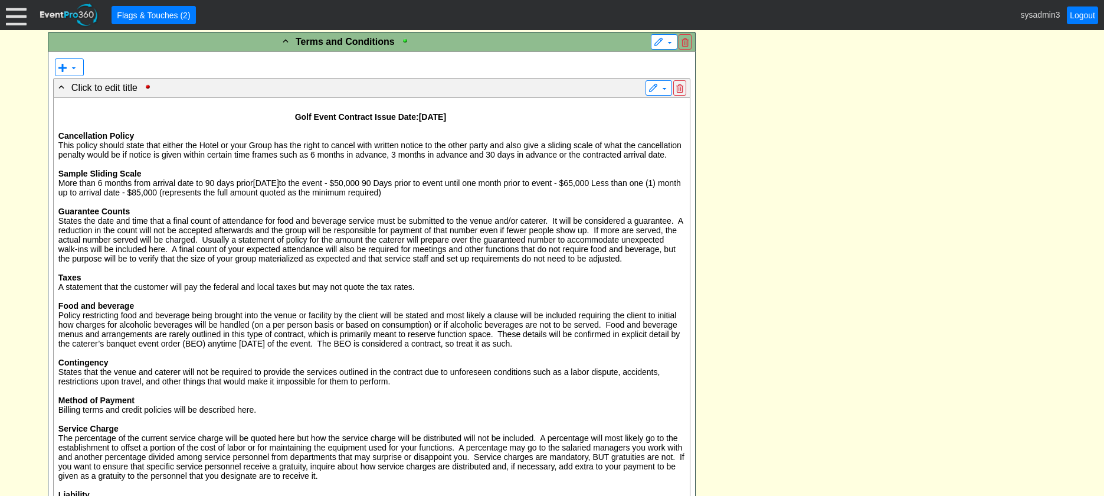
click at [799, 169] on div "- General Information ▼ Loading.... Remove all highlights Facility: ▼ Χ Demo Ve…" at bounding box center [551, 351] width 1015 height 1726
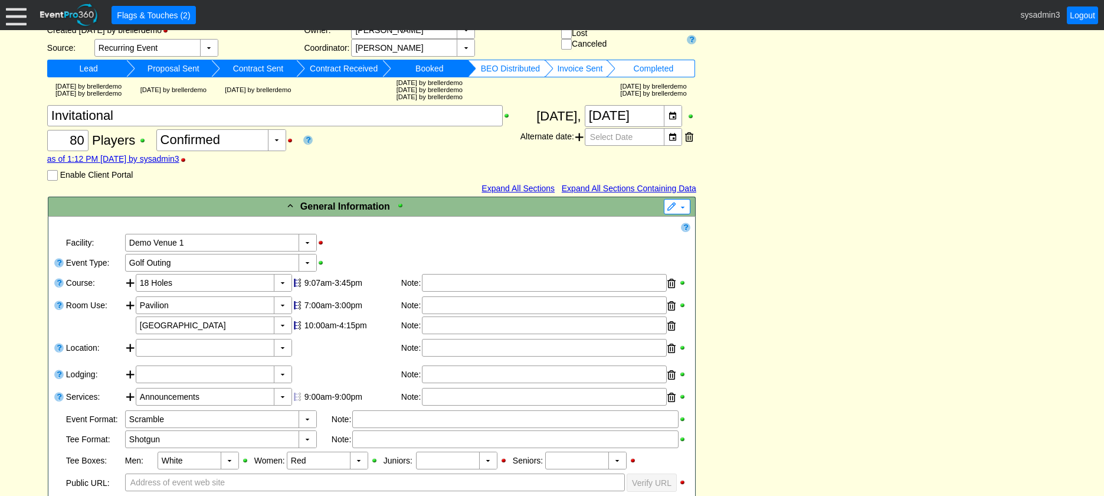
scroll to position [46, 0]
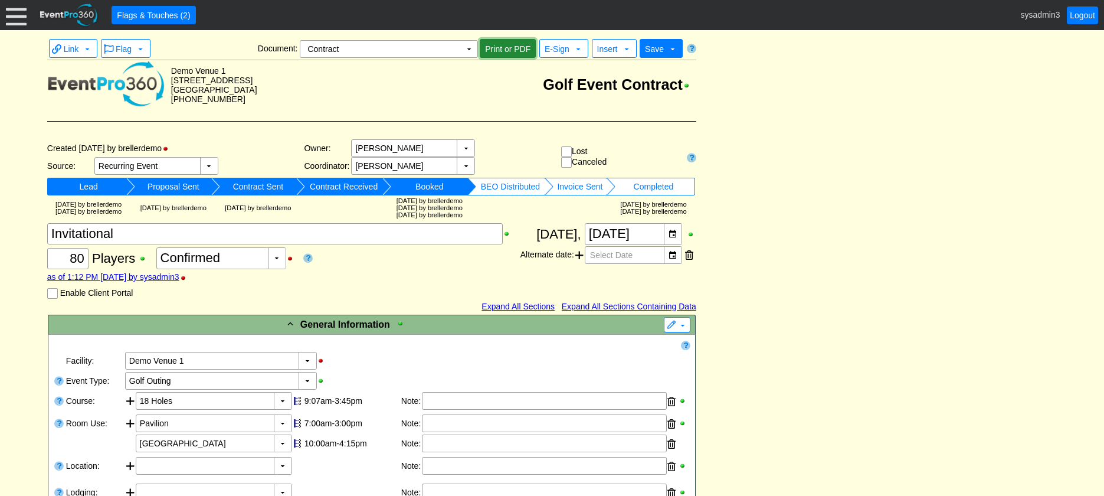
click at [503, 45] on span "Print or PDF" at bounding box center [508, 49] width 50 height 12
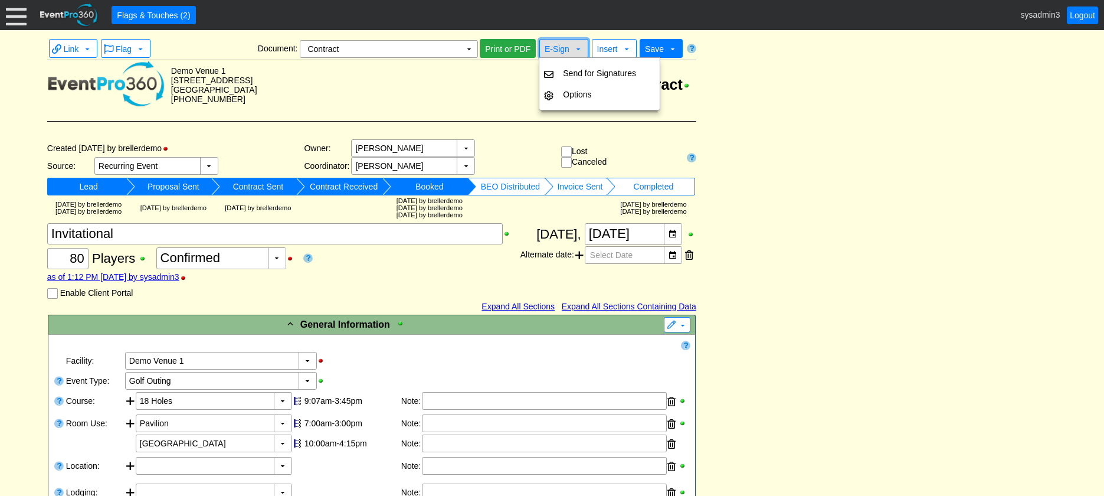
click at [558, 46] on span "E-Sign" at bounding box center [557, 48] width 25 height 9
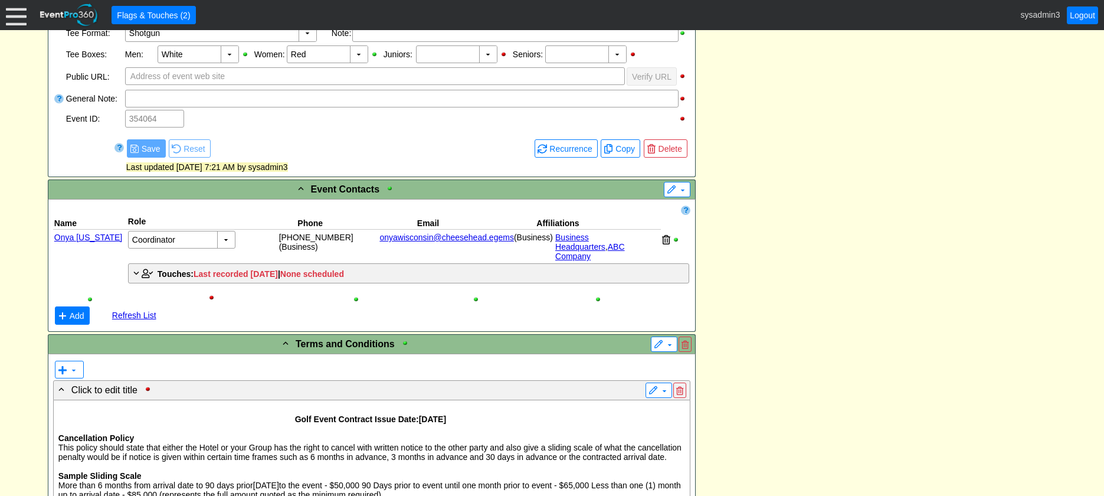
scroll to position [1010, 0]
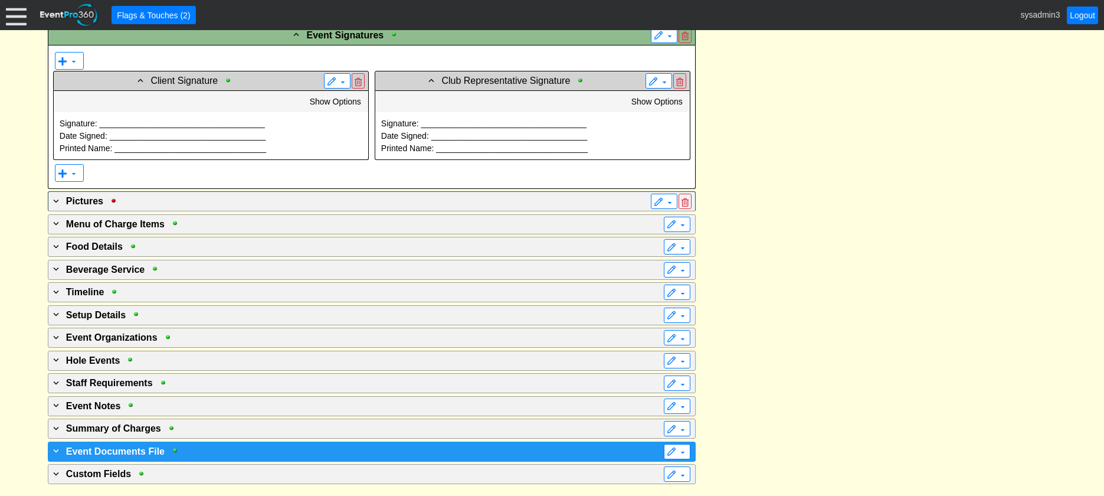
click at [234, 453] on div "+ Event Documents File" at bounding box center [348, 451] width 594 height 14
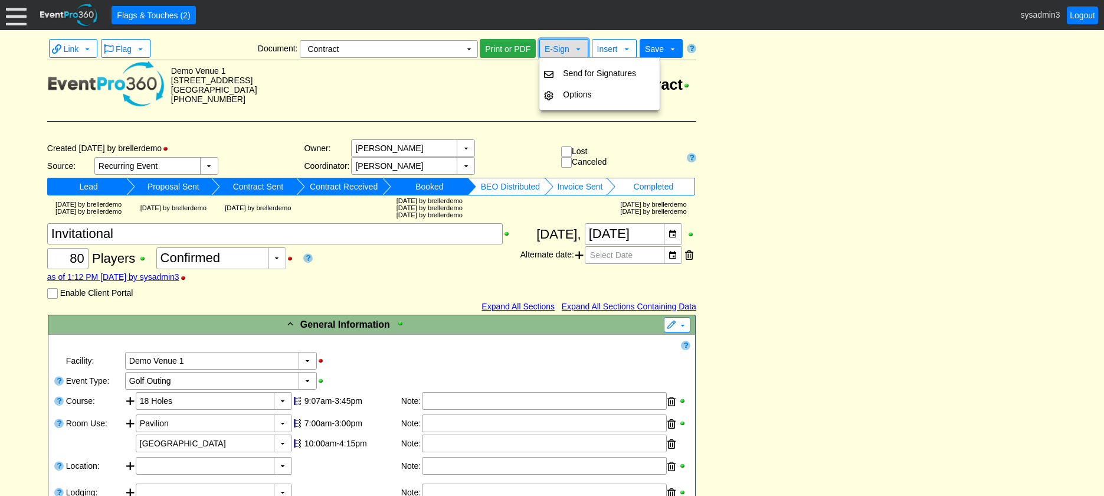
click at [564, 51] on span "E-Sign" at bounding box center [557, 48] width 25 height 9
click at [573, 97] on td "Options" at bounding box center [599, 94] width 83 height 21
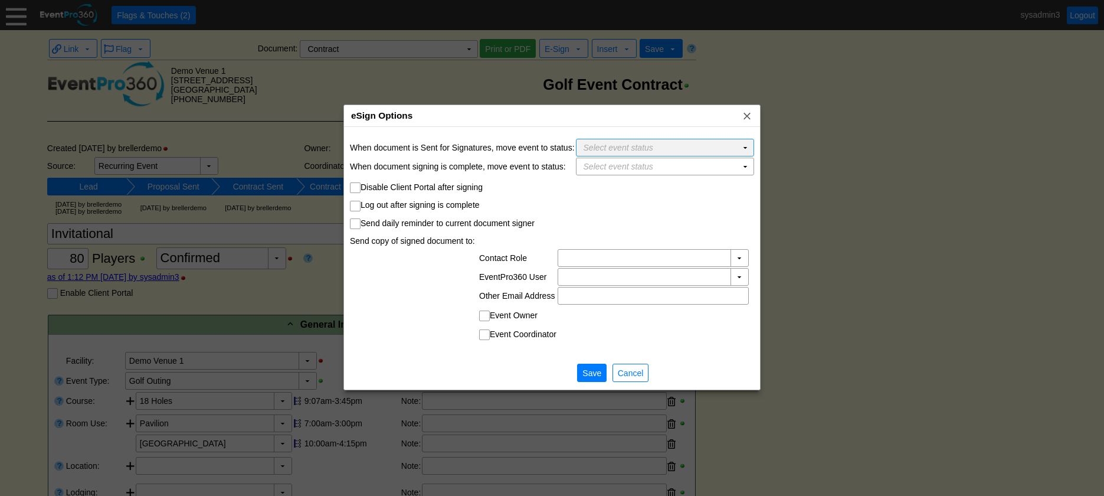
click at [723, 149] on td "Select event status Χ" at bounding box center [656, 147] width 160 height 17
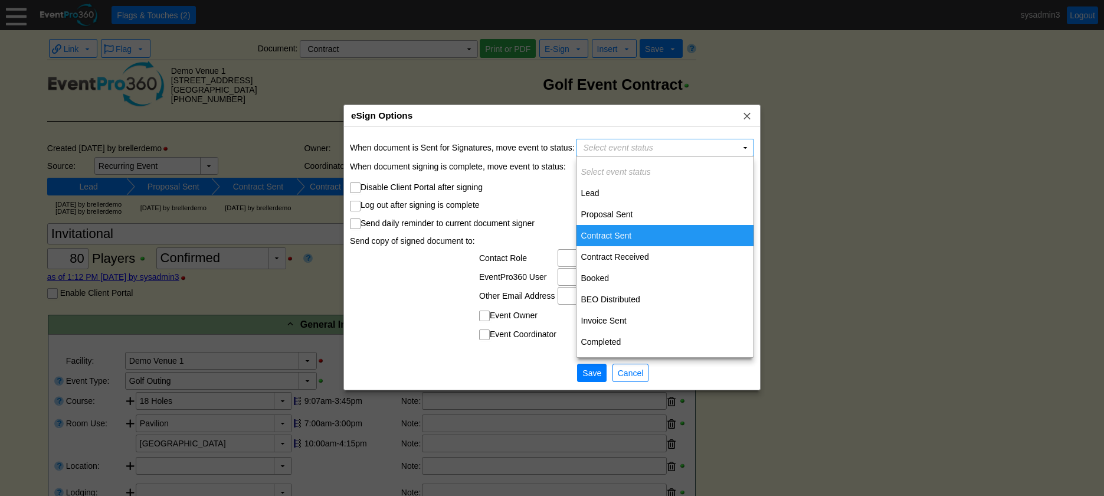
click at [605, 234] on td "Contract Sent" at bounding box center [664, 235] width 177 height 21
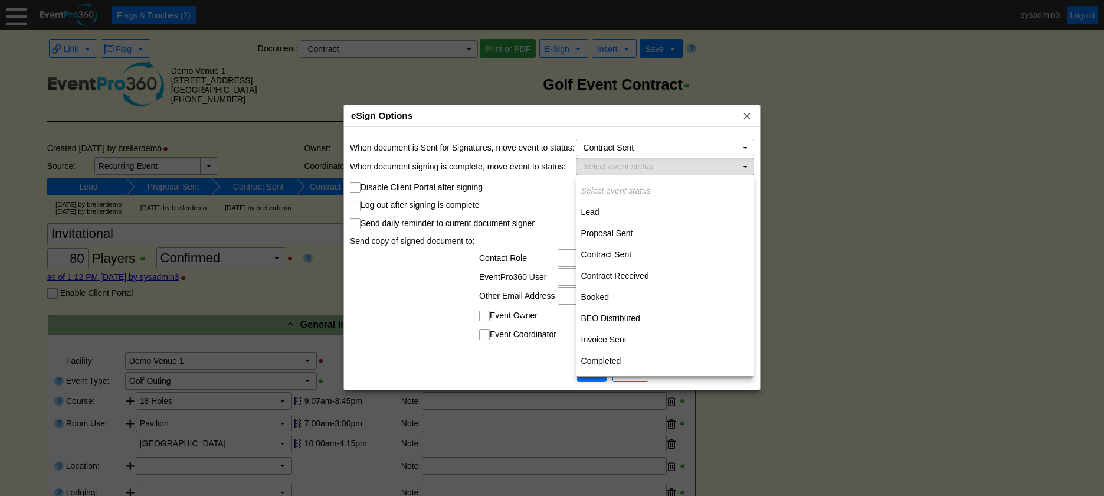
click at [684, 168] on td "Select event status Χ" at bounding box center [656, 166] width 160 height 17
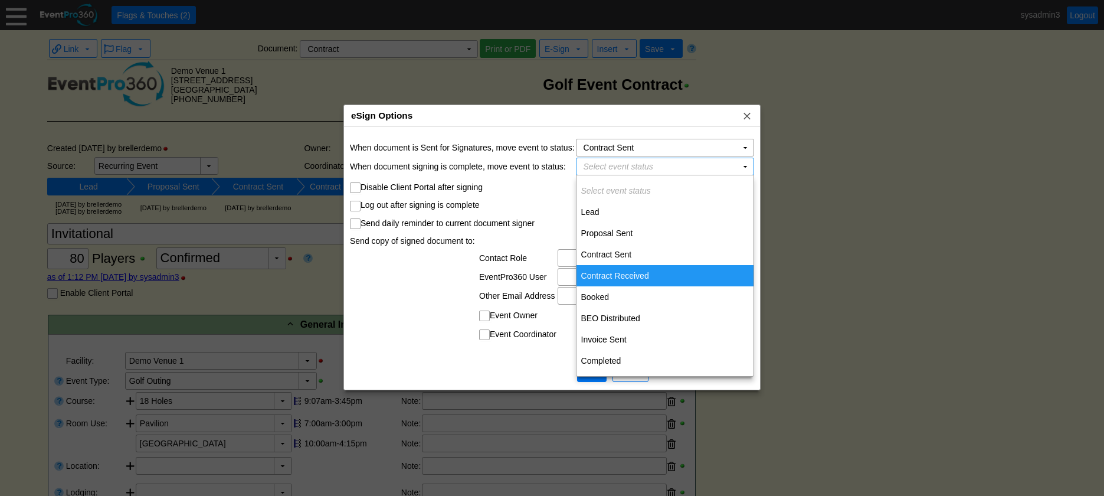
click at [618, 275] on td "Contract Received" at bounding box center [664, 275] width 177 height 21
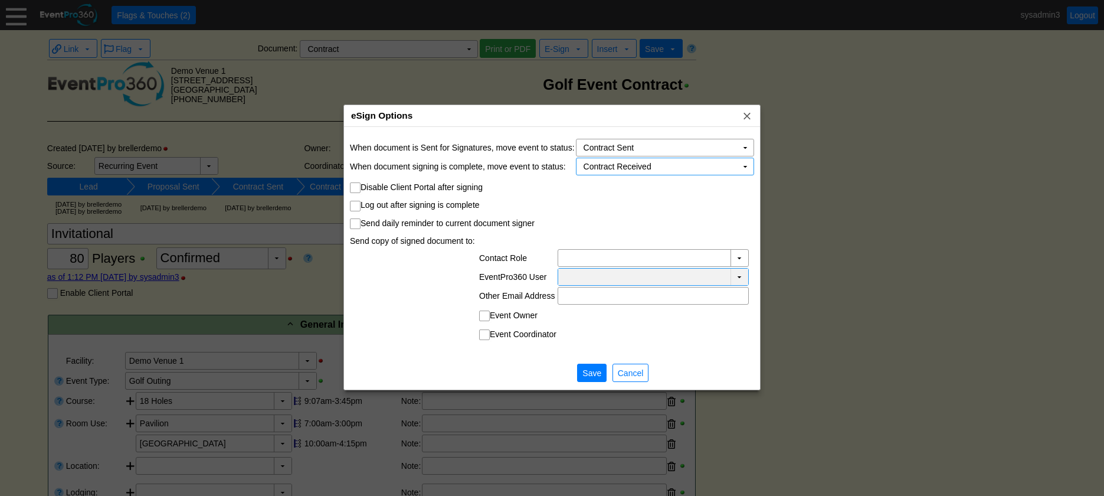
click at [741, 273] on td "▼" at bounding box center [739, 276] width 18 height 17
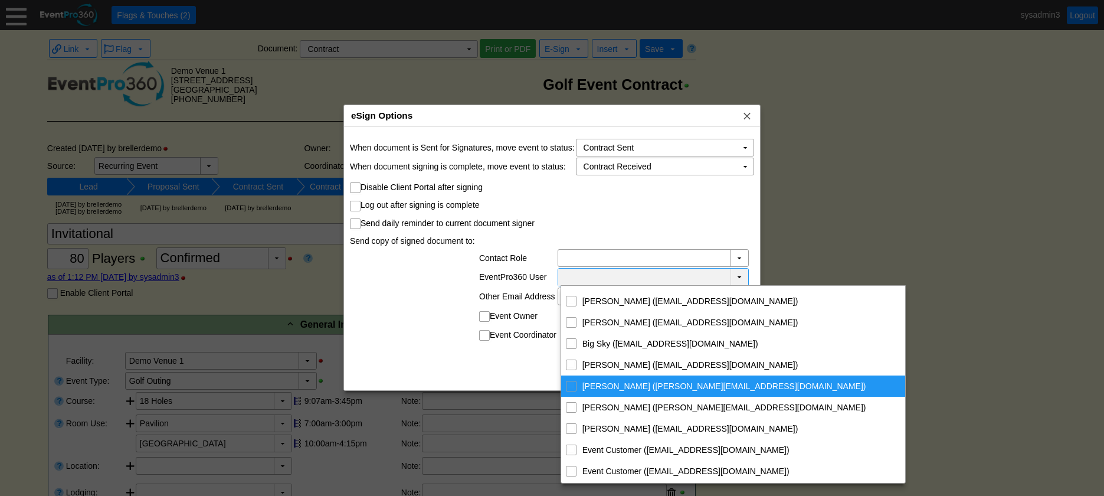
click at [570, 388] on input "Danny Rainbow (danny@eventpro360.com)" at bounding box center [571, 385] width 8 height 8
checkbox input "true"
checkbox input "false"
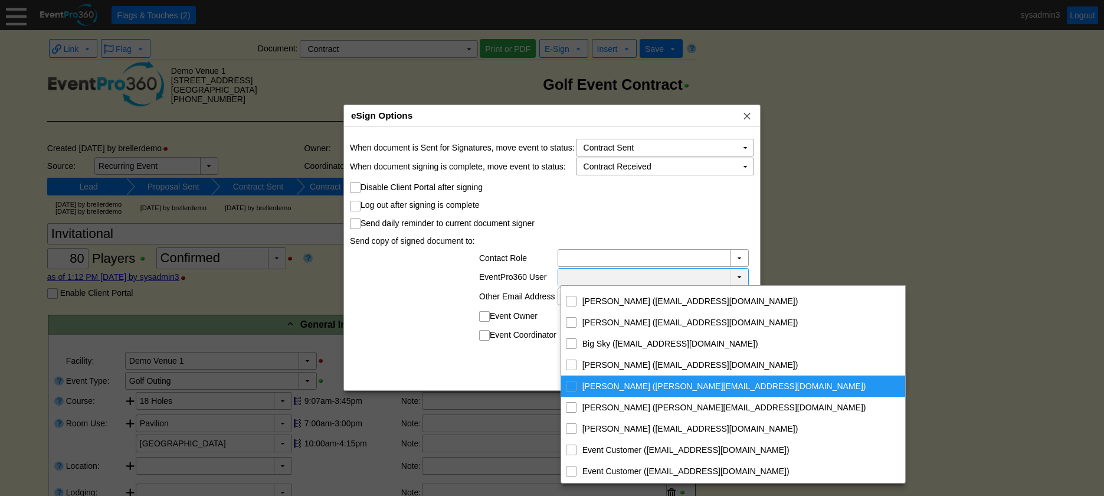
checkbox input "false"
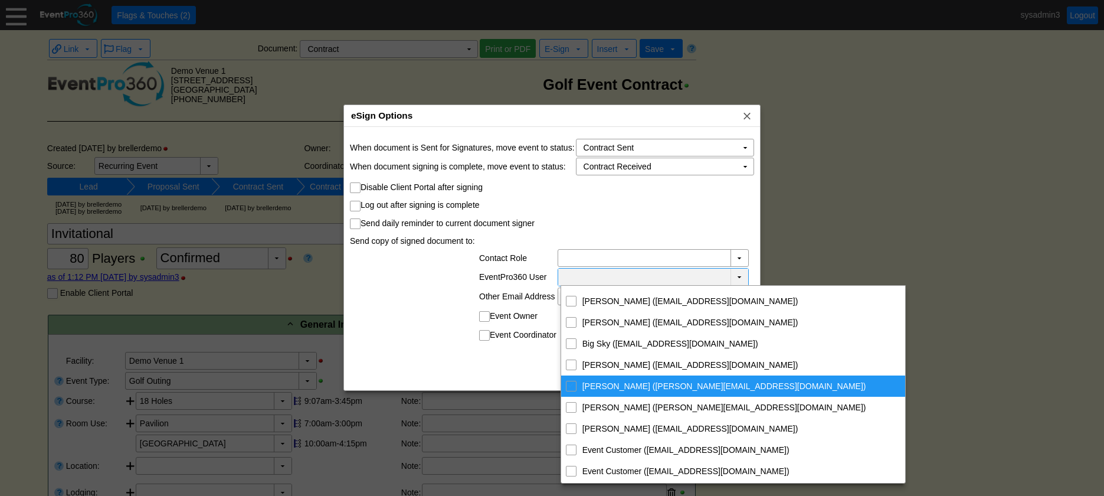
checkbox input "false"
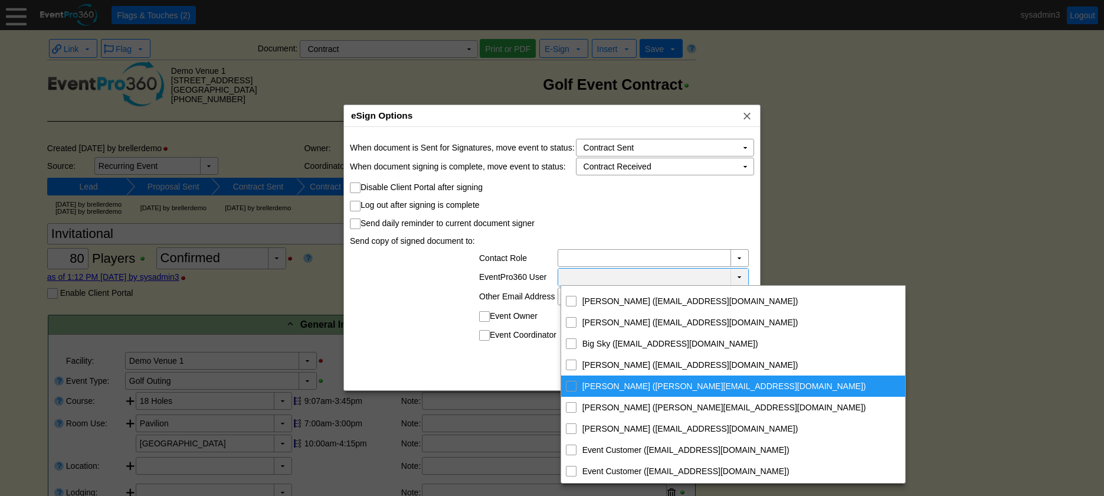
checkbox input "false"
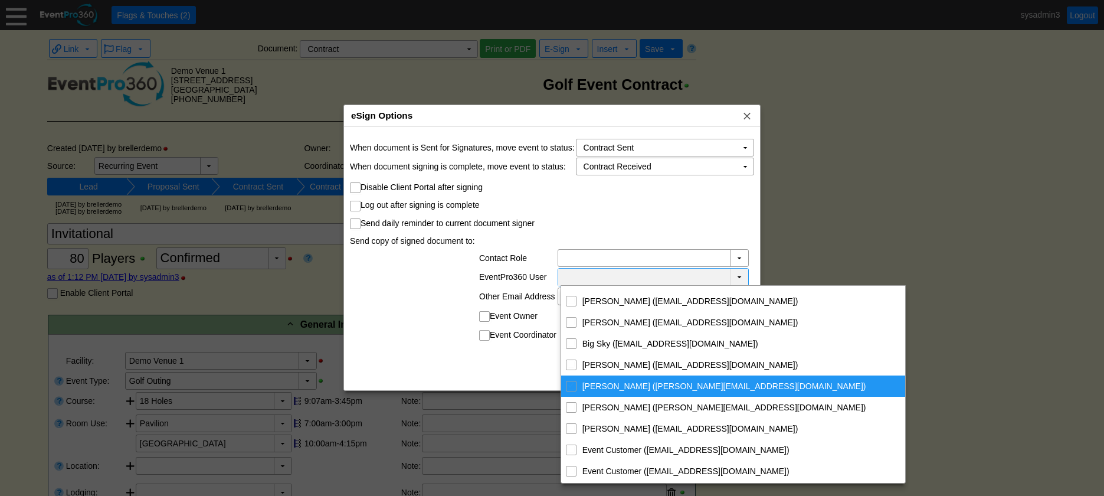
checkbox input "false"
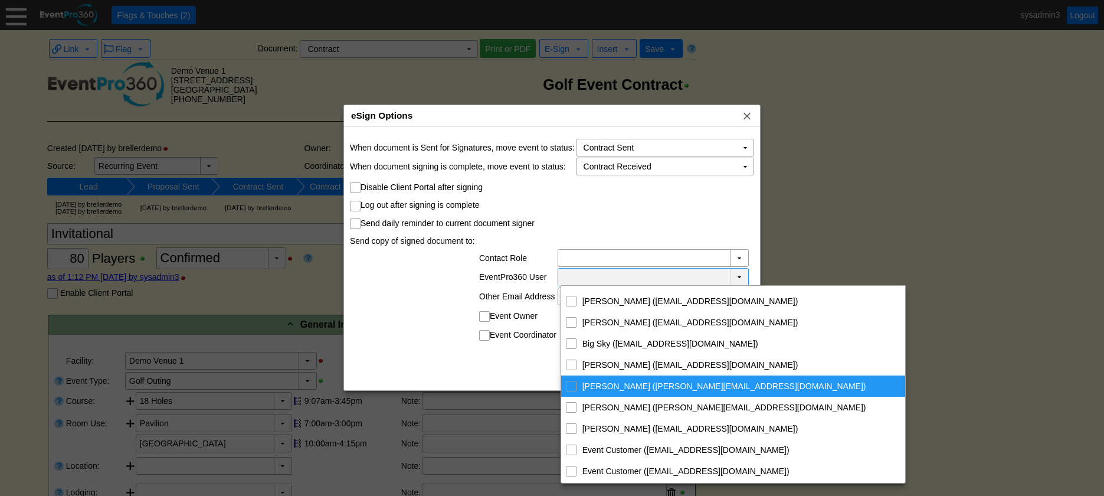
checkbox input "false"
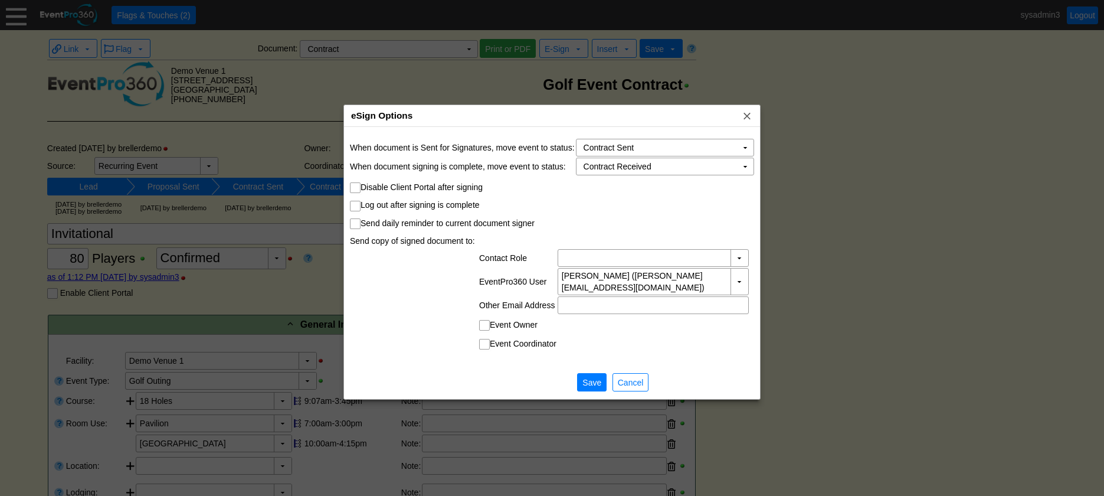
click at [859, 211] on div at bounding box center [552, 248] width 1104 height 496
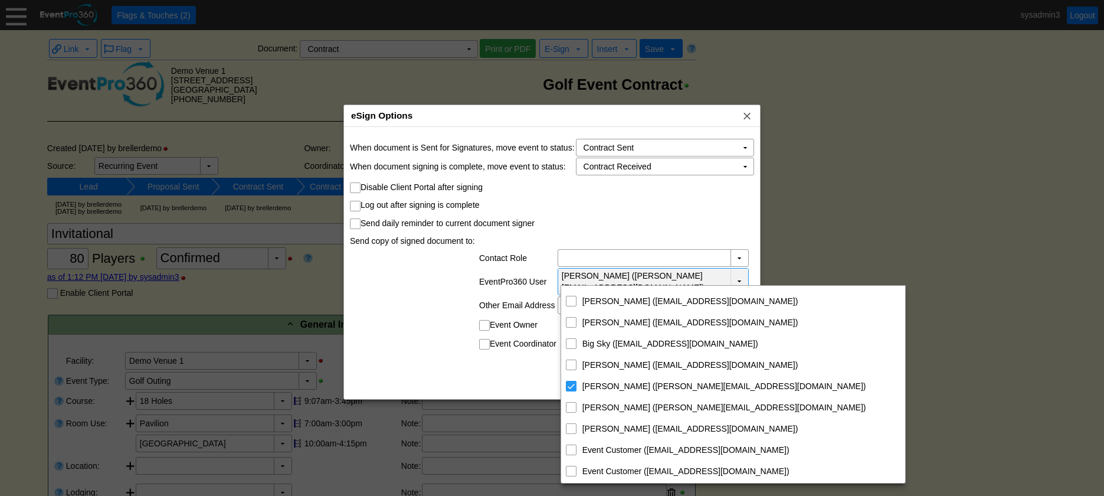
click at [740, 276] on td "▼" at bounding box center [739, 281] width 18 height 26
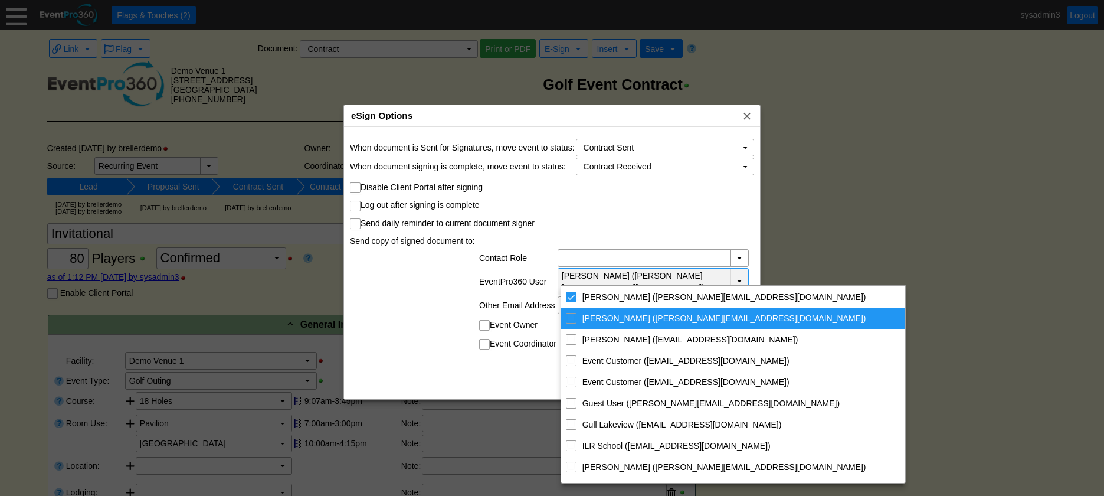
scroll to position [118, 0]
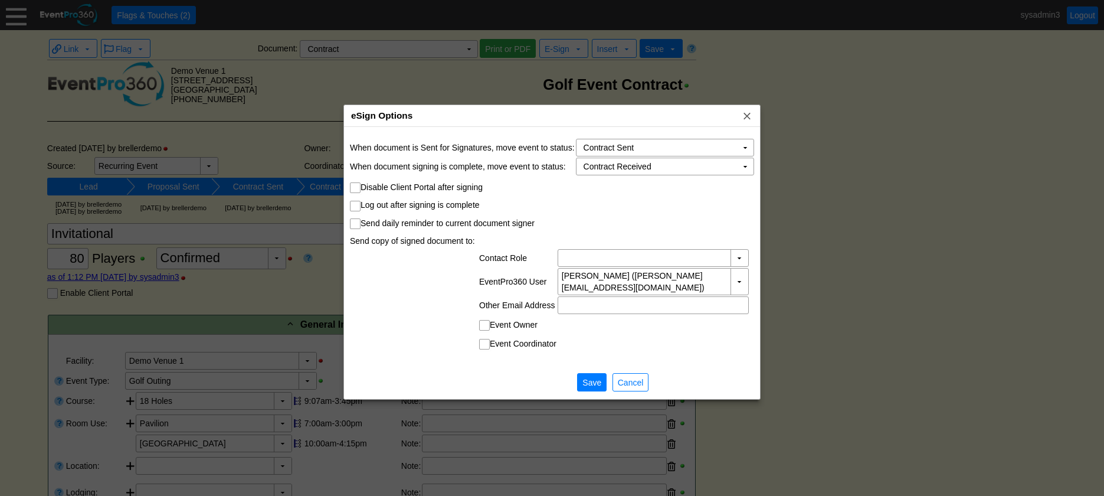
click at [706, 212] on td "Send daily reminder to current document signer" at bounding box center [552, 220] width 404 height 17
click at [740, 278] on td "▼" at bounding box center [739, 281] width 18 height 26
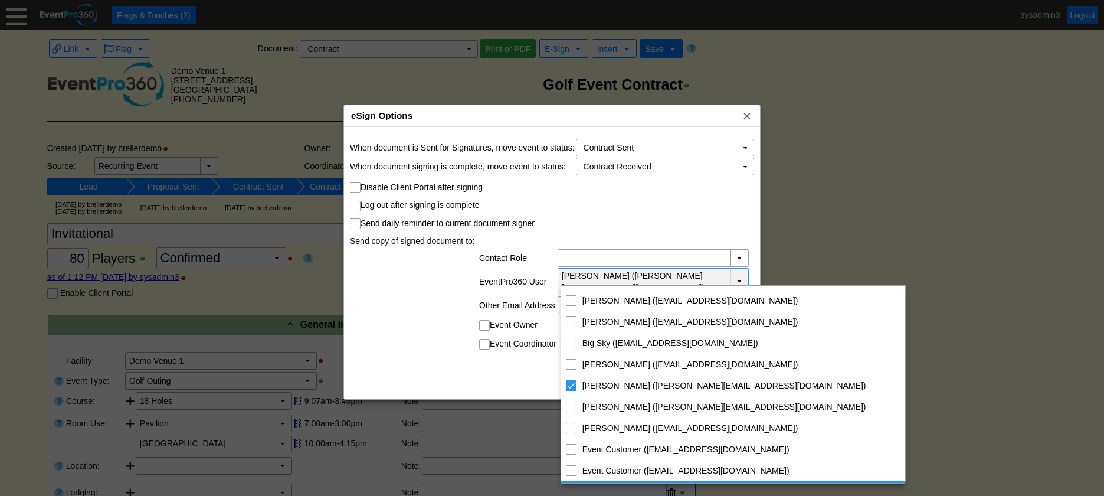
scroll to position [0, 0]
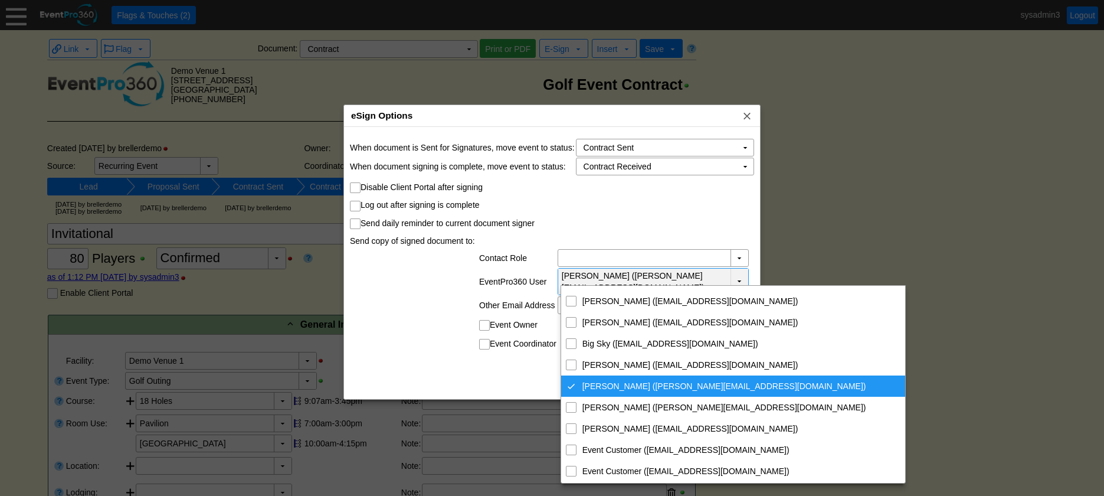
click at [572, 388] on div "Danny Rainbow (danny@eventpro360.com)" at bounding box center [571, 386] width 11 height 11
checkbox input "false"
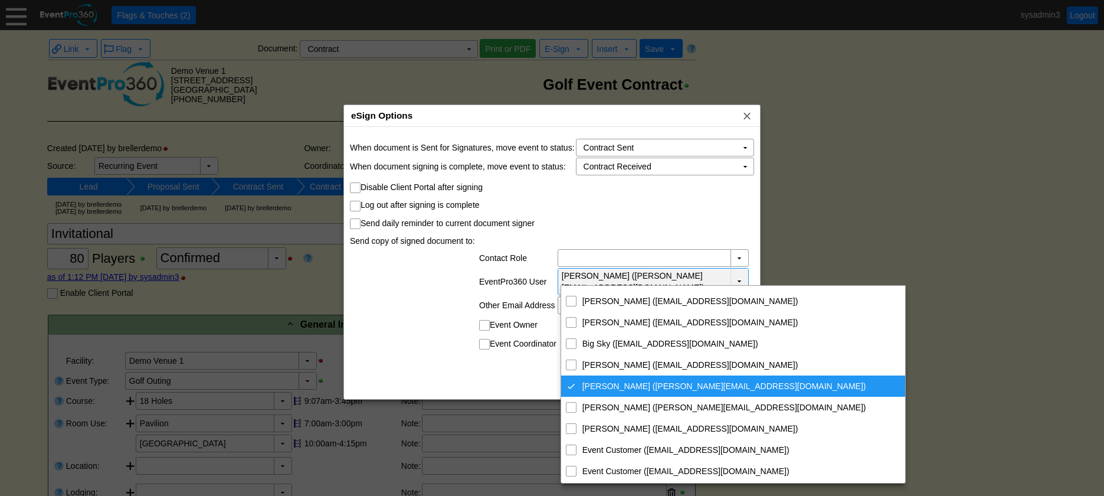
checkbox input "false"
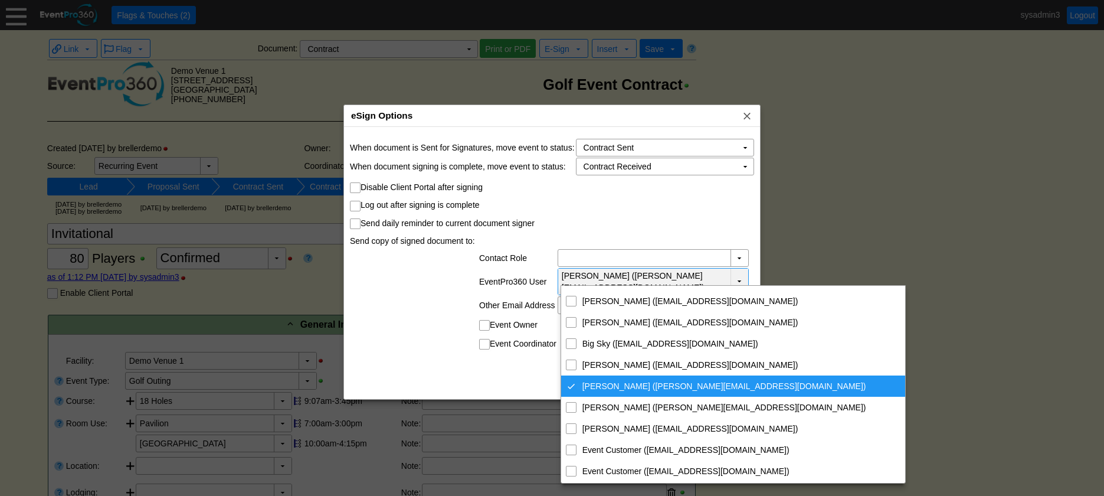
checkbox input "false"
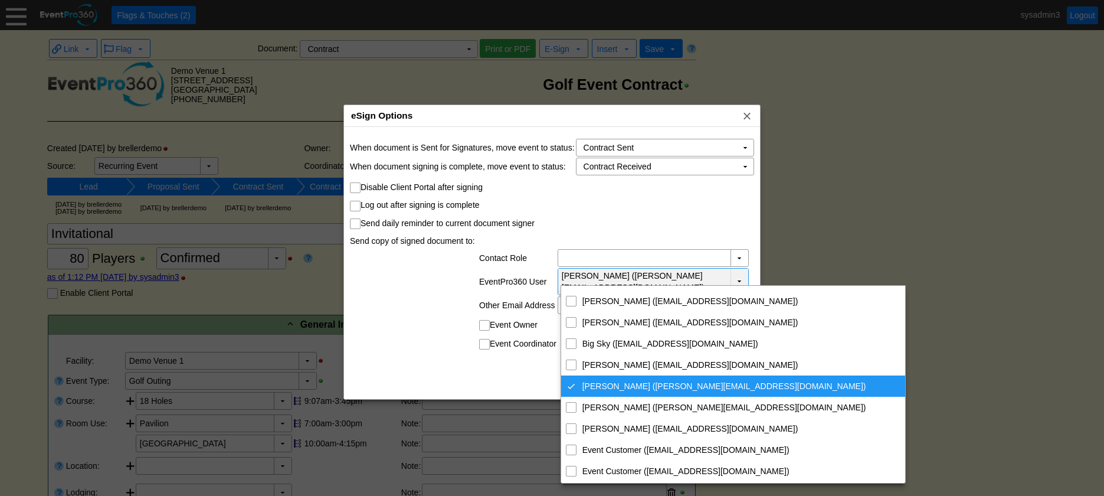
checkbox input "false"
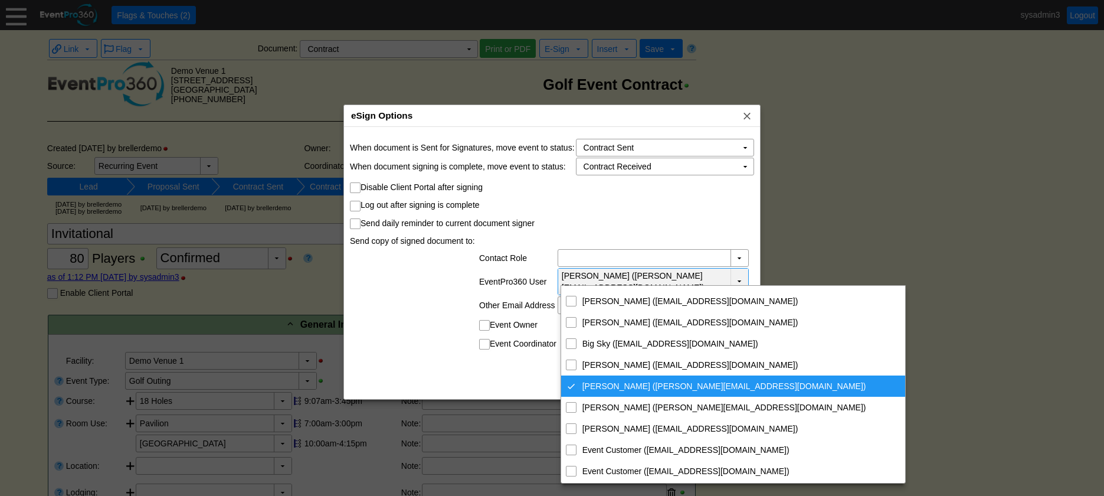
checkbox input "false"
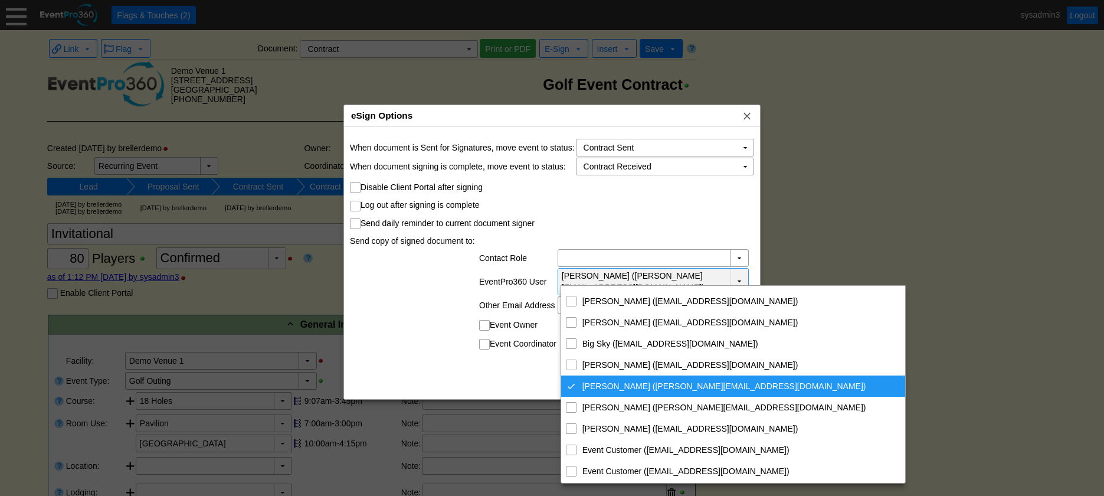
checkbox input "false"
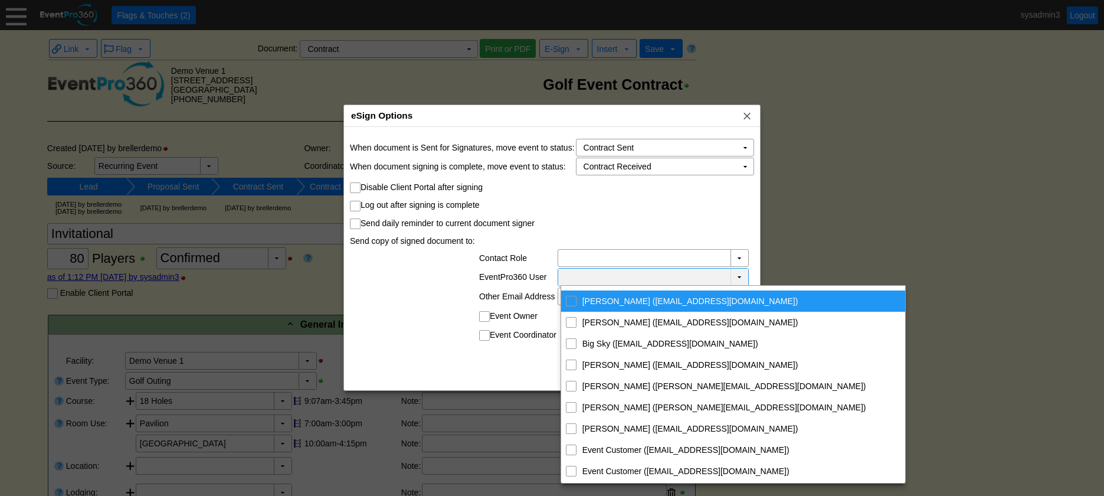
click at [661, 201] on td "Log out after signing is complete" at bounding box center [552, 202] width 404 height 17
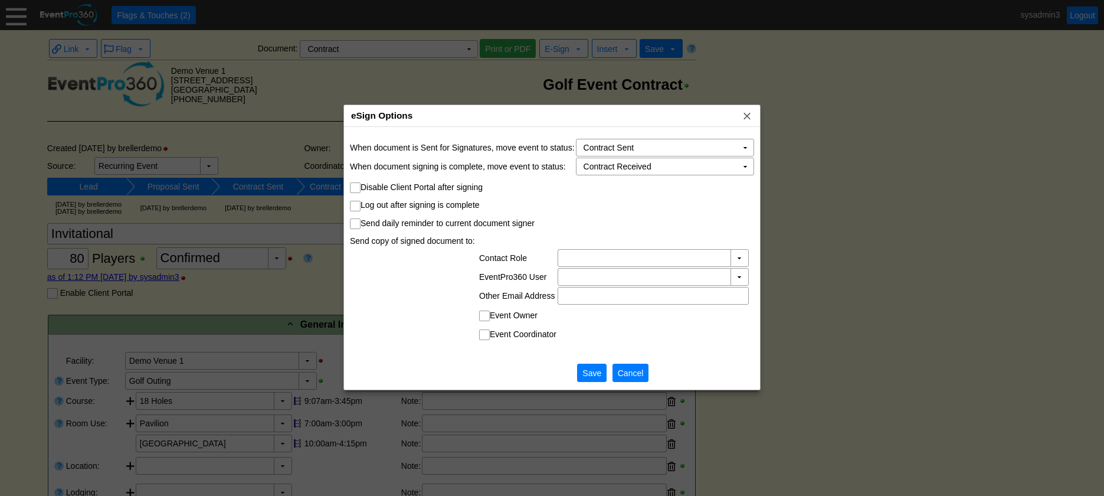
click at [633, 370] on span "Cancel" at bounding box center [630, 373] width 31 height 12
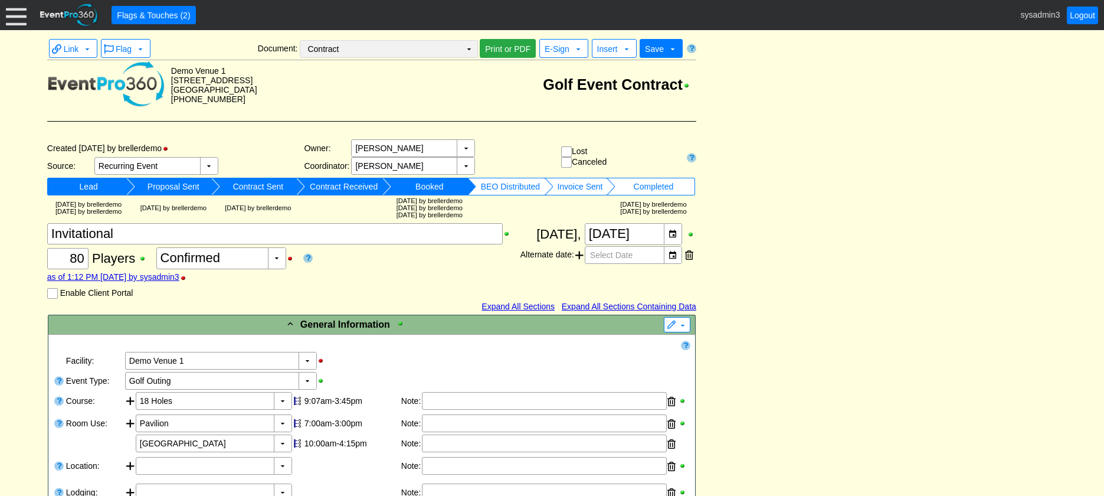
click at [467, 47] on td "▼" at bounding box center [469, 49] width 17 height 17
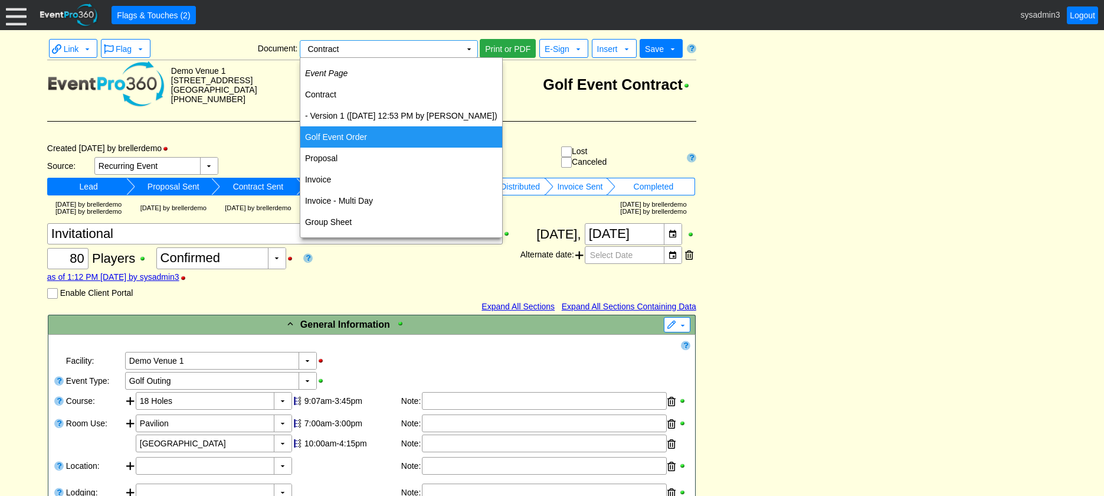
click at [348, 140] on td "Golf Event Order" at bounding box center [401, 136] width 202 height 21
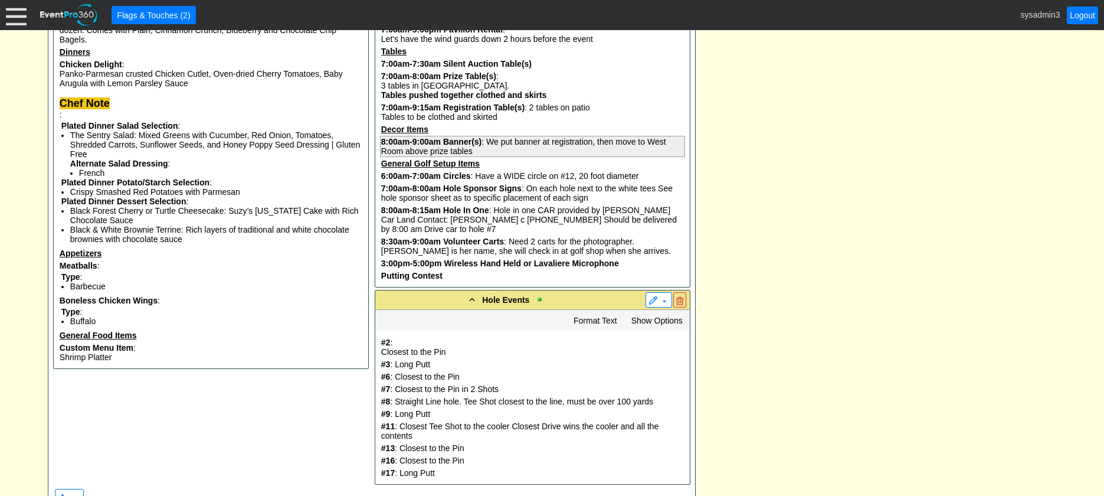
click at [494, 155] on pre "8:00am-9:00am Banner(s) : We put banner at registration, then move to West Room…" at bounding box center [532, 146] width 305 height 21
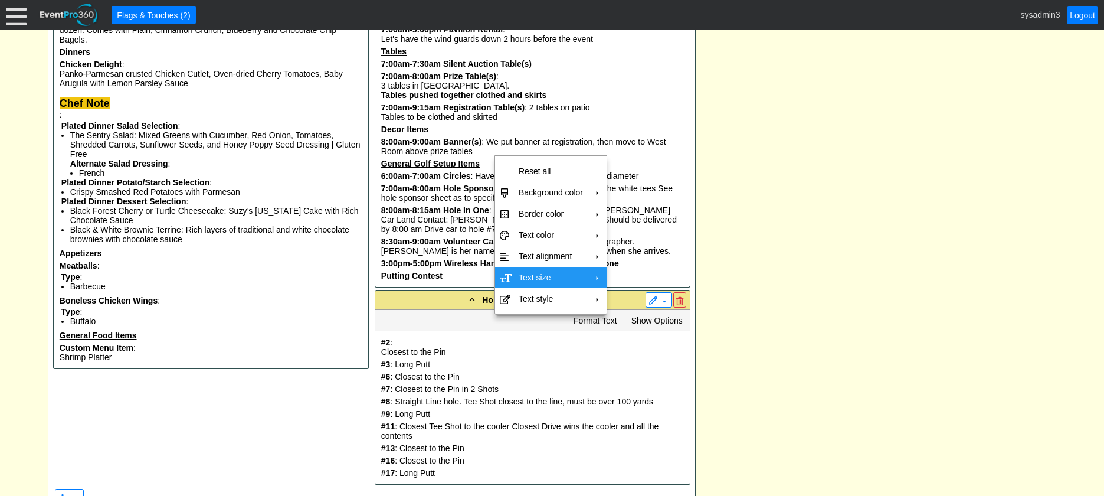
click at [538, 277] on td "Text size" at bounding box center [551, 277] width 74 height 21
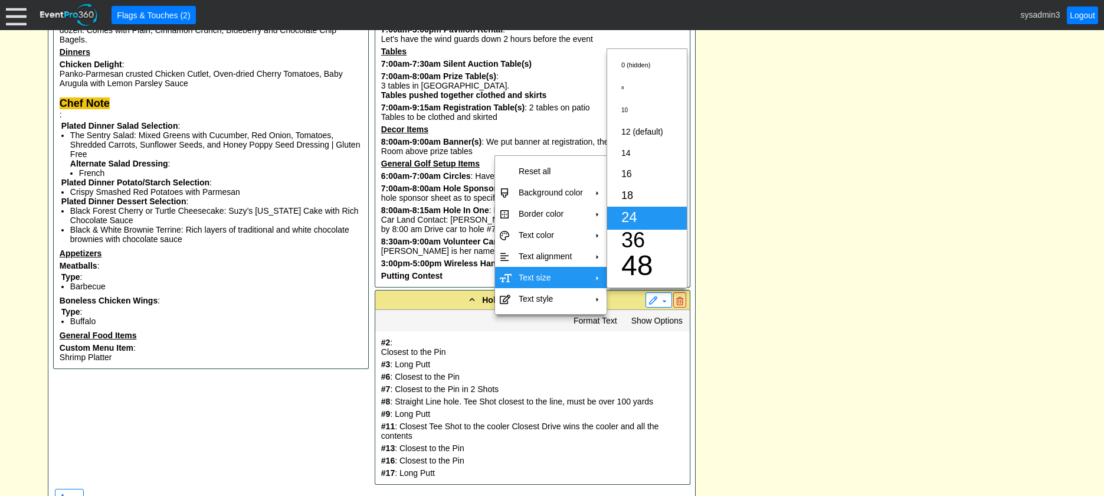
click at [635, 215] on span "24" at bounding box center [629, 217] width 16 height 16
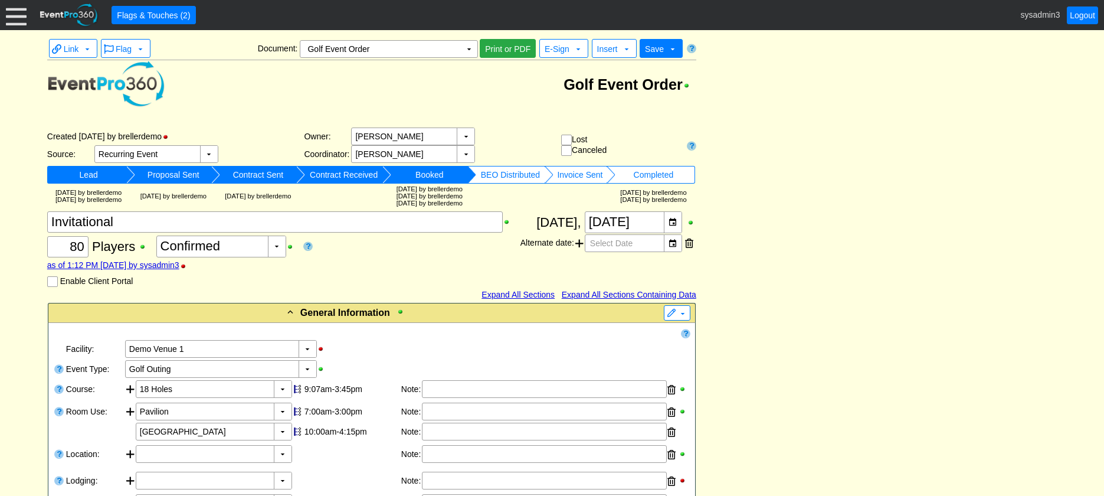
click at [465, 45] on td "▼" at bounding box center [469, 49] width 17 height 17
click at [515, 48] on span "Print or PDF" at bounding box center [508, 49] width 50 height 12
click at [467, 45] on td "▼" at bounding box center [469, 49] width 17 height 17
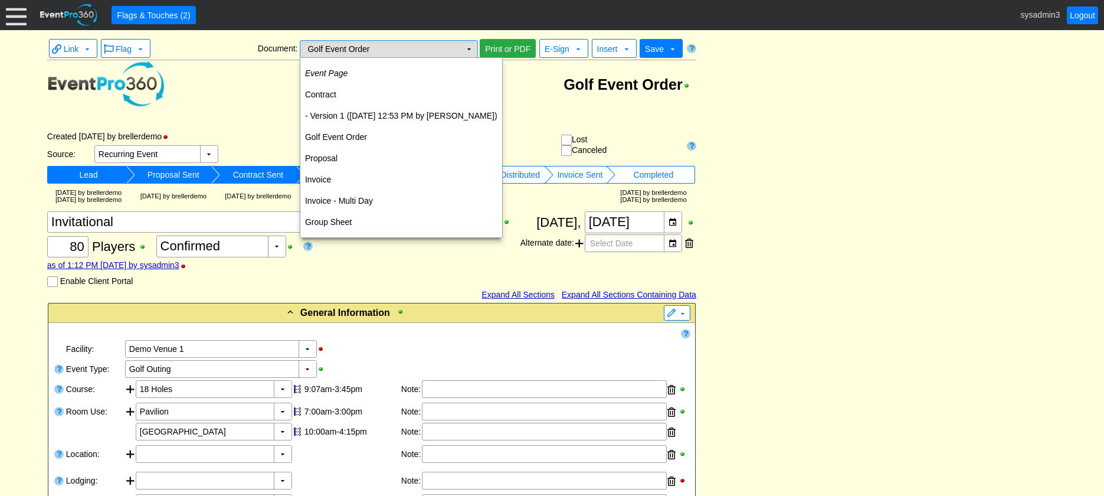
click at [468, 46] on td "▼" at bounding box center [469, 49] width 17 height 17
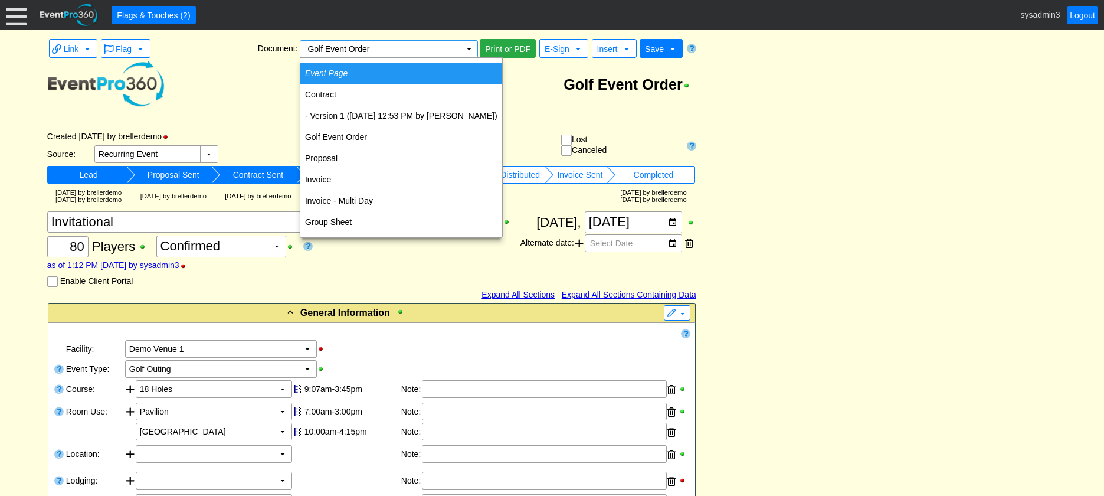
click at [369, 77] on td "Event Page" at bounding box center [401, 73] width 202 height 21
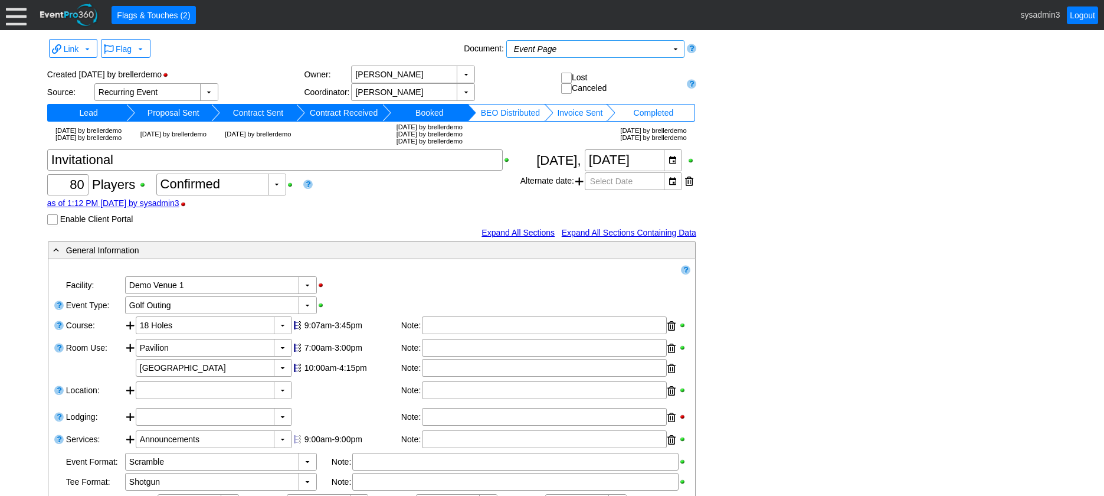
click at [12, 10] on div at bounding box center [16, 15] width 21 height 21
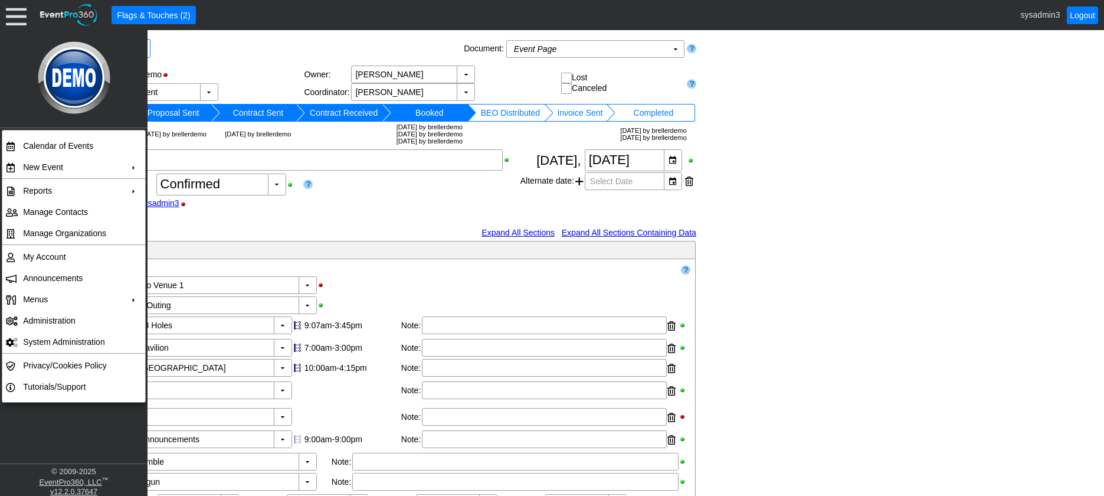
click at [877, 177] on div "Link ▼ Flag ▼ Document: Event Page Χ ▼ ● Print or PDF E-Sign ▼ Insert ▼ Save ▼ …" at bounding box center [551, 472] width 1015 height 873
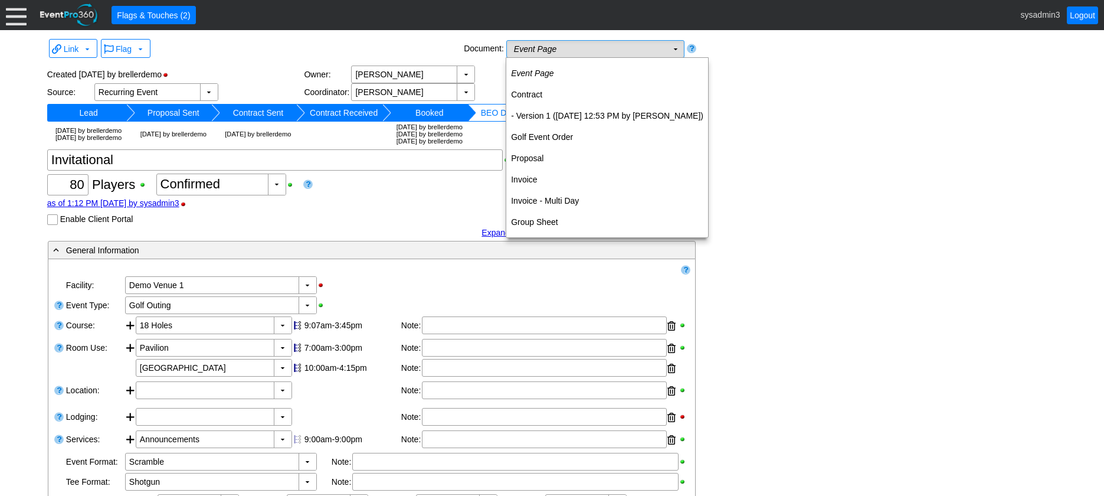
click at [572, 50] on td "Event Page Χ" at bounding box center [587, 49] width 160 height 17
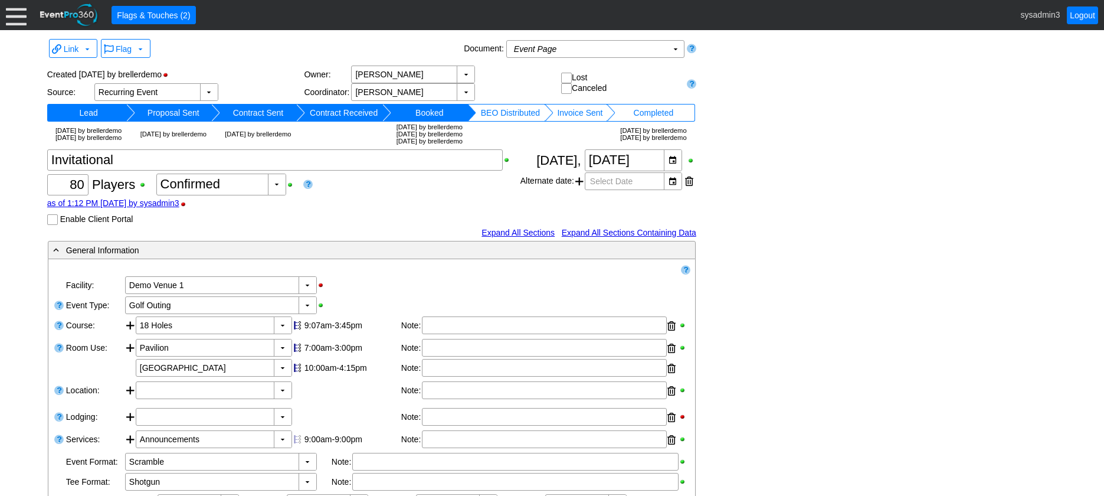
click at [332, 198] on div "Χ 80 Players +/- Χ 0 ▼ Χ Confirmed as of 1:12 PM on Tuesday, 8/19/2025 by sysad…" at bounding box center [283, 187] width 473 height 76
click at [588, 50] on td "Event Page Χ" at bounding box center [587, 49] width 160 height 17
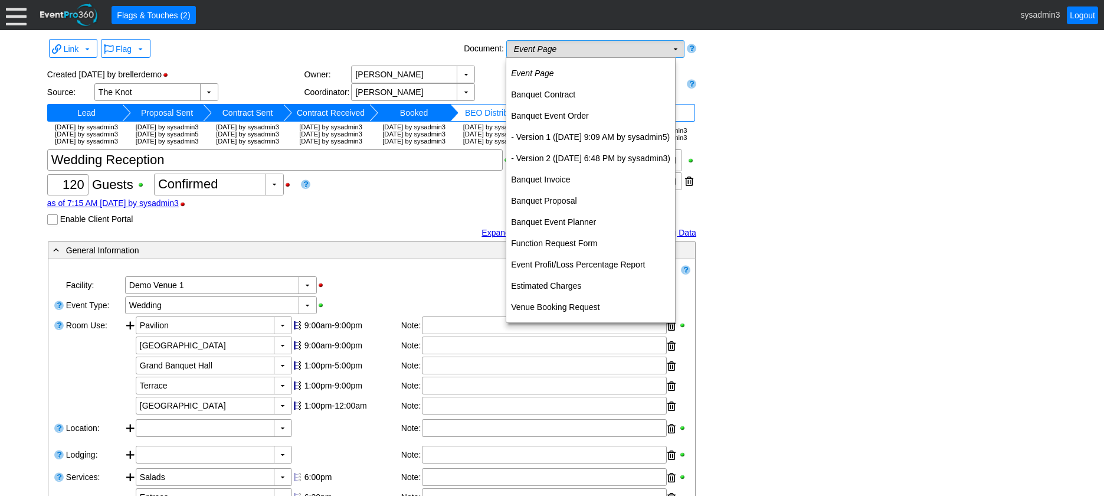
click at [621, 48] on td "Event Page Χ" at bounding box center [587, 49] width 160 height 17
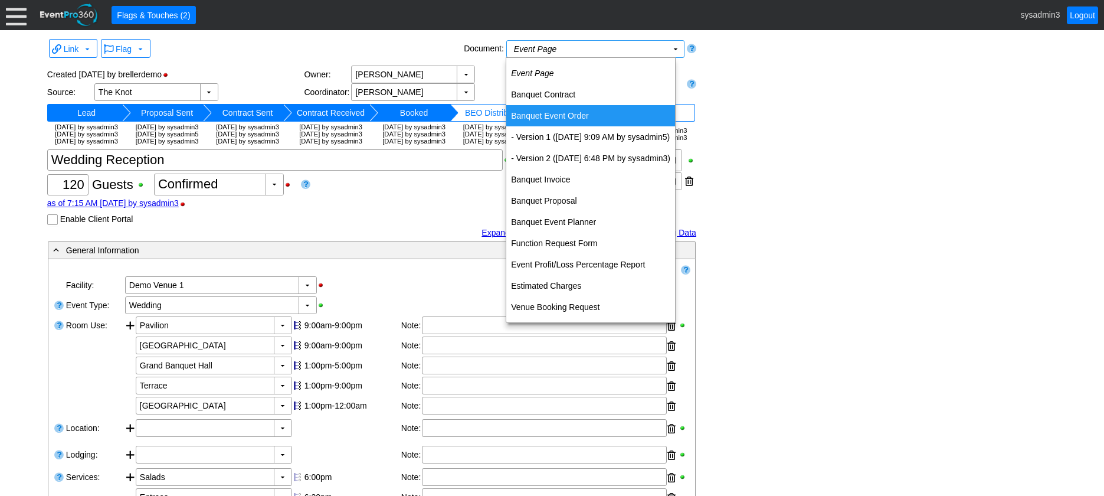
click at [574, 112] on td "Banquet Event Order" at bounding box center [590, 115] width 169 height 21
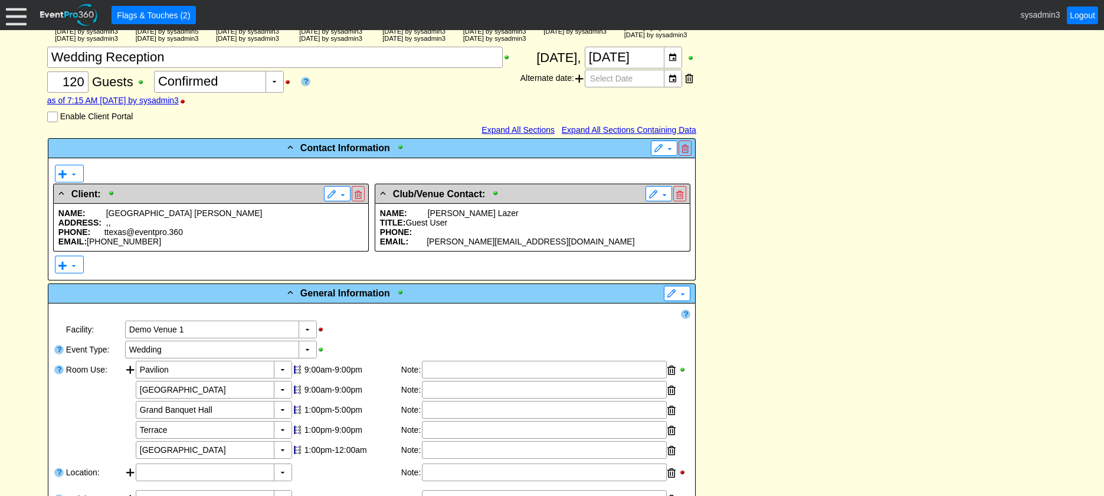
scroll to position [177, 0]
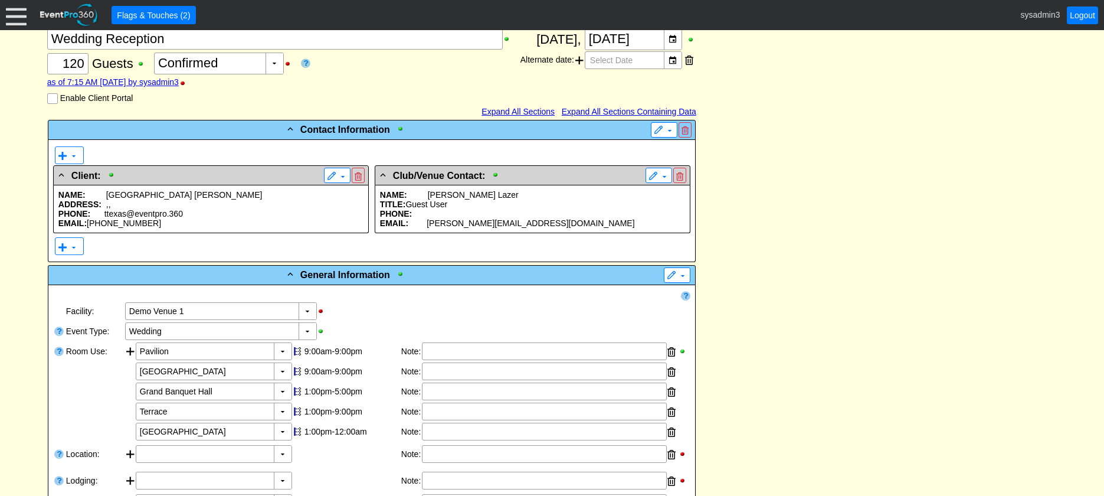
click at [215, 209] on p "ADDRESS: , ," at bounding box center [210, 203] width 305 height 9
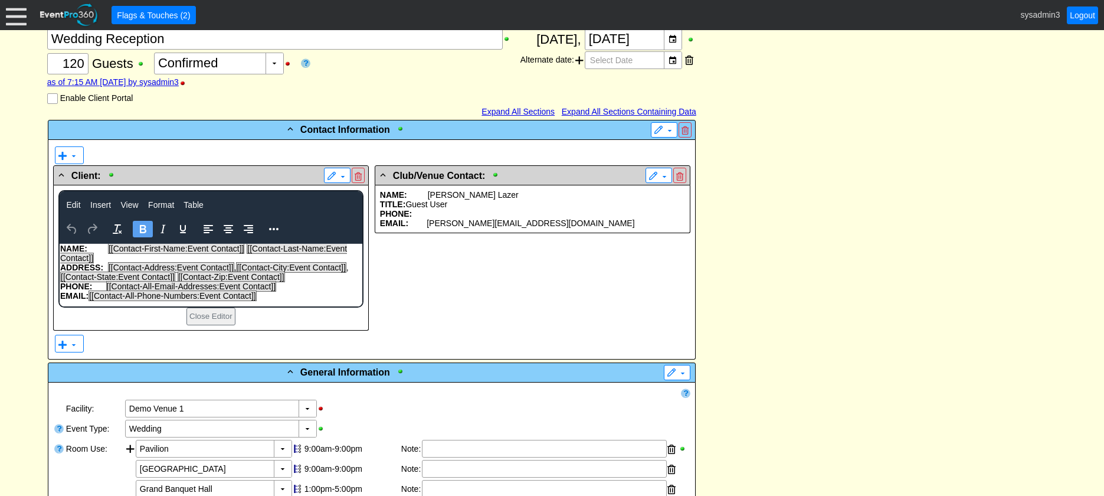
scroll to position [0, 0]
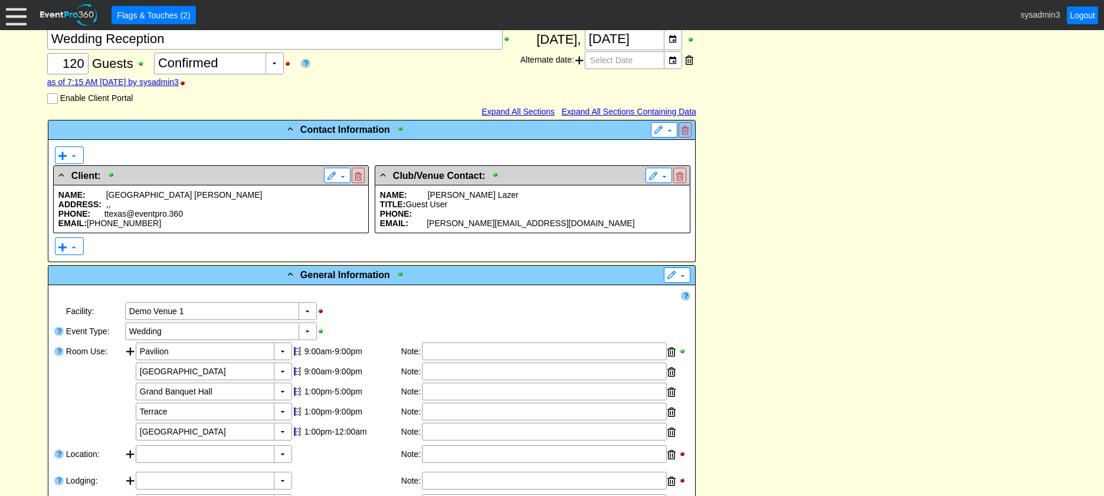
scroll to position [177, 0]
click at [471, 209] on p "TITLE: Guest User" at bounding box center [532, 203] width 305 height 9
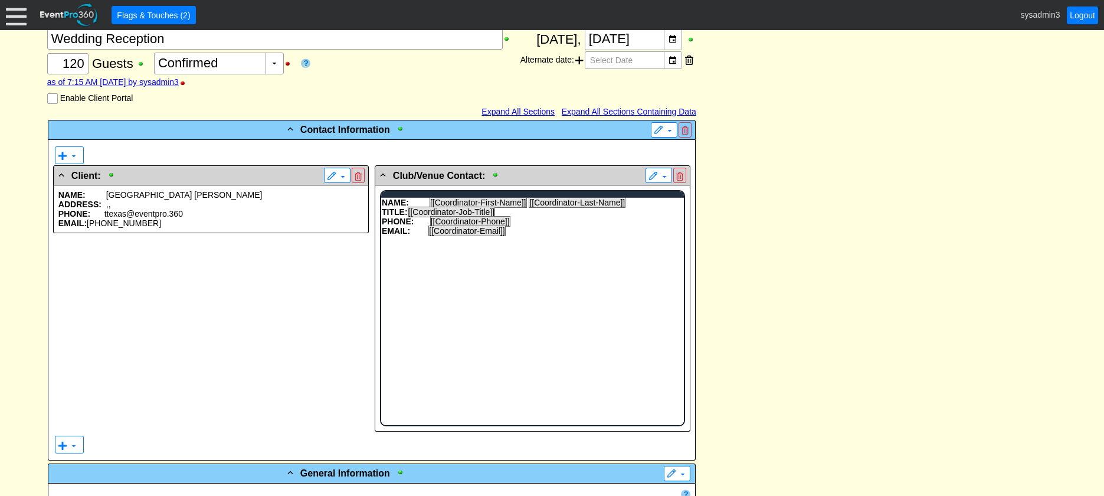
scroll to position [0, 0]
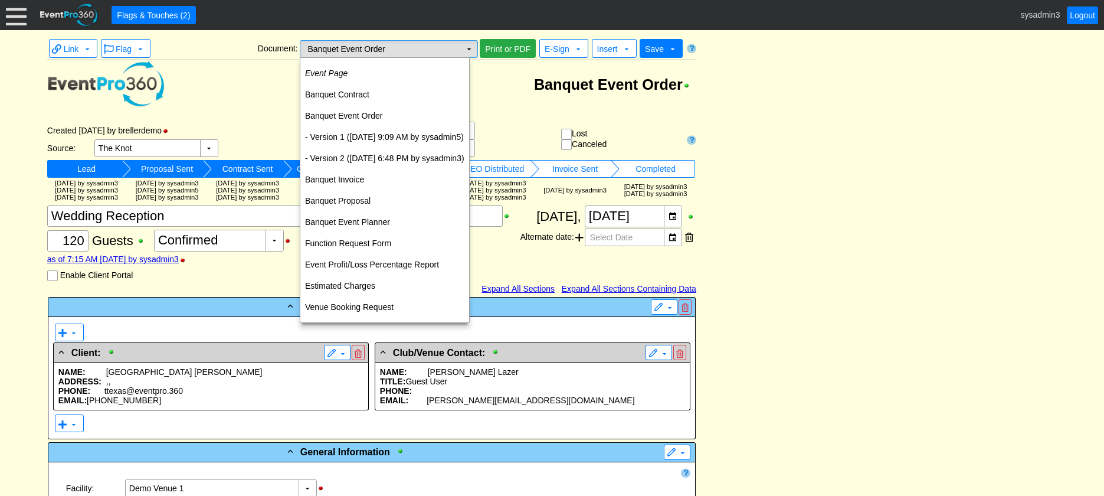
click at [471, 51] on td "▼" at bounding box center [469, 49] width 17 height 17
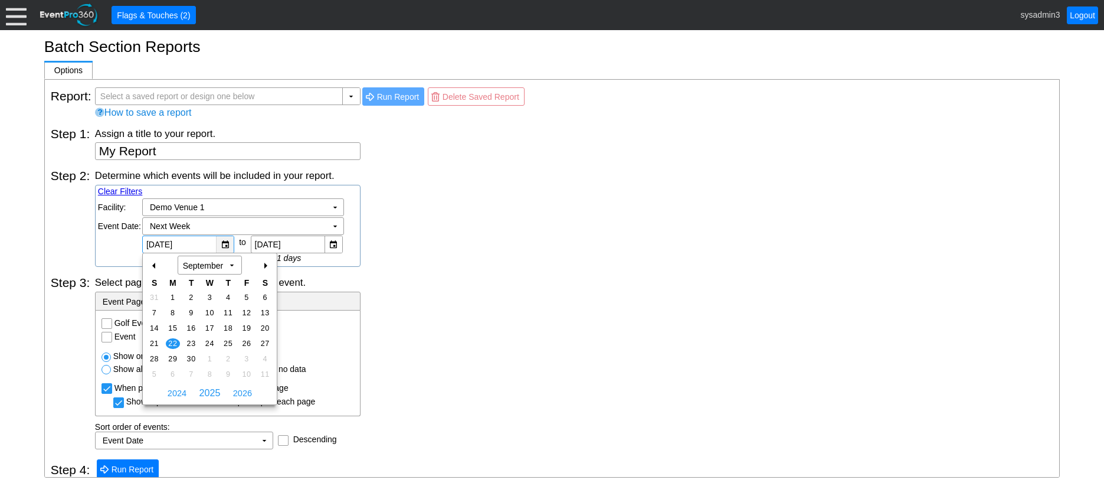
click at [228, 244] on div "▼" at bounding box center [225, 244] width 18 height 17
click at [468, 280] on div "Select page section(s) to display for each event." at bounding box center [574, 282] width 958 height 13
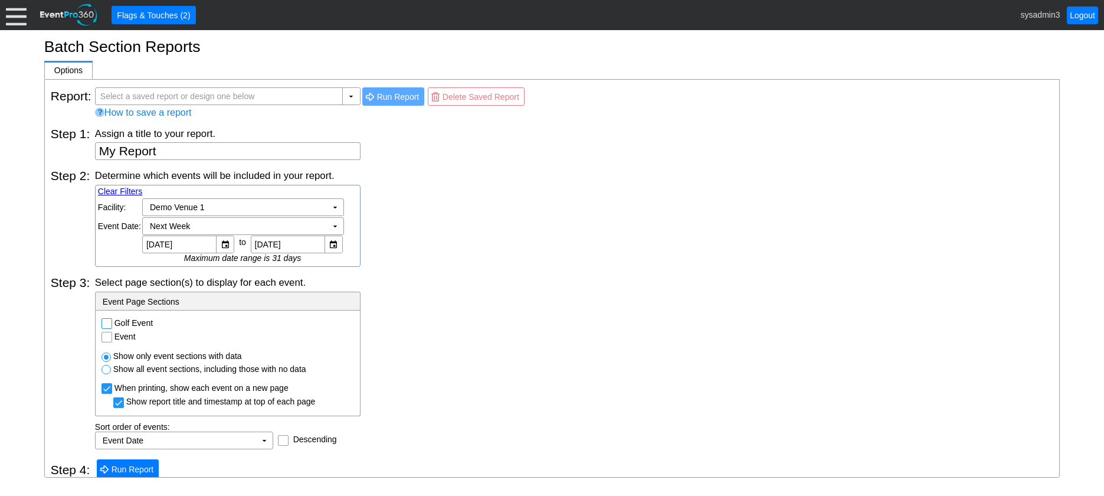
click at [107, 324] on input "Golf Event" at bounding box center [108, 325] width 12 height 12
checkbox input "true"
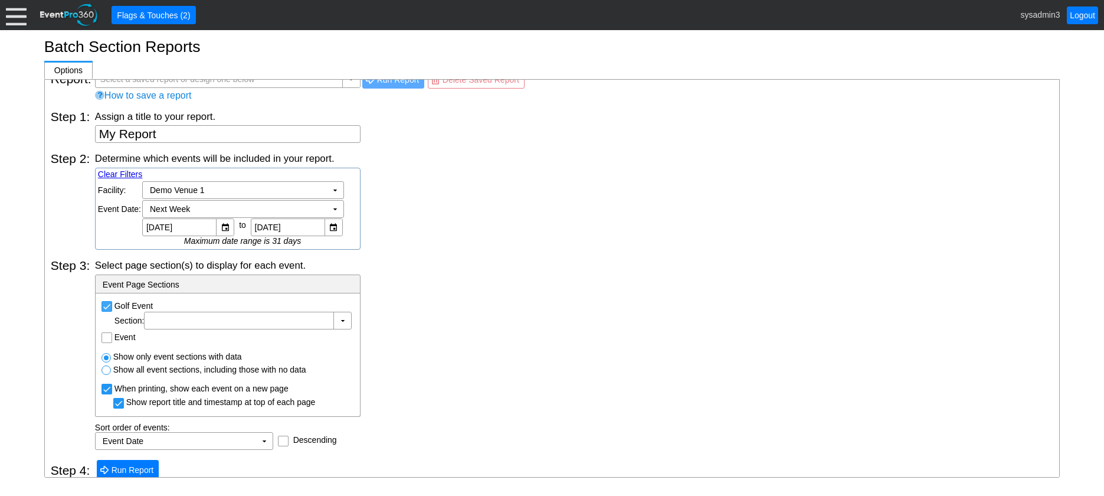
scroll to position [27, 0]
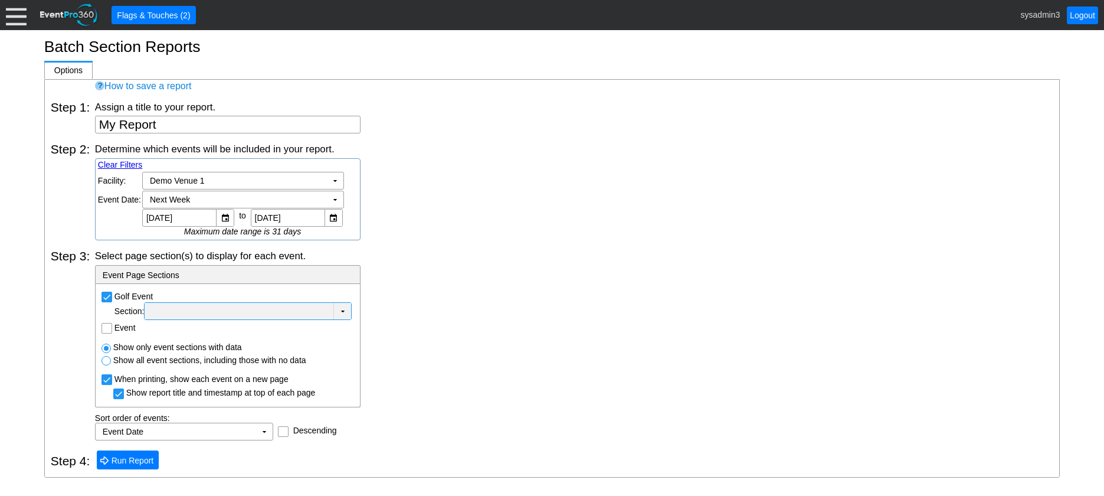
click at [241, 306] on div at bounding box center [239, 311] width 184 height 12
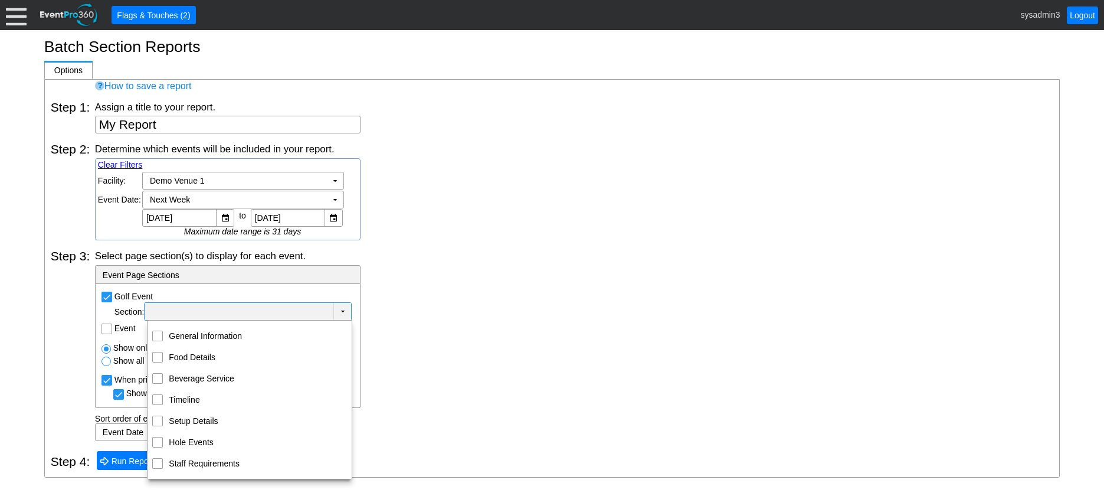
scroll to position [27, 0]
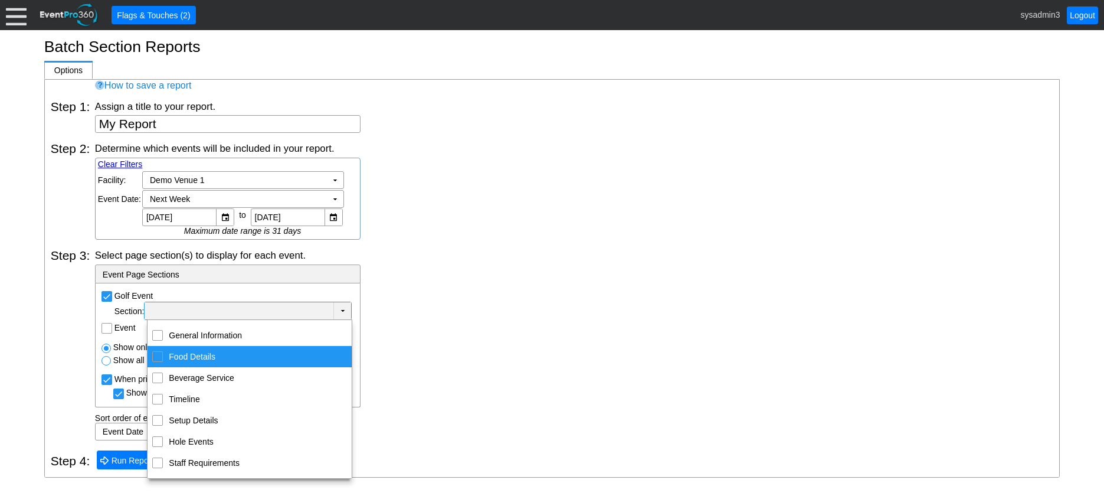
click at [156, 357] on input "Food Details" at bounding box center [158, 356] width 8 height 8
checkbox input "true"
click at [444, 323] on div "Select page section(s) to display for each event. - Event Page Sections Golf Ev…" at bounding box center [574, 345] width 958 height 192
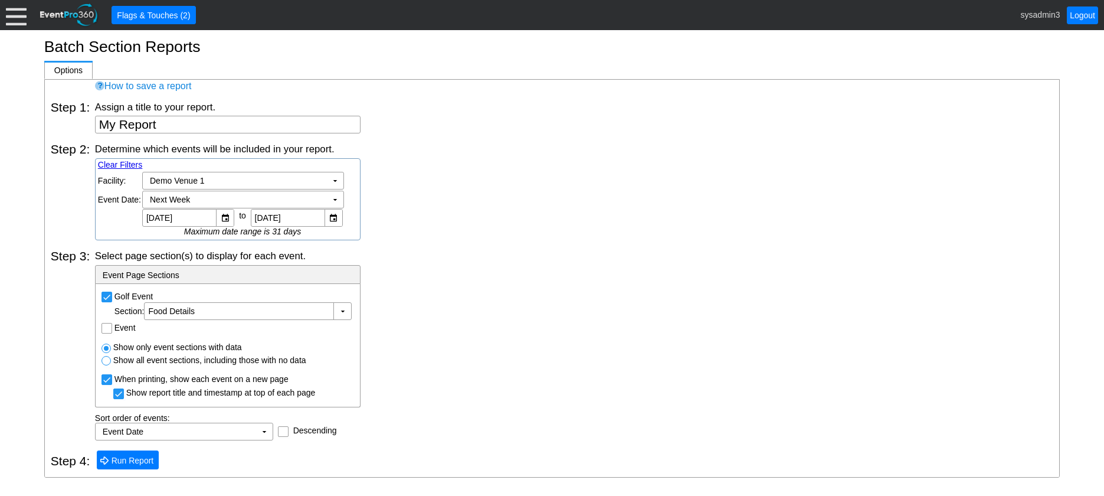
click at [108, 334] on input "Event" at bounding box center [108, 329] width 12 height 12
checkbox input "true"
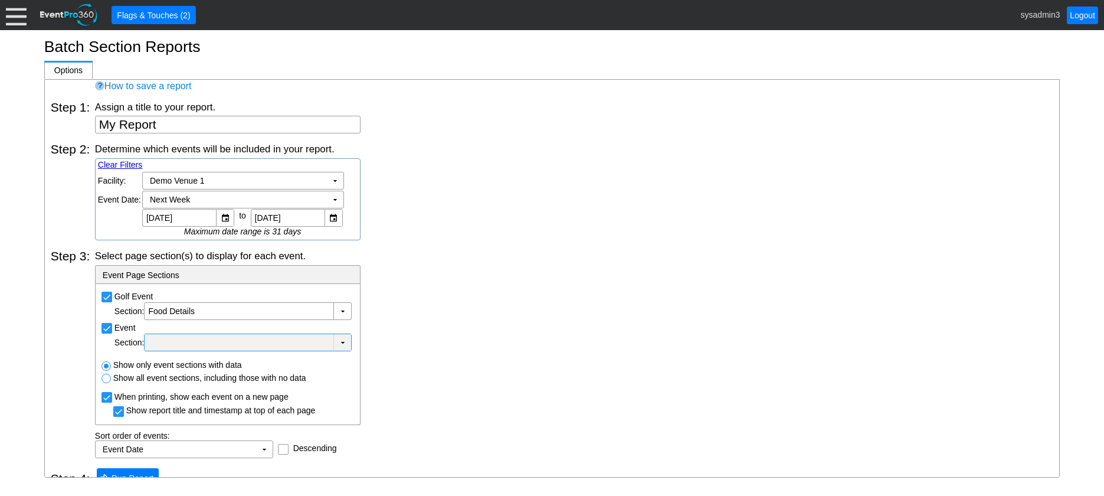
click at [183, 346] on div at bounding box center [239, 342] width 184 height 12
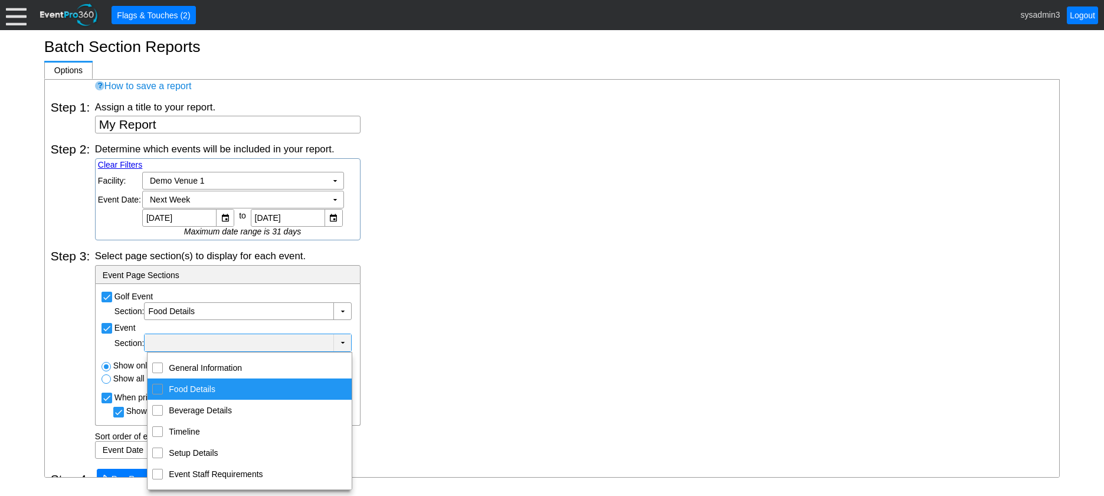
click at [155, 391] on input "Food Details" at bounding box center [158, 388] width 8 height 8
checkbox input "true"
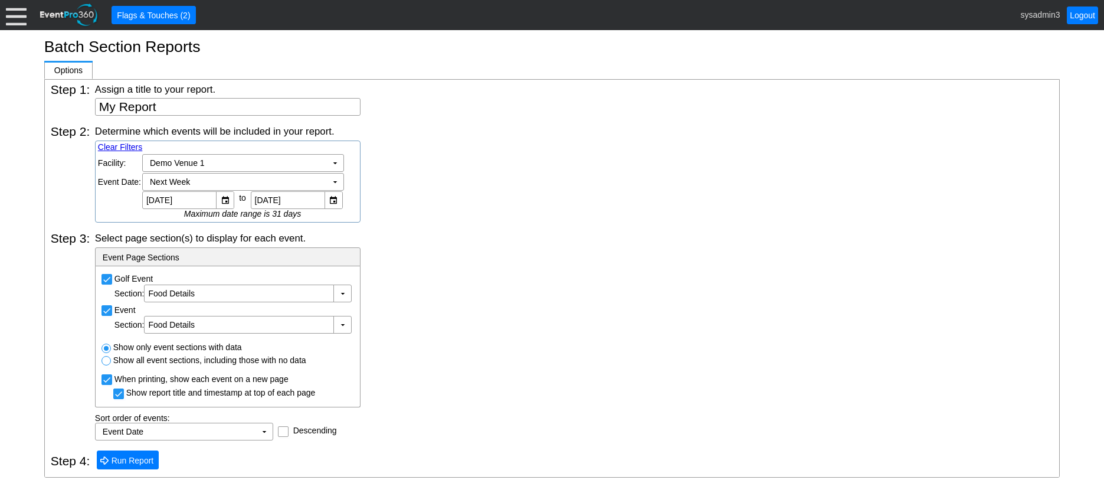
scroll to position [44, 0]
drag, startPoint x: 486, startPoint y: 369, endPoint x: 276, endPoint y: 422, distance: 215.9
click at [483, 369] on div "Select page section(s) to display for each event. - Event Page Sections Golf Ev…" at bounding box center [574, 335] width 958 height 209
click at [136, 462] on span "Run Report" at bounding box center [132, 460] width 47 height 12
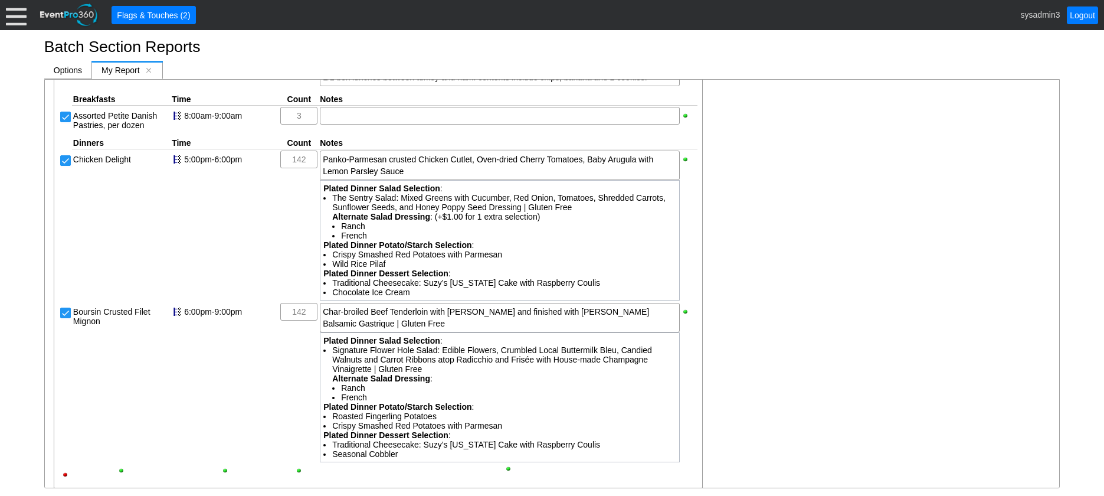
scroll to position [708, 0]
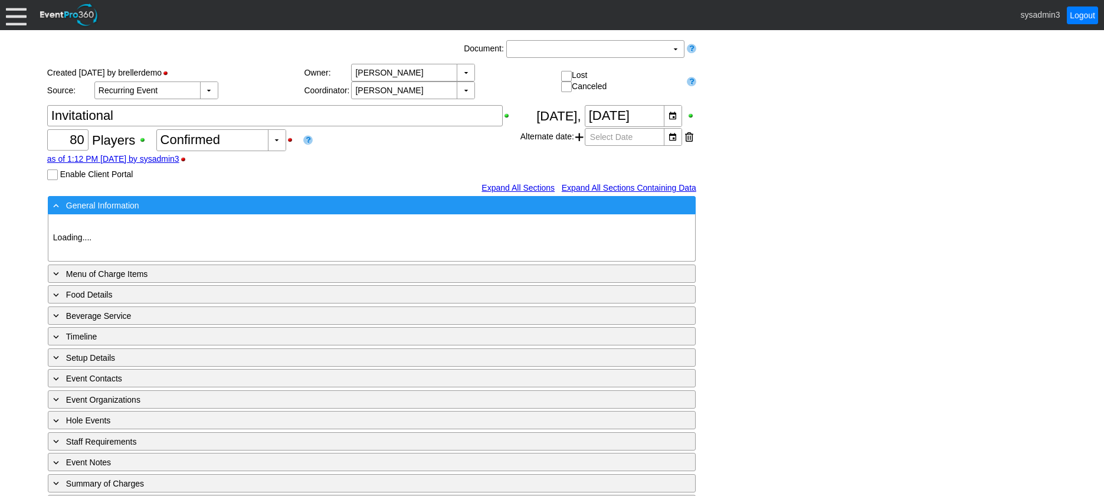
type input "Demo Venue 1"
type input "Golf Outing"
type input "Scramble"
type input "Shotgun"
type input "White"
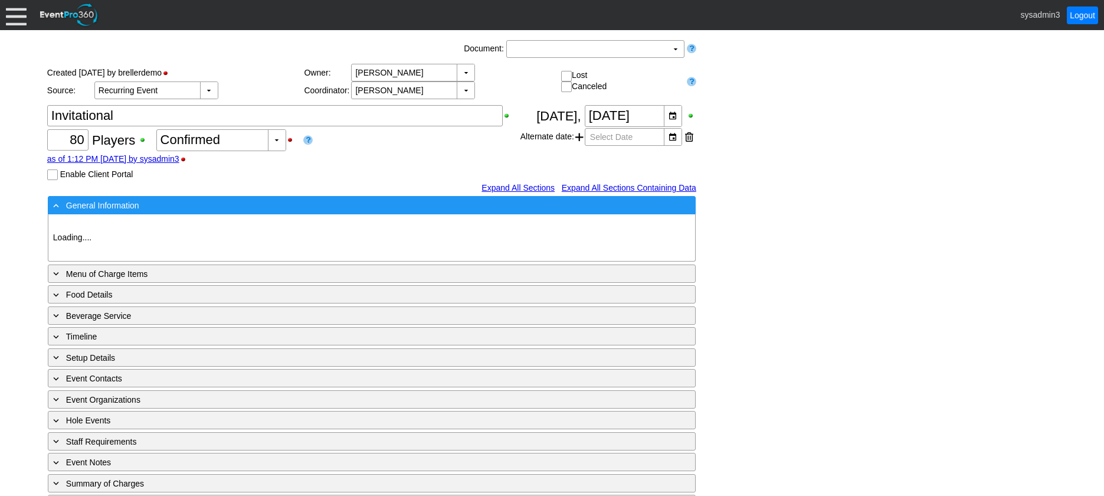
type input "Red"
type input "354064"
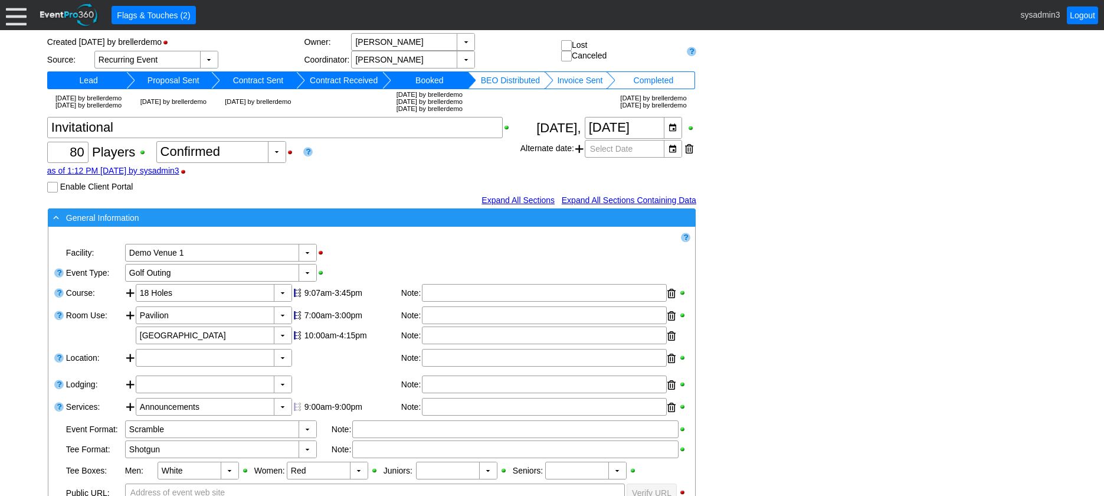
scroll to position [59, 0]
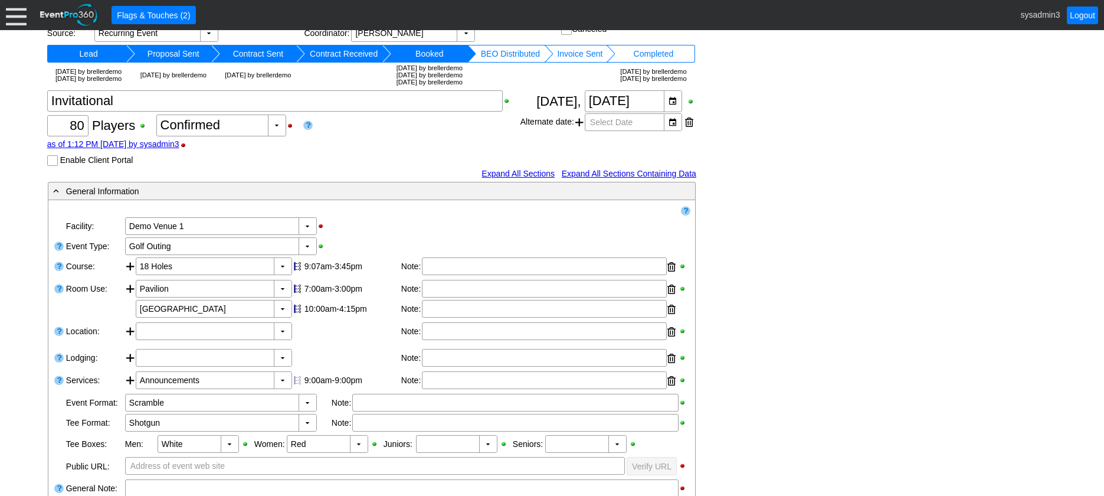
click at [57, 168] on input "Enable Client Portal" at bounding box center [54, 162] width 12 height 12
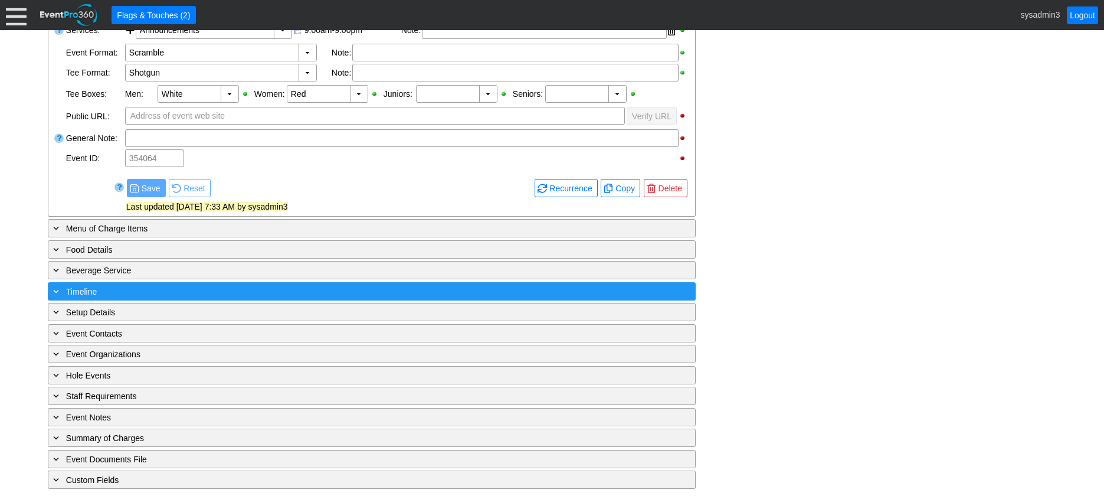
scroll to position [479, 0]
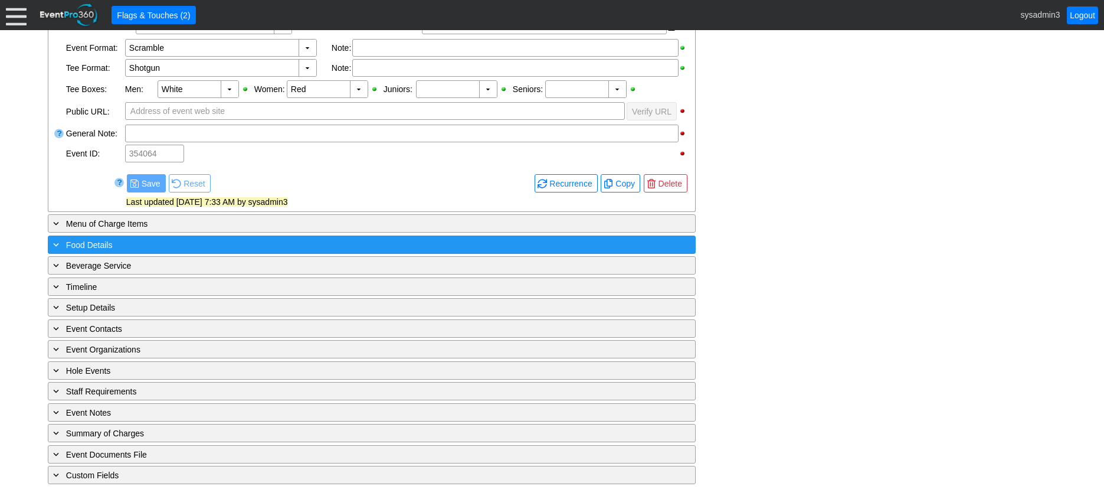
click at [159, 247] on div "+ Food Details" at bounding box center [348, 245] width 594 height 14
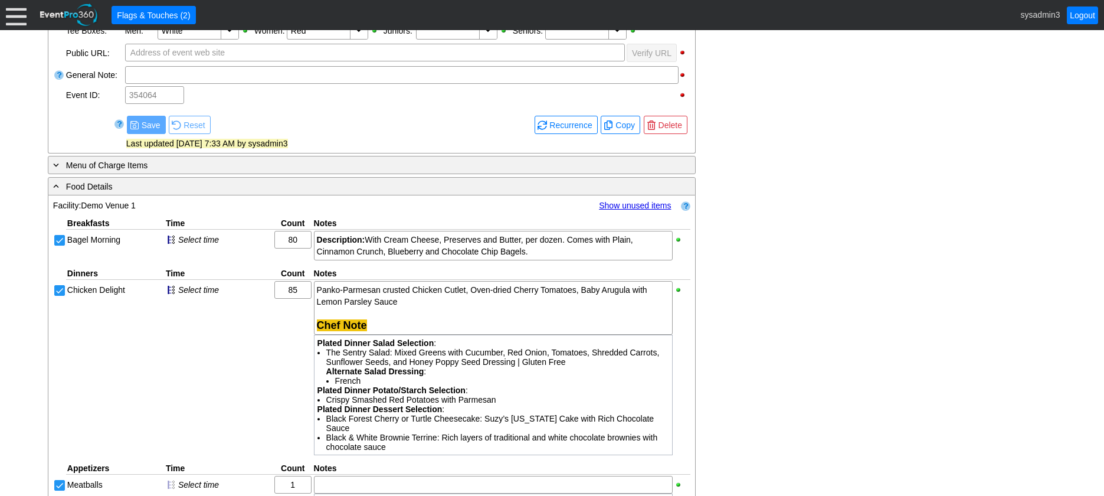
scroll to position [892, 0]
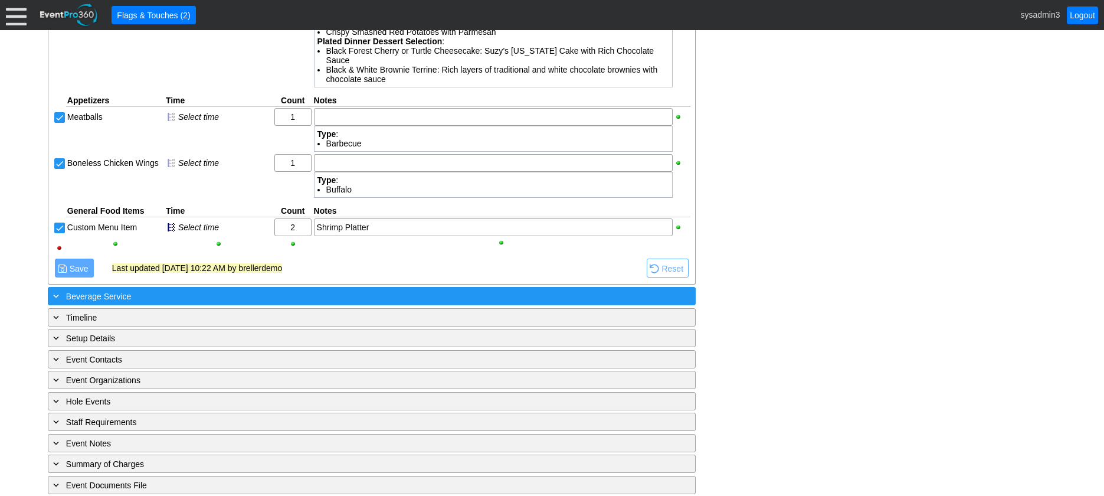
click at [249, 303] on div "+ Beverage Service" at bounding box center [348, 296] width 594 height 14
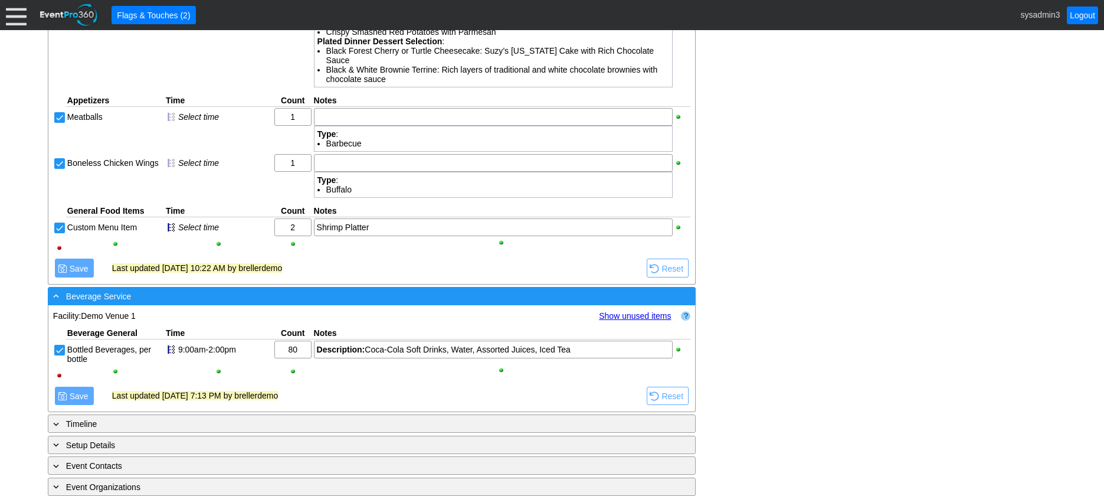
click at [284, 303] on div "- Beverage Service" at bounding box center [348, 296] width 594 height 14
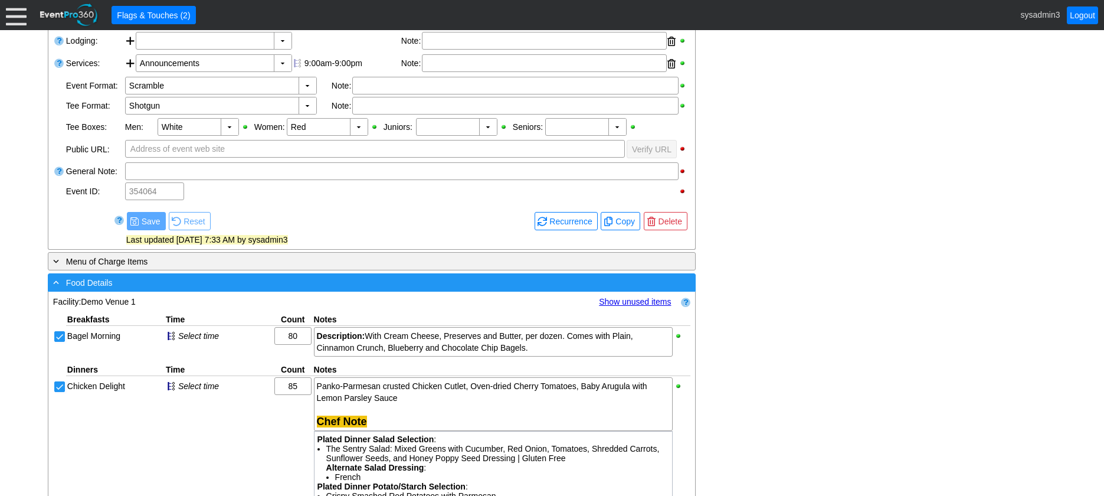
scroll to position [420, 0]
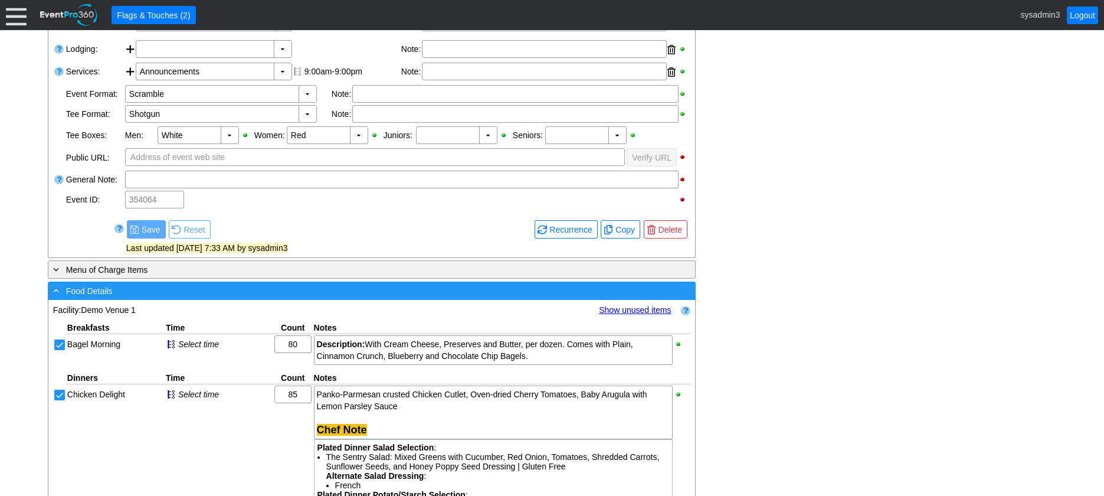
click at [284, 297] on div "- Food Details" at bounding box center [348, 291] width 594 height 14
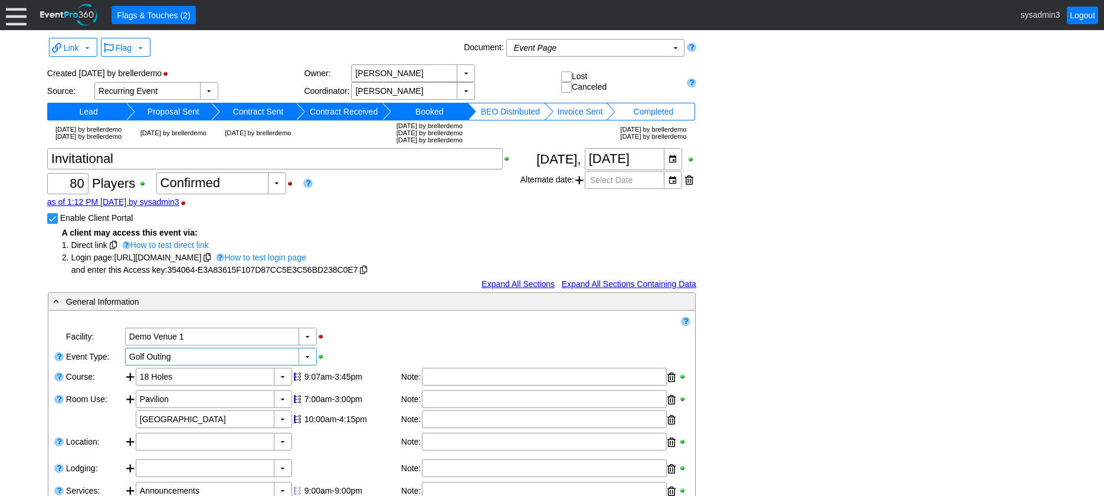
scroll to position [0, 0]
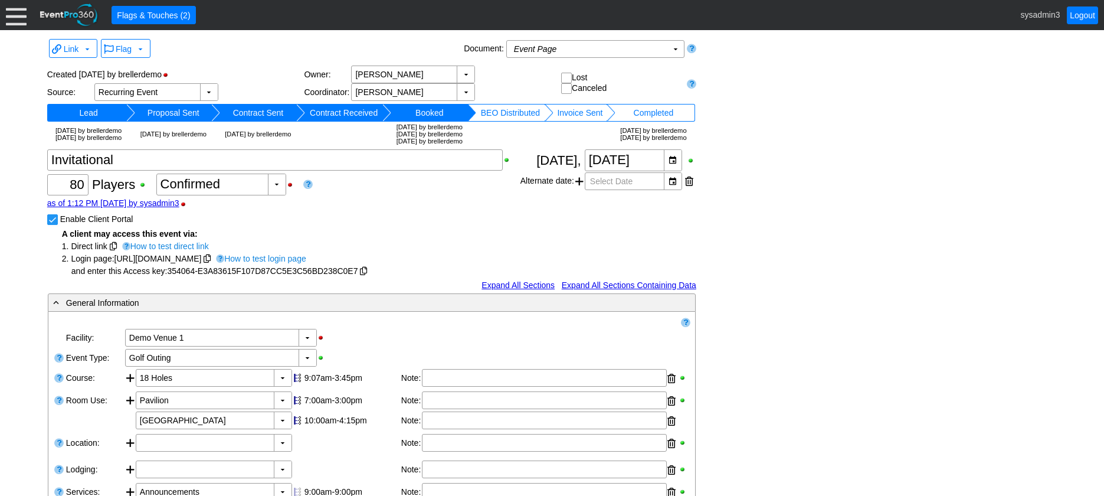
click at [53, 227] on input "Enable Client Portal" at bounding box center [54, 221] width 12 height 12
checkbox input "false"
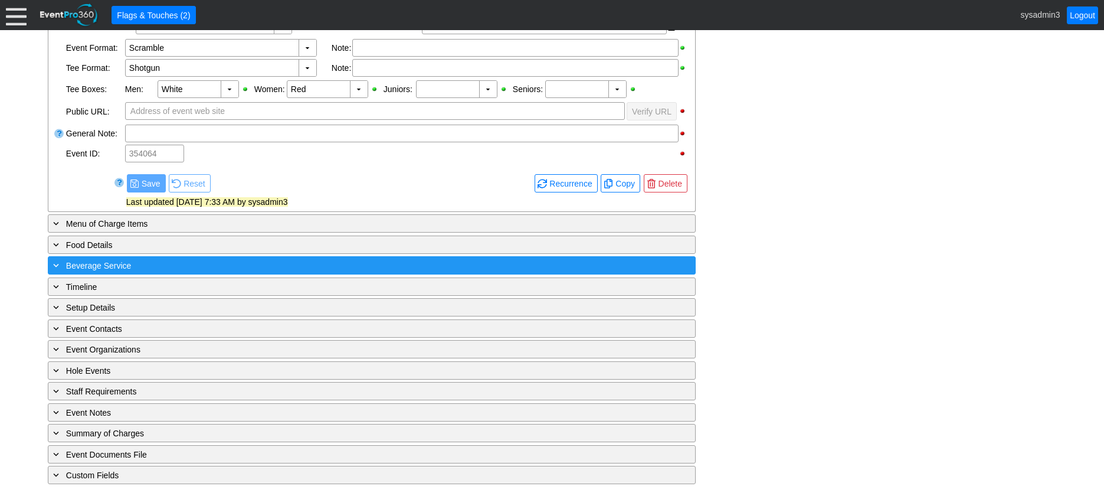
scroll to position [427, 0]
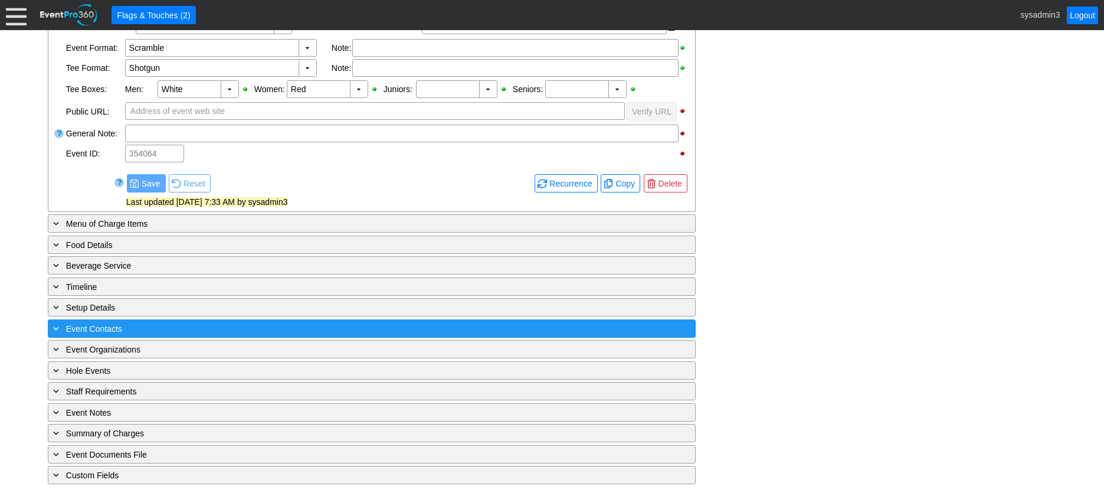
click at [212, 322] on div "+ Event Contacts" at bounding box center [348, 329] width 594 height 14
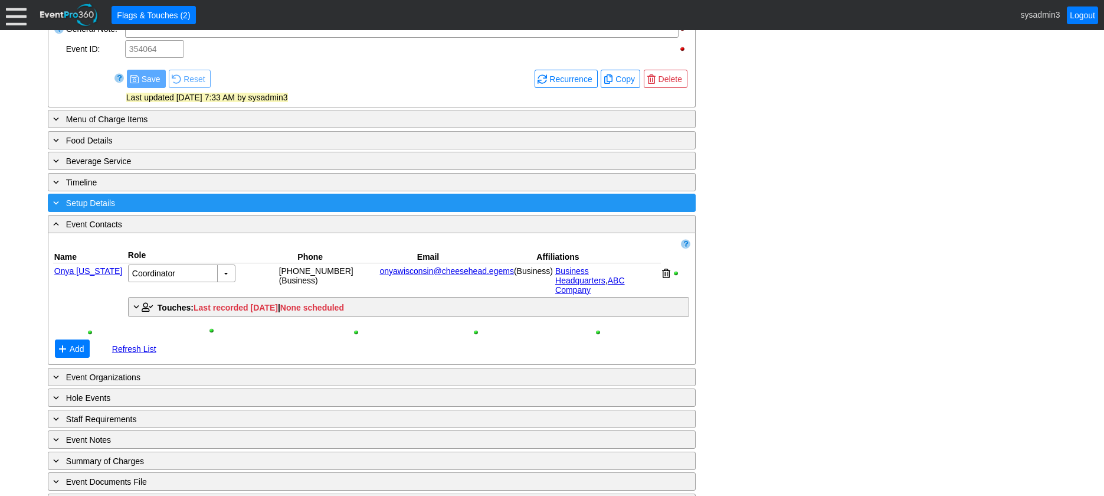
scroll to position [549, 0]
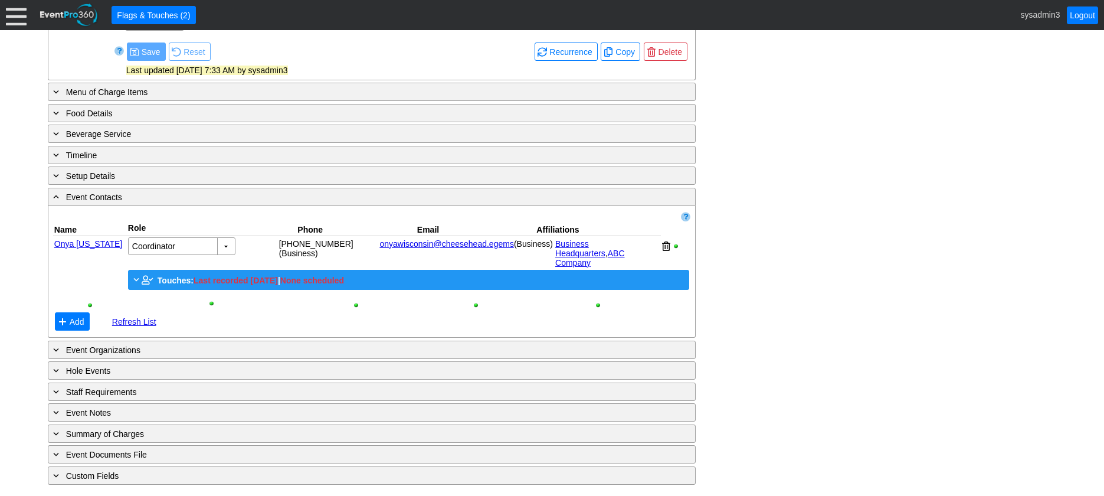
click at [173, 281] on span "Touches:" at bounding box center [176, 280] width 36 height 9
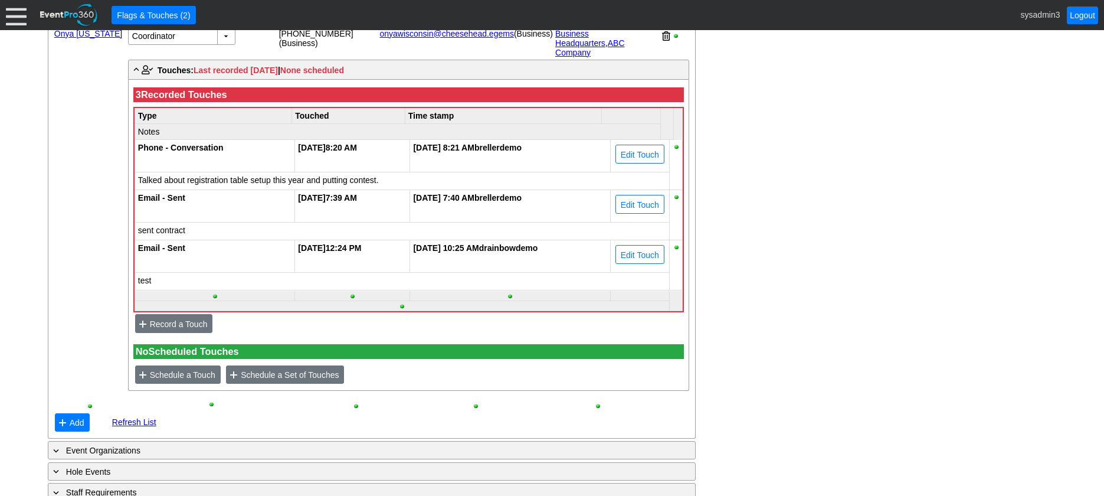
scroll to position [785, 0]
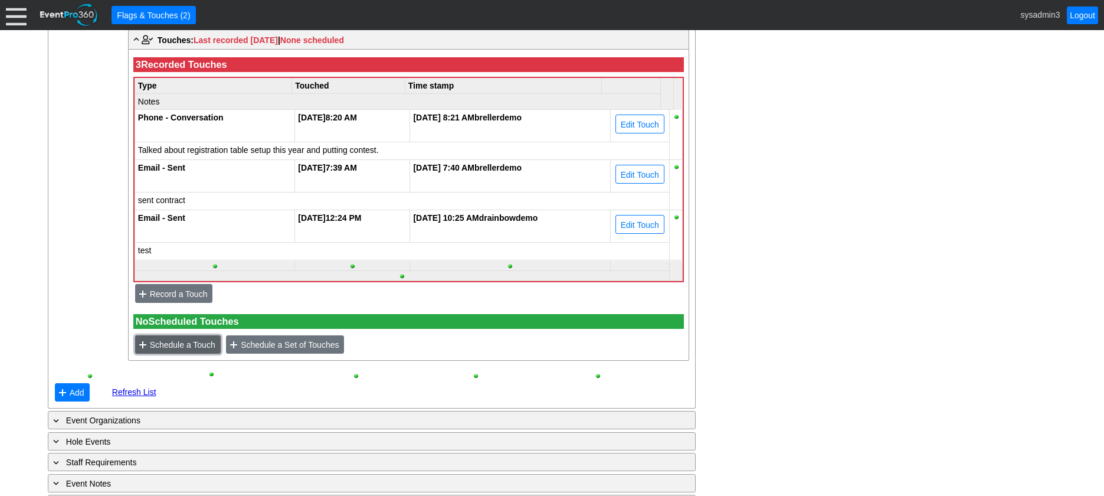
click at [181, 348] on span "Schedule a Touch" at bounding box center [182, 345] width 70 height 12
type input "[DATE]"
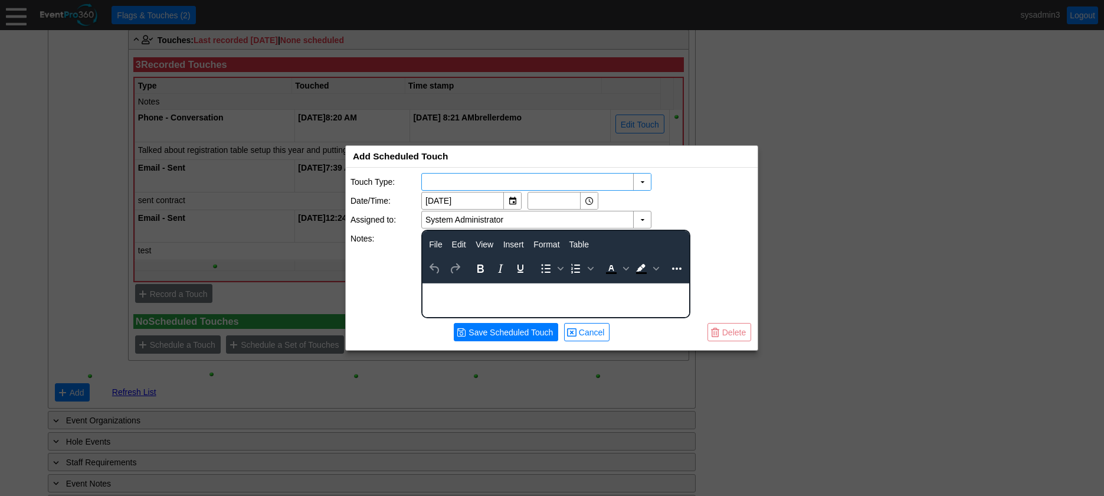
scroll to position [0, 0]
click at [641, 181] on div "▼" at bounding box center [642, 181] width 18 height 17
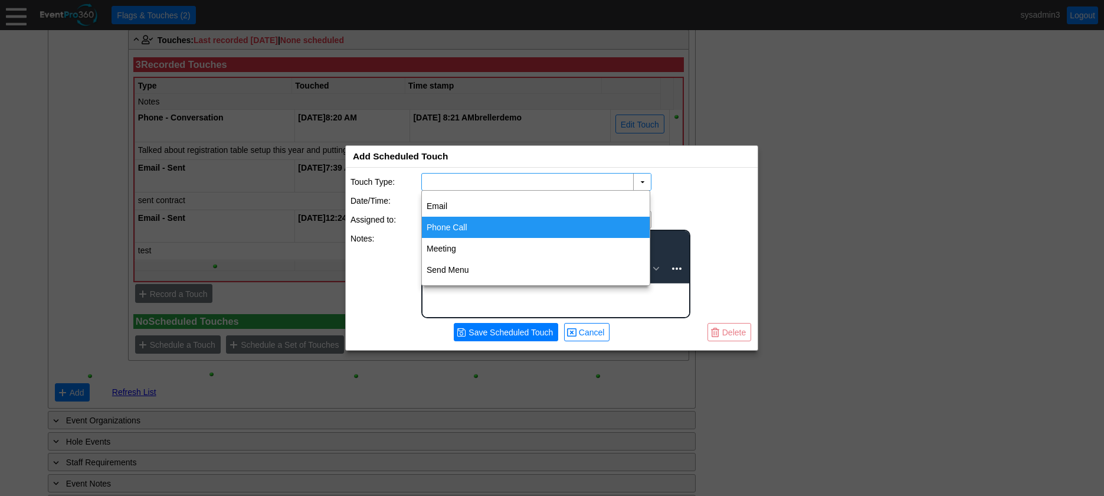
click at [458, 225] on div "Phone Call" at bounding box center [536, 227] width 228 height 21
type input "Phone Call"
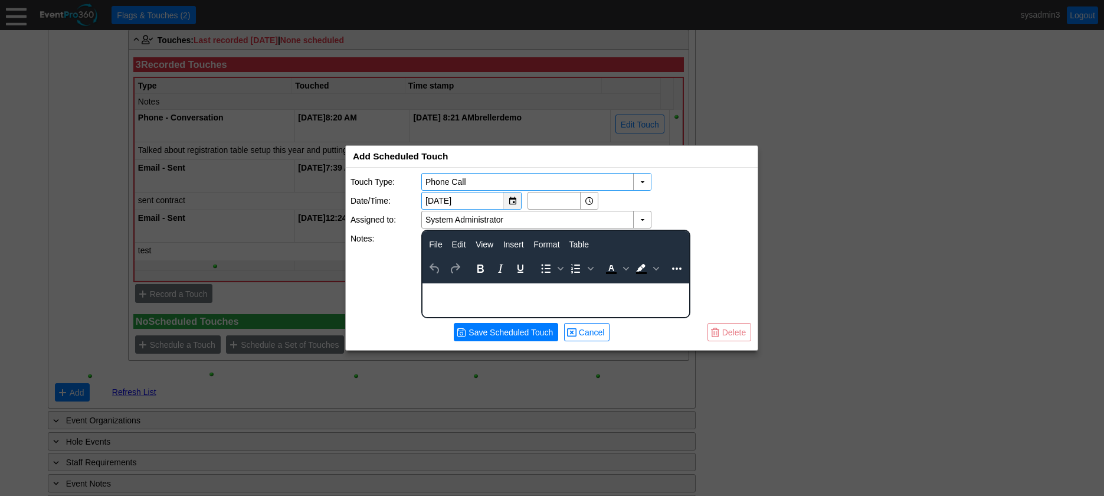
click at [513, 196] on div "▼" at bounding box center [512, 200] width 18 height 17
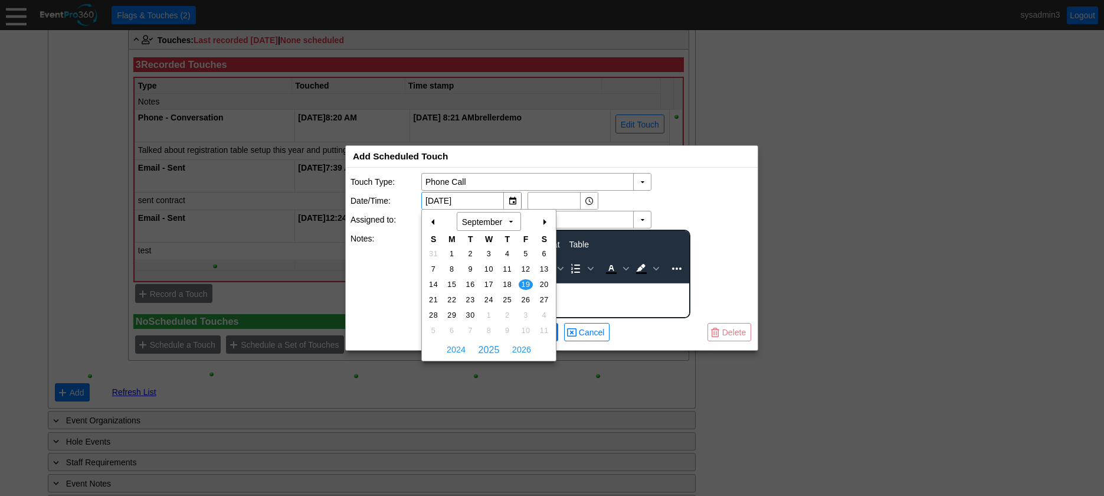
click at [547, 219] on div "+" at bounding box center [544, 222] width 19 height 20
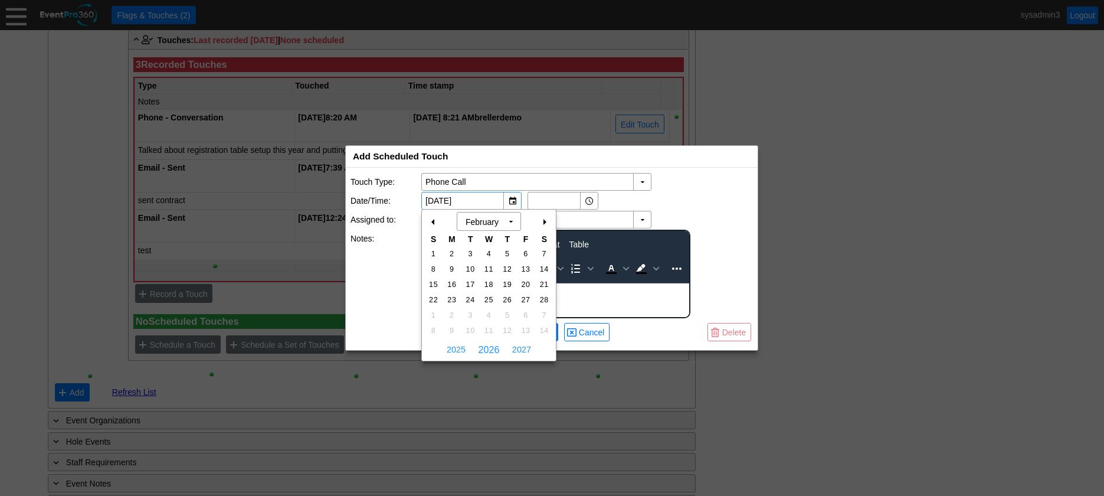
click at [547, 219] on div "+" at bounding box center [544, 222] width 19 height 20
click at [470, 269] on span "7" at bounding box center [471, 269] width 14 height 11
type input "4/7/2026"
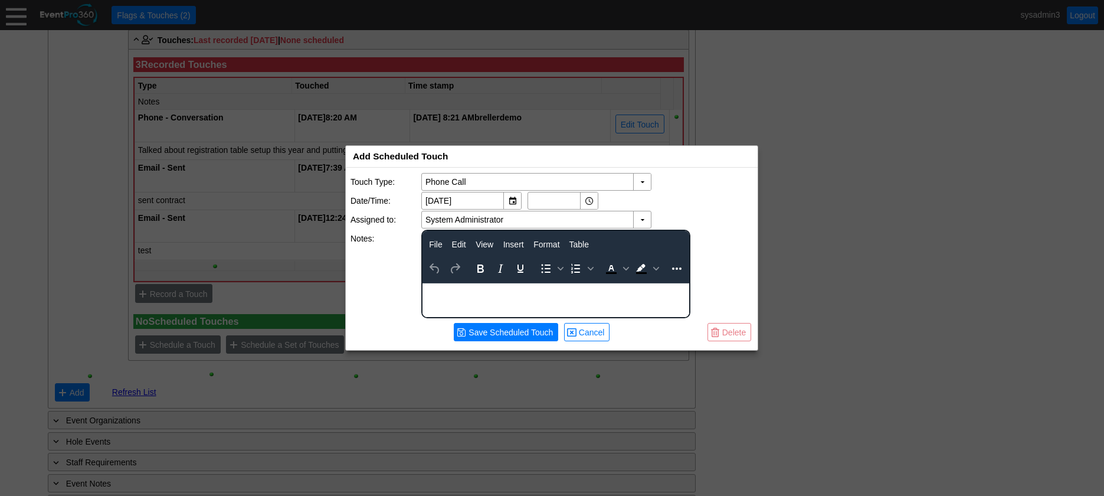
click at [480, 294] on body "Rich Text Area. Press ALT-0 for help." at bounding box center [555, 290] width 267 height 15
click at [500, 330] on span "Save Scheduled Touch" at bounding box center [510, 332] width 89 height 12
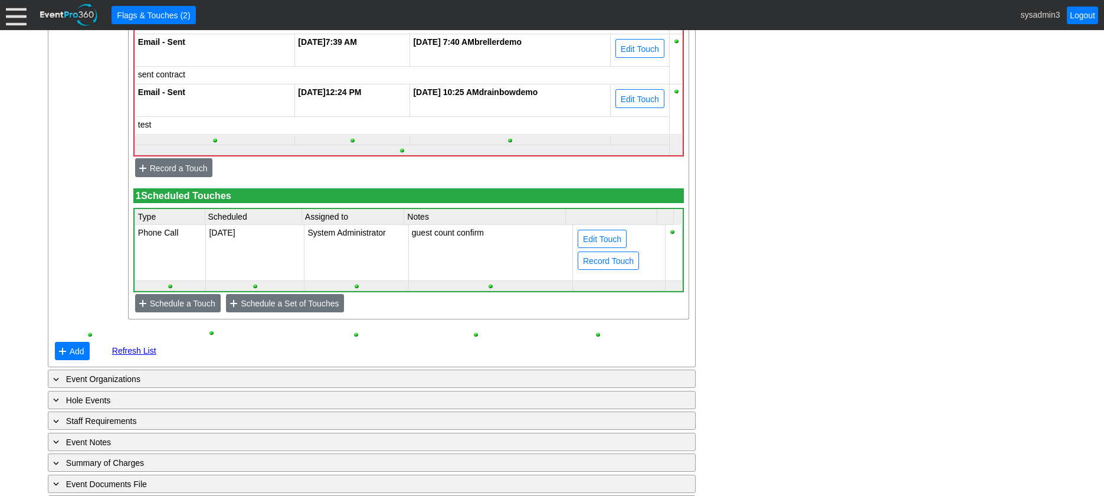
scroll to position [945, 0]
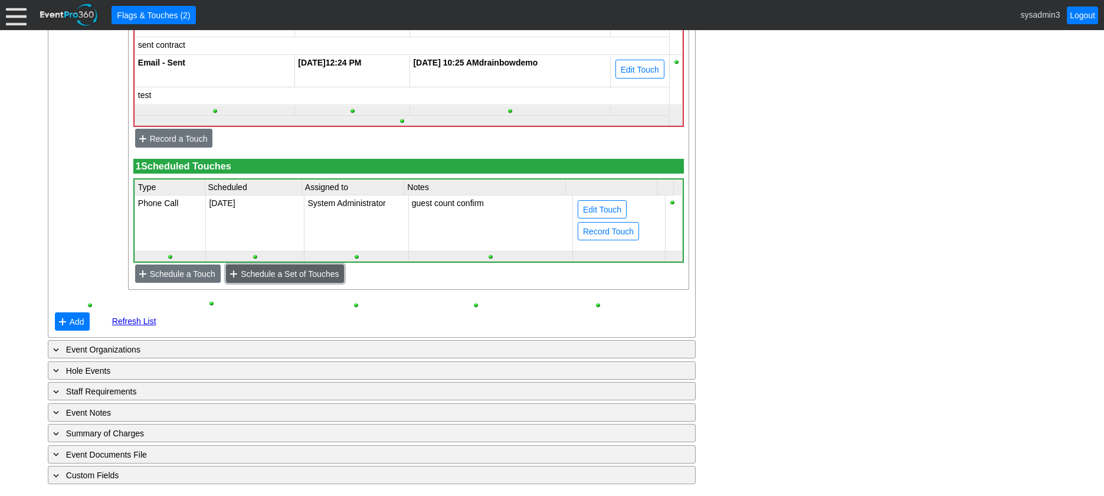
click at [287, 274] on span "Schedule a Set of Touches" at bounding box center [289, 274] width 103 height 12
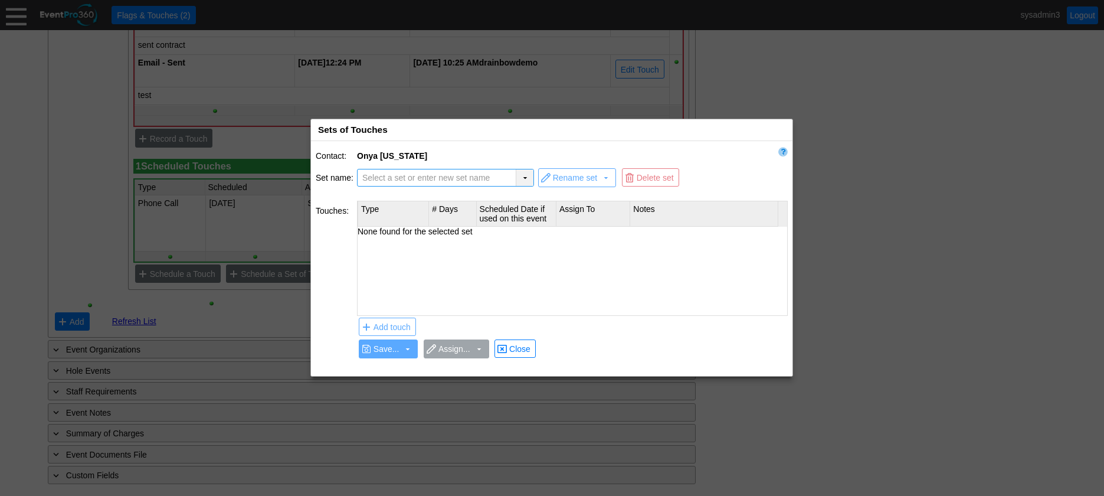
click at [519, 176] on div "▼" at bounding box center [525, 177] width 18 height 17
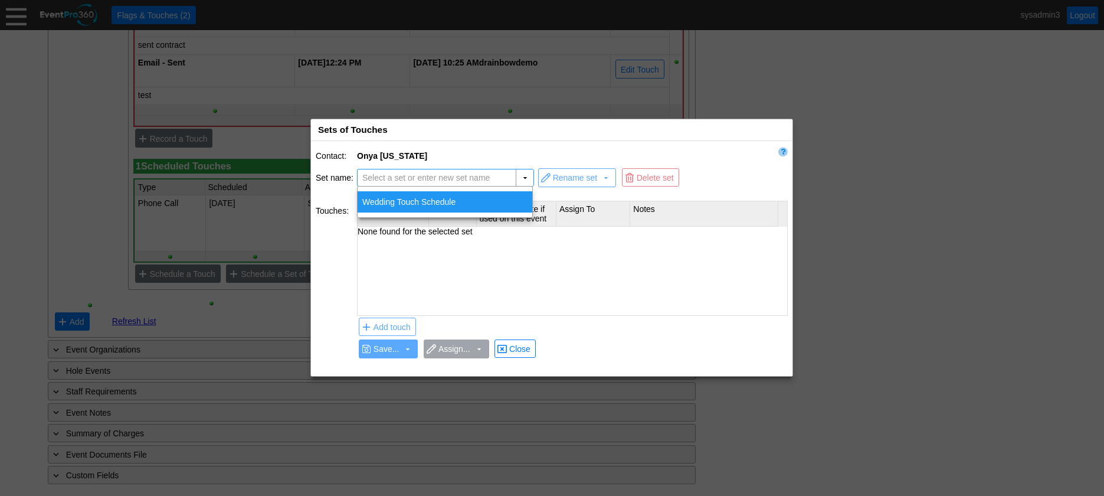
click at [406, 205] on div "Wedding Touch Schedule" at bounding box center [445, 201] width 175 height 21
type input "Wedding Touch Schedule"
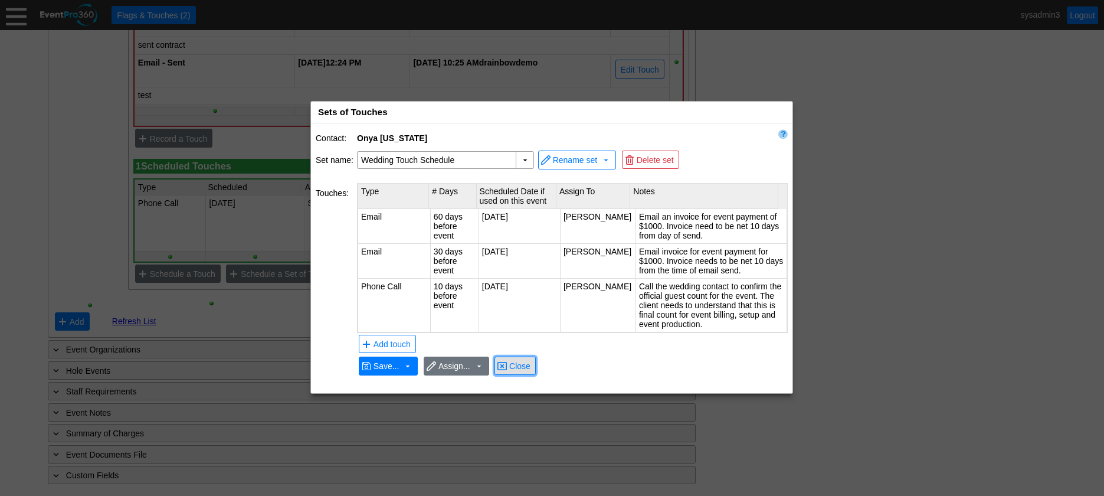
click at [520, 362] on span "Close" at bounding box center [520, 366] width 26 height 12
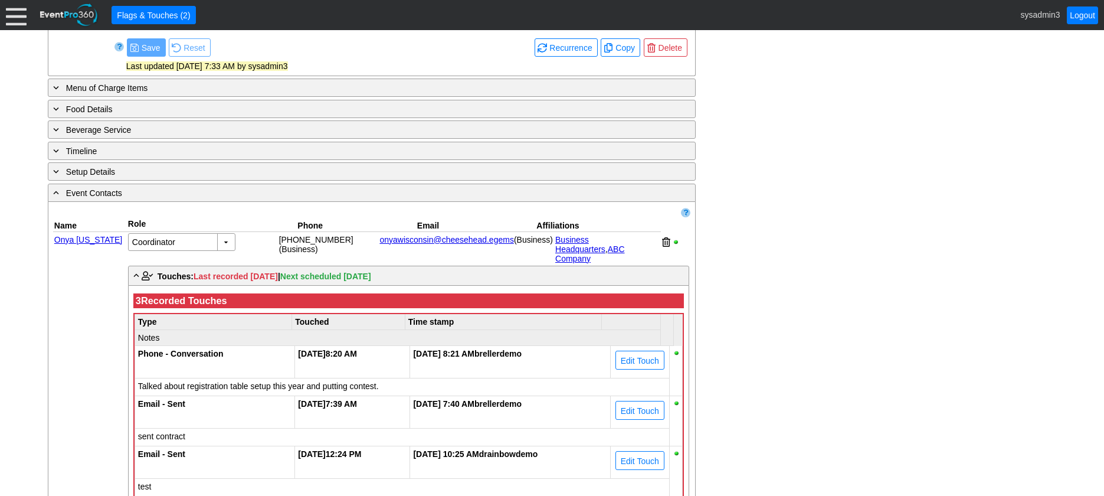
scroll to position [532, 0]
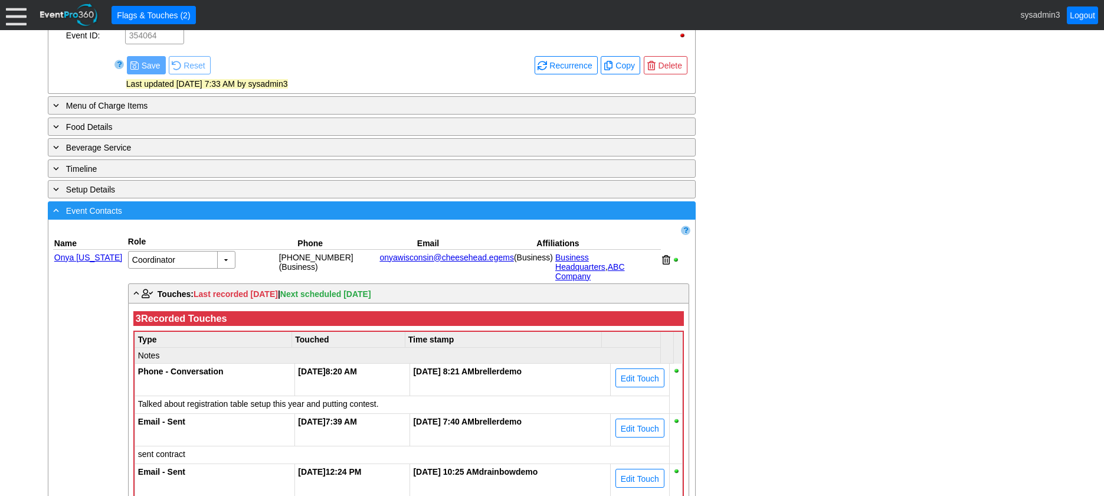
click at [309, 217] on div "- Event Contacts" at bounding box center [348, 211] width 594 height 14
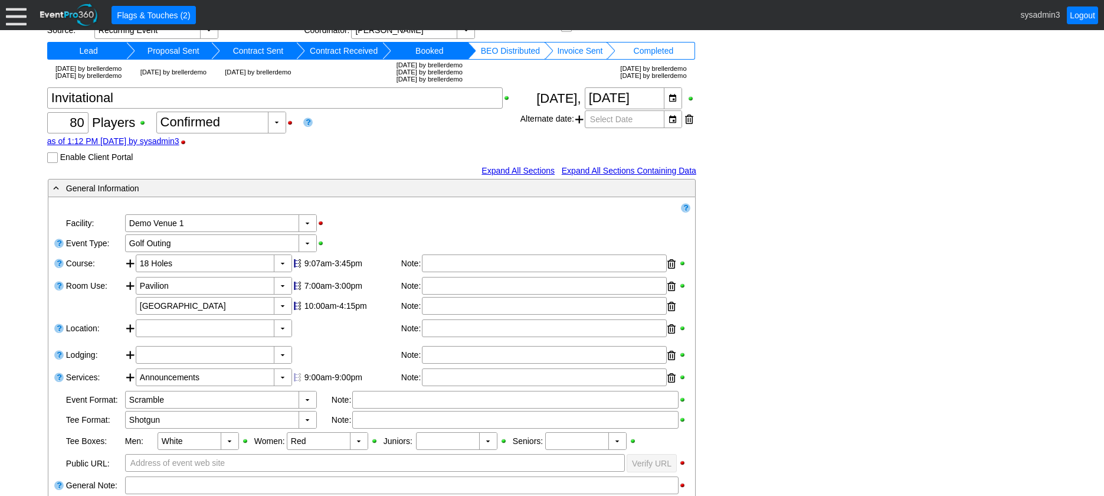
scroll to position [0, 0]
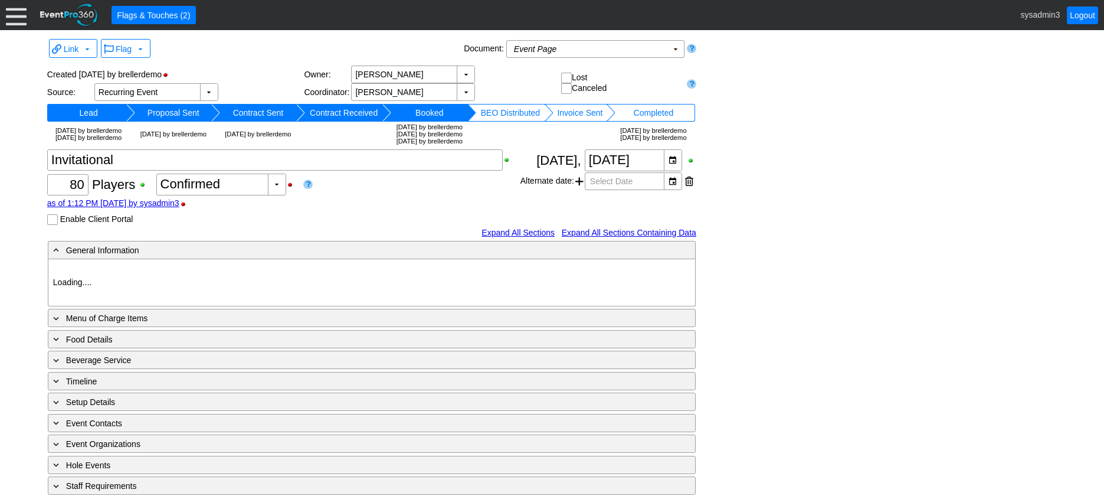
type input "Demo Venue 1"
type input "Golf Outing"
type input "Scramble"
type input "Shotgun"
type input "White"
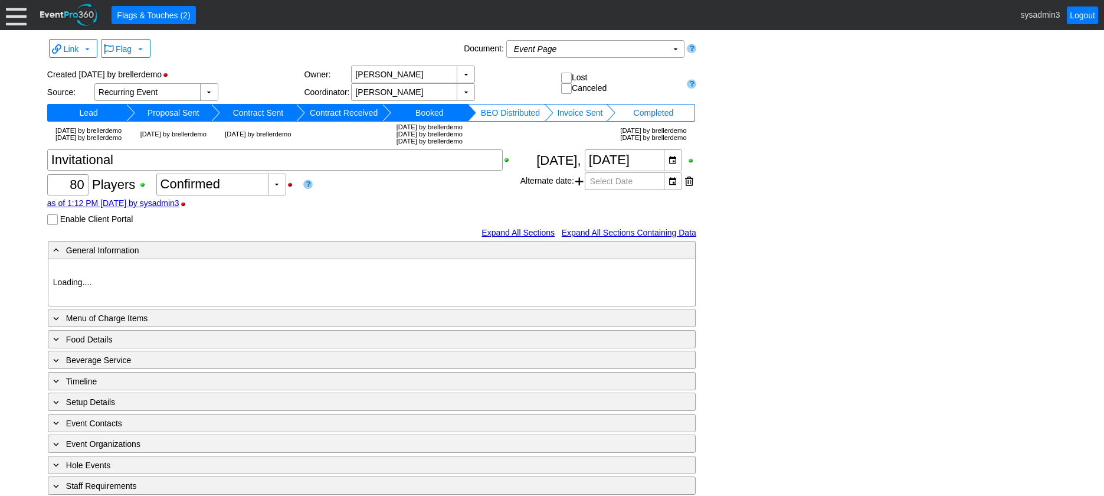
type input "Red"
type input "354064"
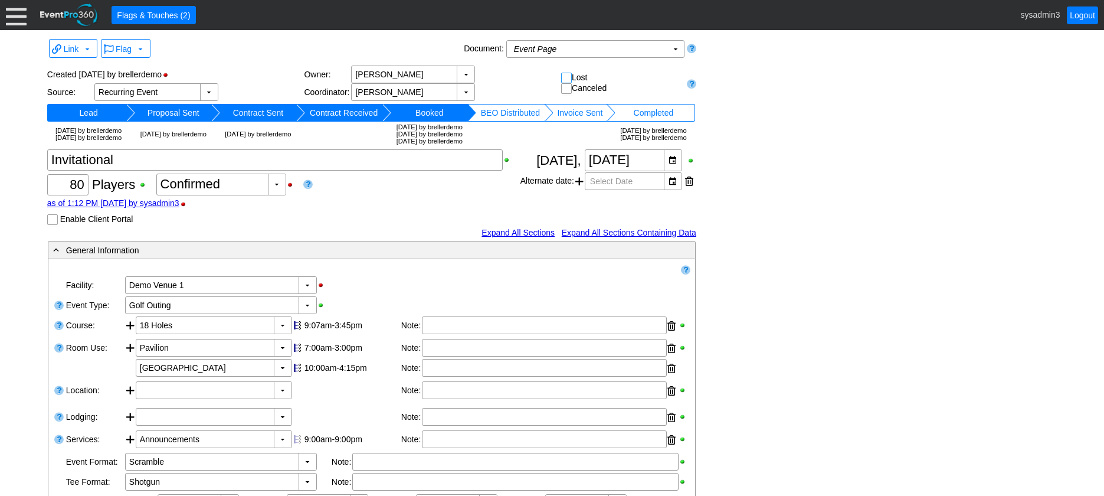
click at [565, 73] on input "checkbox" at bounding box center [568, 79] width 12 height 12
checkbox input "true"
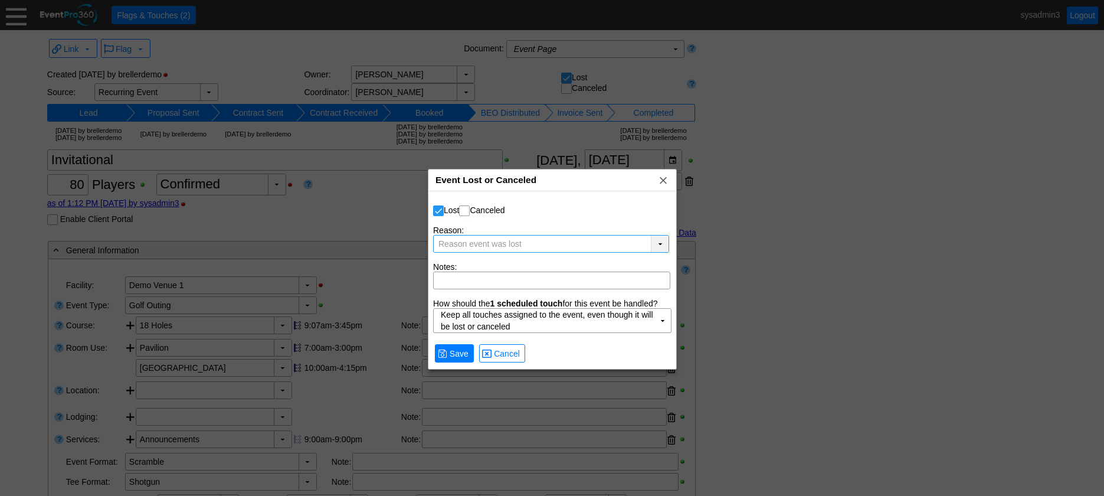
click at [658, 242] on div "▼" at bounding box center [660, 243] width 18 height 17
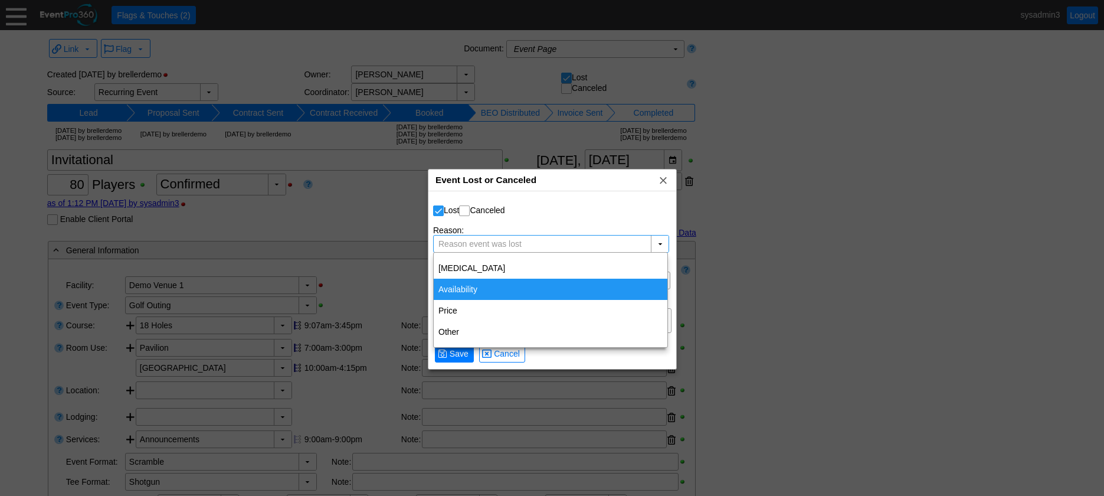
click at [463, 286] on div "Availability" at bounding box center [551, 288] width 234 height 21
type input "Availability"
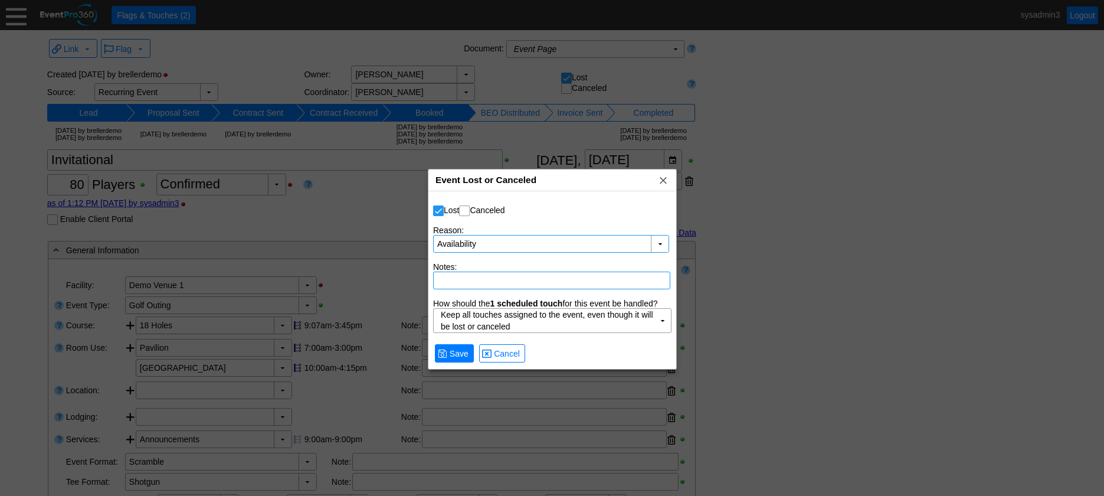
click at [481, 278] on textarea at bounding box center [551, 280] width 237 height 18
click at [507, 348] on span "Cancel" at bounding box center [506, 354] width 31 height 12
checkbox input "false"
